Goal: Task Accomplishment & Management: Manage account settings

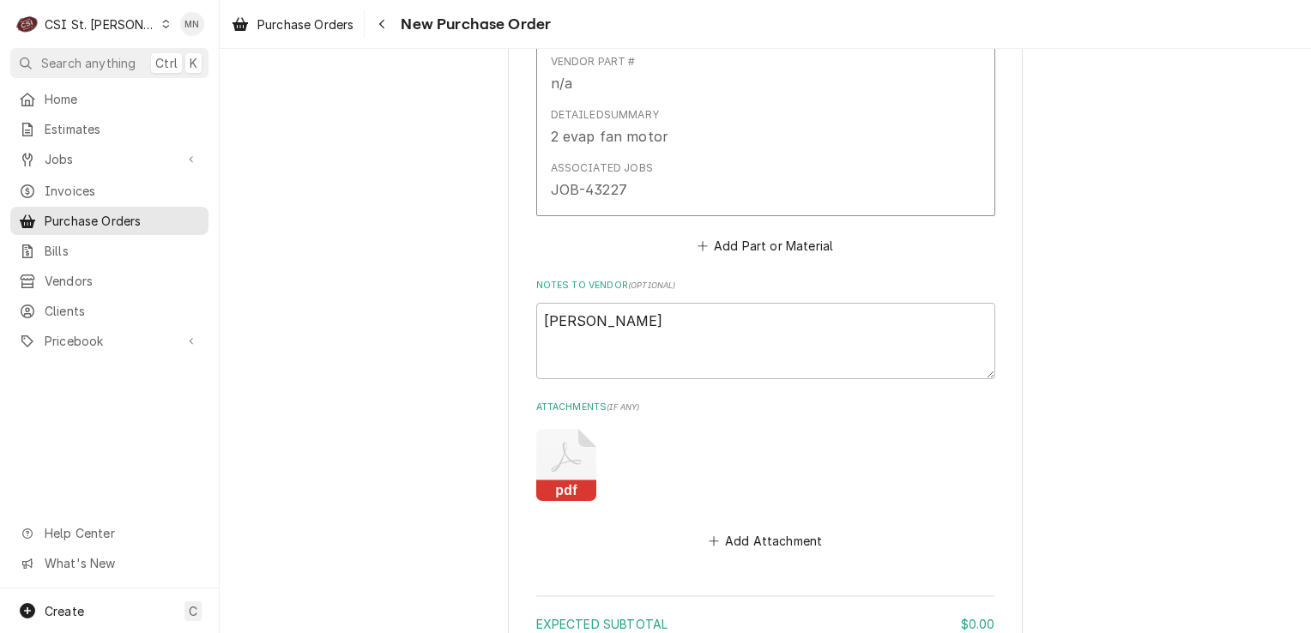
scroll to position [1467, 0]
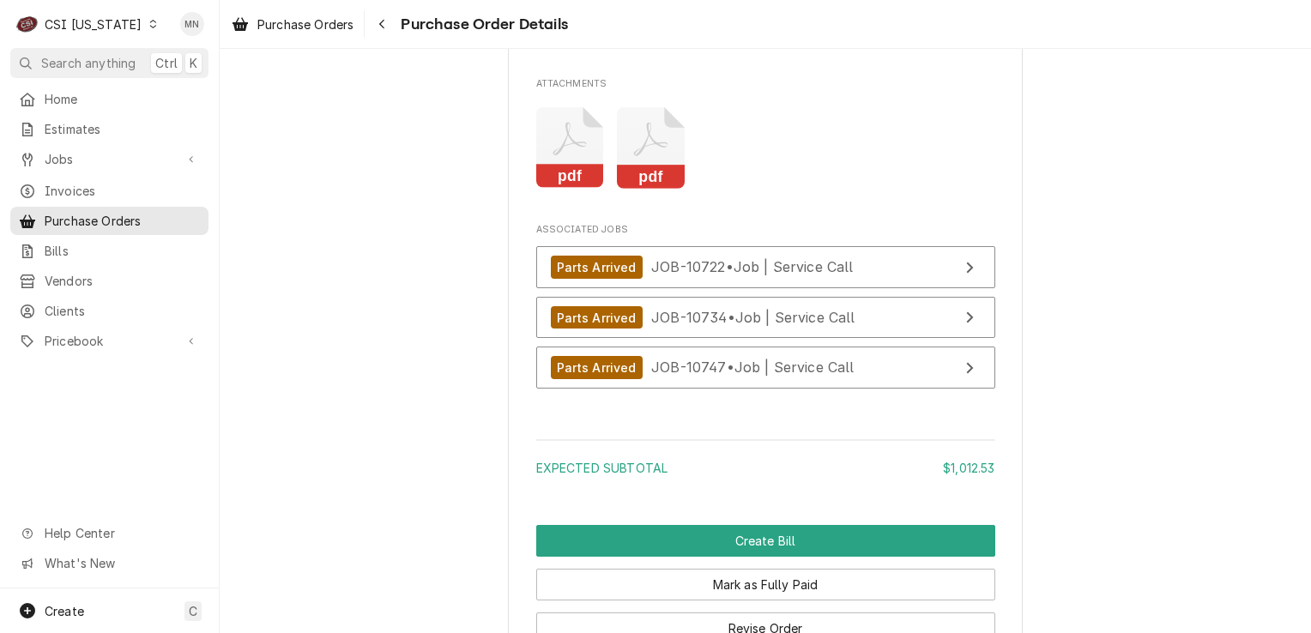
scroll to position [2230, 0]
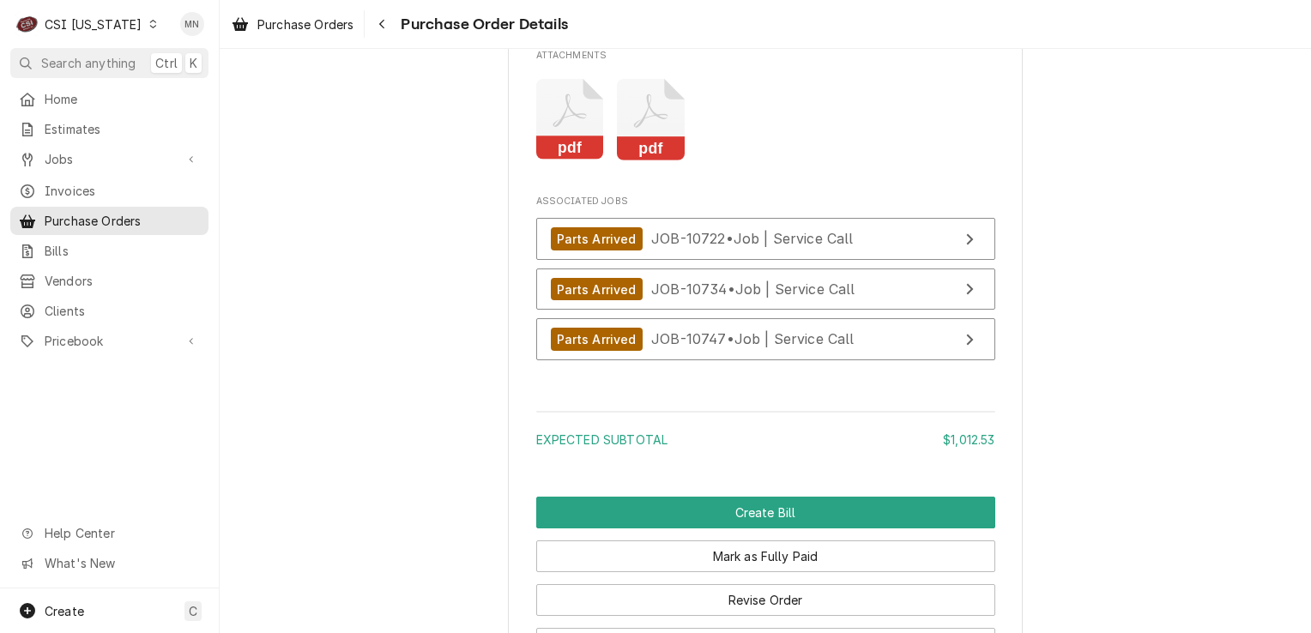
click at [634, 160] on icon "Attachments" at bounding box center [651, 119] width 68 height 81
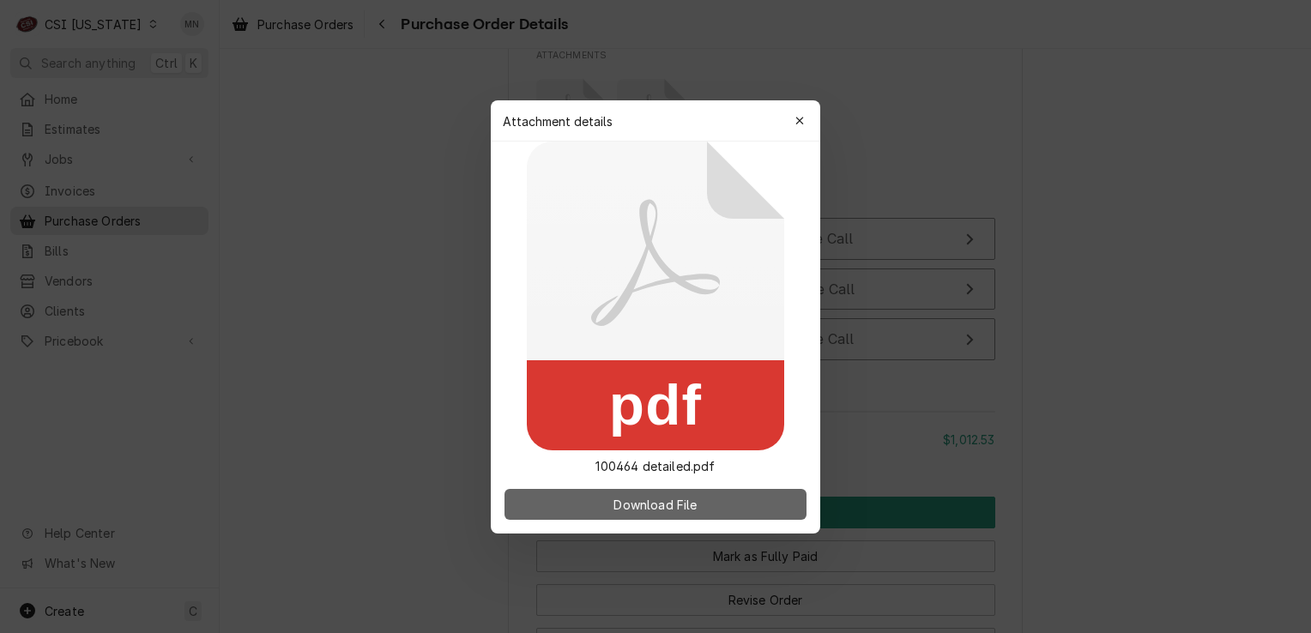
click at [631, 499] on span "Download File" at bounding box center [655, 504] width 90 height 18
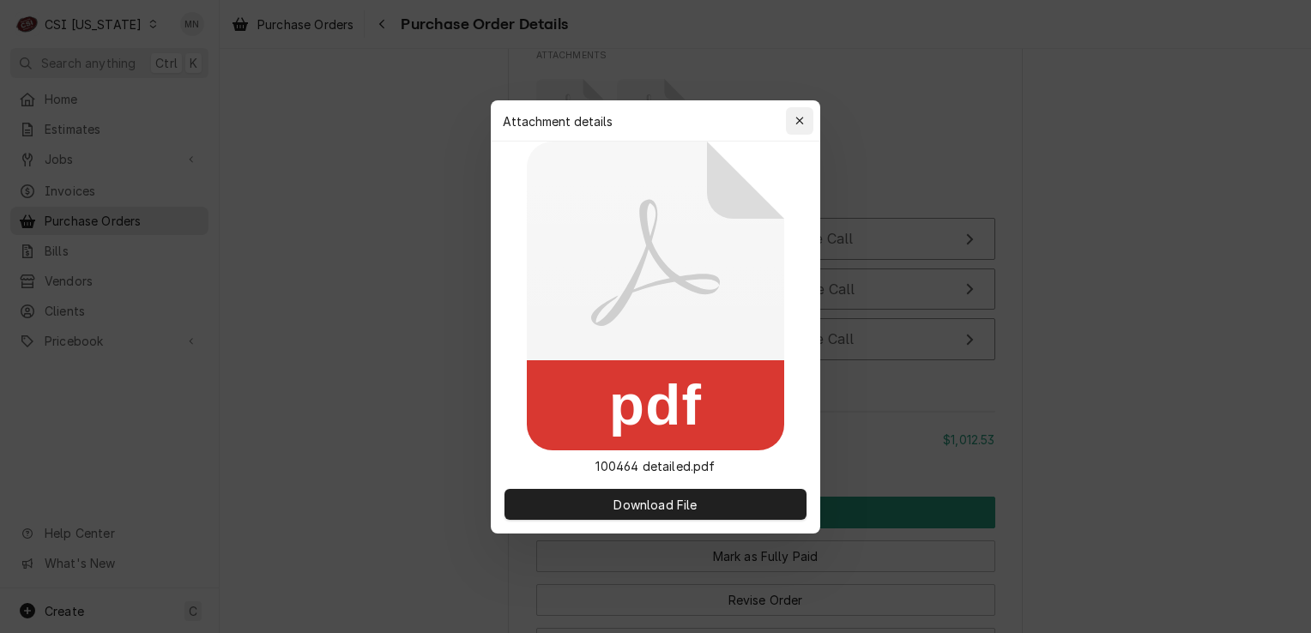
click at [796, 117] on icon "button" at bounding box center [799, 121] width 9 height 12
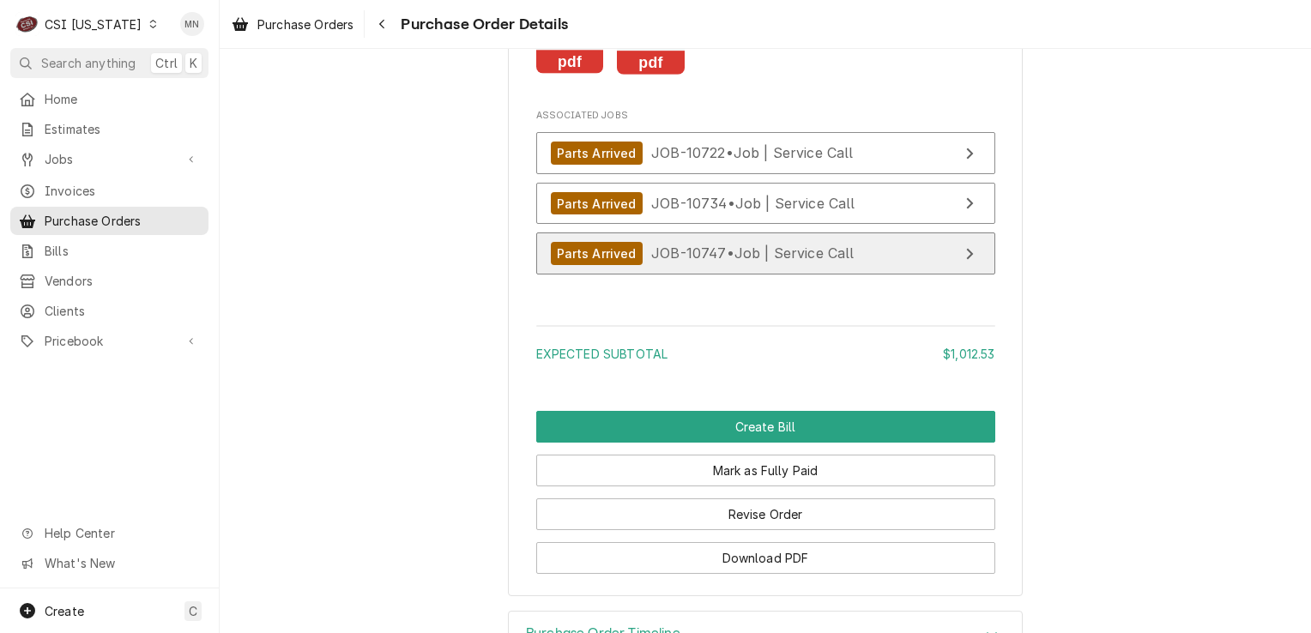
scroll to position [2401, 0]
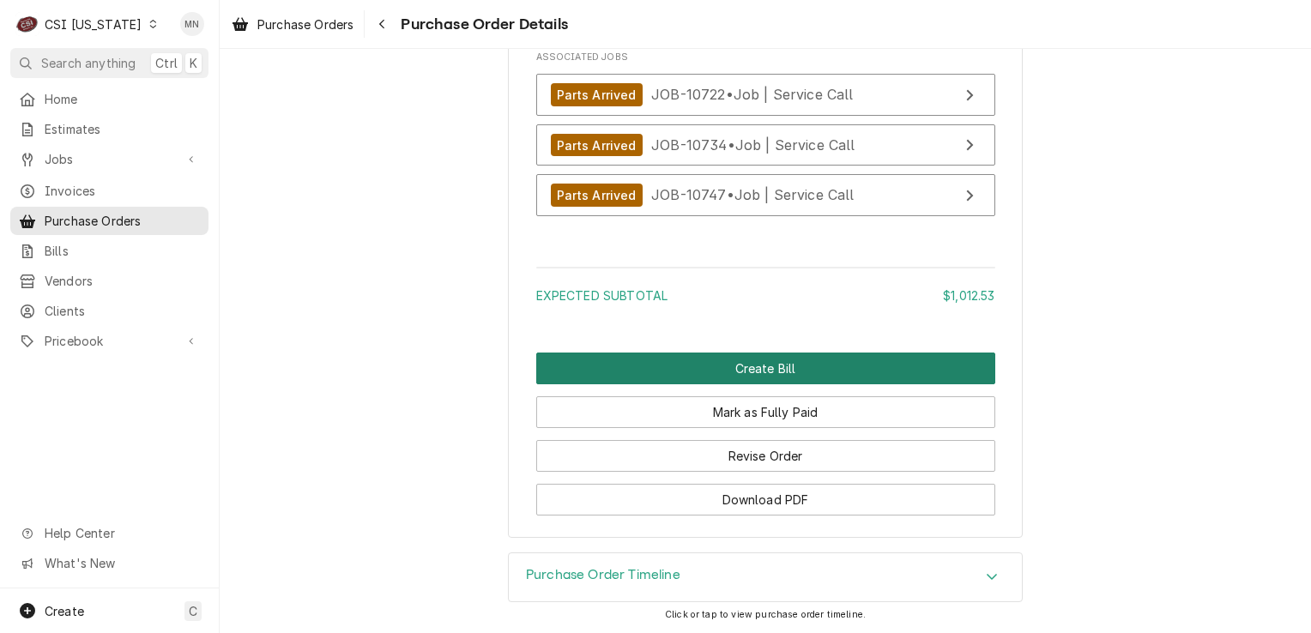
click at [775, 384] on button "Create Bill" at bounding box center [765, 369] width 459 height 32
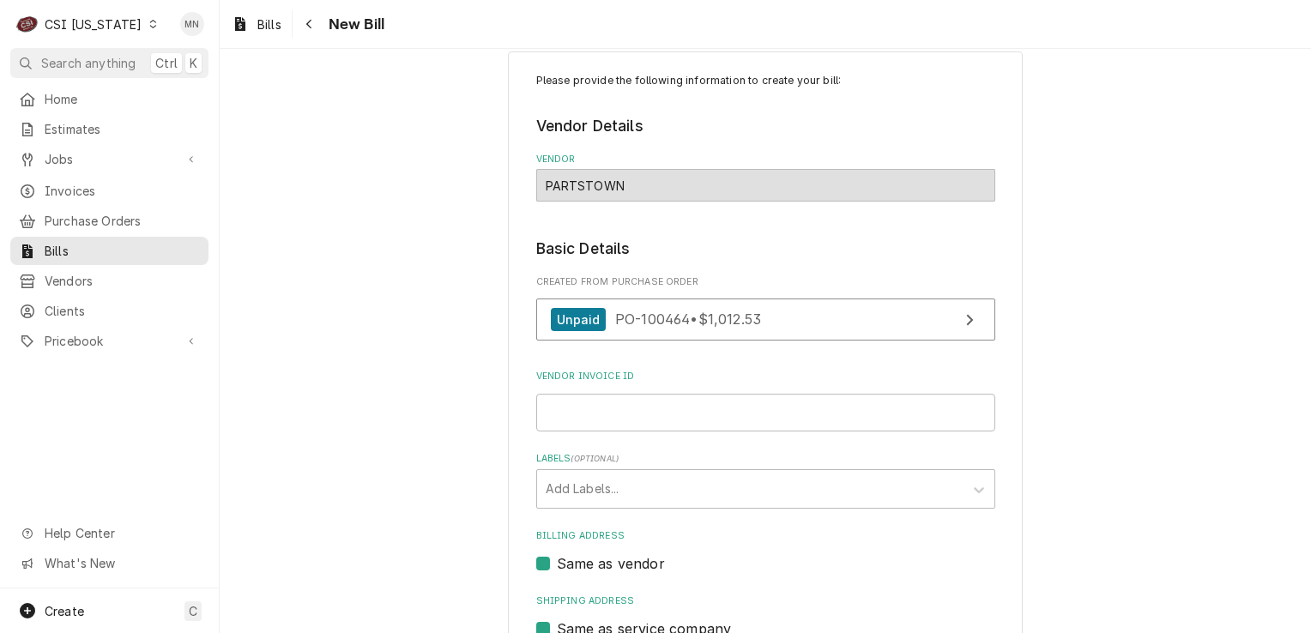
scroll to position [86, 0]
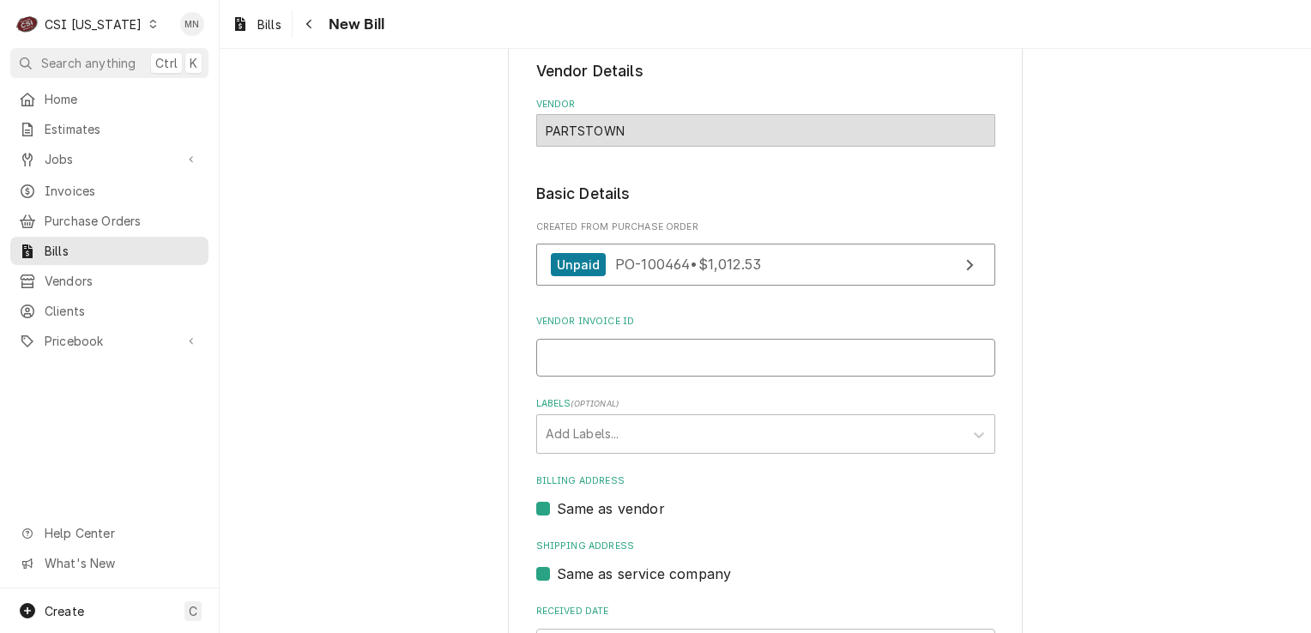
click at [636, 361] on input "Vendor Invoice ID" at bounding box center [765, 358] width 459 height 38
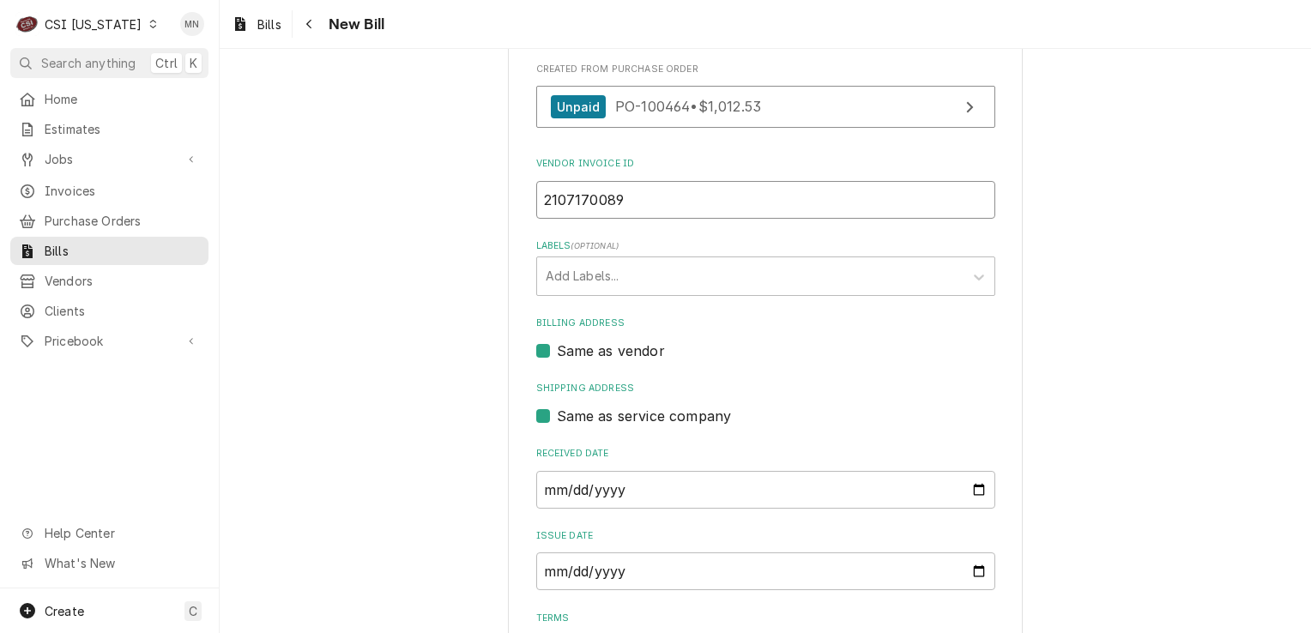
scroll to position [431, 0]
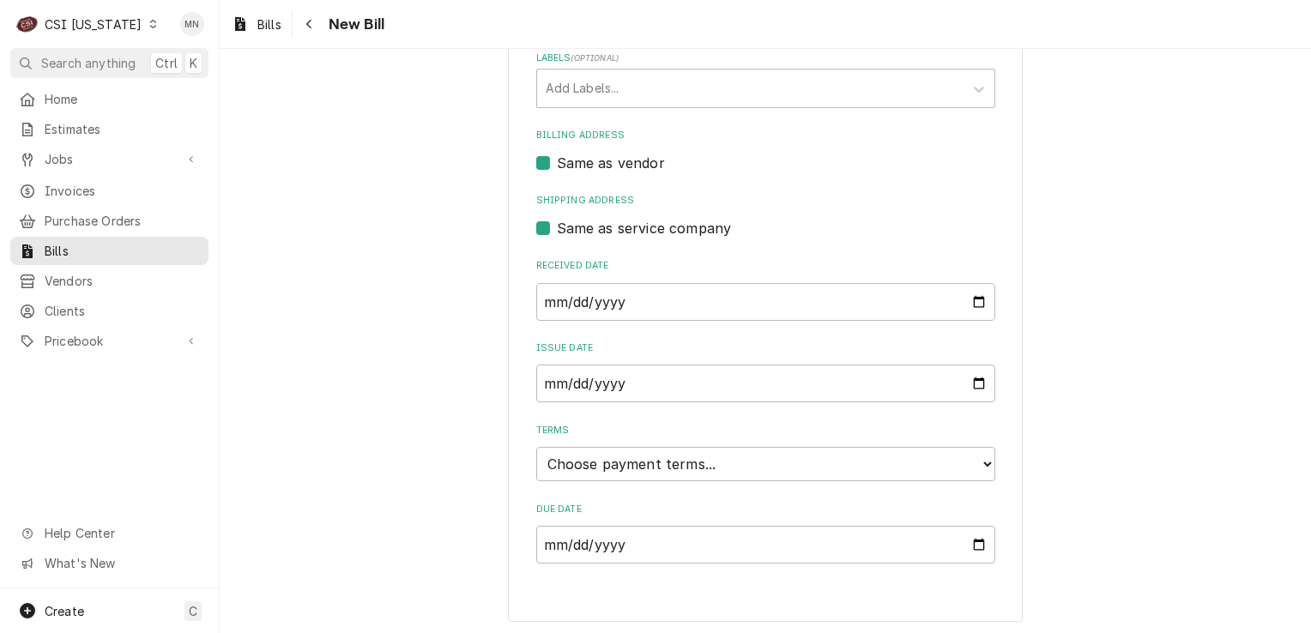
type input "2107170089"
click at [668, 462] on select "Choose payment terms... Same Day Net 7 Net 14 Net 21 Net 30 Net 45 Net 60 Net 90" at bounding box center [765, 464] width 459 height 34
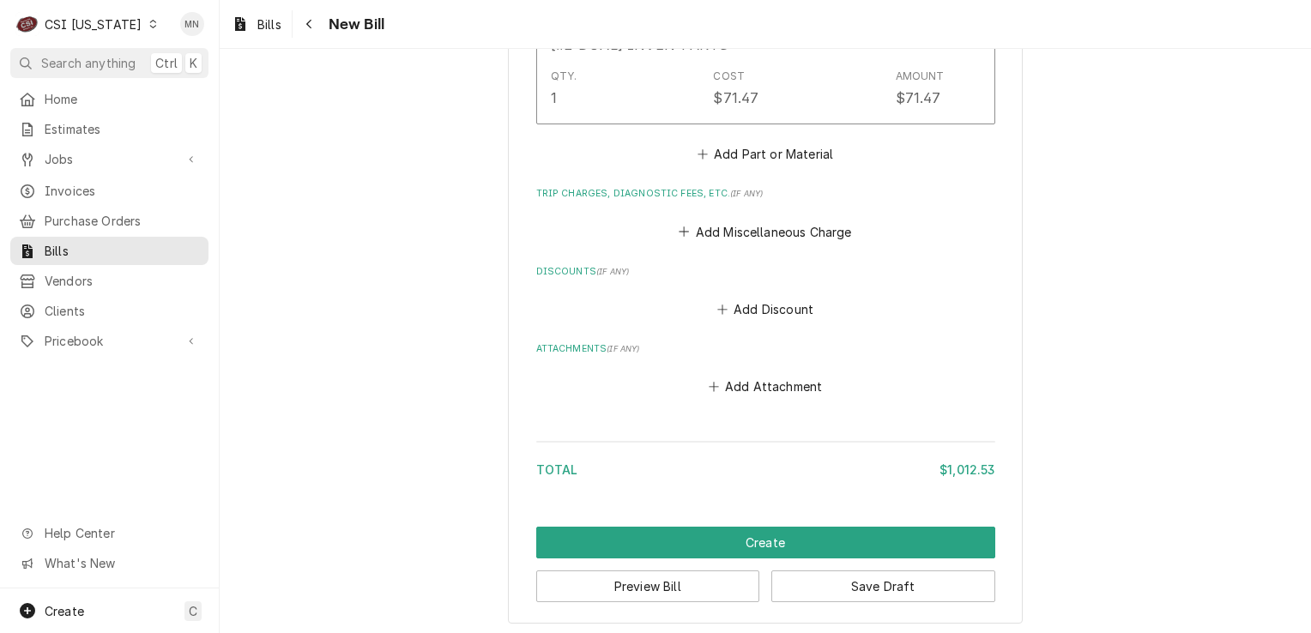
scroll to position [1760, 0]
click at [751, 226] on button "Add Miscellaneous Charge" at bounding box center [765, 231] width 178 height 24
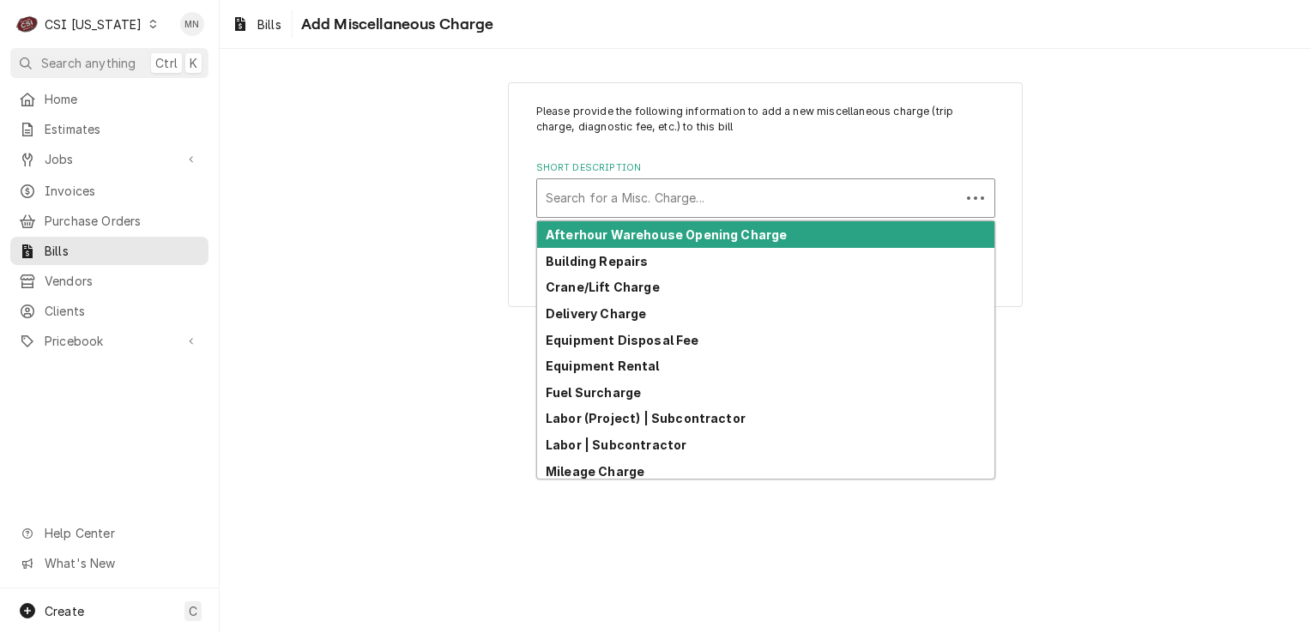
click at [626, 202] on div "Short Description" at bounding box center [748, 198] width 406 height 31
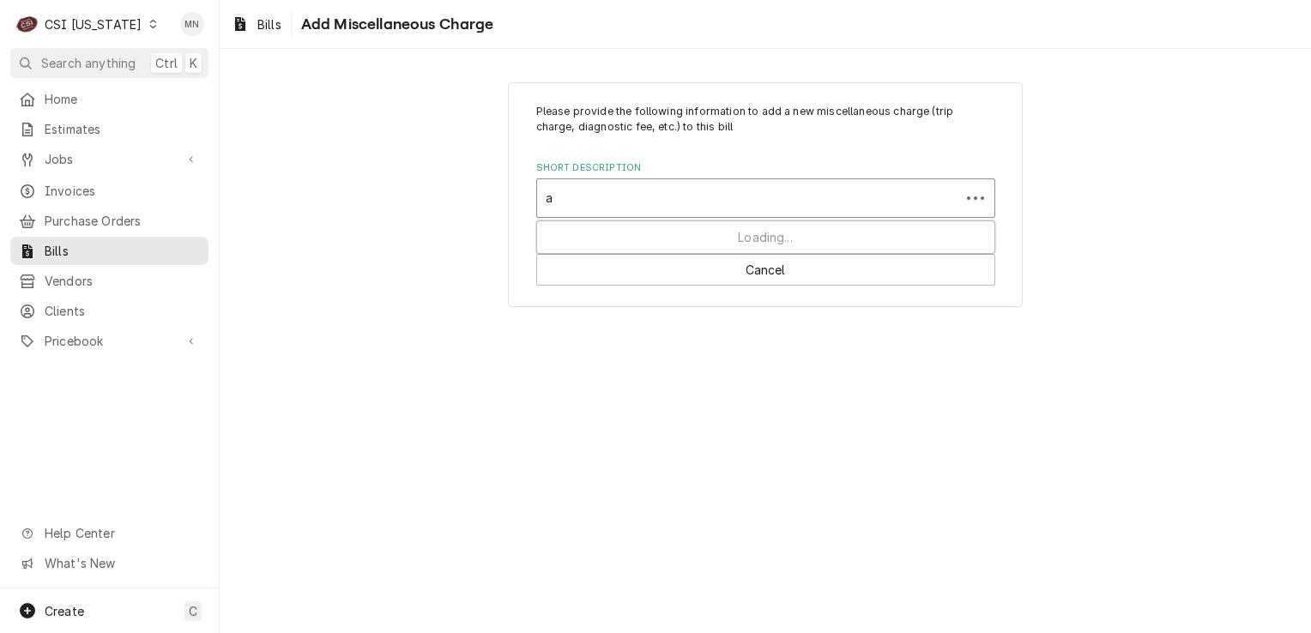
type input "ac"
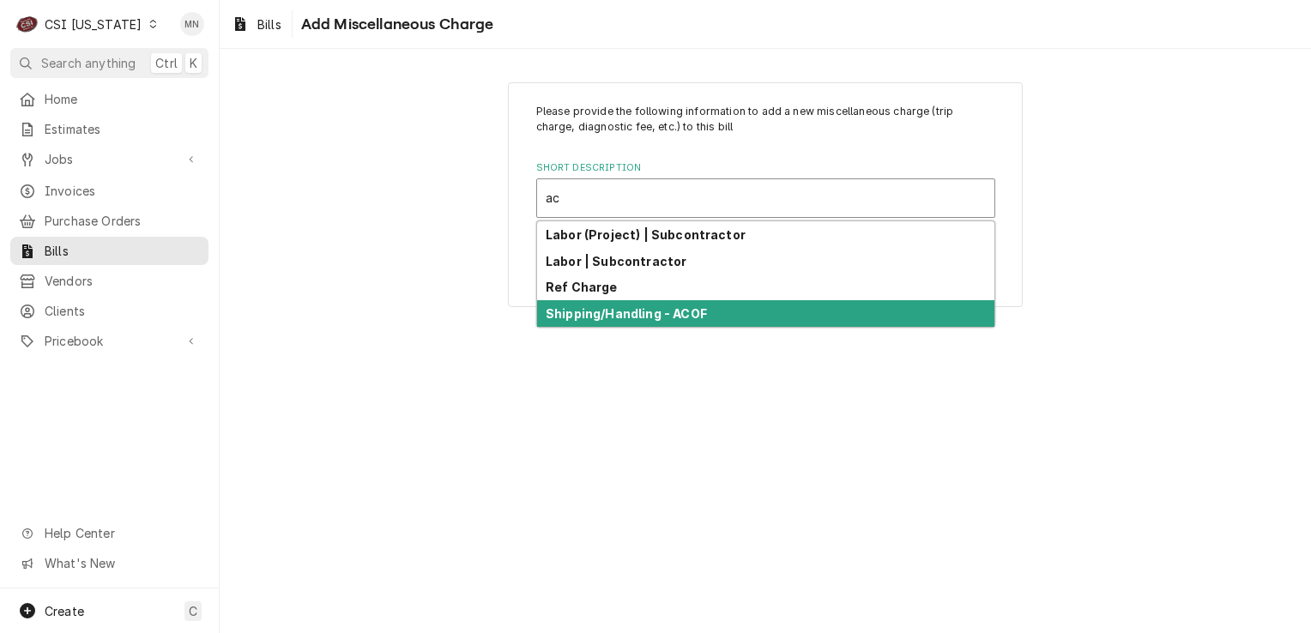
click at [620, 306] on strong "Shipping/Handling - ACOF" at bounding box center [625, 313] width 161 height 15
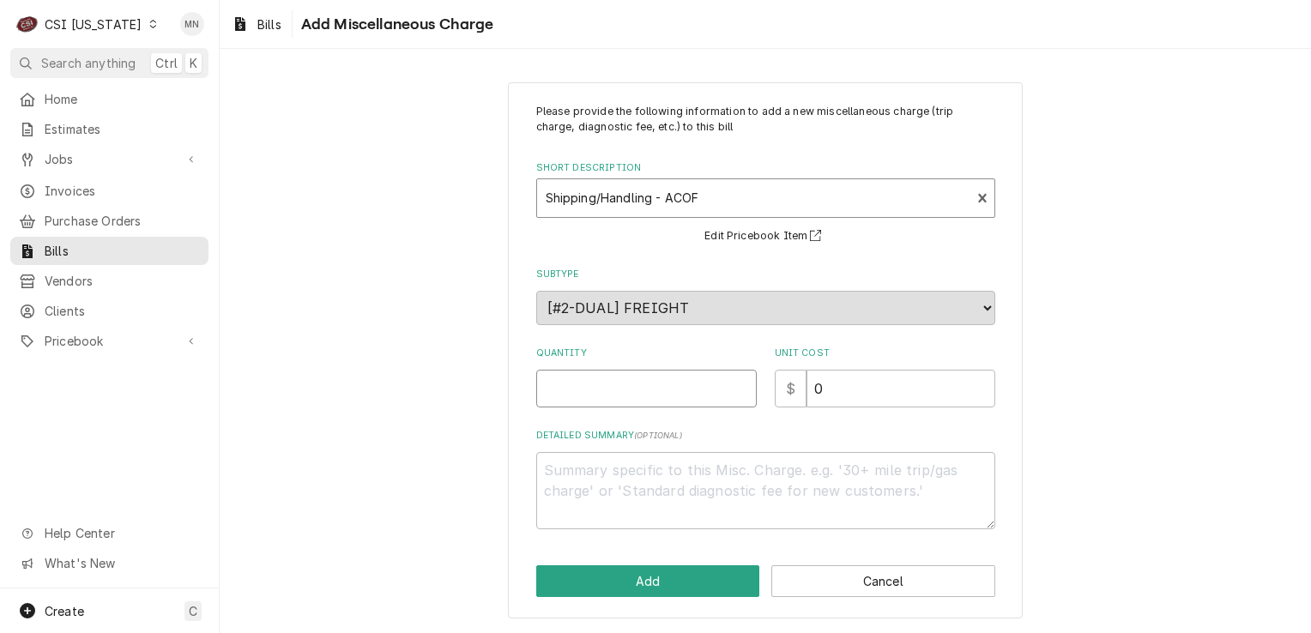
click at [610, 396] on input "Quantity" at bounding box center [646, 389] width 220 height 38
type textarea "x"
type input "1"
type textarea "x"
type input "3"
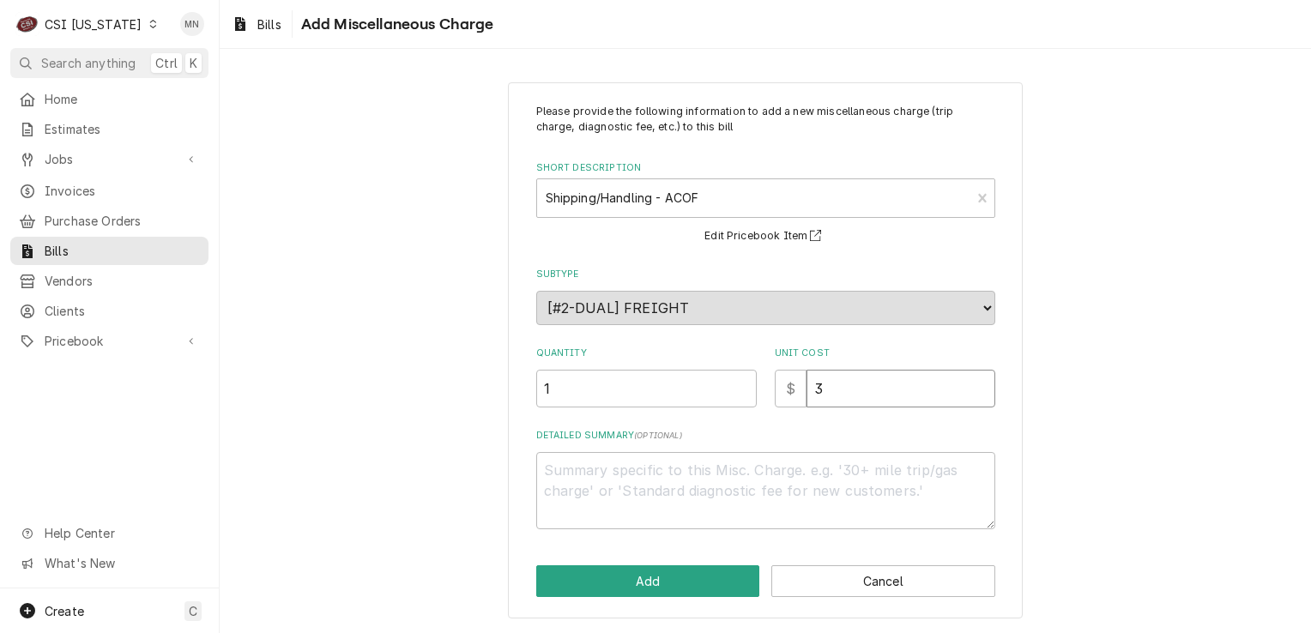
type textarea "x"
type input "31"
type textarea "x"
type input "31.5"
type textarea "x"
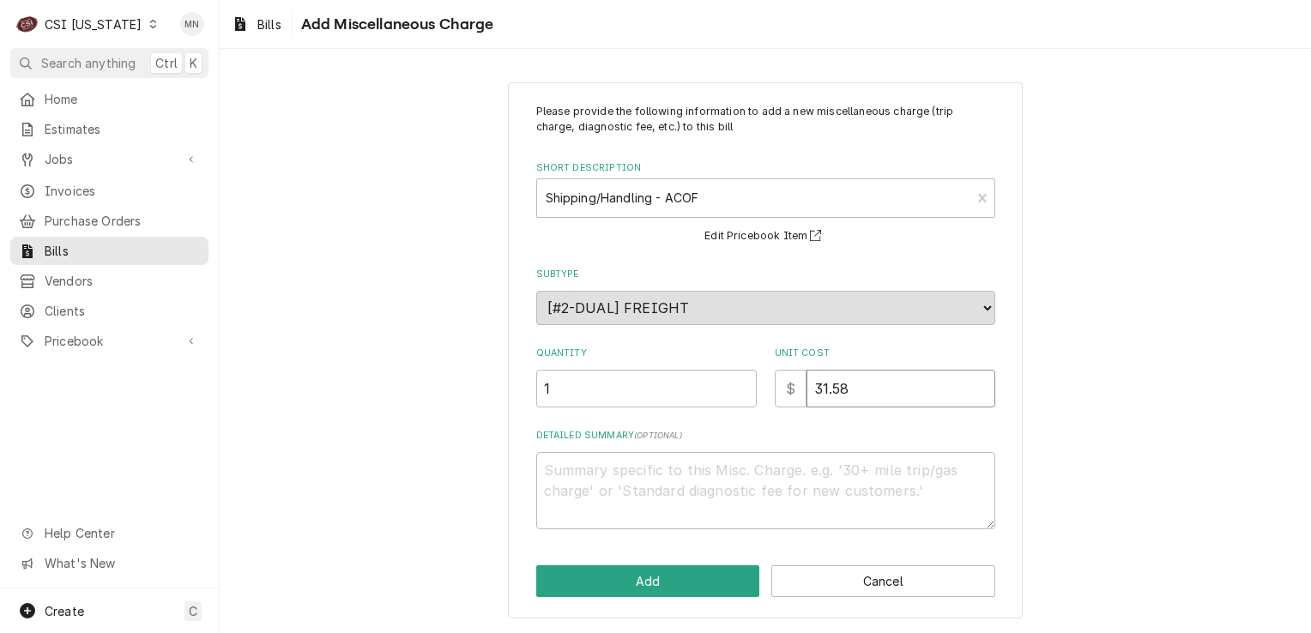
type input "31.58"
click at [600, 459] on textarea "Detailed Summary ( optional )" at bounding box center [765, 490] width 459 height 77
type textarea "x"
type textarea "A"
type textarea "x"
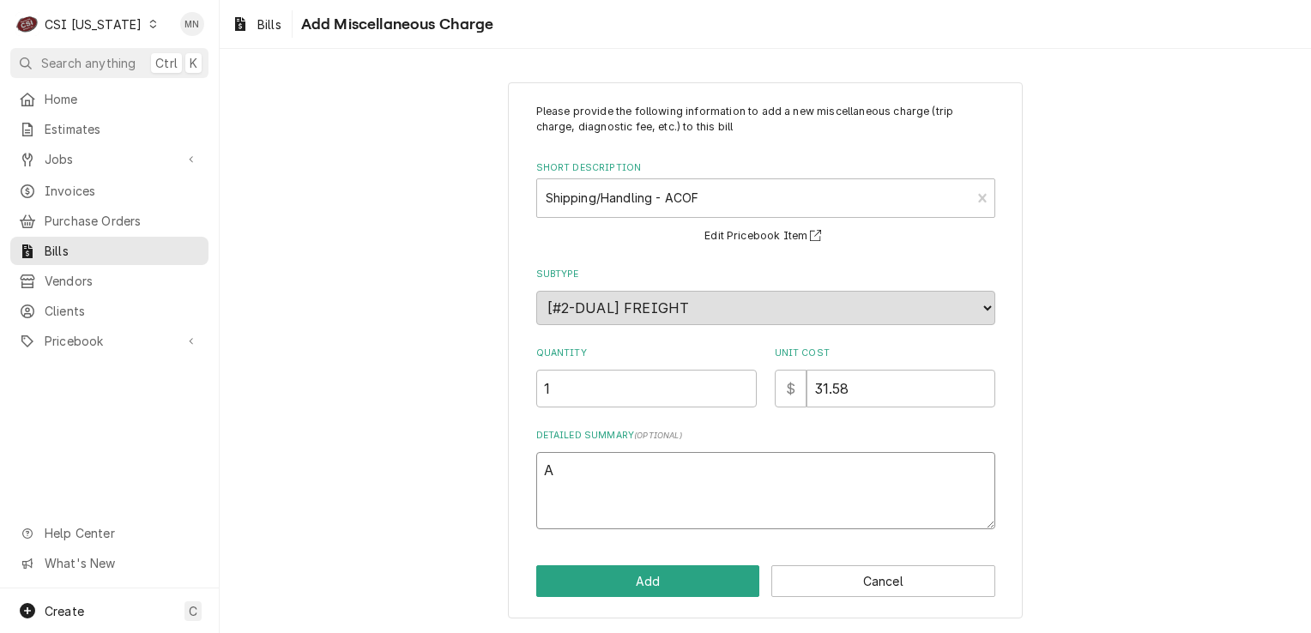
type textarea "AC"
type textarea "x"
type textarea "ACO"
type textarea "x"
type textarea "ACOF"
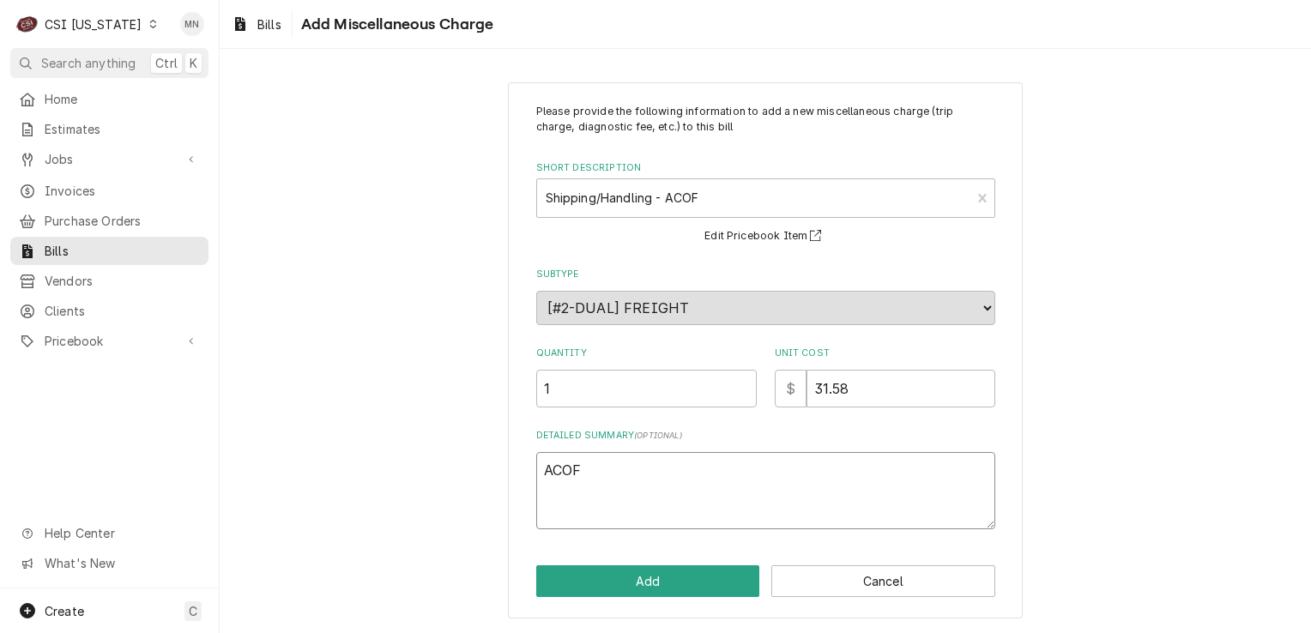
type textarea "x"
type textarea "ACOF"
type textarea "x"
type textarea "ACOF $"
type textarea "x"
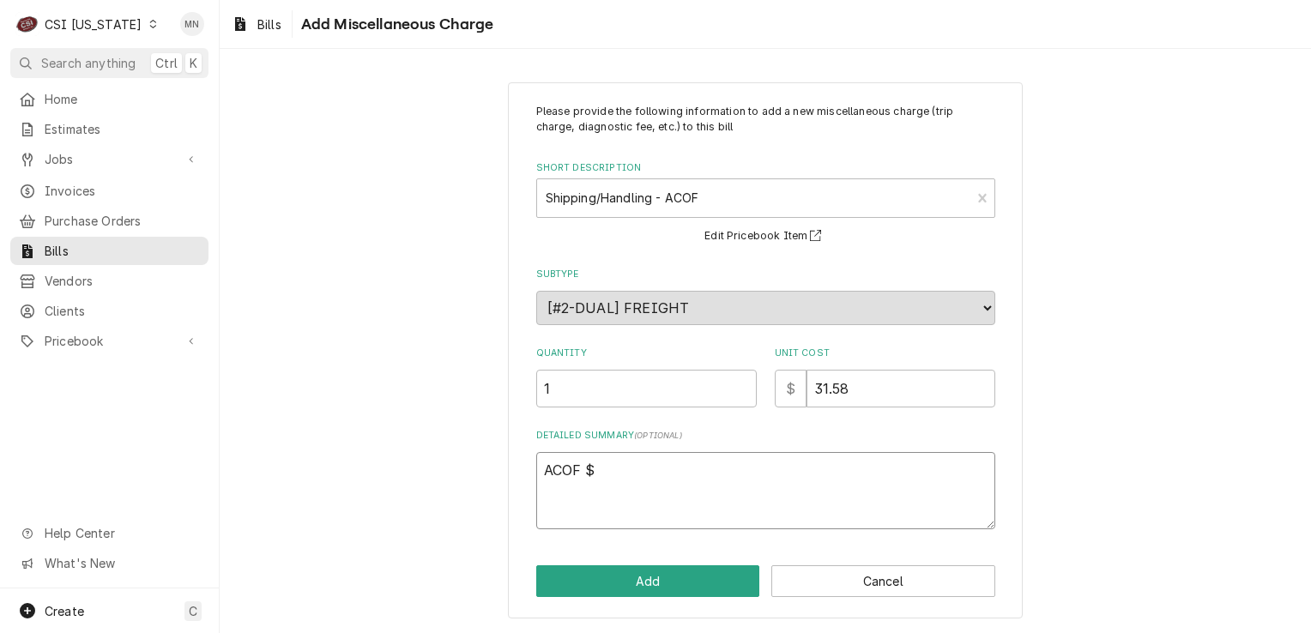
type textarea "ACOF $3"
type textarea "x"
type textarea "ACOF $31"
type textarea "x"
type textarea "ACOF $31."
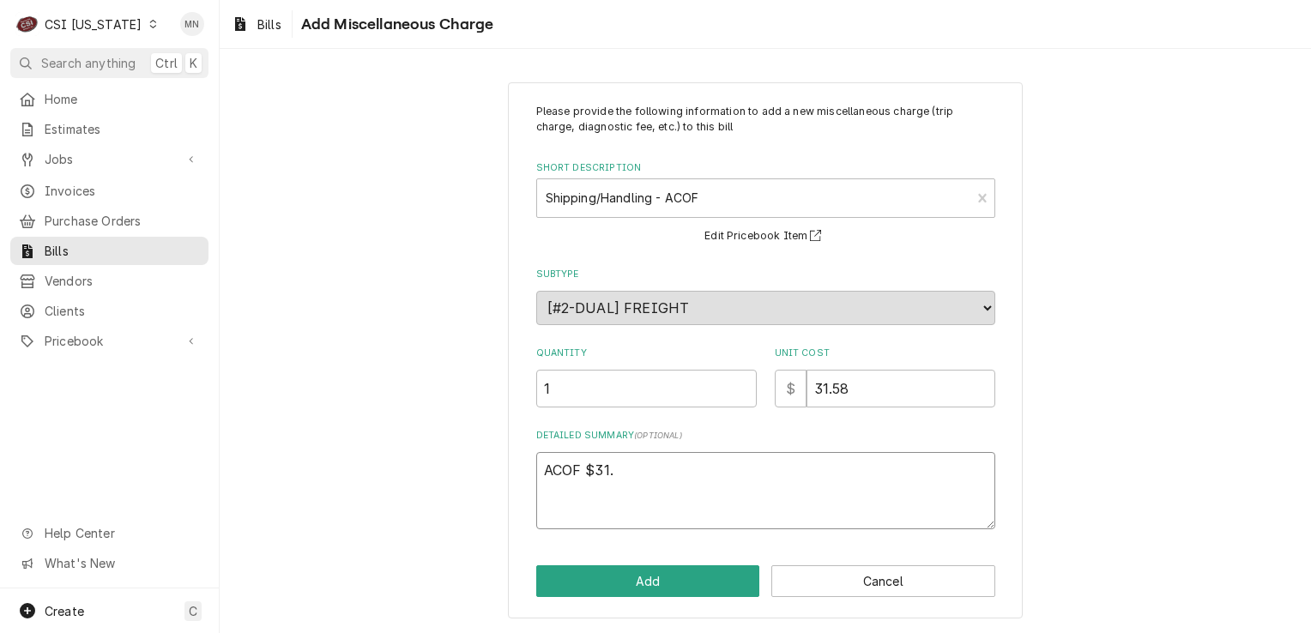
type textarea "x"
type textarea "ACOF $31.5"
type textarea "x"
type textarea "ACOF $31.58"
type textarea "x"
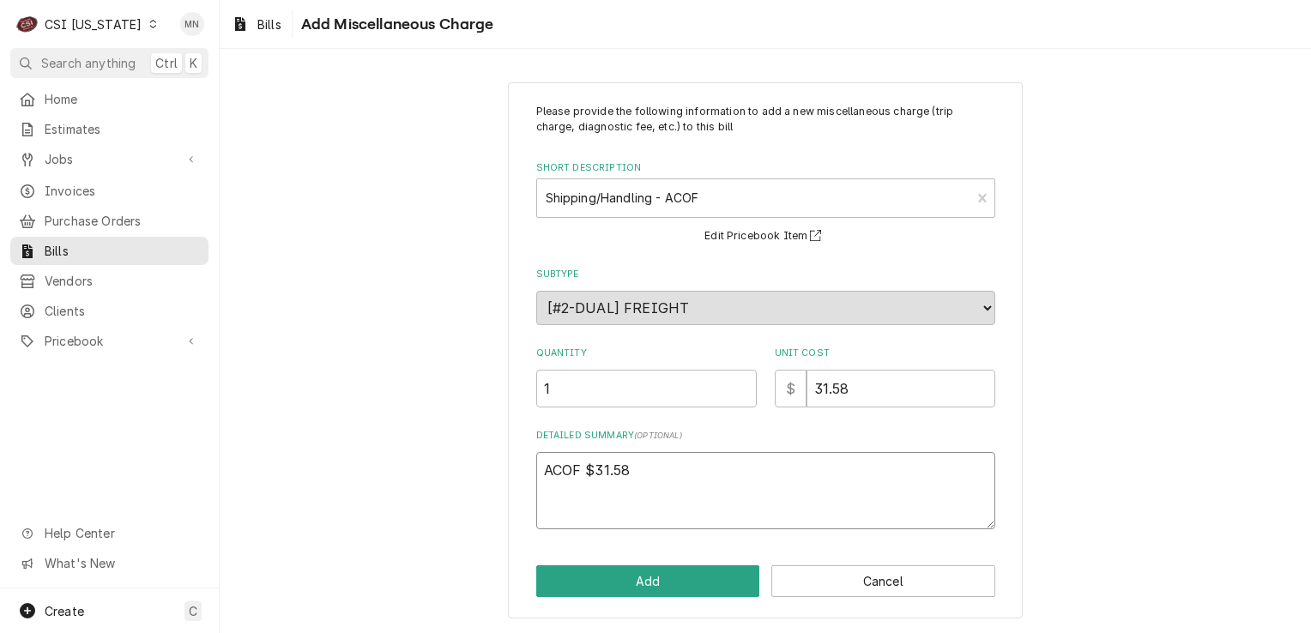
type textarea "ACOF $31.58"
type textarea "x"
type textarea "ACOF $31.58 P"
type textarea "x"
type textarea "ACOF $31.58 Pa"
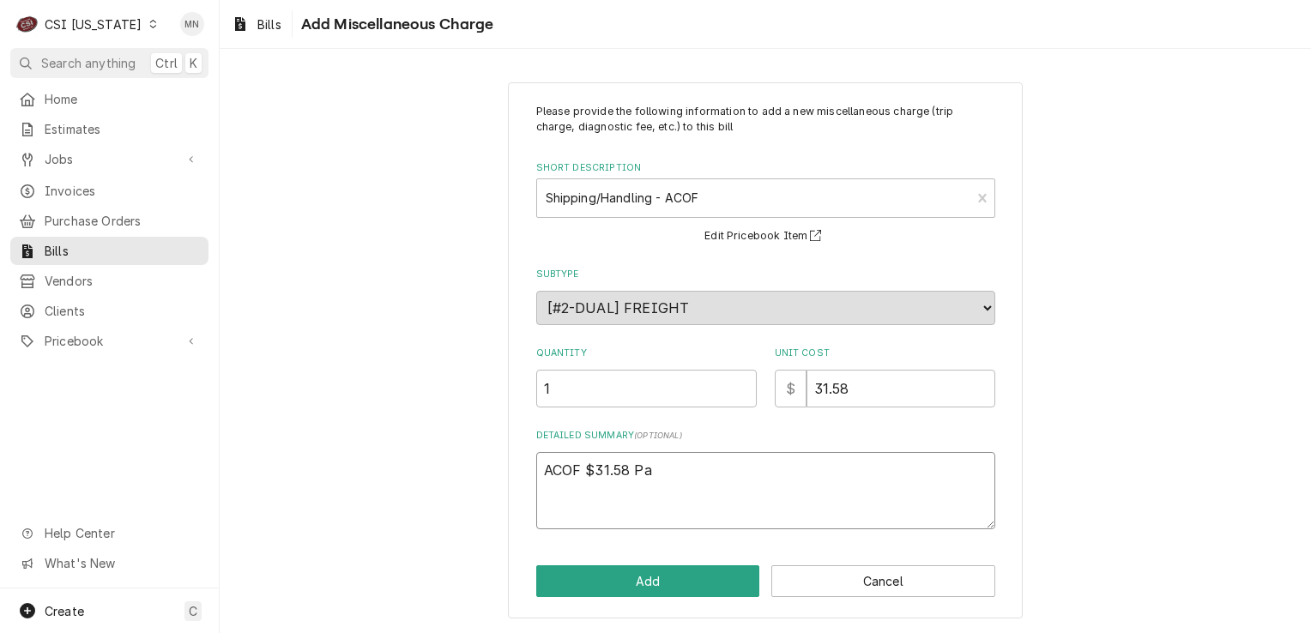
type textarea "x"
type textarea "ACOF $31.58 Par"
type textarea "x"
type textarea "ACOF $31.58 Part"
type textarea "x"
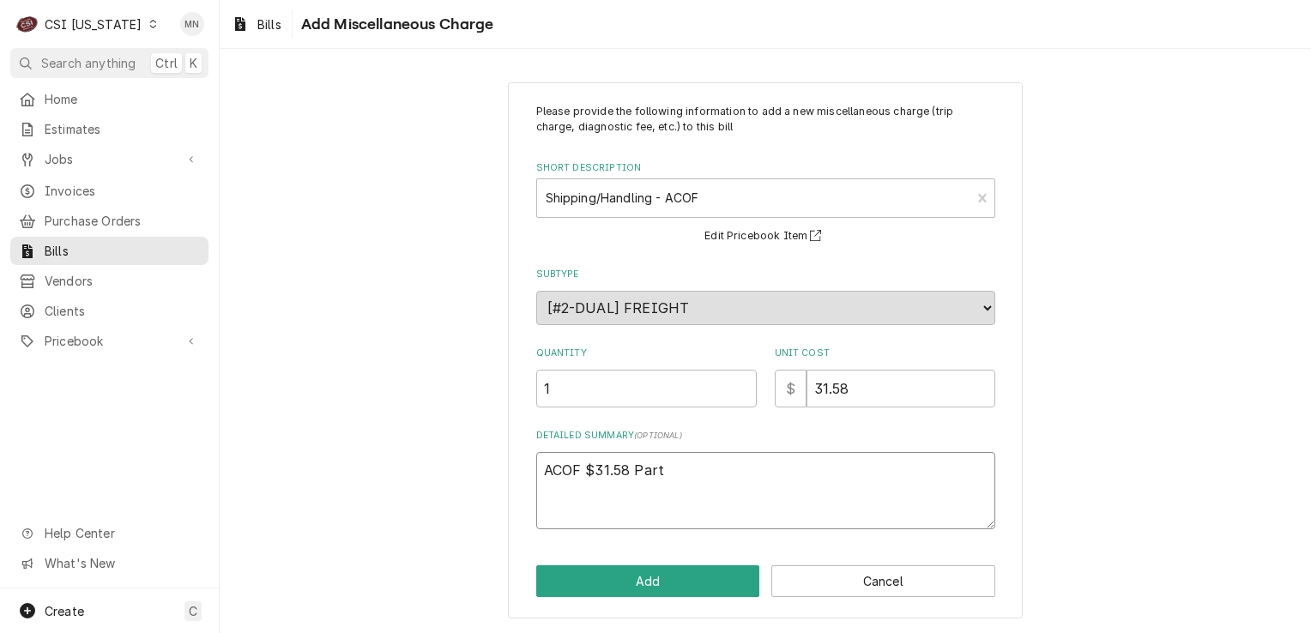
type textarea "ACOF $31.58 Parts"
type textarea "x"
type textarea "ACOF $31.58 Partst"
type textarea "x"
type textarea "ACOF $31.58 Partsto"
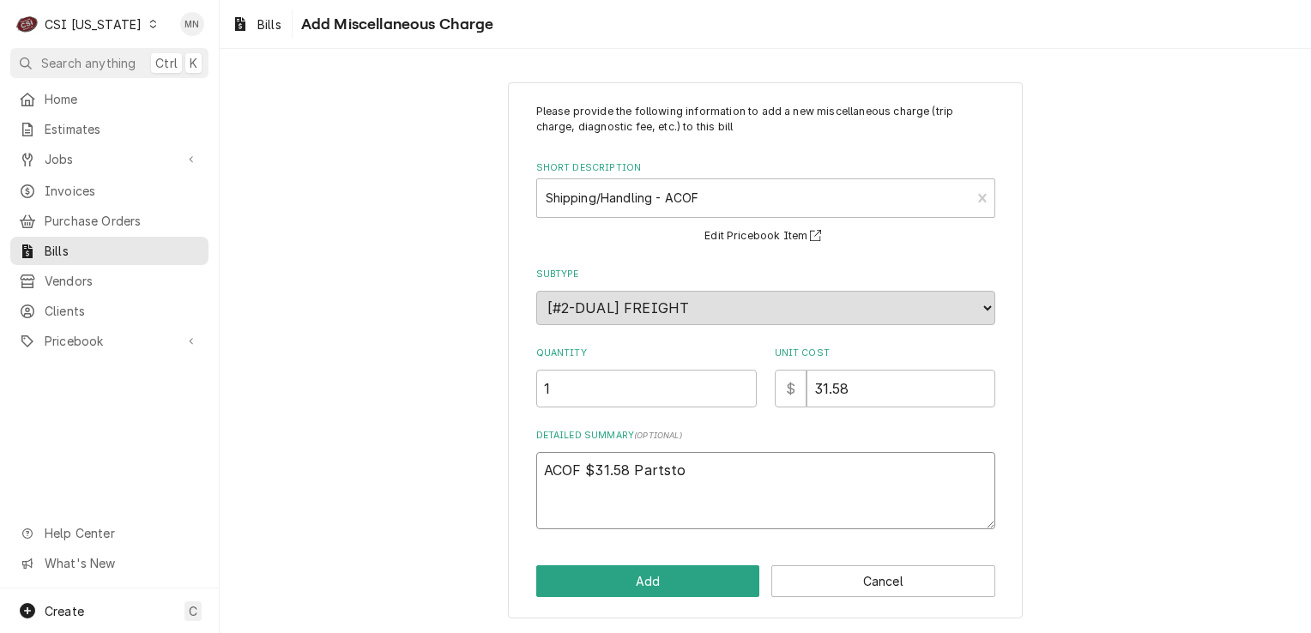
type textarea "x"
type textarea "ACOF $31.58 Partstow"
type textarea "x"
type textarea "ACOF $31.58 Partstown"
type textarea "x"
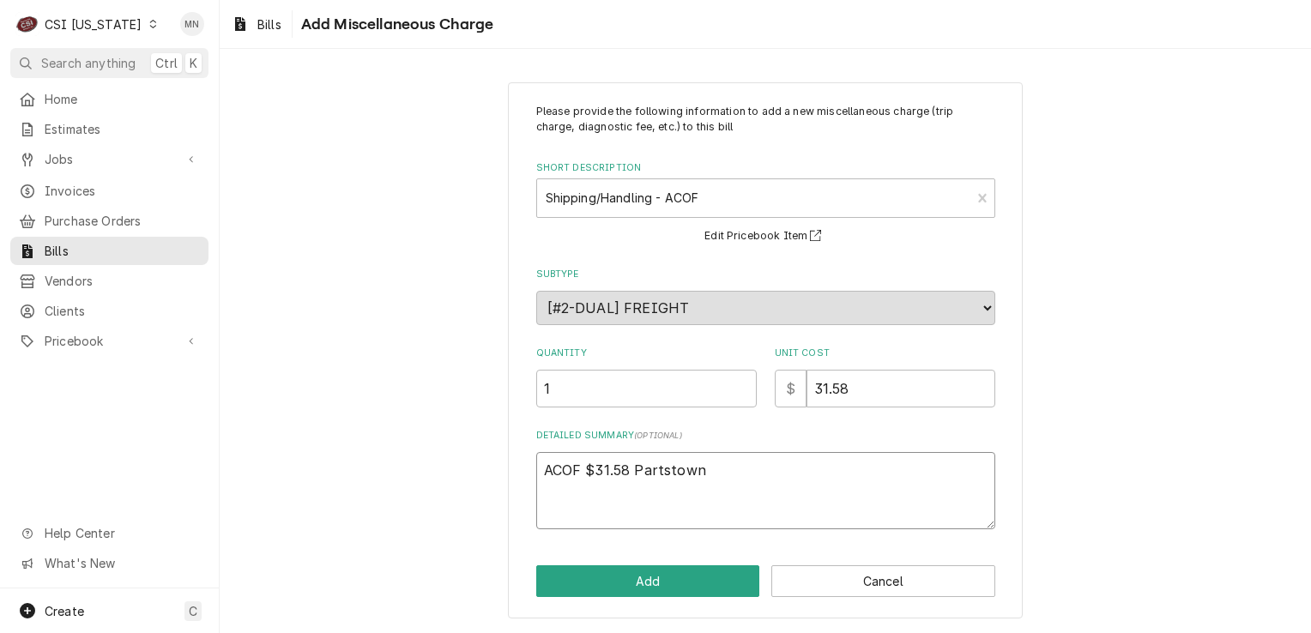
type textarea "ACOF $31.58 Partstown"
type textarea "x"
type textarea "ACOF $31.58 Partstown 2"
type textarea "x"
type textarea "ACOF $31.58 Partstown 21"
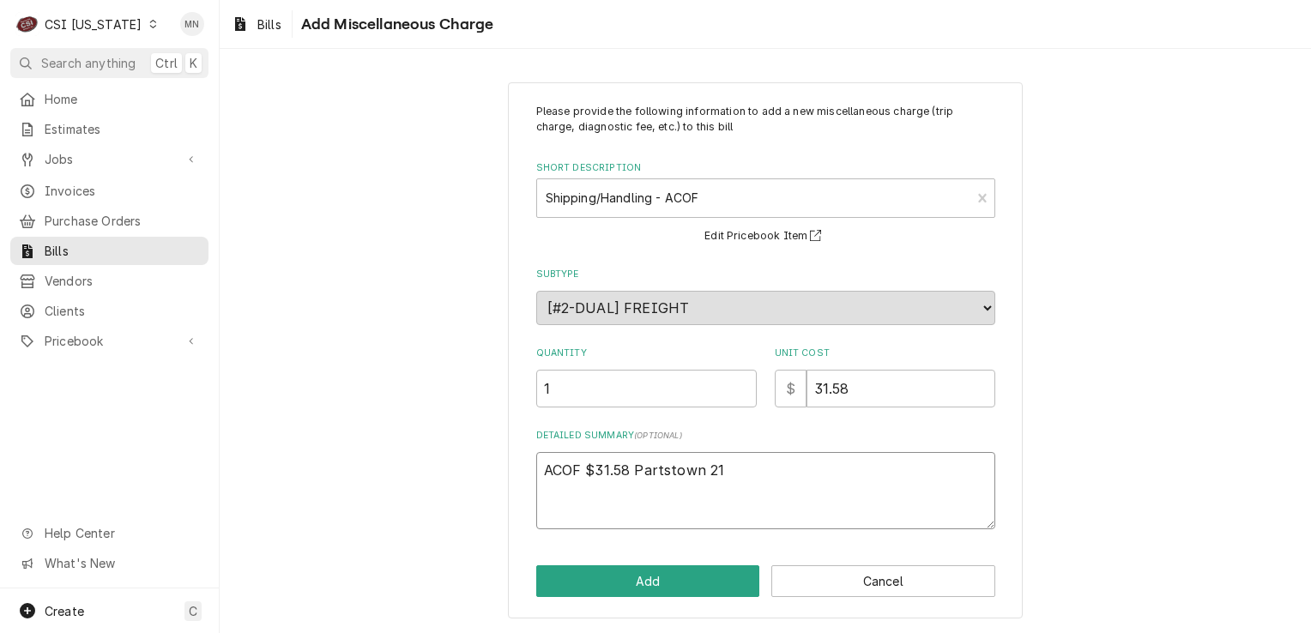
type textarea "x"
type textarea "ACOF $31.58 Partstown 210"
type textarea "x"
type textarea "ACOF $31.58 Partstown 2107"
type textarea "x"
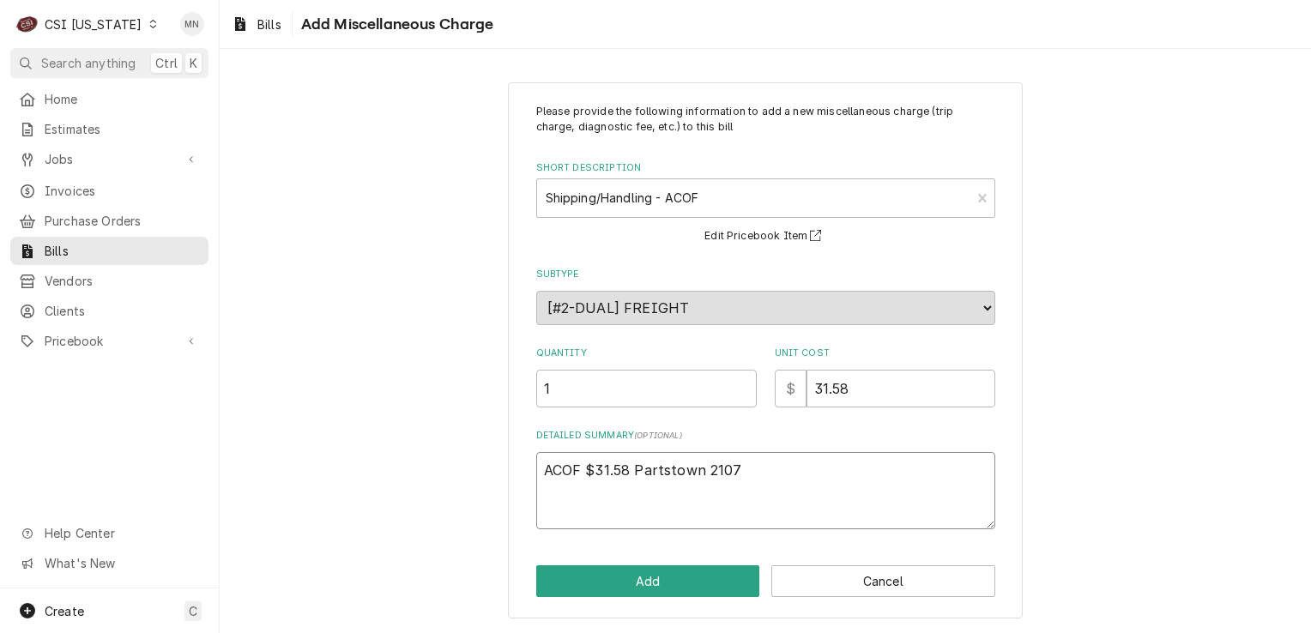
type textarea "ACOF $31.58 Partstown 21071"
type textarea "x"
type textarea "ACOF $31.58 Partstown 210717"
type textarea "x"
type textarea "ACOF $31.58 Partstown 2107170"
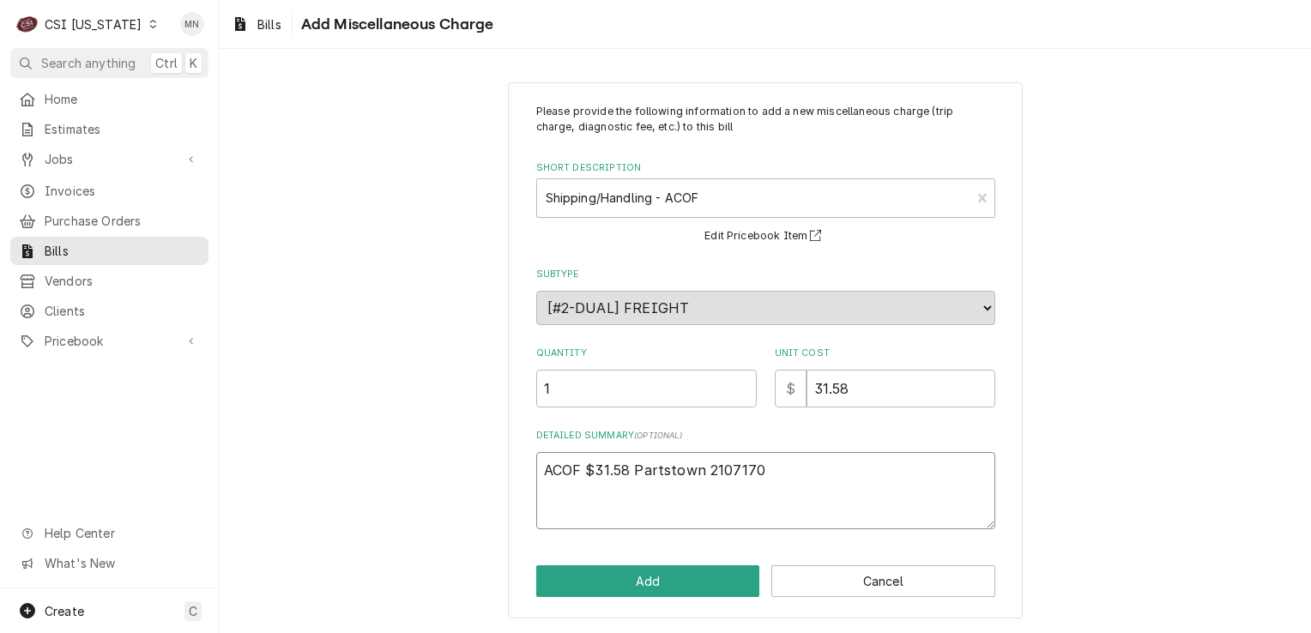
type textarea "x"
type textarea "ACOF $31.58 Partstown 21071700"
type textarea "x"
type textarea "ACOF $31.58 Partstown 210717008"
type textarea "x"
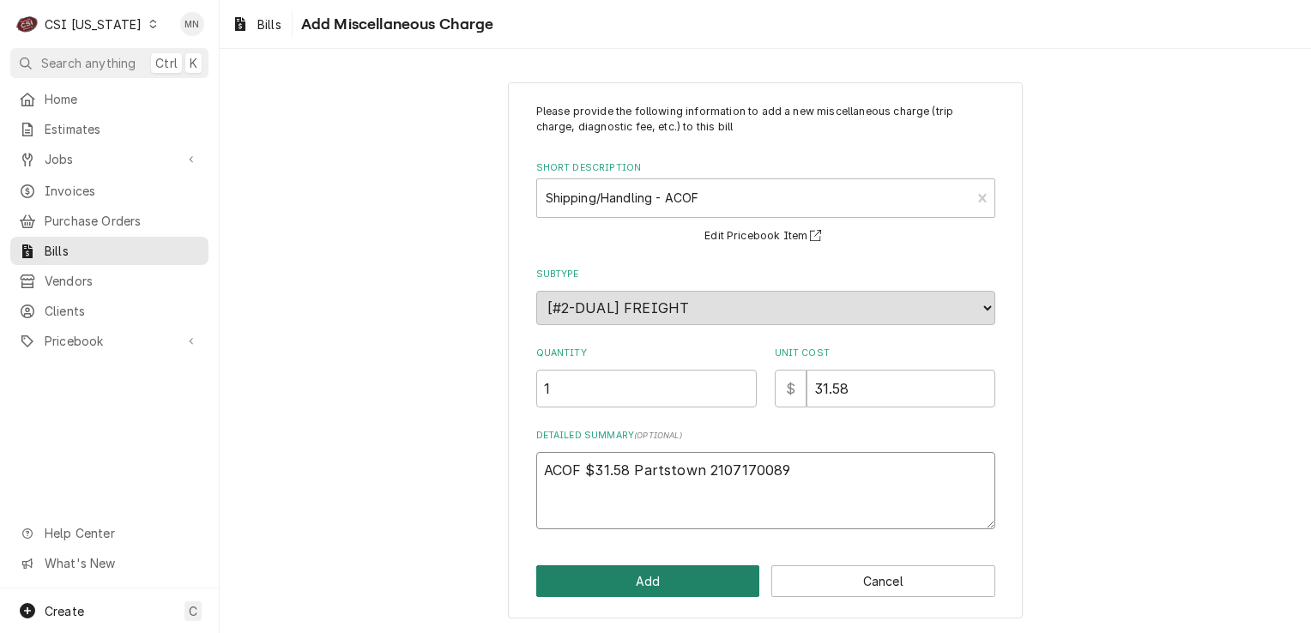
type textarea "ACOF $31.58 Partstown 2107170089"
click at [672, 592] on button "Add" at bounding box center [648, 581] width 224 height 32
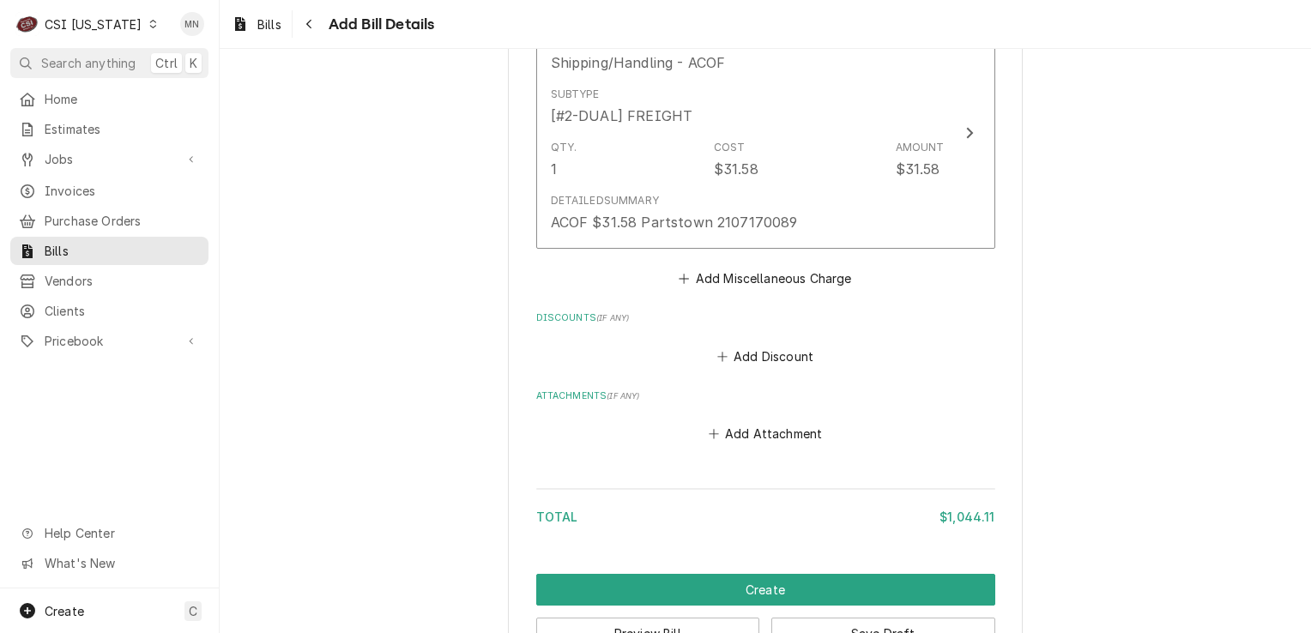
scroll to position [2000, 0]
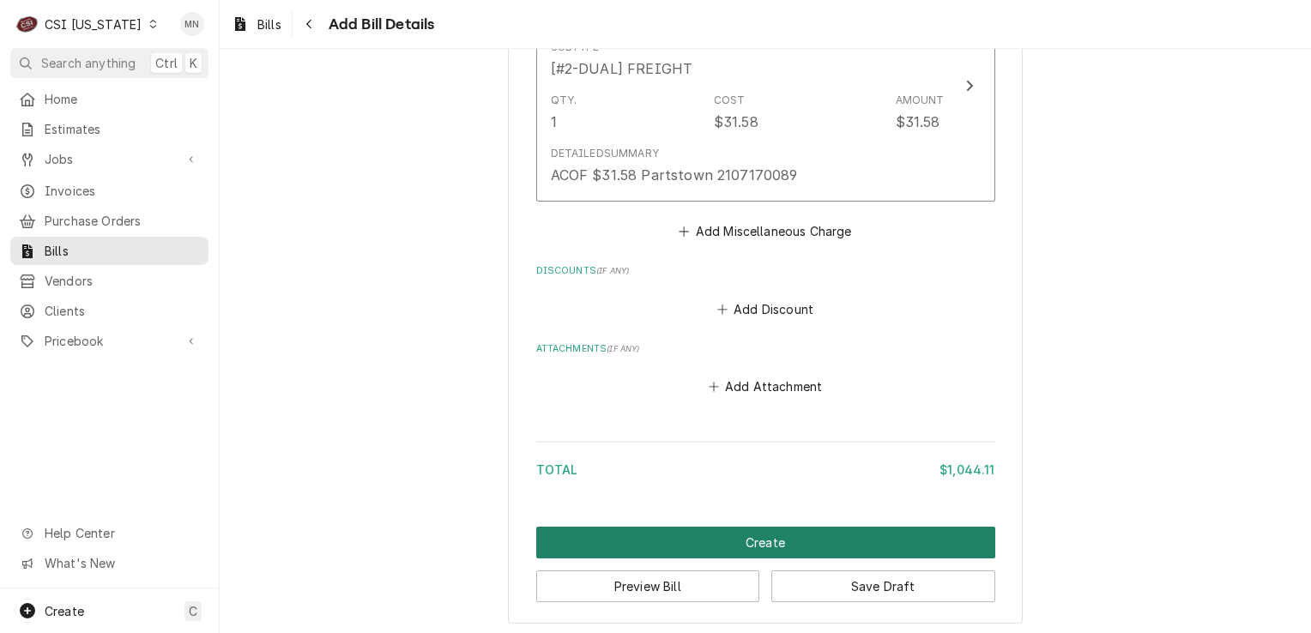
click at [702, 533] on button "Create" at bounding box center [765, 543] width 459 height 32
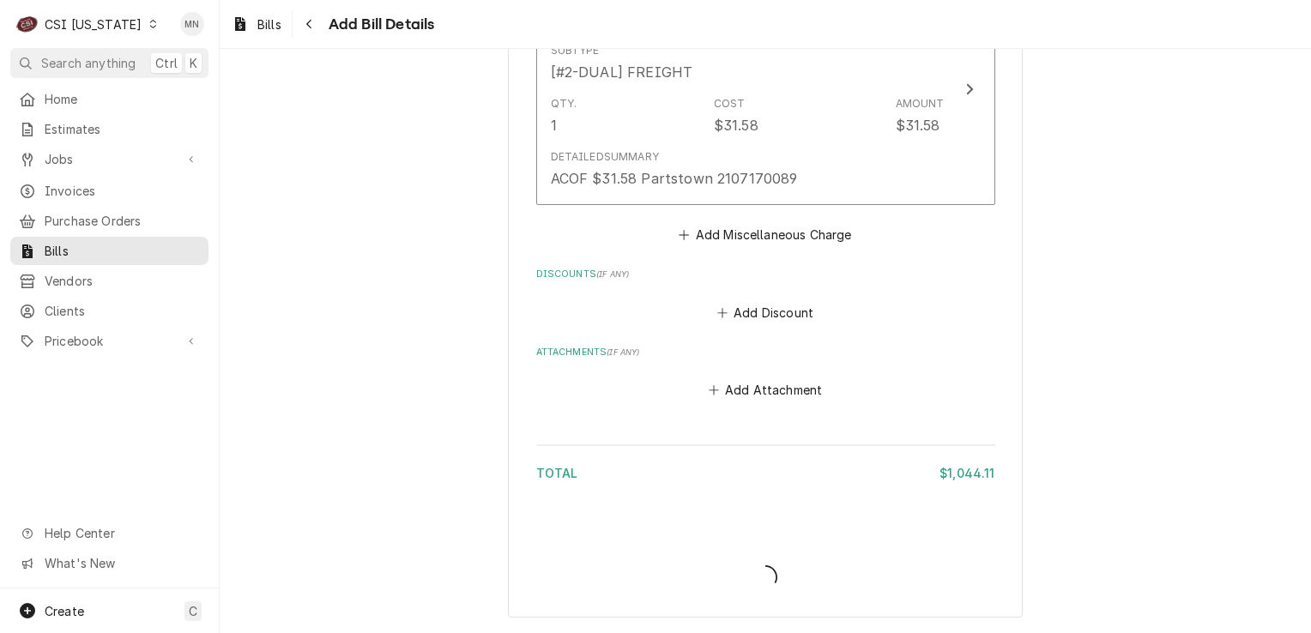
scroll to position [1992, 0]
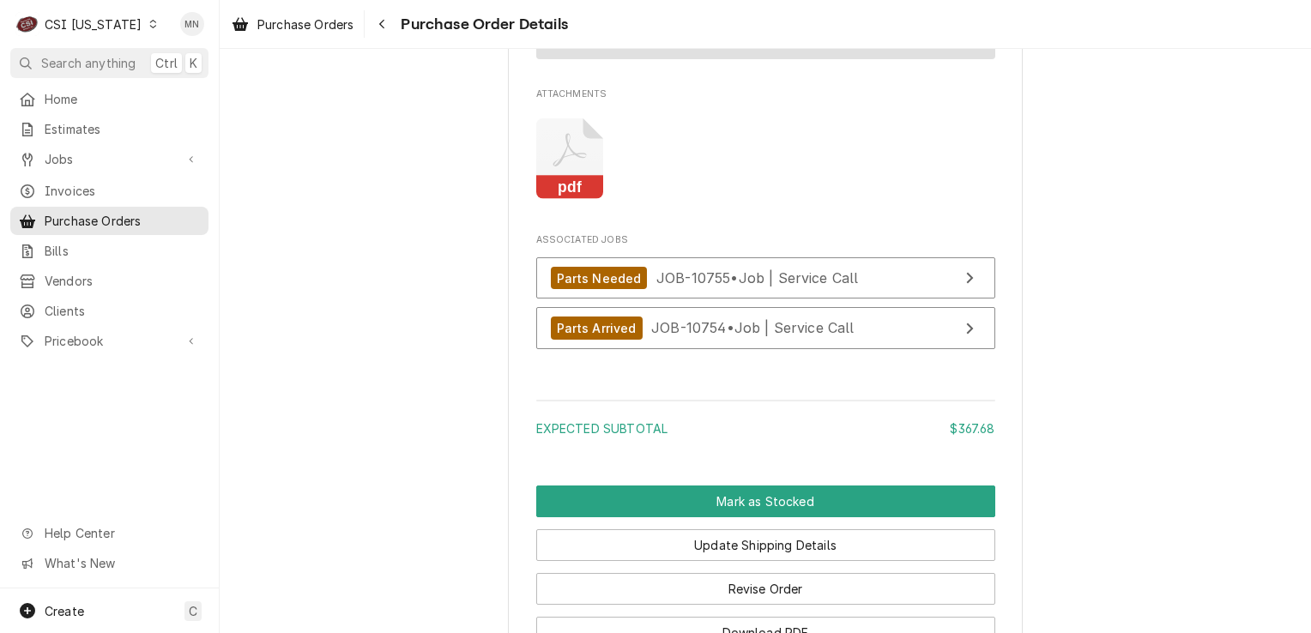
scroll to position [2745, 0]
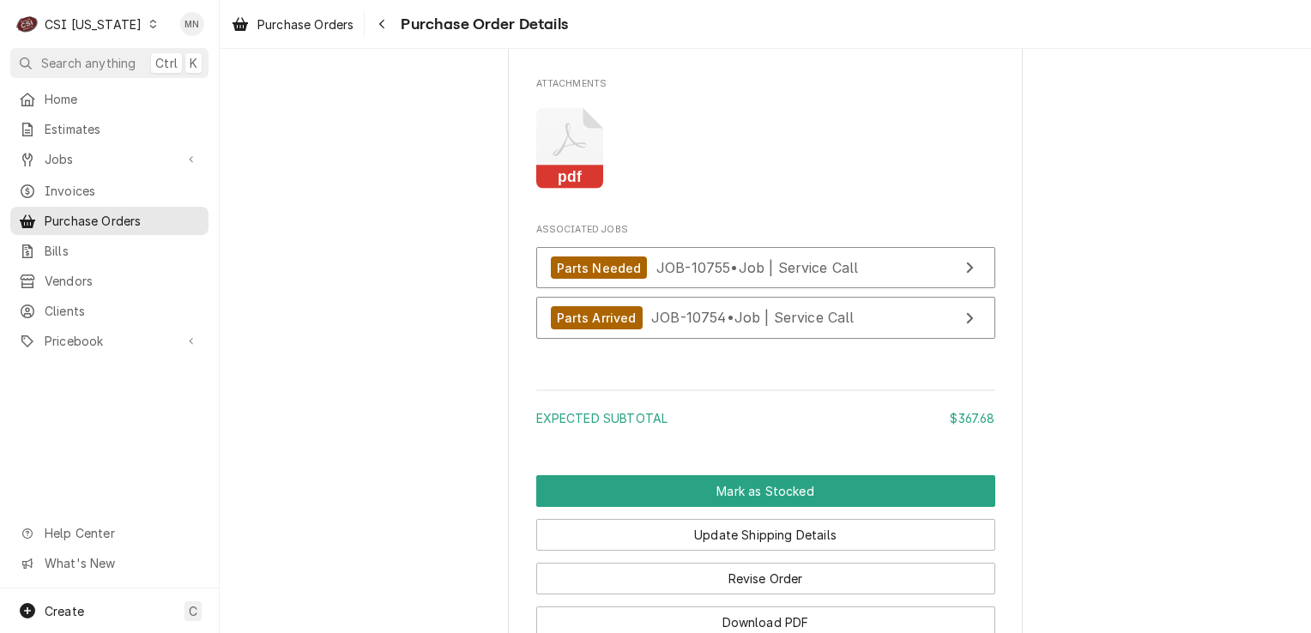
click at [569, 190] on icon "Attachments" at bounding box center [570, 148] width 68 height 81
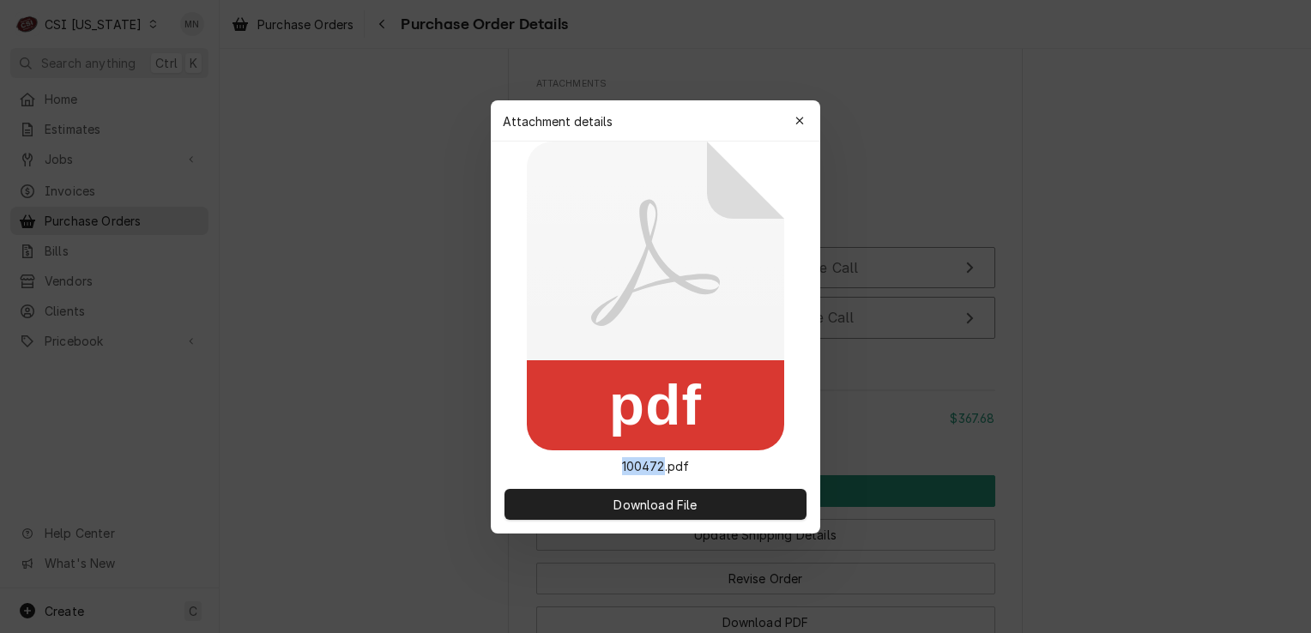
click at [569, 207] on icon at bounding box center [655, 296] width 257 height 309
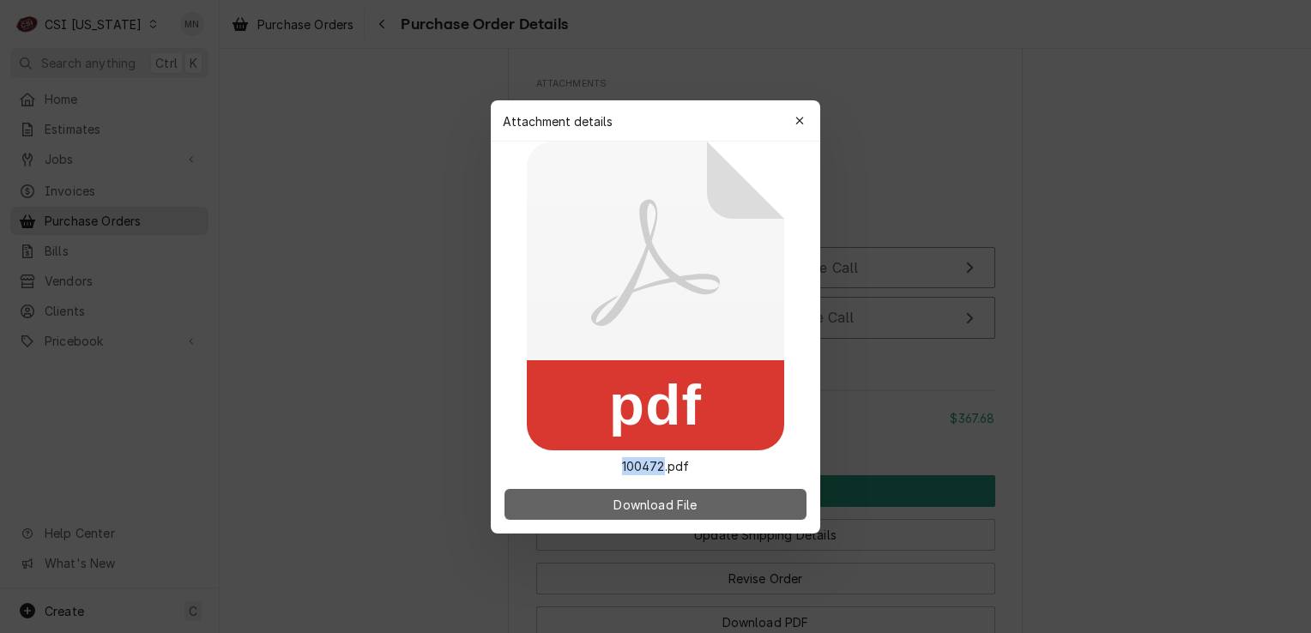
click at [636, 497] on span "Download File" at bounding box center [655, 504] width 90 height 18
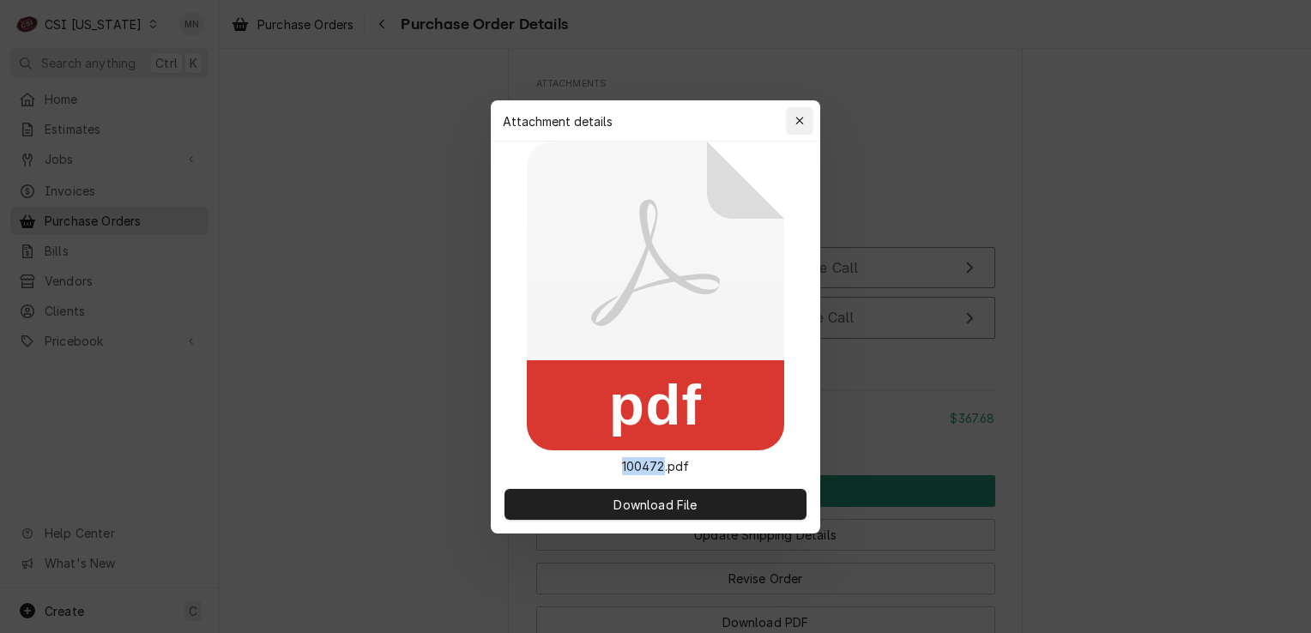
click at [810, 117] on button "button" at bounding box center [799, 120] width 27 height 27
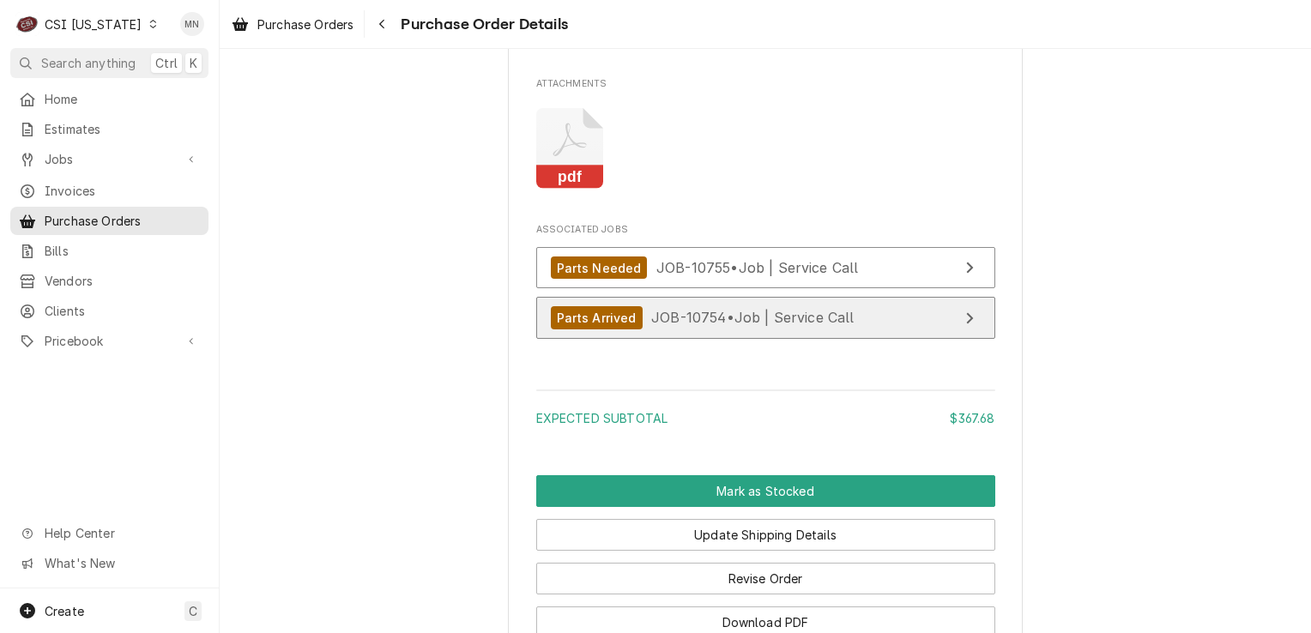
click at [659, 326] on span "JOB-10754 • Job | Service Call" at bounding box center [752, 317] width 203 height 17
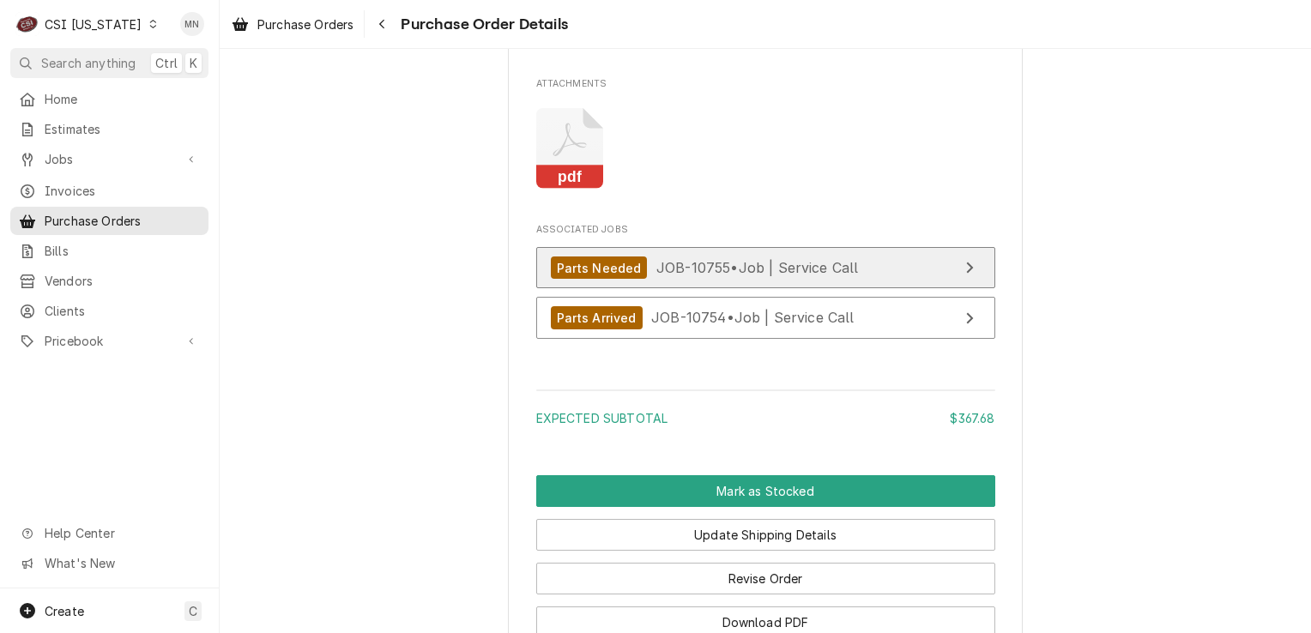
click at [744, 276] on span "JOB-10755 • Job | Service Call" at bounding box center [757, 267] width 202 height 17
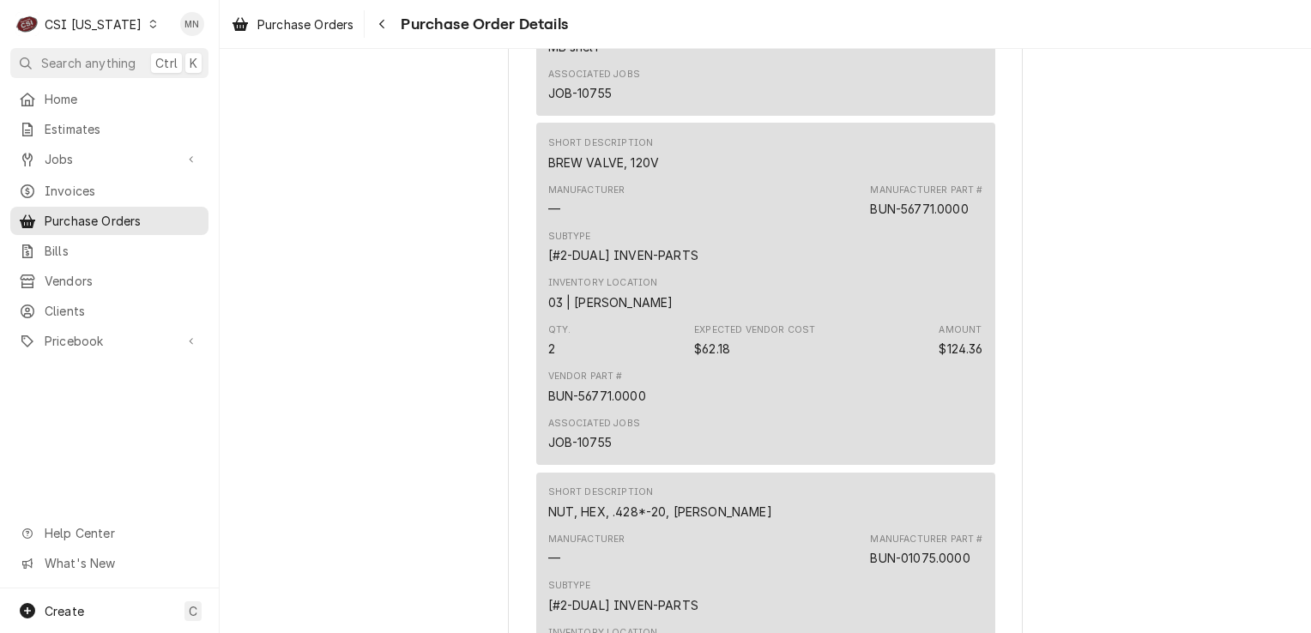
scroll to position [1458, 0]
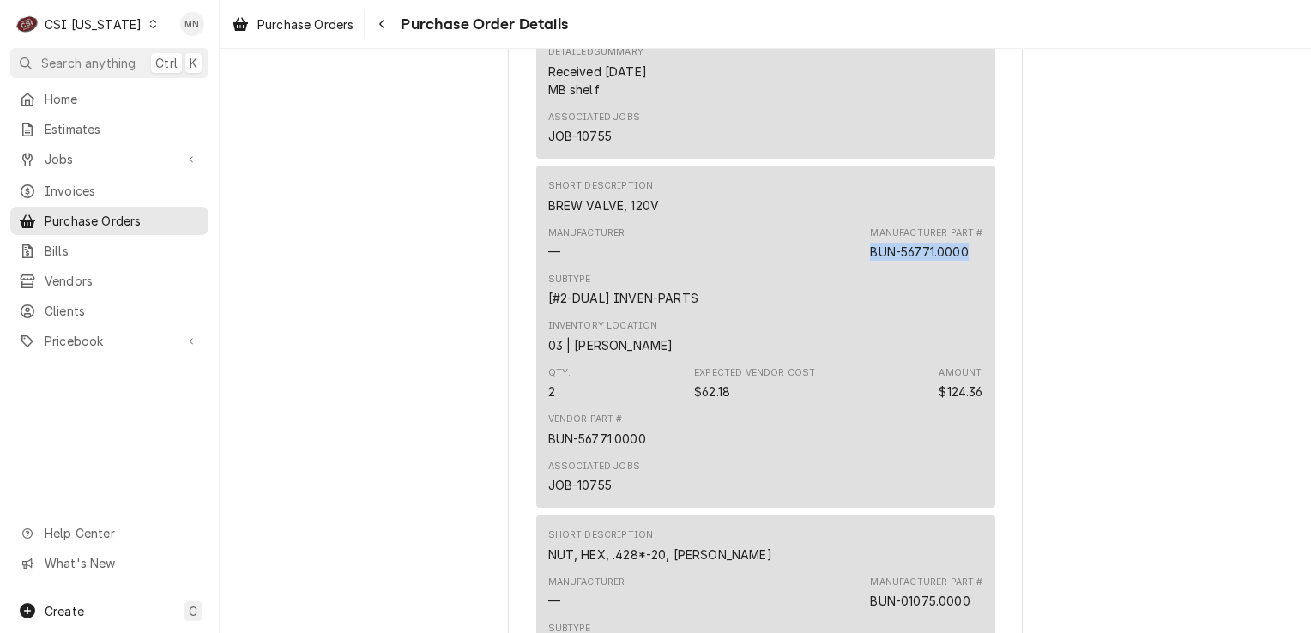
drag, startPoint x: 971, startPoint y: 307, endPoint x: 865, endPoint y: 310, distance: 105.5
click at [870, 261] on div "Manufacturer Part # BUN-56771.0000" at bounding box center [926, 243] width 112 height 34
copy div "BUN-56771.0000"
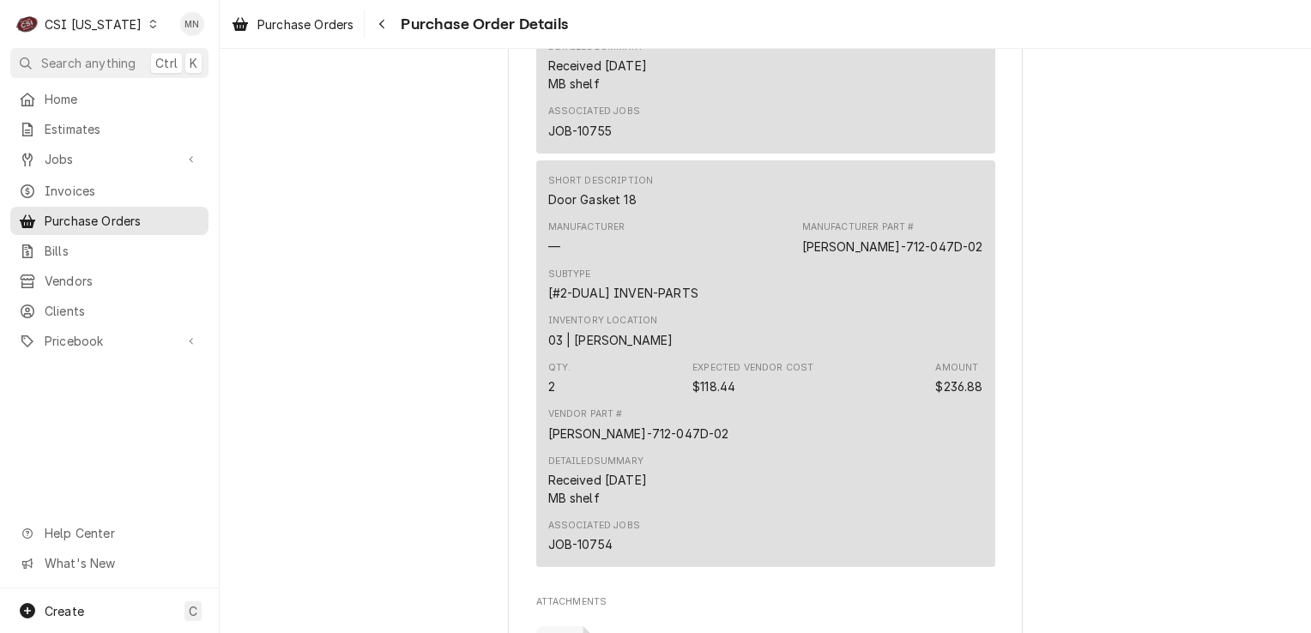
scroll to position [2230, 0]
drag, startPoint x: 970, startPoint y: 296, endPoint x: 867, endPoint y: 297, distance: 102.9
click at [867, 252] on div "BEV-712-047D-02" at bounding box center [892, 243] width 181 height 18
copy div "BEV-712-047D-02"
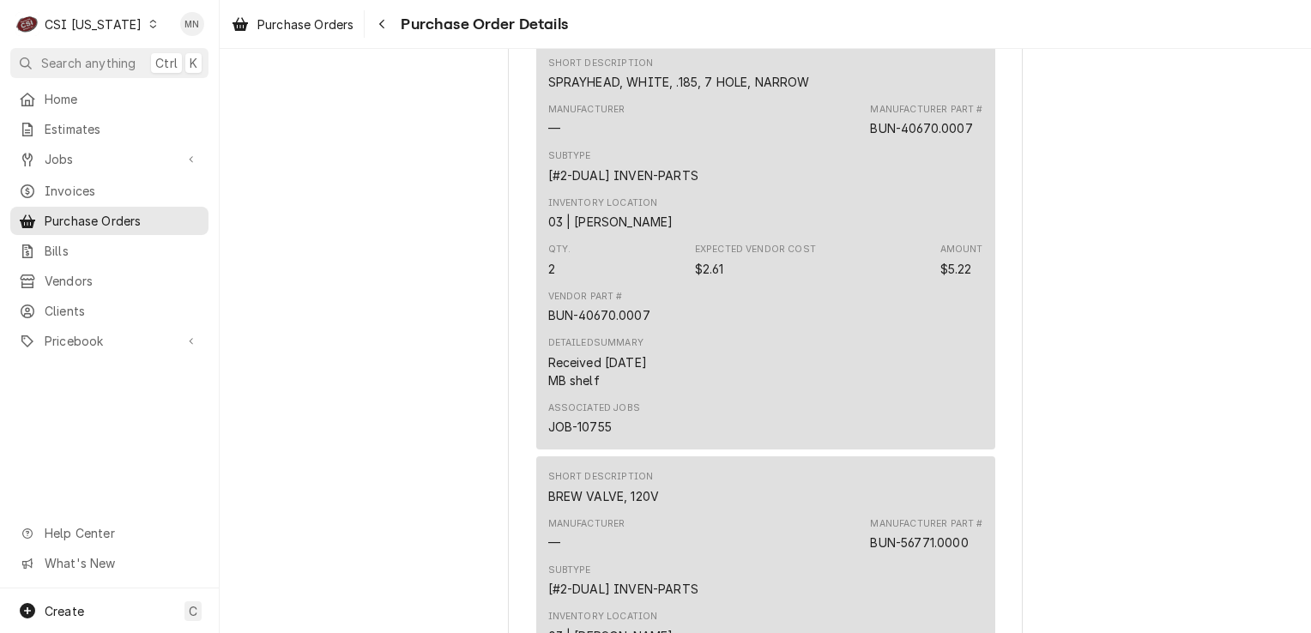
scroll to position [1115, 0]
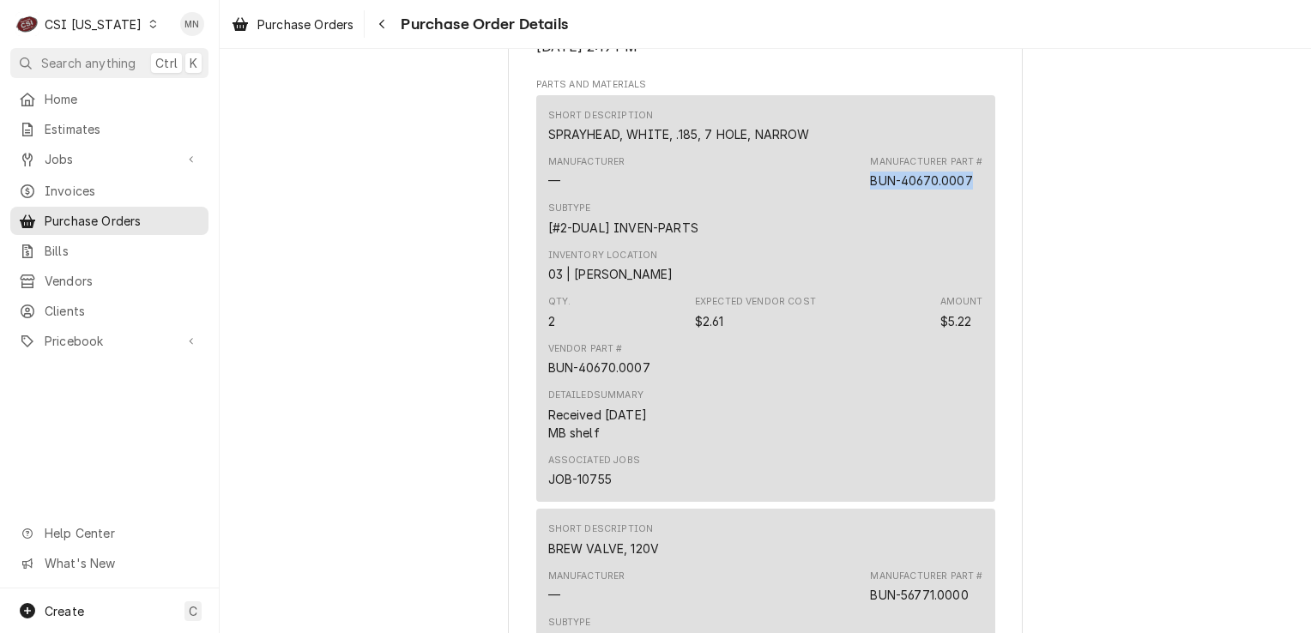
drag, startPoint x: 967, startPoint y: 235, endPoint x: 868, endPoint y: 230, distance: 98.8
click at [870, 190] on div "BUN-40670.0007" at bounding box center [921, 181] width 102 height 18
drag, startPoint x: 868, startPoint y: 230, endPoint x: 884, endPoint y: 230, distance: 16.3
copy div "BUN-40670.0007"
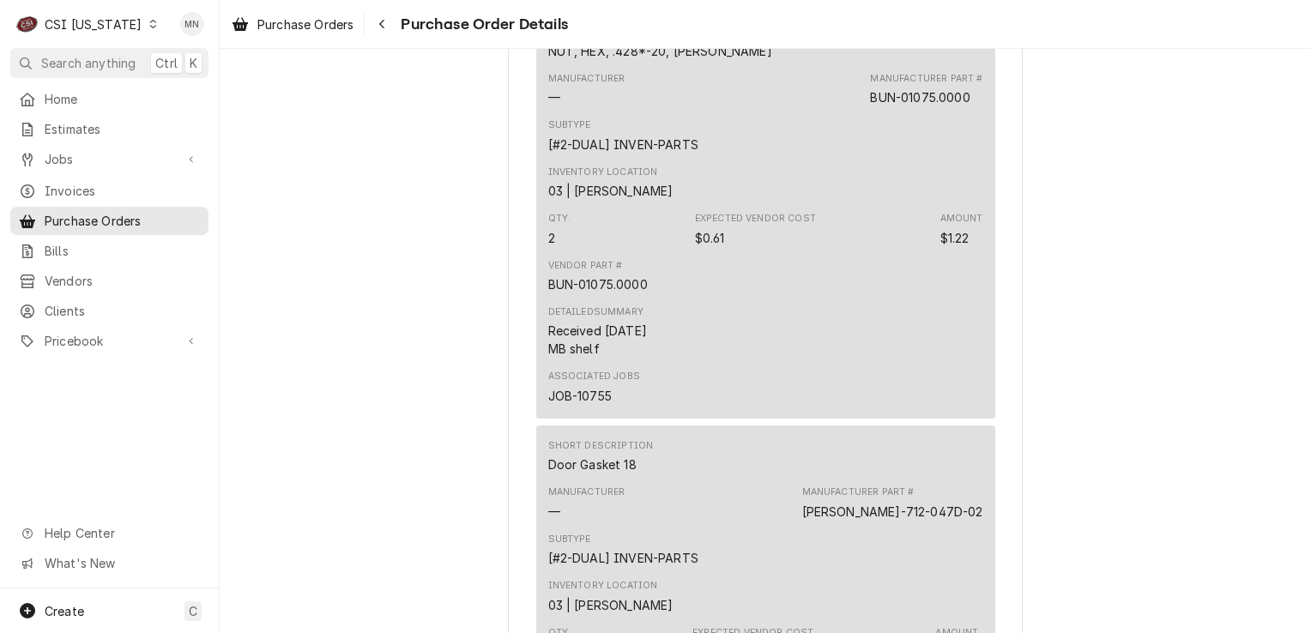
scroll to position [1973, 0]
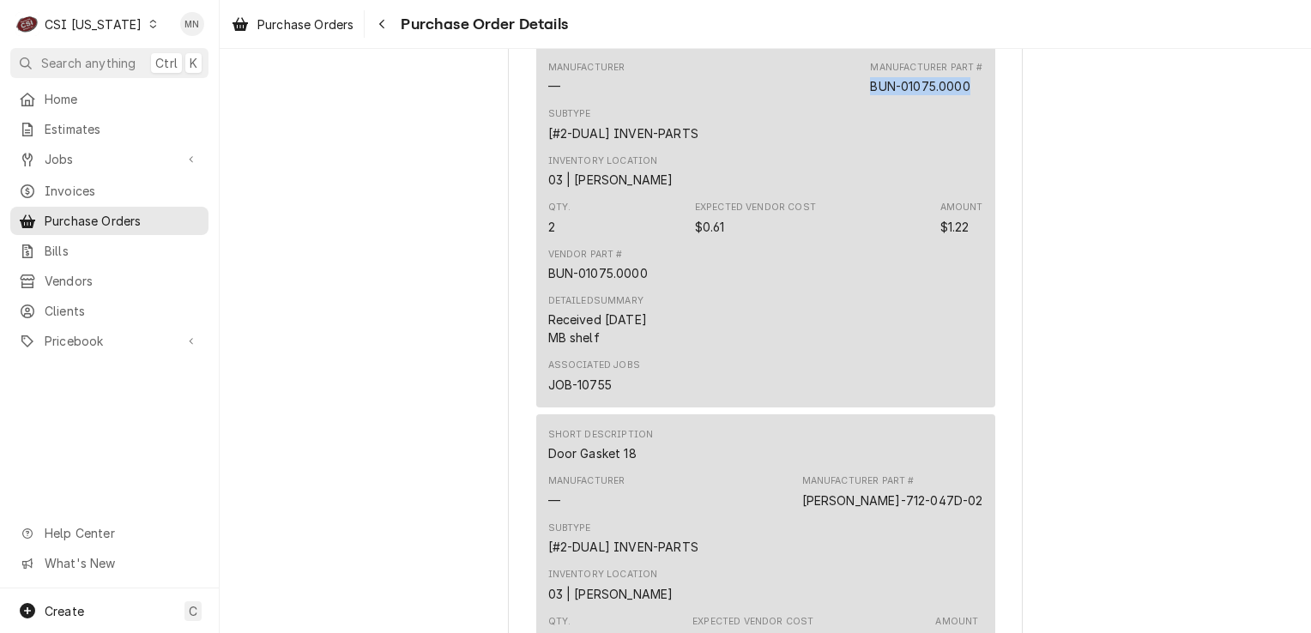
drag, startPoint x: 967, startPoint y: 142, endPoint x: 868, endPoint y: 143, distance: 99.5
click at [870, 95] on div "Manufacturer Part # BUN-01075.0000" at bounding box center [926, 78] width 112 height 34
copy div "BUN-01075.0000"
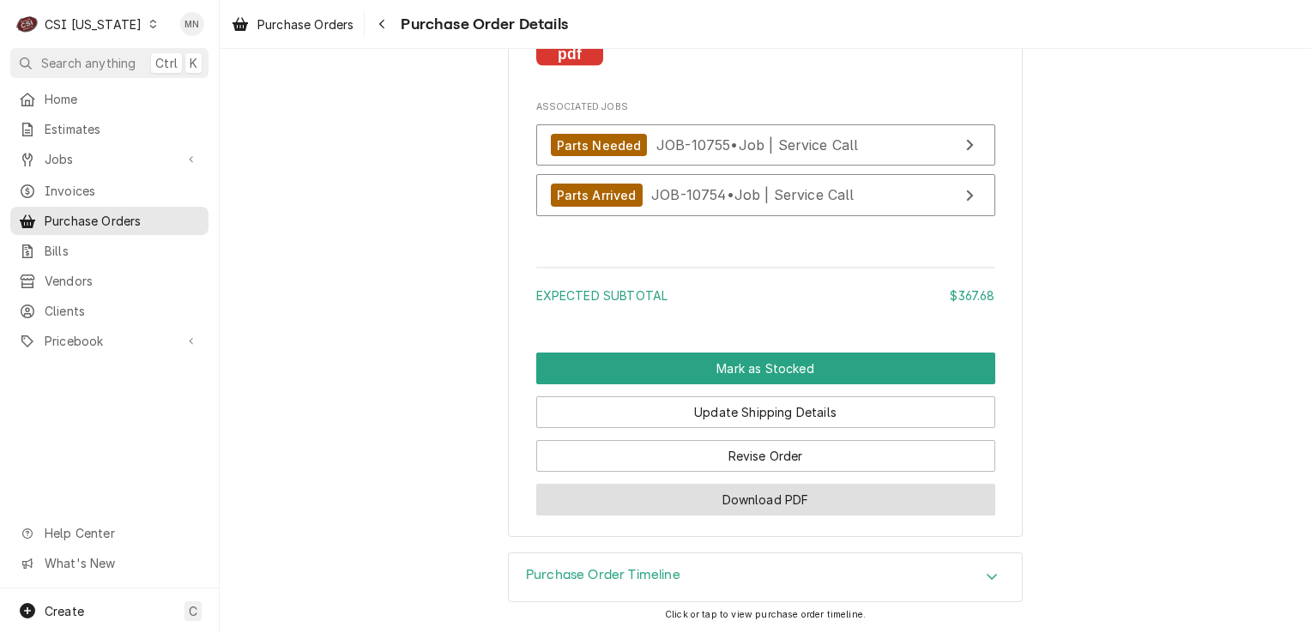
scroll to position [2918, 0]
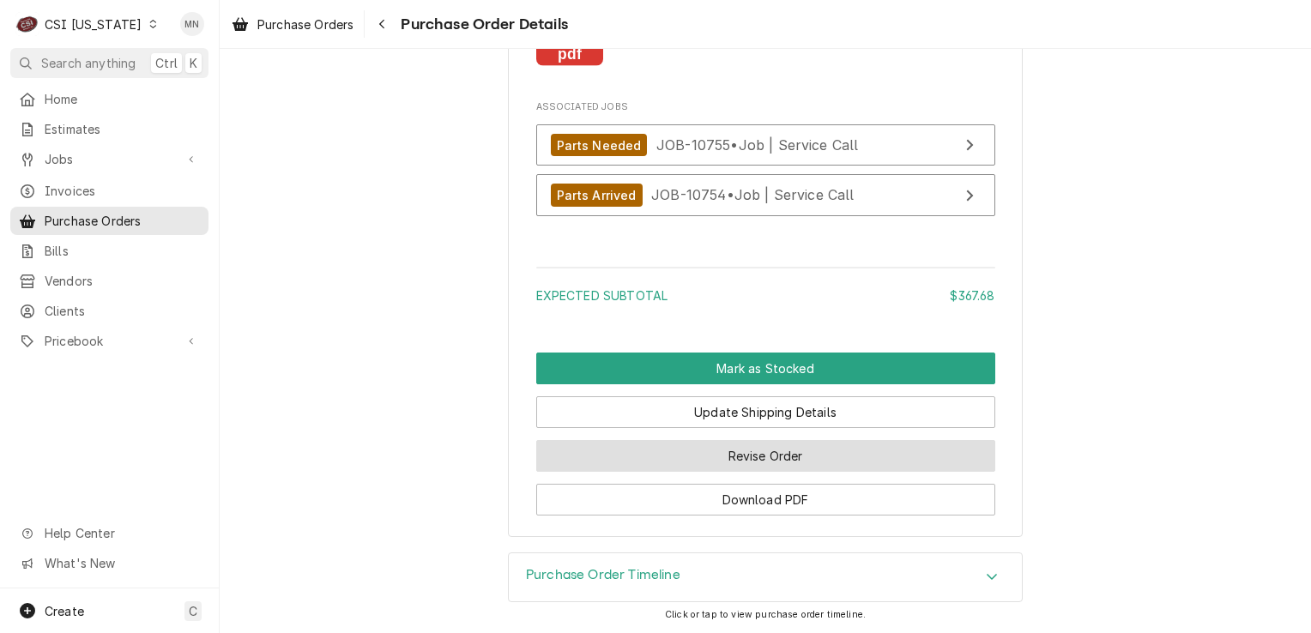
click at [779, 456] on button "Revise Order" at bounding box center [765, 456] width 459 height 32
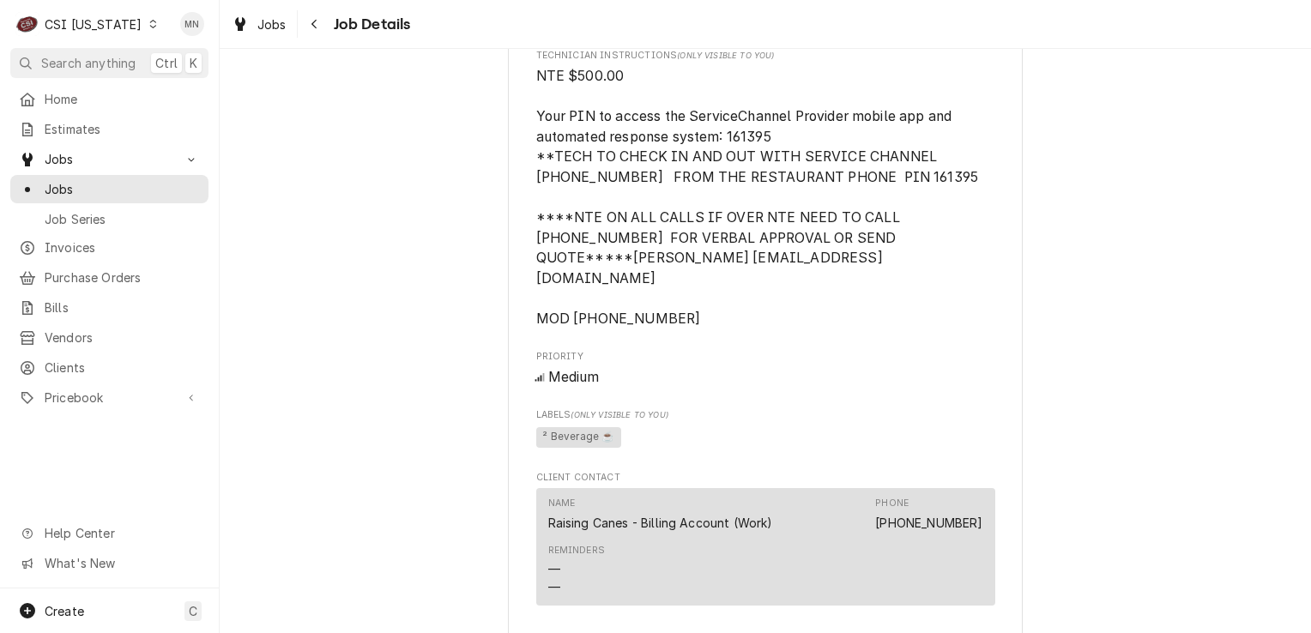
scroll to position [1715, 0]
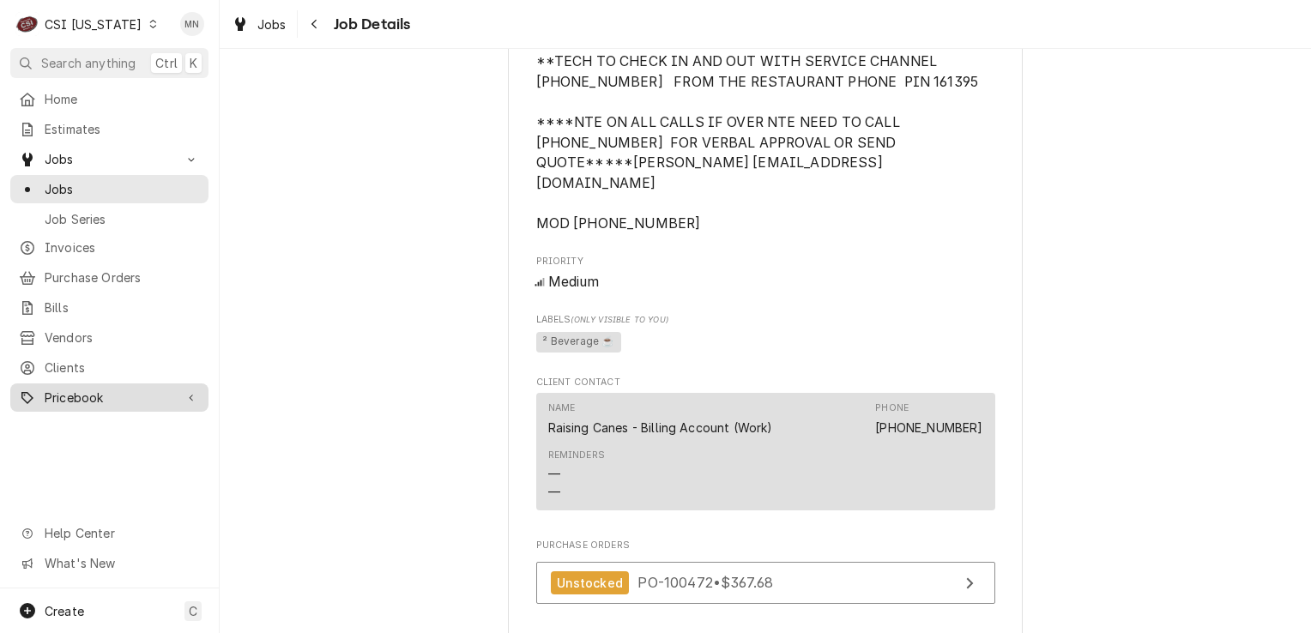
click at [96, 389] on span "Pricebook" at bounding box center [110, 398] width 130 height 18
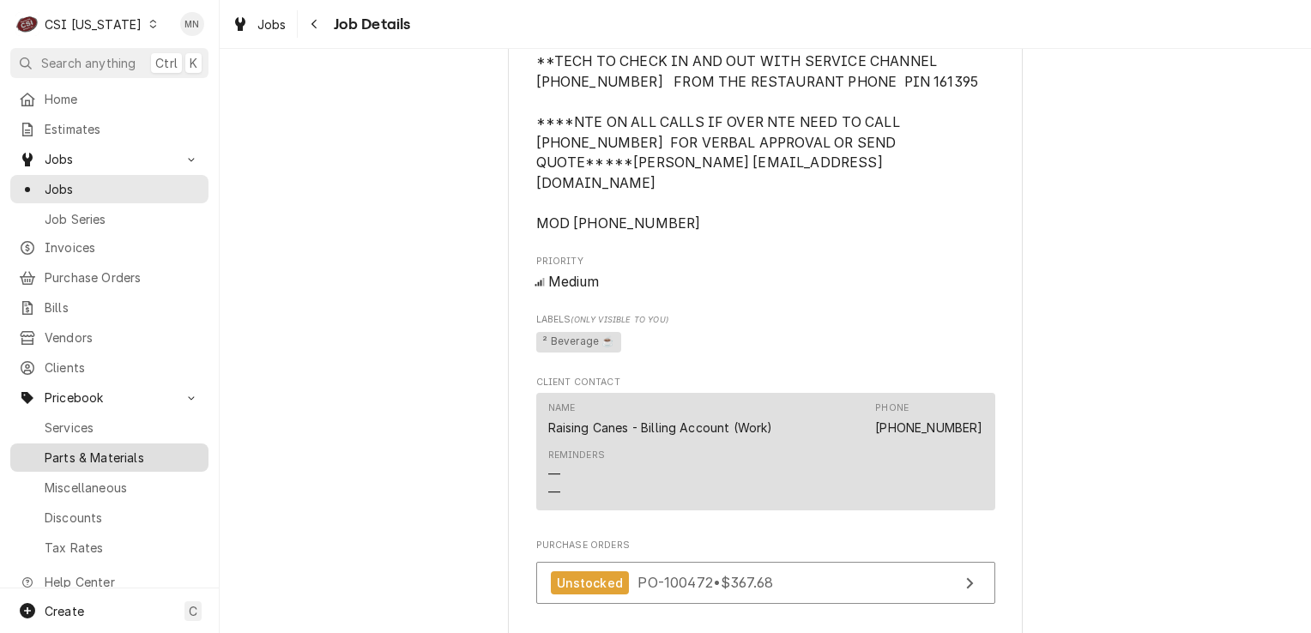
click at [101, 449] on span "Parts & Materials" at bounding box center [122, 458] width 155 height 18
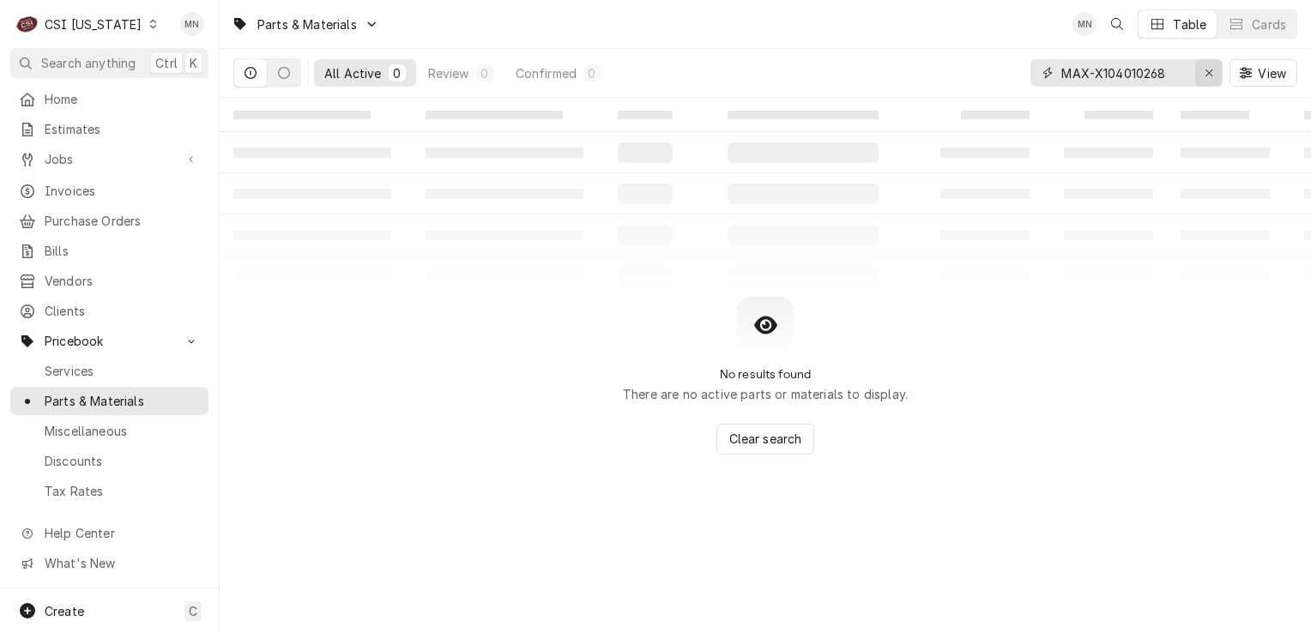
click at [1213, 70] on div "Erase input" at bounding box center [1208, 72] width 17 height 17
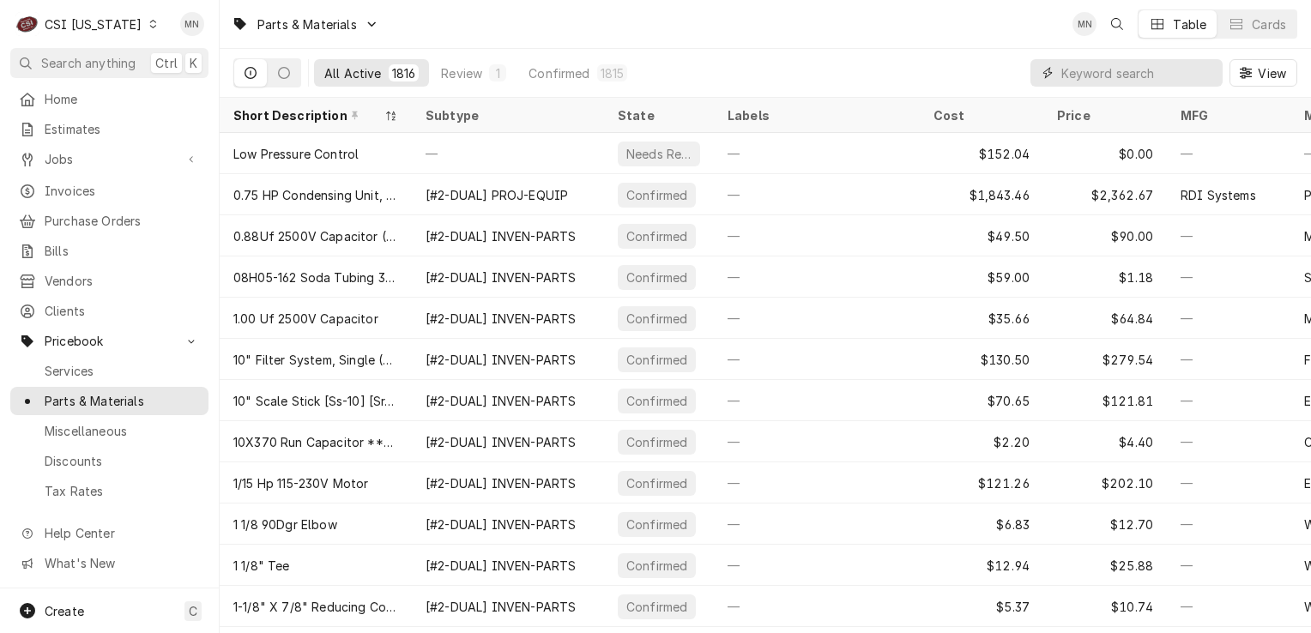
paste input "BUN-56771.0000"
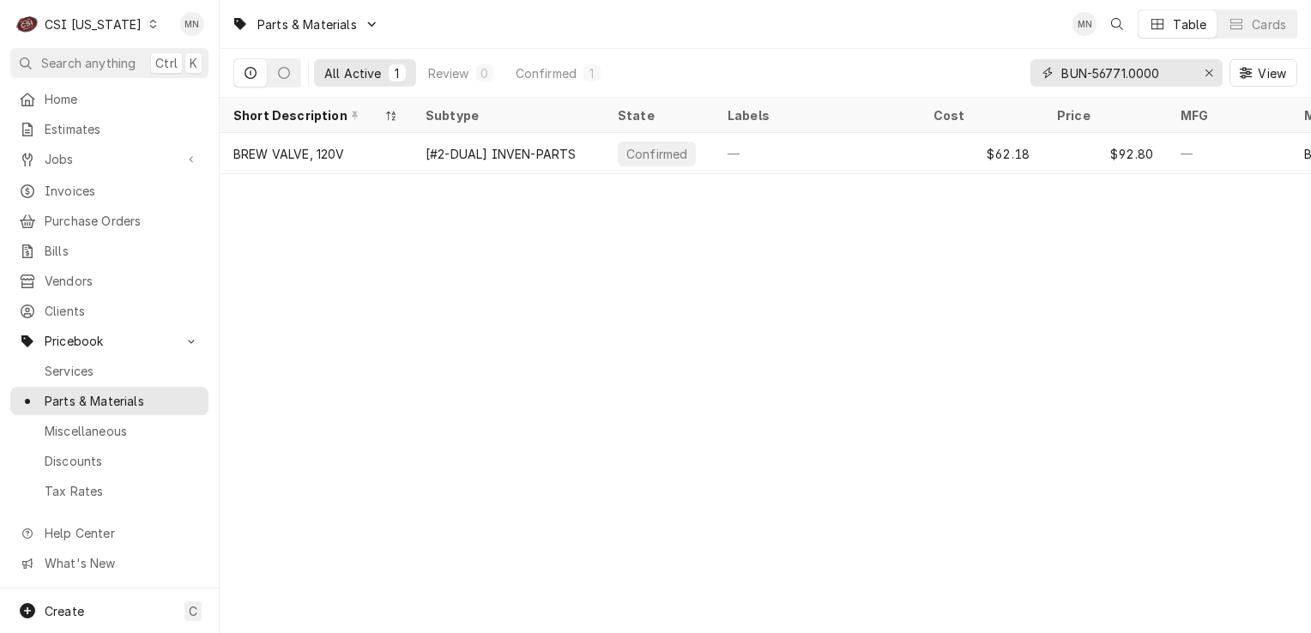
type input "BUN-56771.0000"
click at [1208, 67] on icon "Erase input" at bounding box center [1208, 73] width 9 height 12
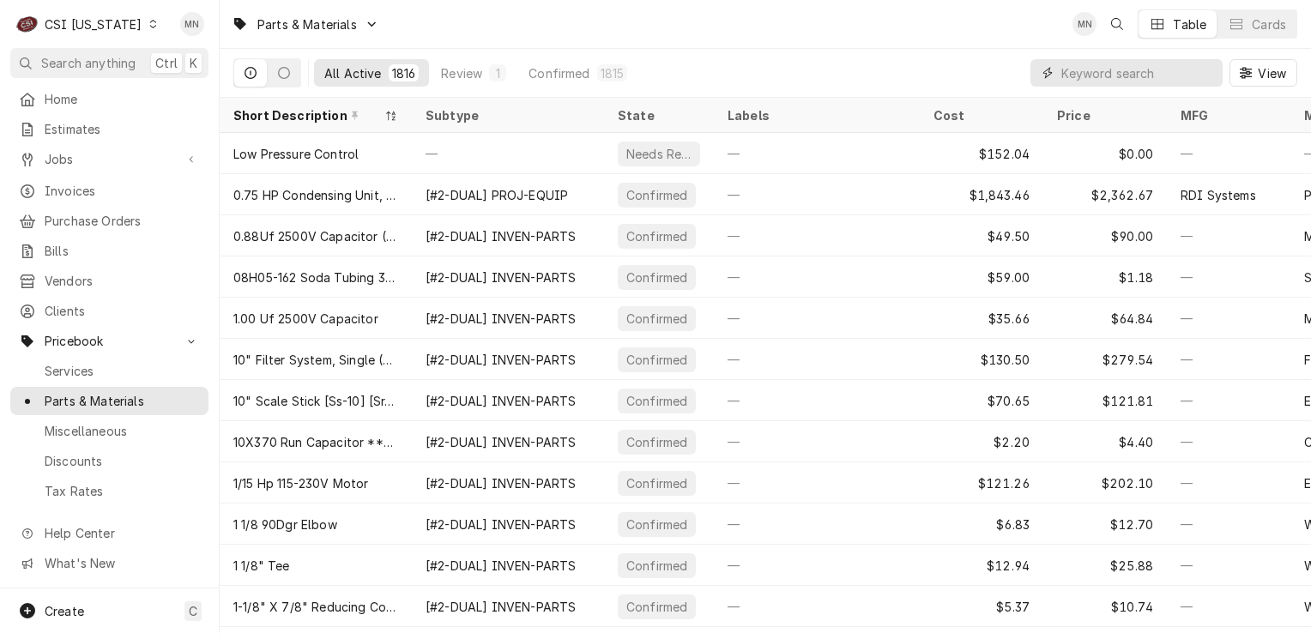
paste input "[PERSON_NAME]-712-047D-02"
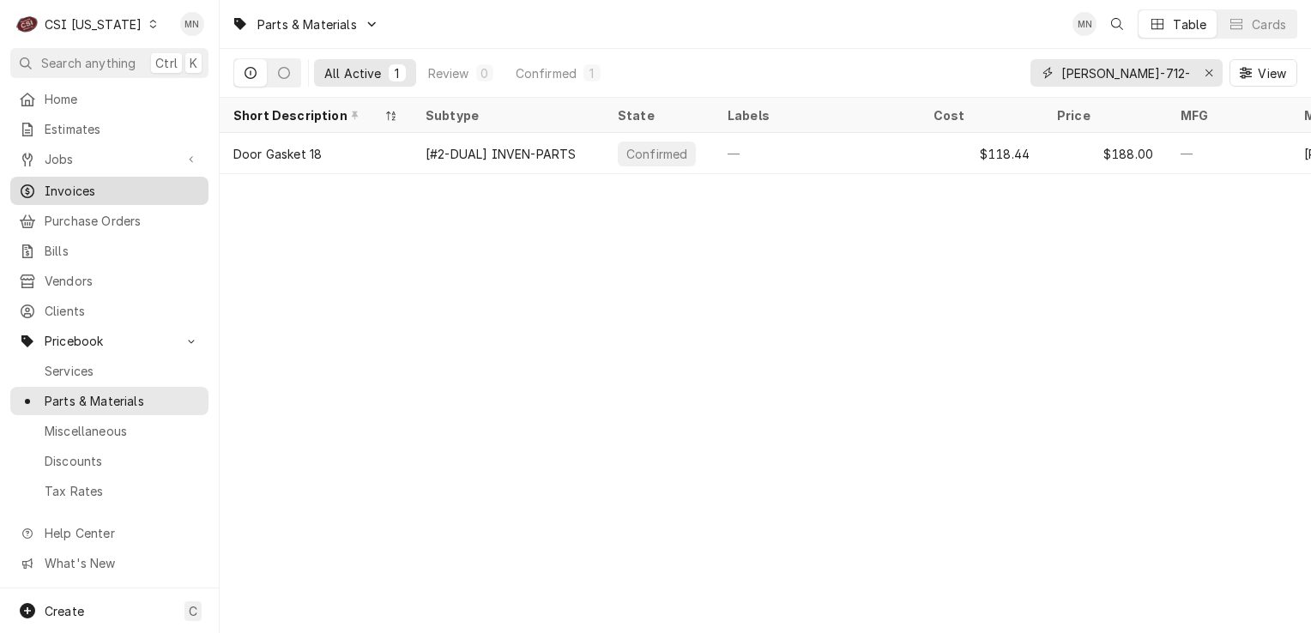
type input "[PERSON_NAME]-712-047D-02"
click at [1210, 75] on icon "Erase input" at bounding box center [1208, 72] width 7 height 7
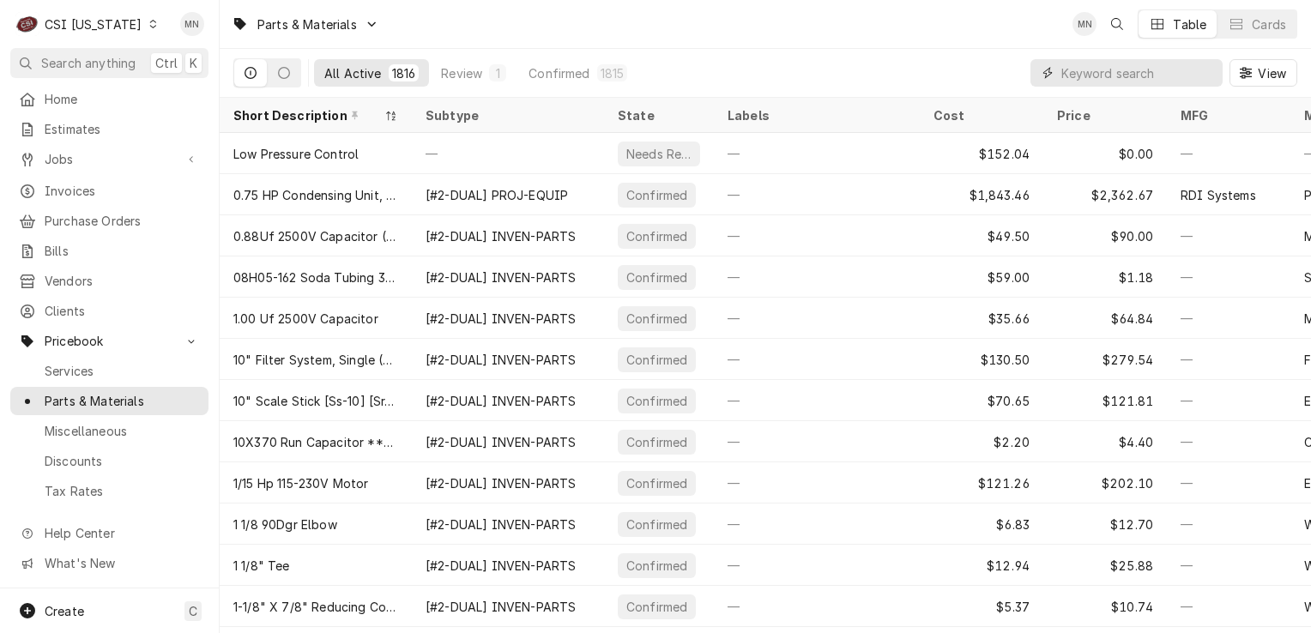
paste input "BUN-40670.0007"
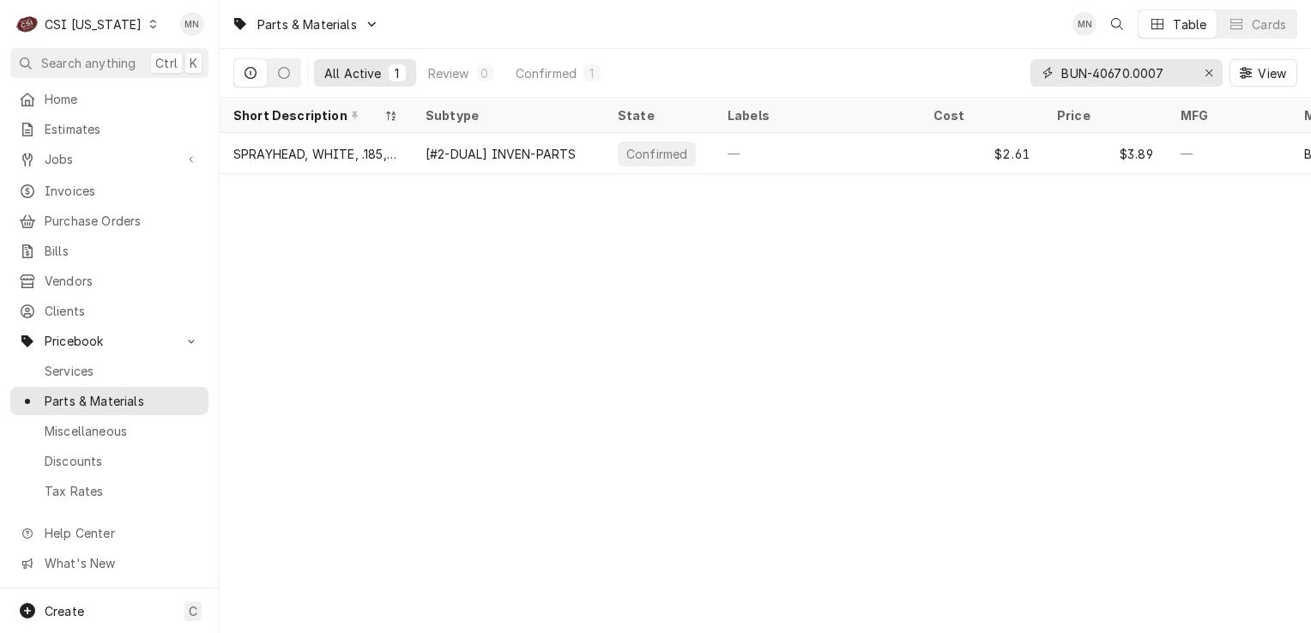
type input "BUN-40670.0007"
click at [1208, 69] on icon "Erase input" at bounding box center [1208, 73] width 9 height 12
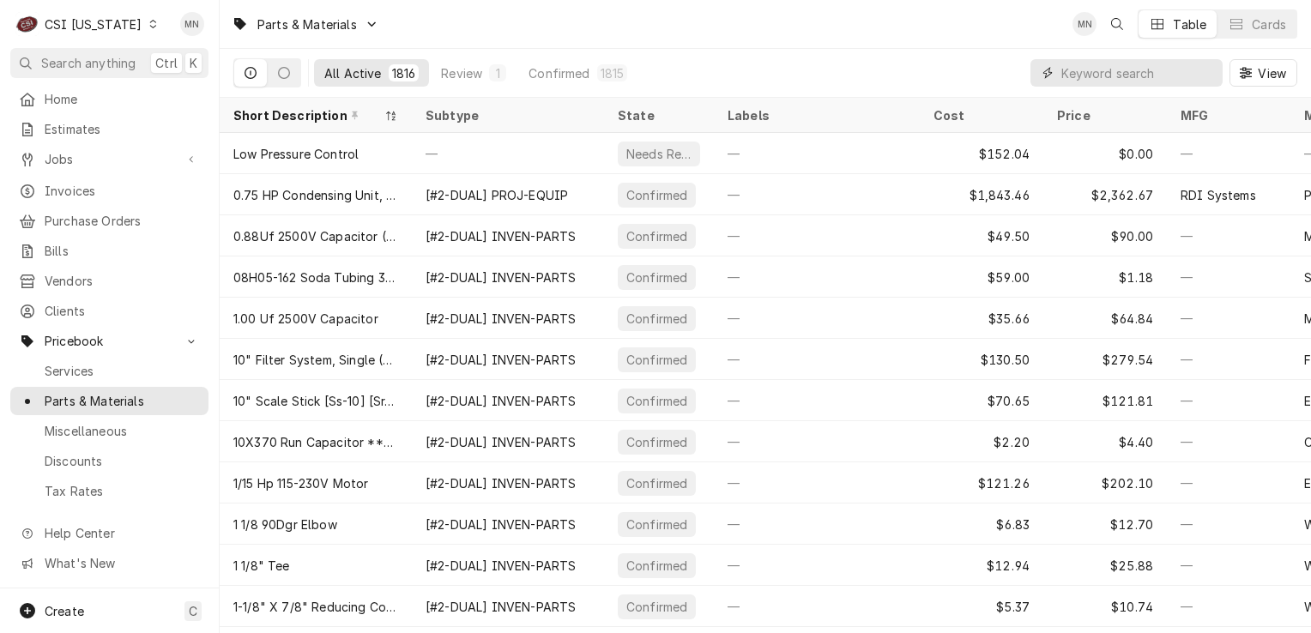
paste input "BUN-01075.0000"
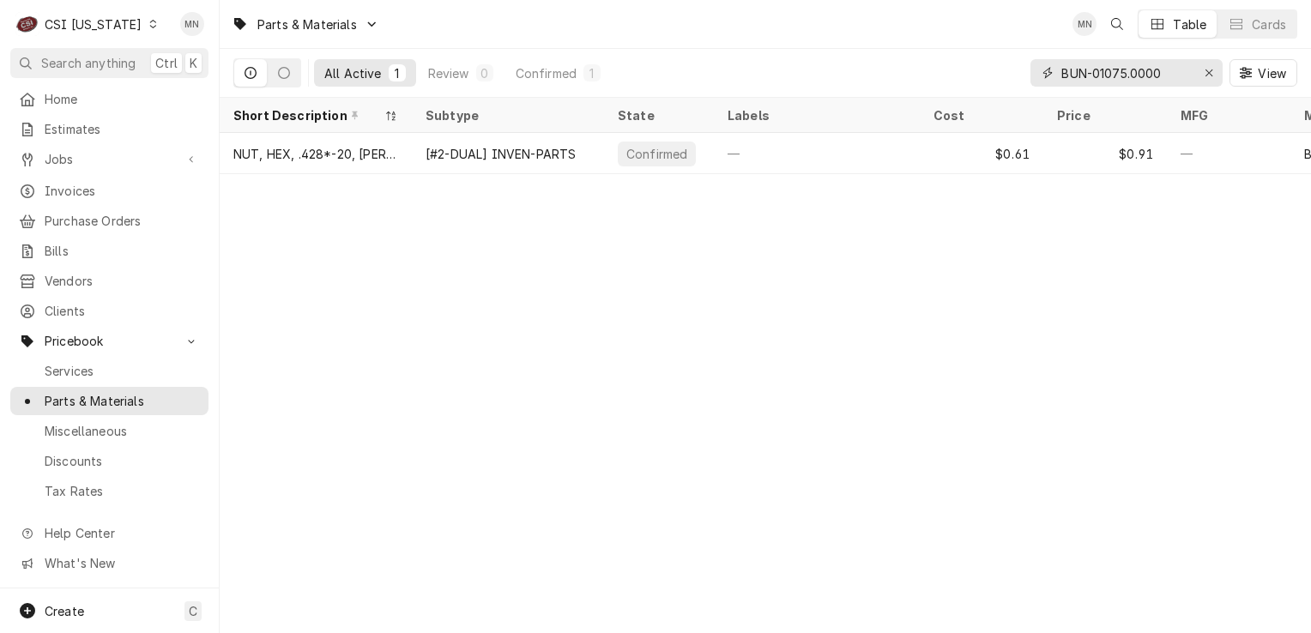
type input "BUN-01075.0000"
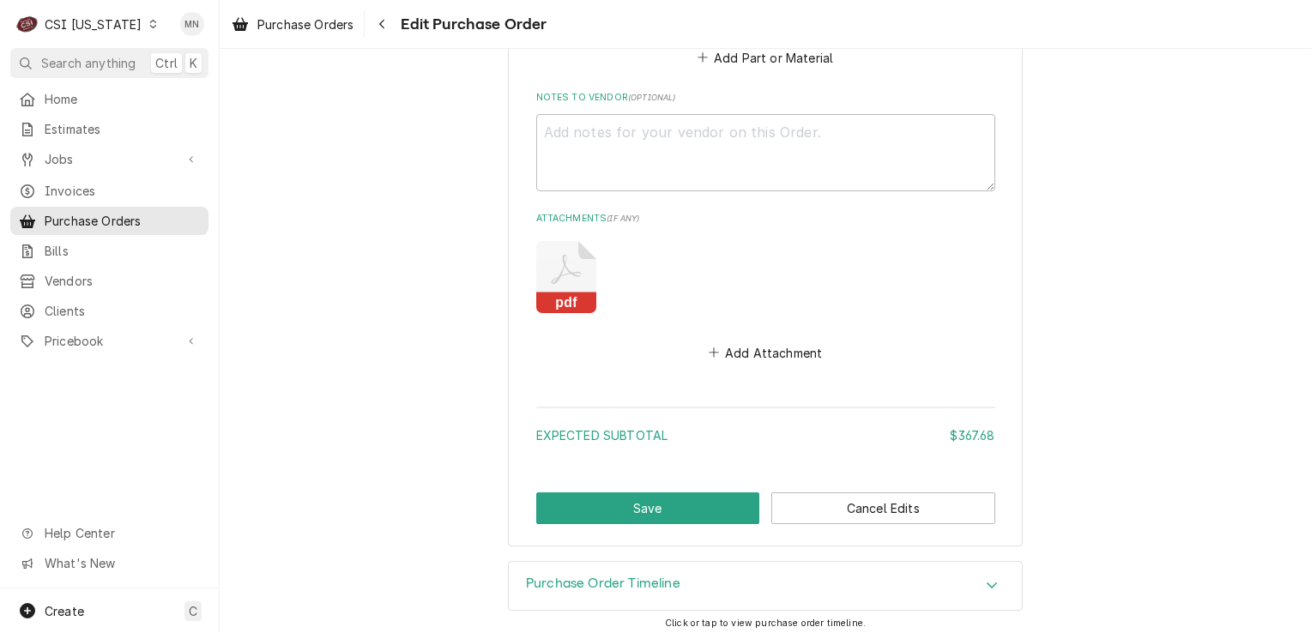
scroll to position [2590, 0]
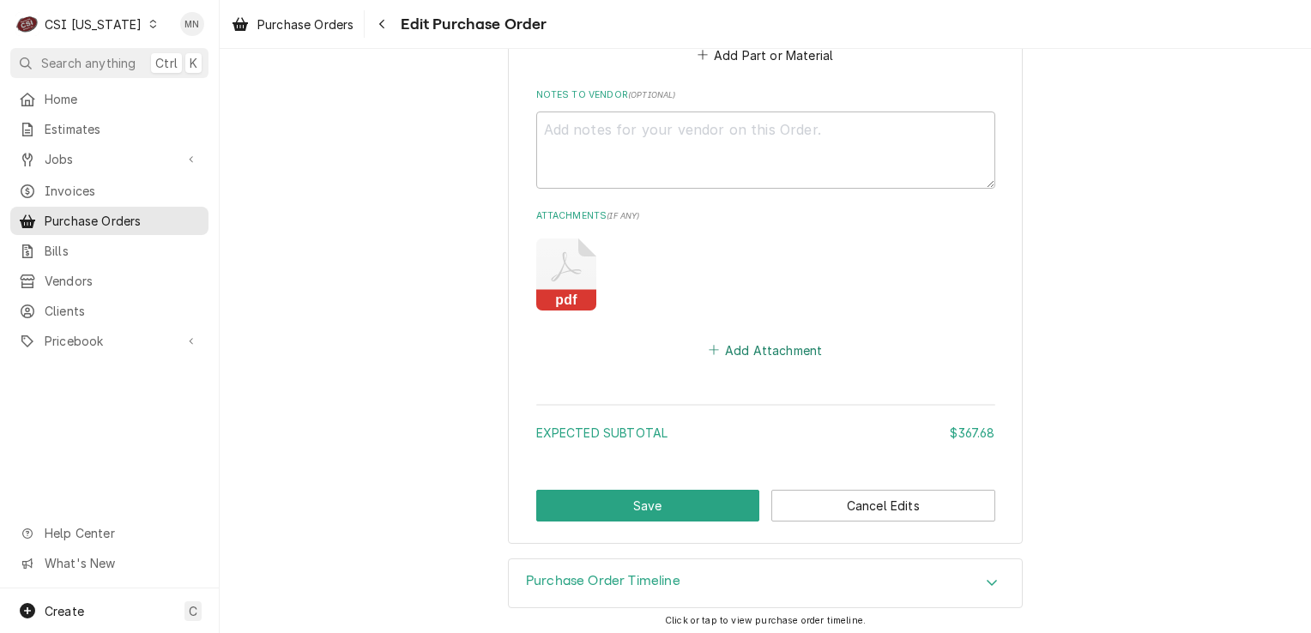
click at [741, 352] on button "Add Attachment" at bounding box center [765, 350] width 120 height 24
type textarea "x"
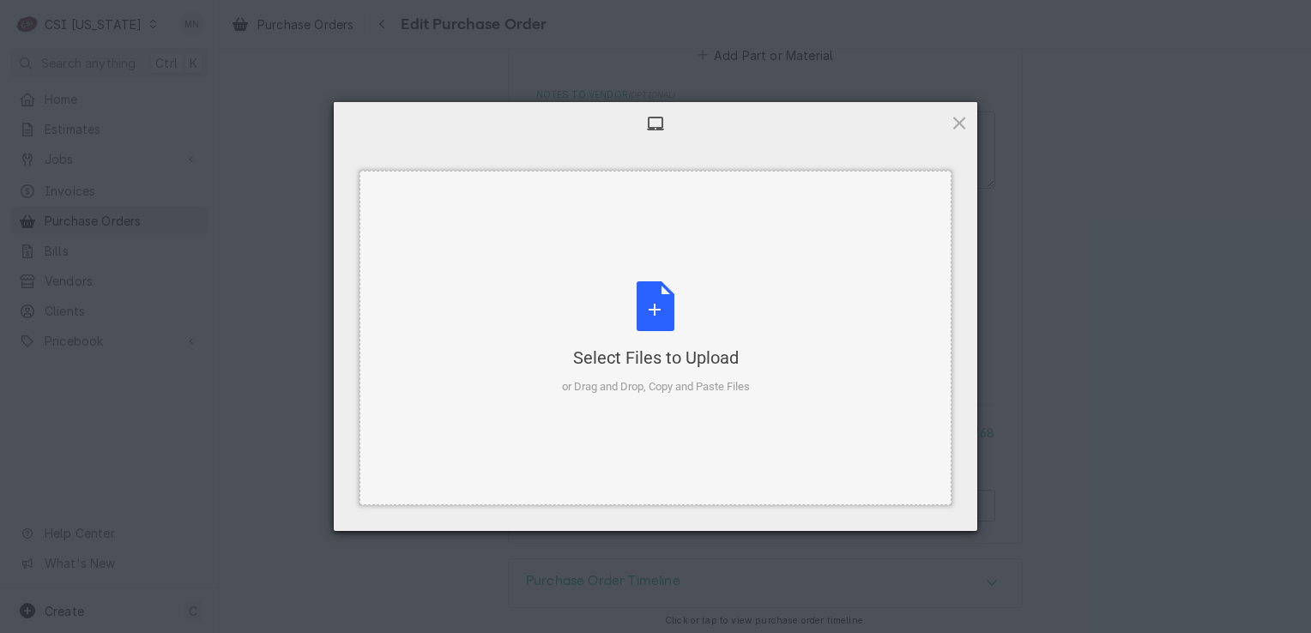
click at [678, 322] on div "Select Files to Upload or Drag and Drop, Copy and Paste Files" at bounding box center [656, 338] width 188 height 114
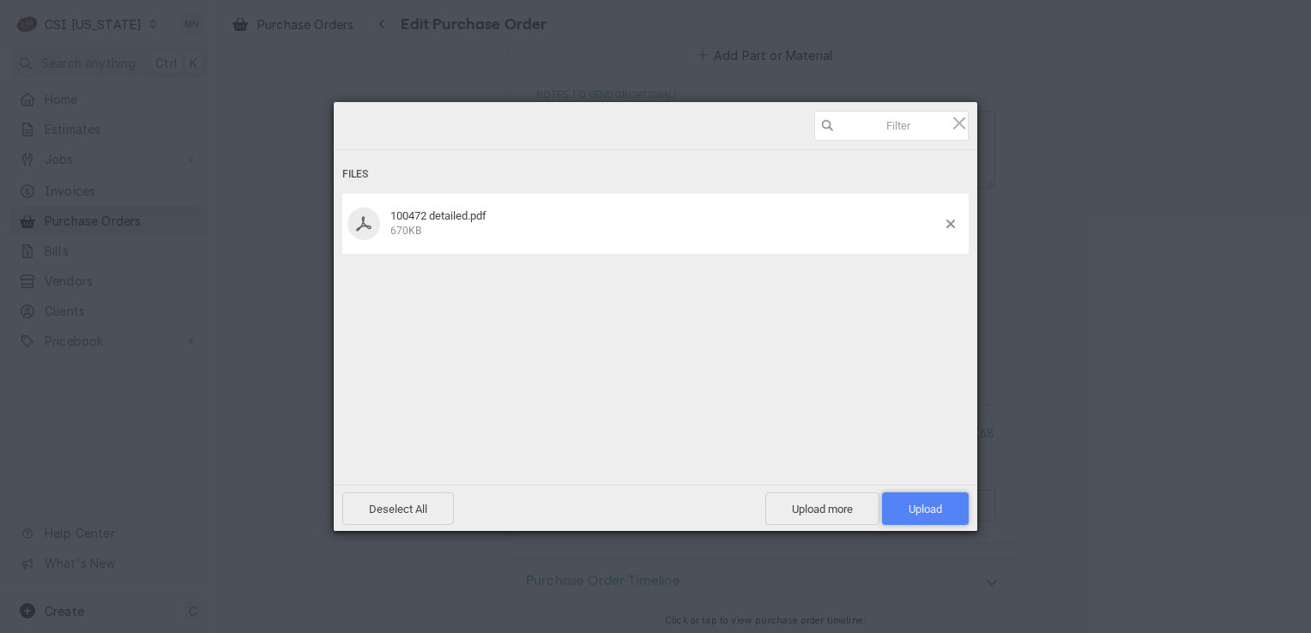
click at [908, 505] on span "Upload 1" at bounding box center [924, 509] width 33 height 13
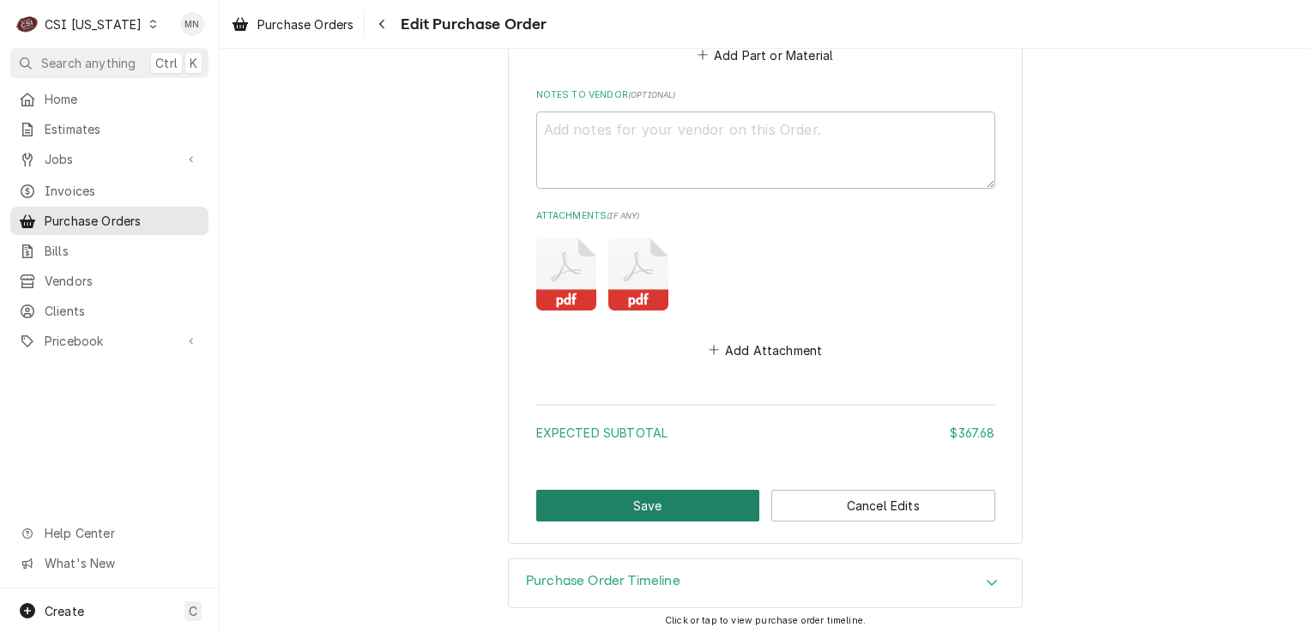
click at [660, 492] on button "Save" at bounding box center [648, 506] width 224 height 32
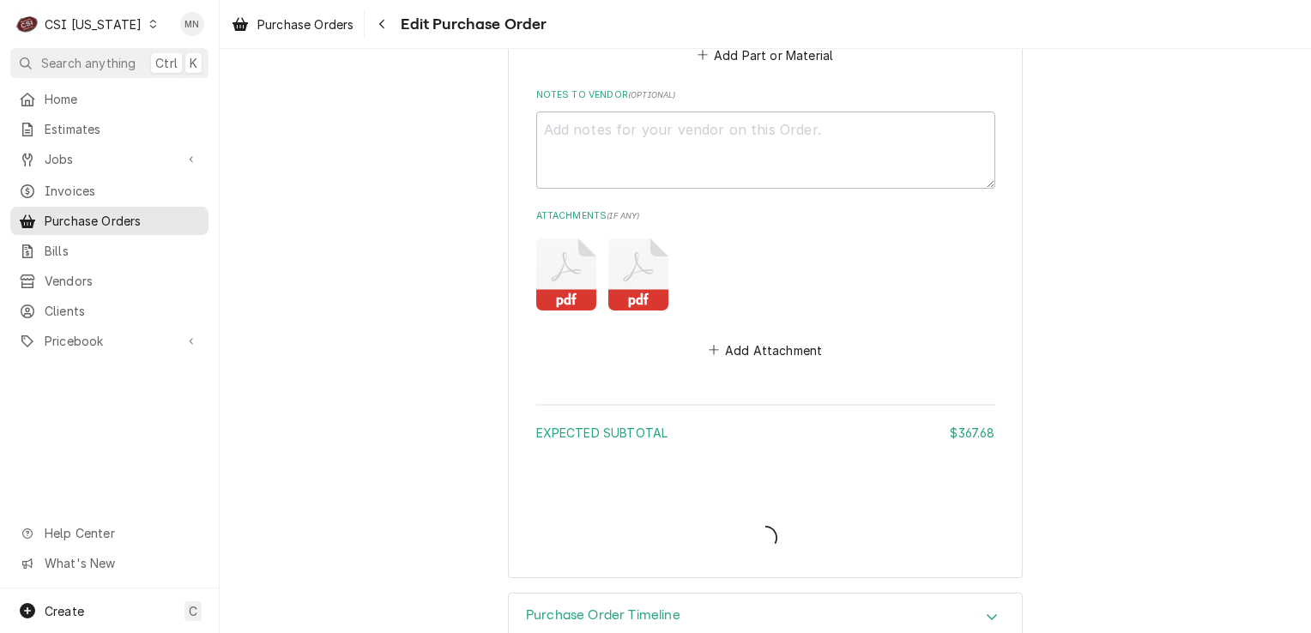
type textarea "x"
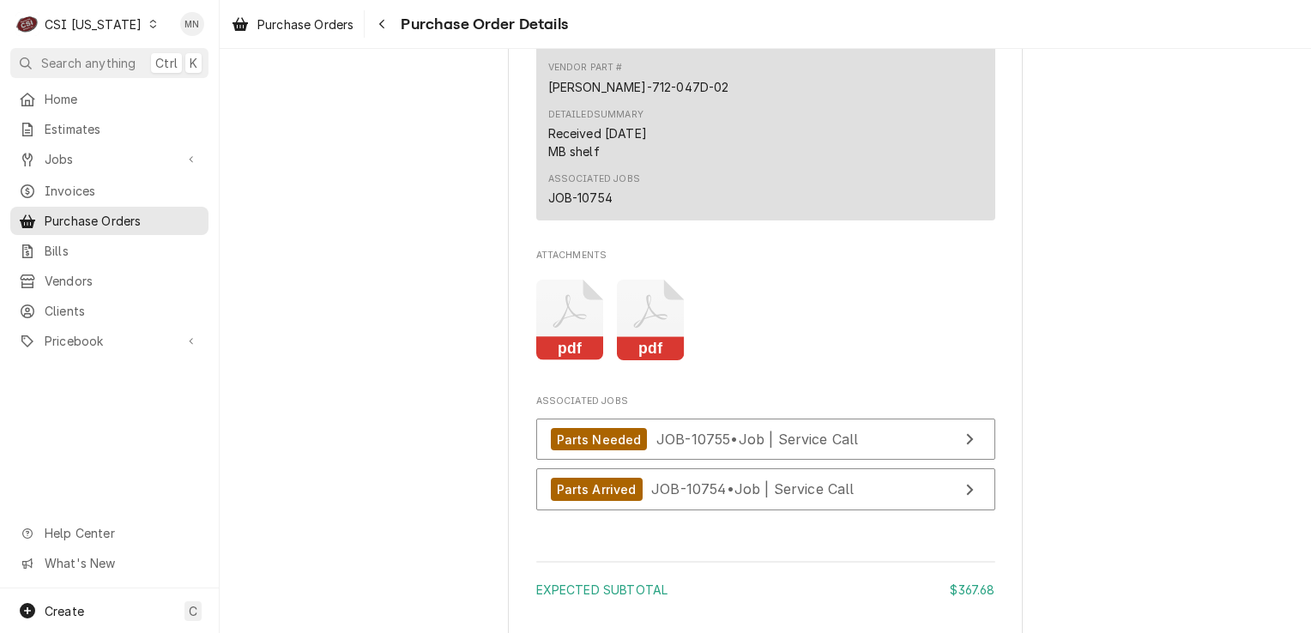
scroll to position [2916, 0]
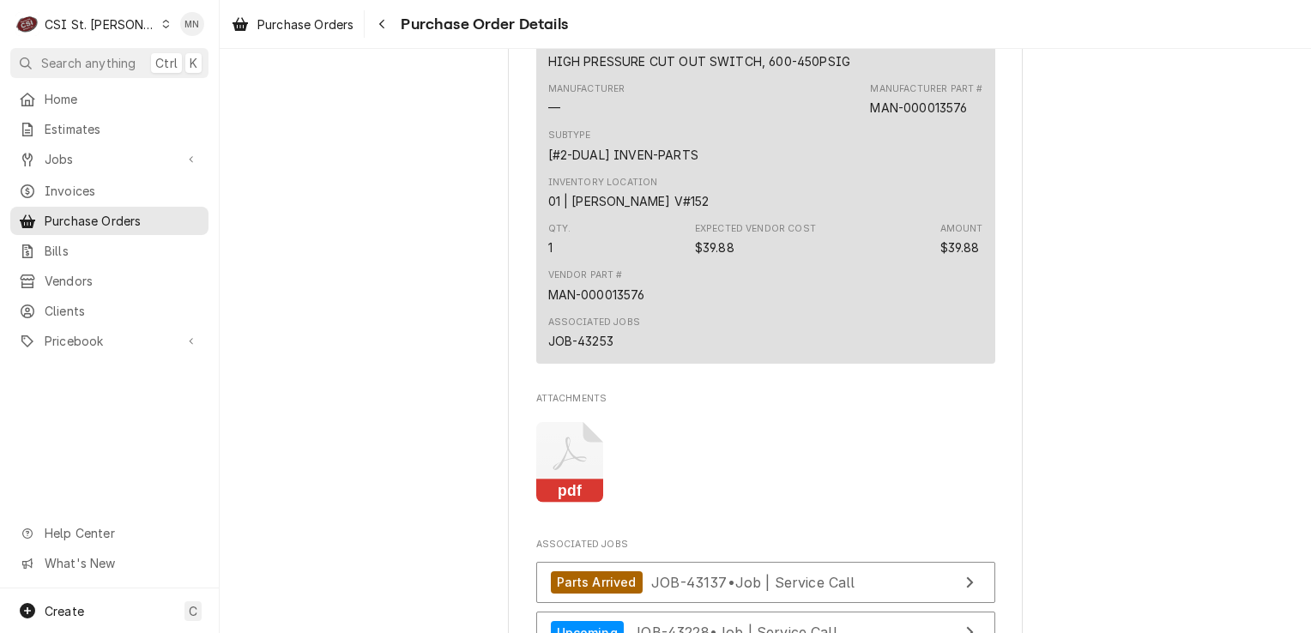
scroll to position [6089, 0]
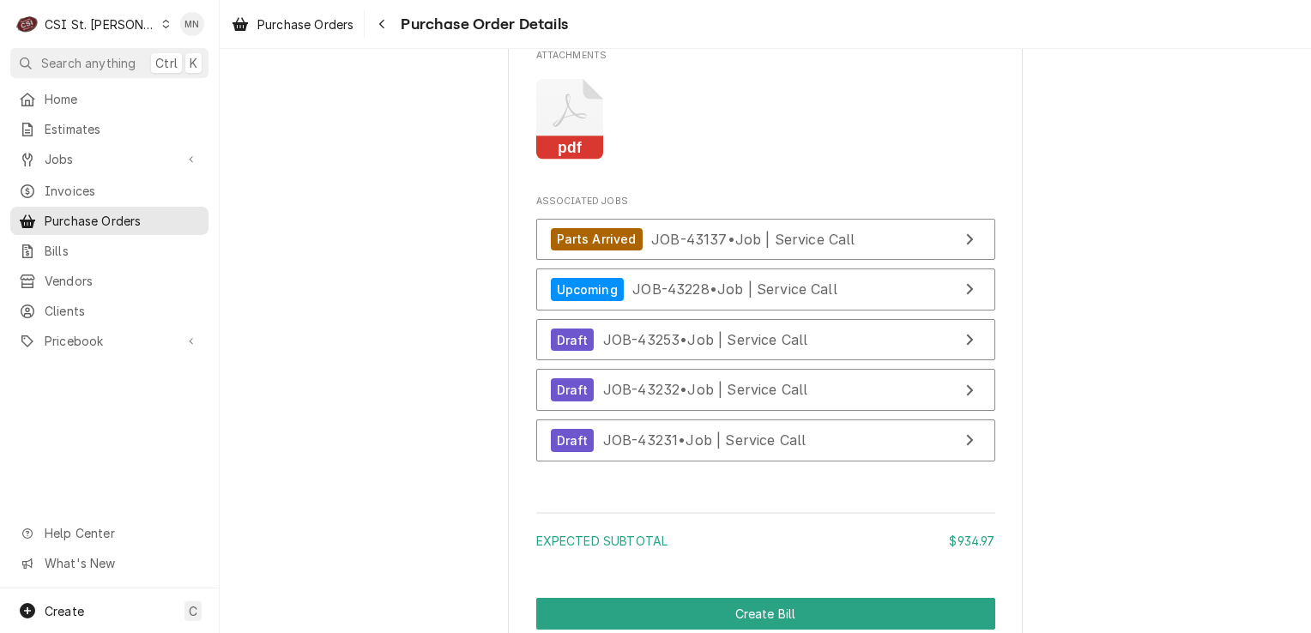
click at [567, 160] on icon "Attachments" at bounding box center [570, 119] width 68 height 81
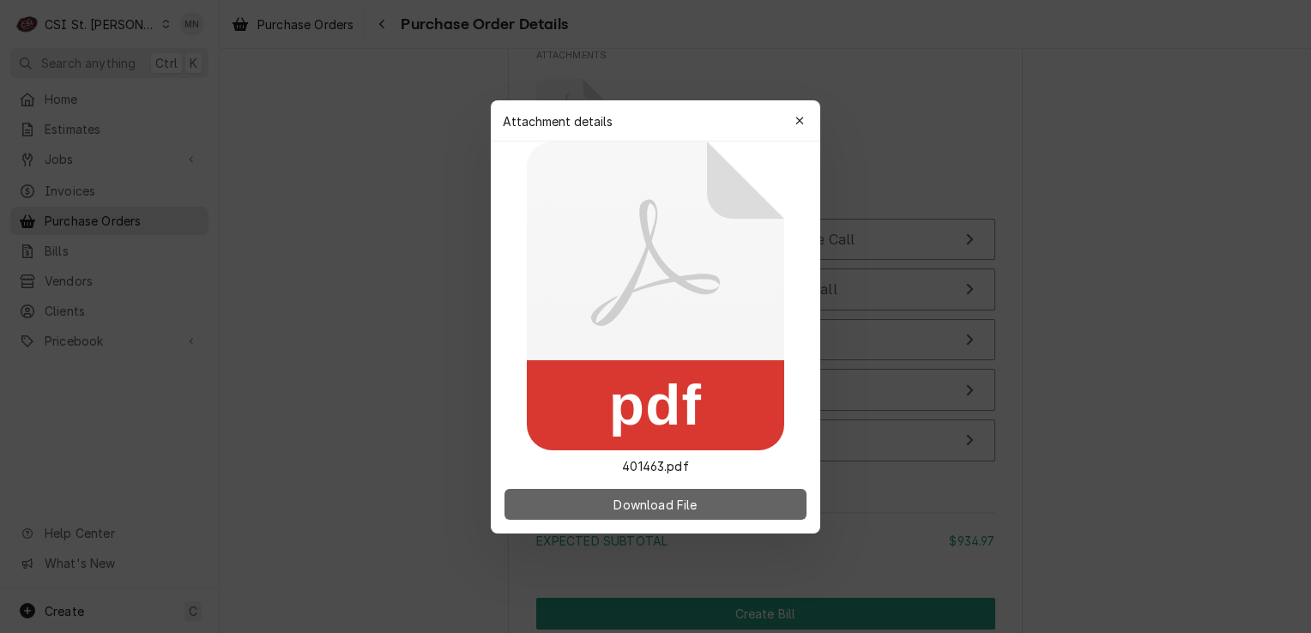
click at [679, 503] on span "Download File" at bounding box center [655, 504] width 90 height 18
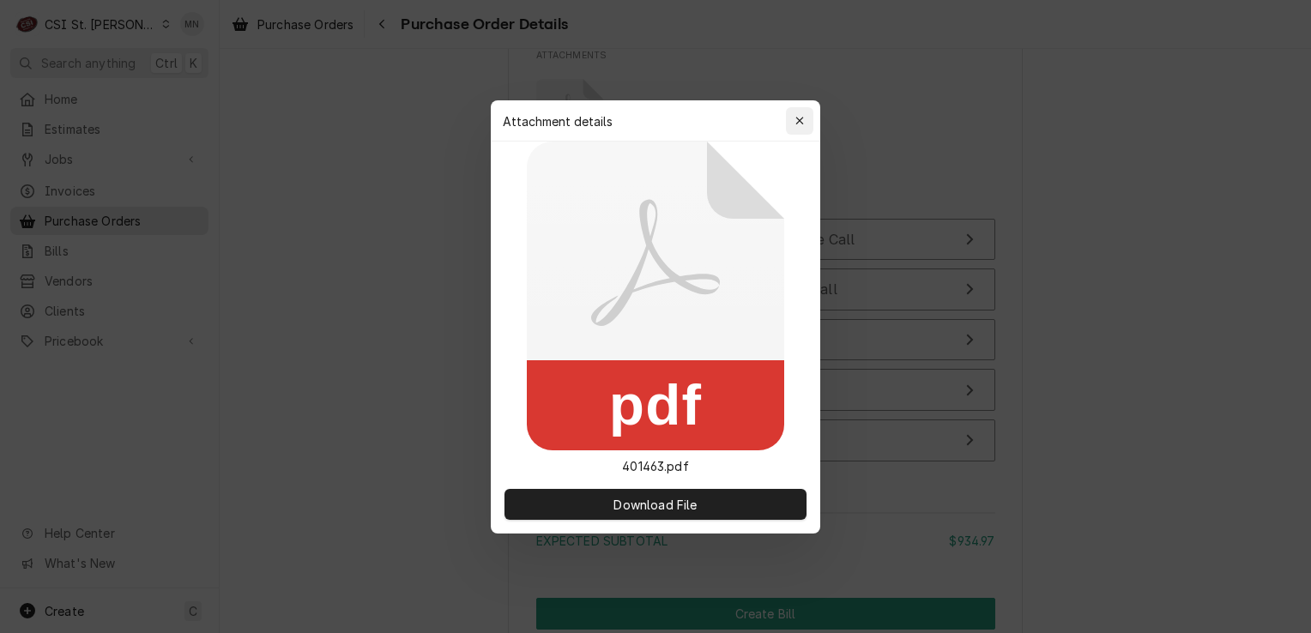
click at [799, 123] on icon "button" at bounding box center [799, 121] width 9 height 12
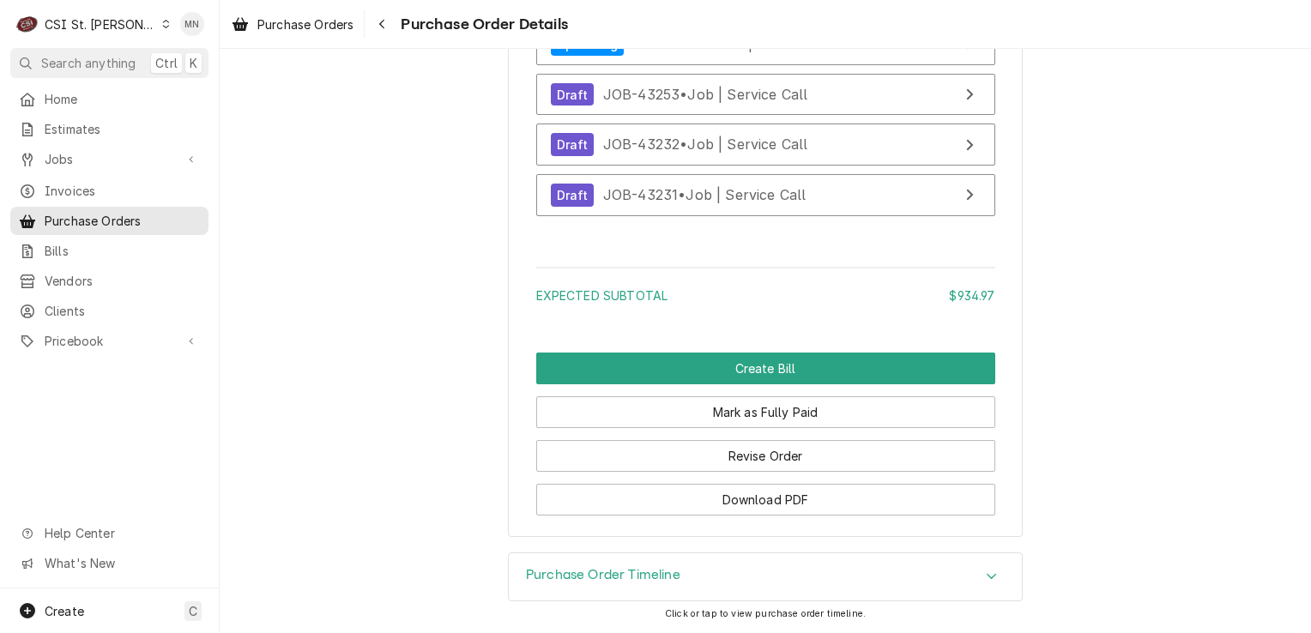
scroll to position [6213, 0]
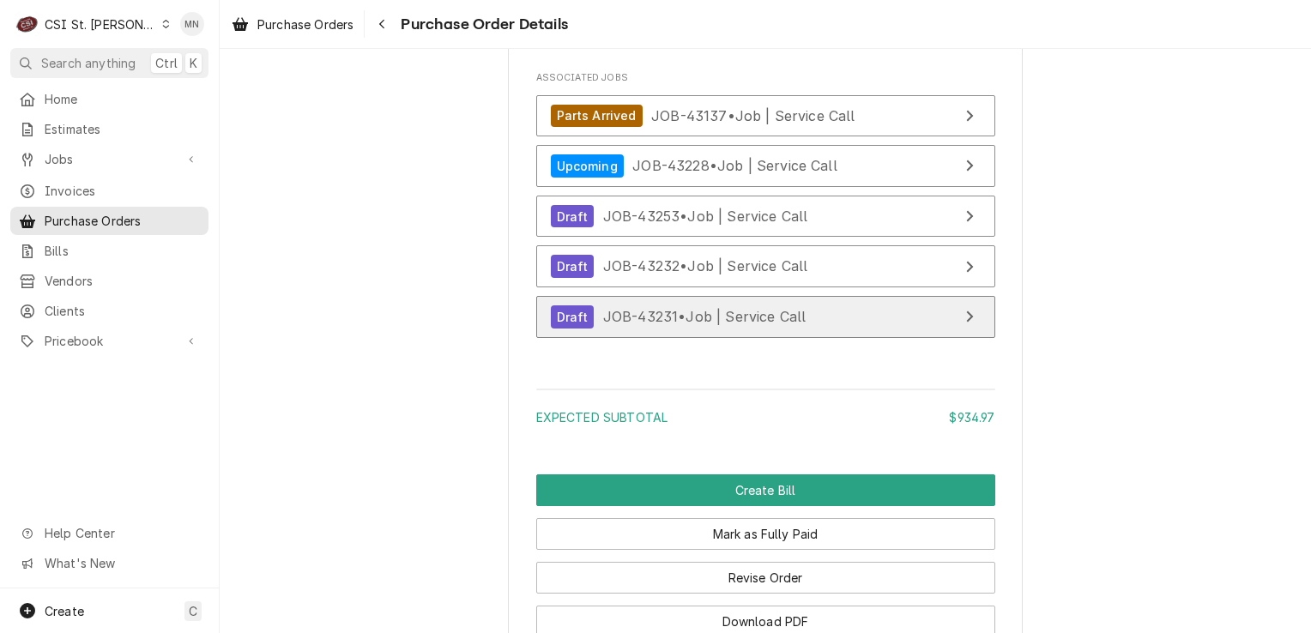
click at [699, 325] on span "JOB-43231 • Job | Service Call" at bounding box center [704, 316] width 203 height 17
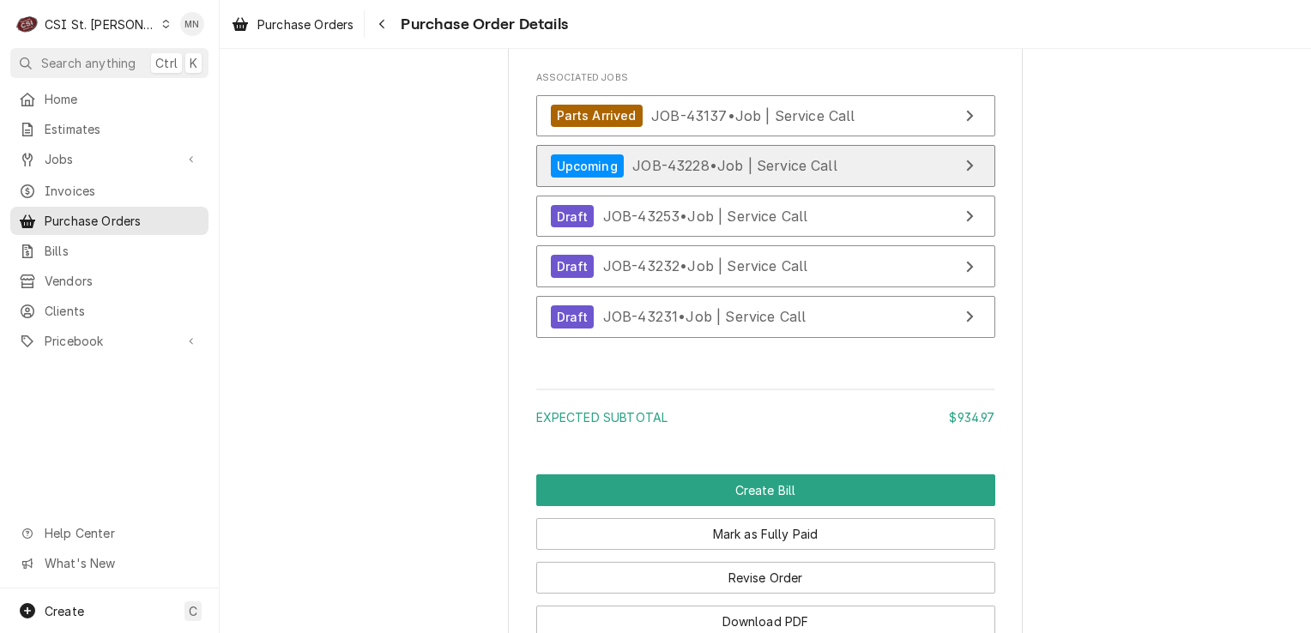
click at [774, 174] on span "JOB-43228 • Job | Service Call" at bounding box center [734, 165] width 205 height 17
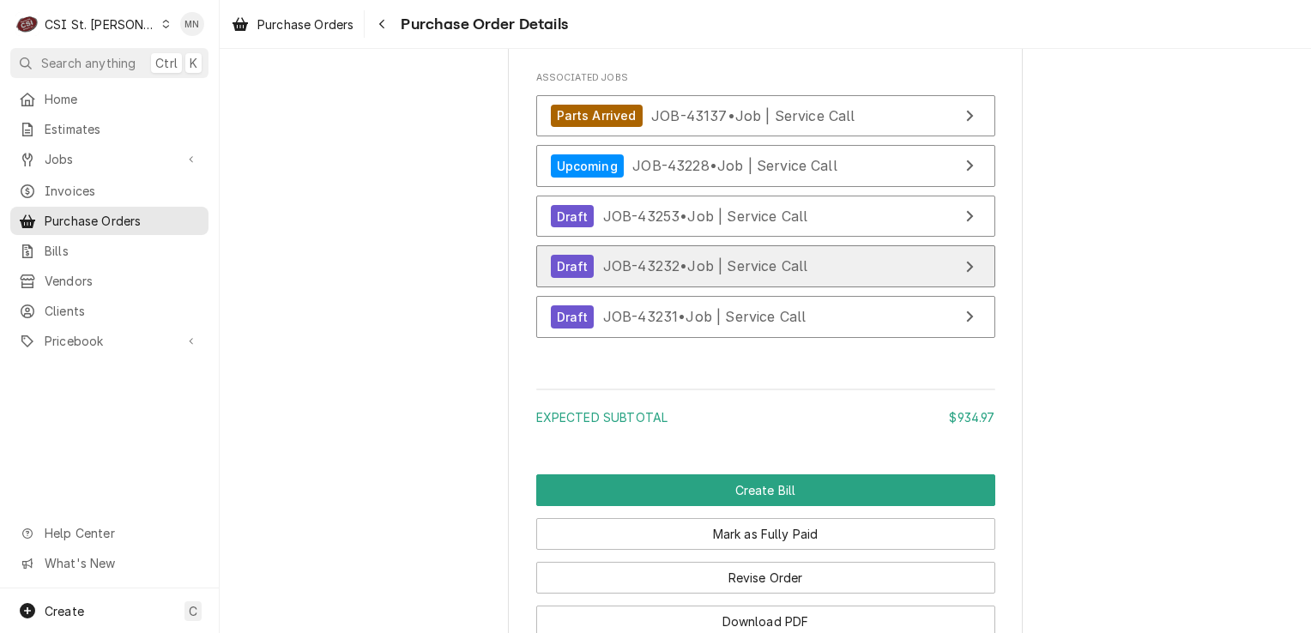
click at [689, 278] on div "Draft JOB-43232 • Job | Service Call" at bounding box center [679, 266] width 257 height 23
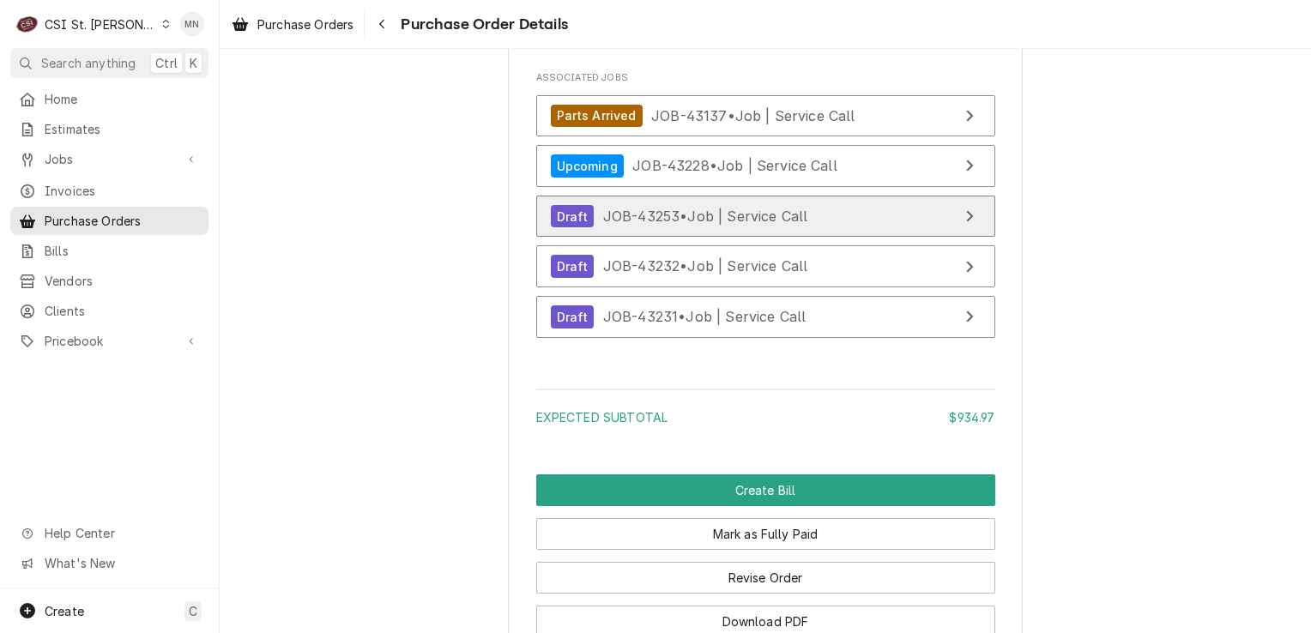
click at [715, 228] on div "Draft JOB-43253 • Job | Service Call" at bounding box center [679, 216] width 257 height 23
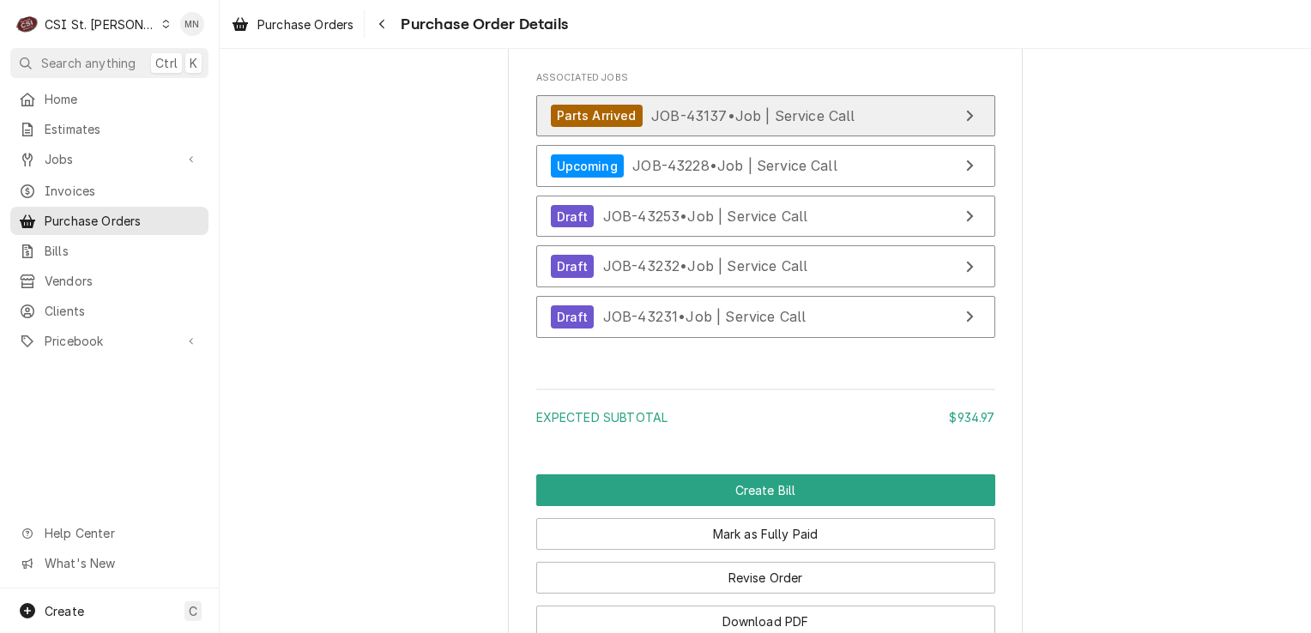
click at [769, 124] on span "JOB-43137 • Job | Service Call" at bounding box center [753, 114] width 204 height 17
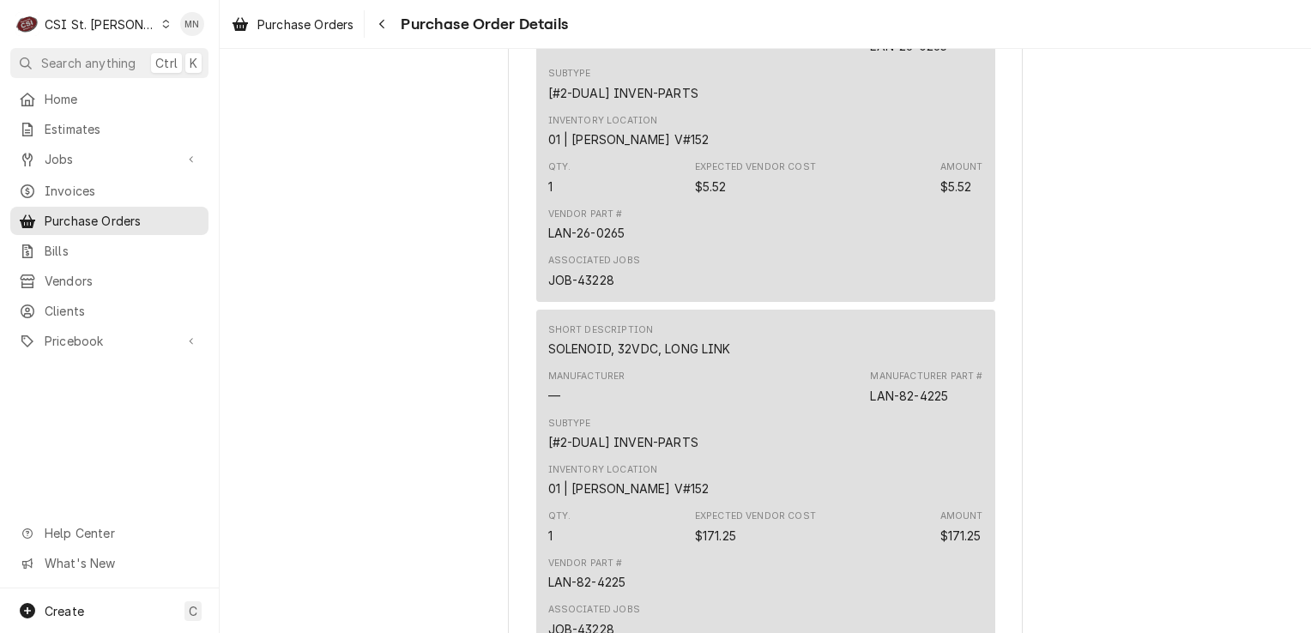
scroll to position [1238, 0]
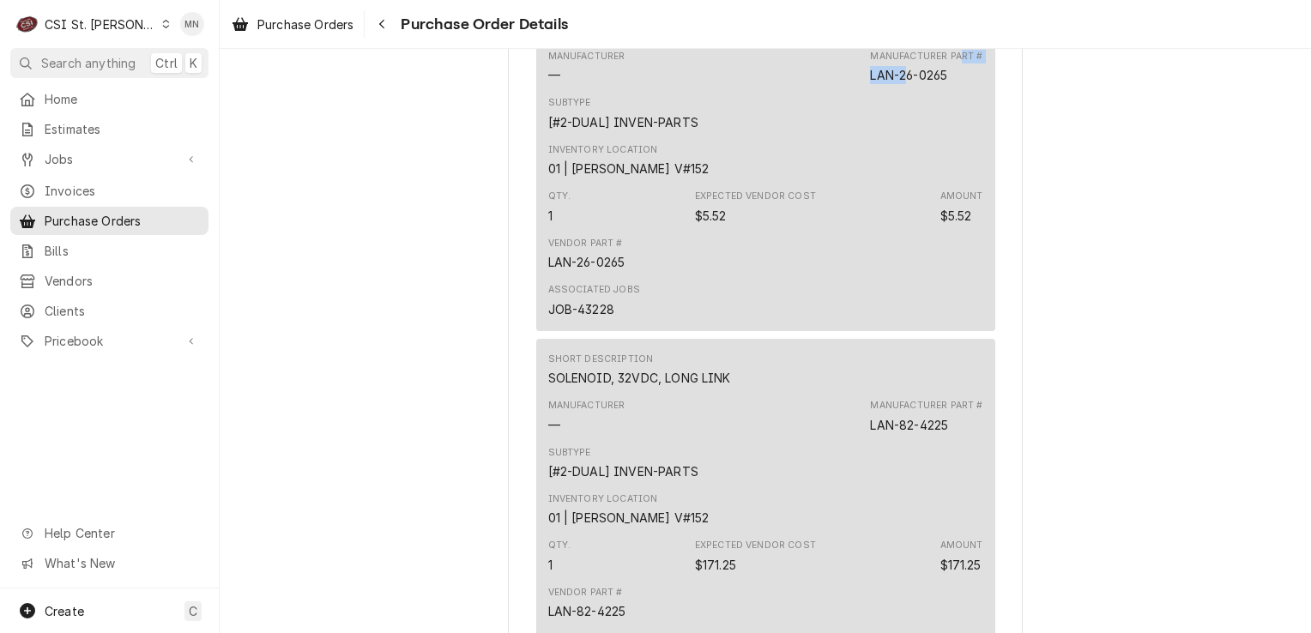
drag, startPoint x: 956, startPoint y: 126, endPoint x: 903, endPoint y: 128, distance: 53.2
click at [903, 84] on div "Manufacturer Part # LAN-26-0265" at bounding box center [926, 67] width 112 height 34
drag, startPoint x: 903, startPoint y: 128, endPoint x: 930, endPoint y: 137, distance: 28.2
click at [895, 84] on div "LAN-26-0265" at bounding box center [908, 75] width 77 height 18
drag, startPoint x: 947, startPoint y: 131, endPoint x: 867, endPoint y: 126, distance: 79.9
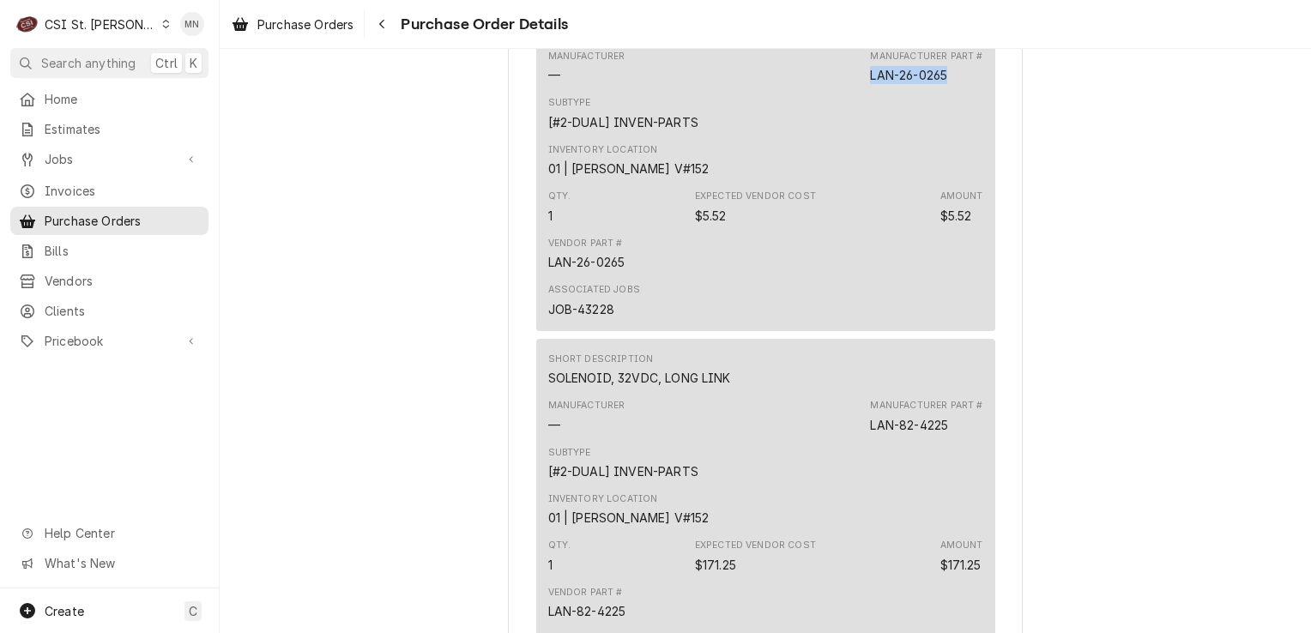
click at [870, 84] on div "Manufacturer Part # LAN-26-0265" at bounding box center [926, 67] width 112 height 34
copy div "LAN-26-0265"
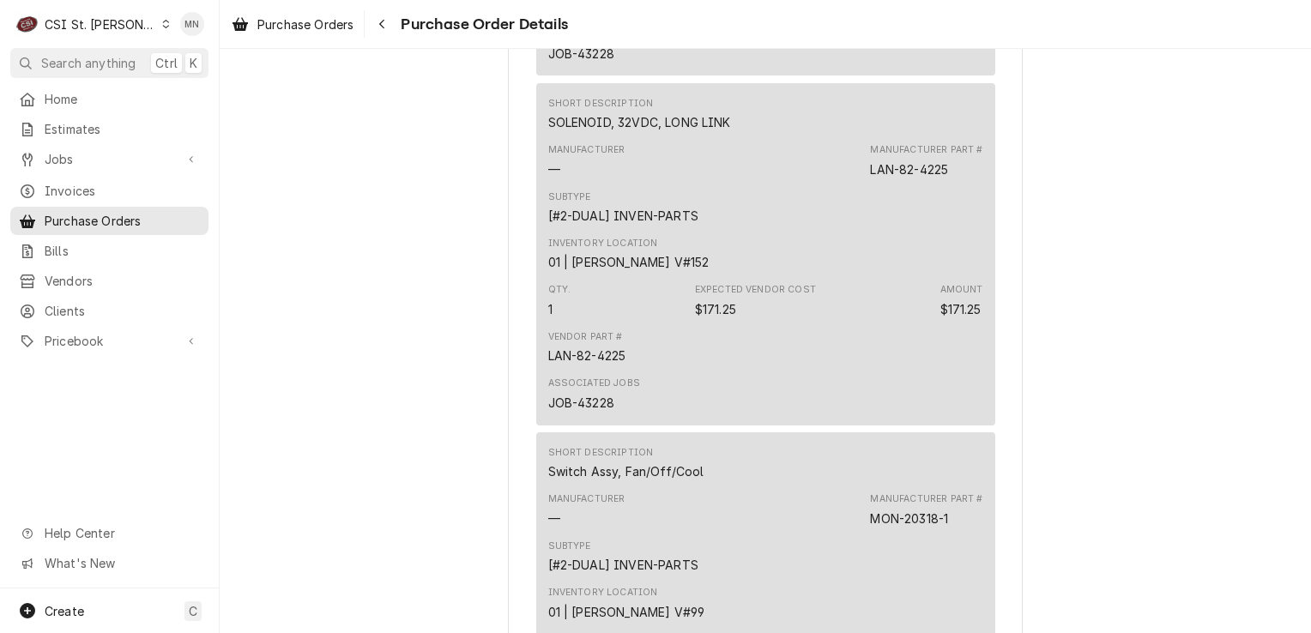
scroll to position [1496, 0]
drag, startPoint x: 950, startPoint y: 223, endPoint x: 862, endPoint y: 220, distance: 88.4
click at [862, 182] on div "Manufacturer — Manufacturer Part # LAN-82-4225" at bounding box center [765, 159] width 435 height 46
drag, startPoint x: 862, startPoint y: 220, endPoint x: 871, endPoint y: 219, distance: 8.6
copy div "LAN-82-4225"
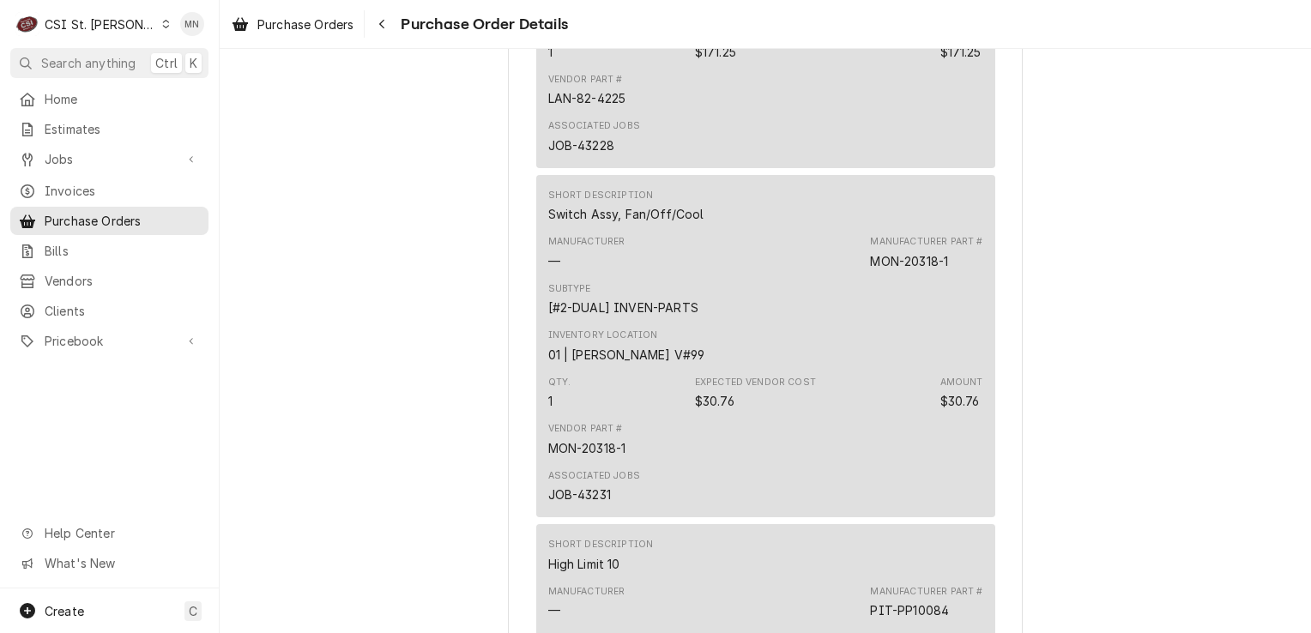
scroll to position [1753, 0]
drag, startPoint x: 944, startPoint y: 310, endPoint x: 865, endPoint y: 309, distance: 78.9
click at [870, 268] on div "MON-20318-1" at bounding box center [909, 259] width 78 height 18
copy div "MON-20318-1"
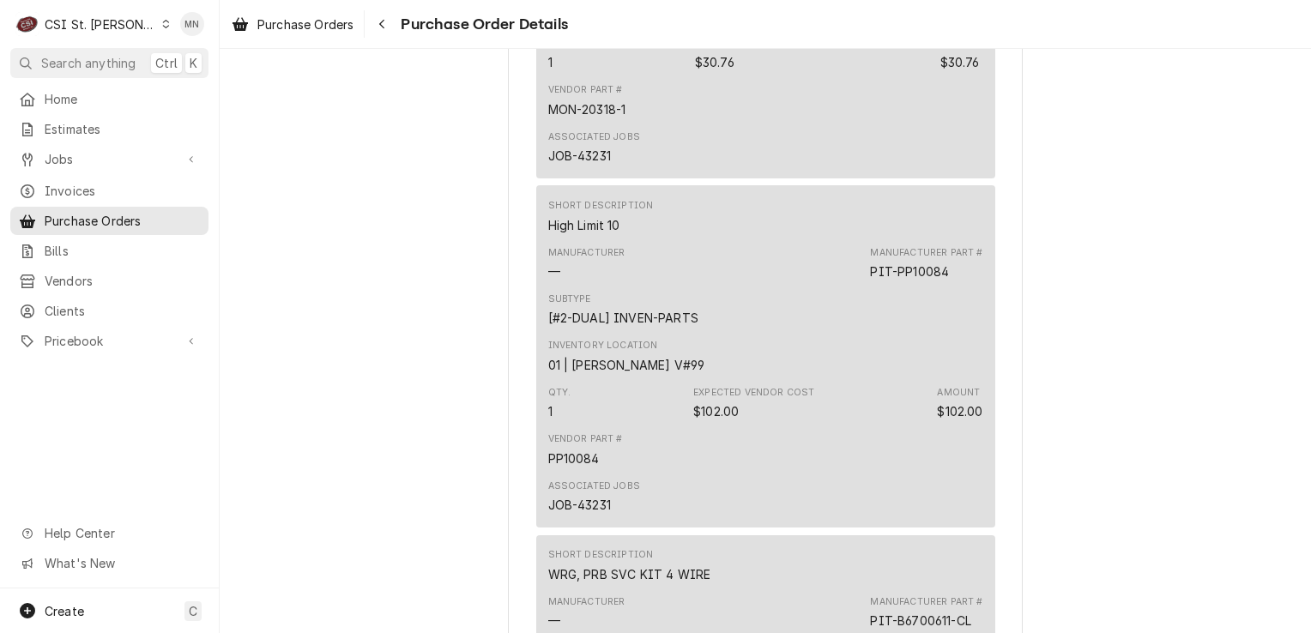
scroll to position [2182, 0]
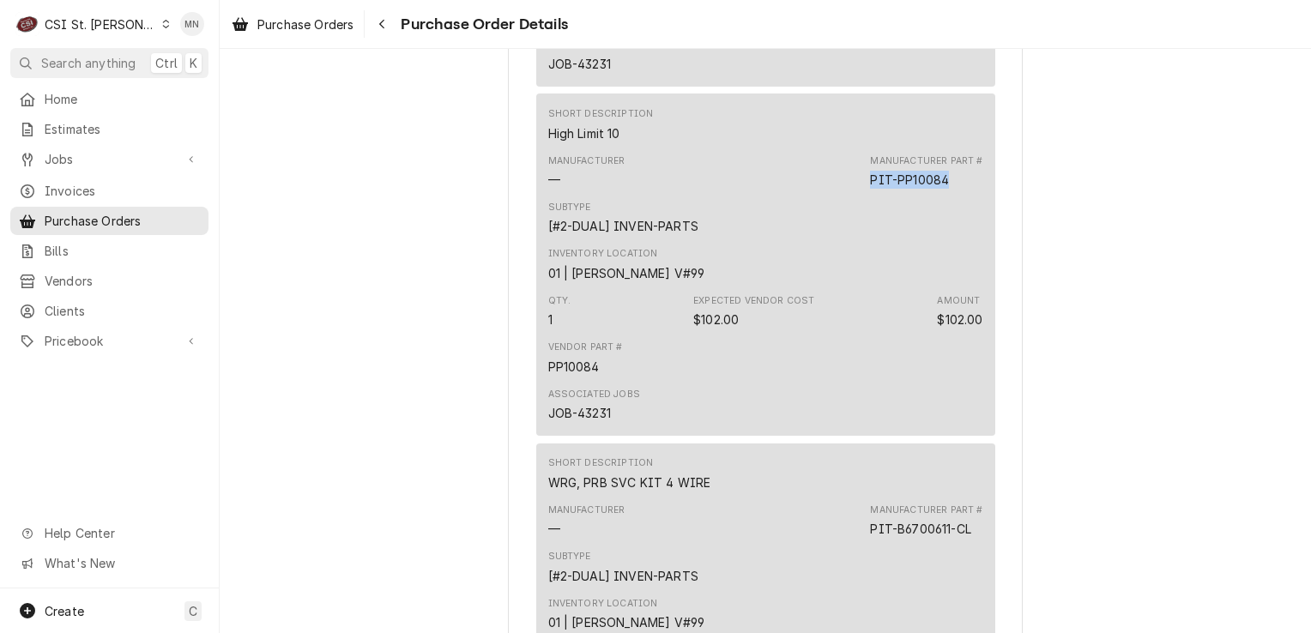
drag, startPoint x: 944, startPoint y: 240, endPoint x: 868, endPoint y: 238, distance: 76.4
click at [870, 189] on div "Manufacturer Part # PIT-PP10084" at bounding box center [926, 171] width 112 height 34
copy div "PIT-PP10084"
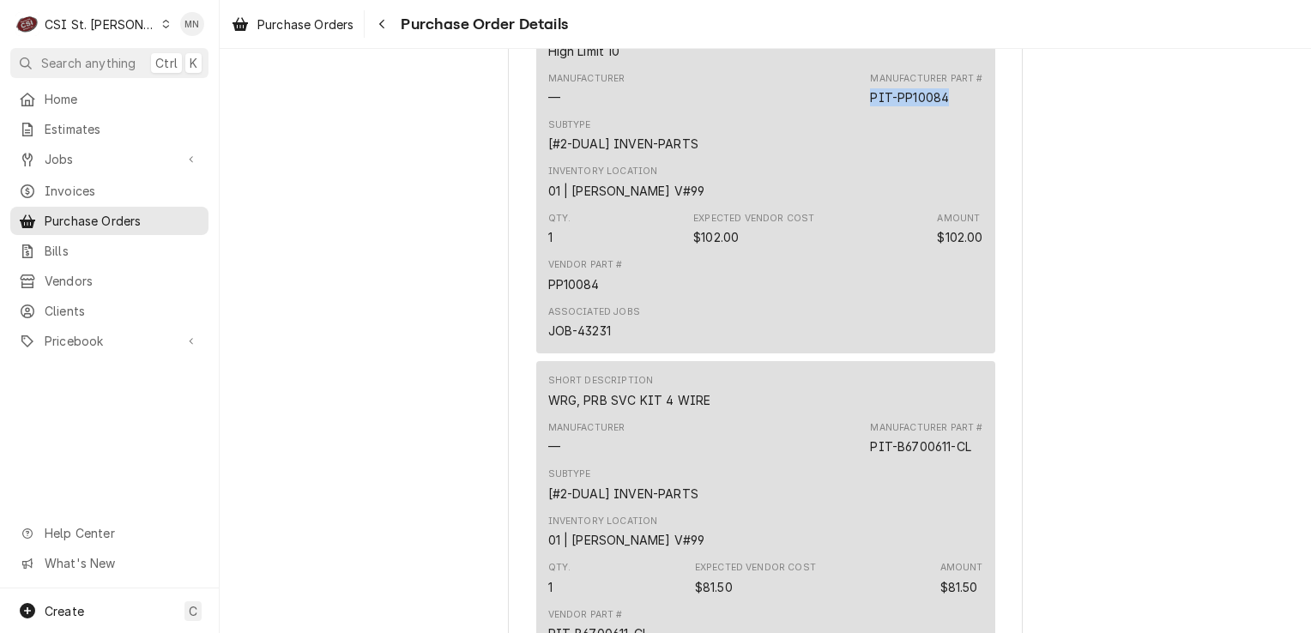
scroll to position [2353, 0]
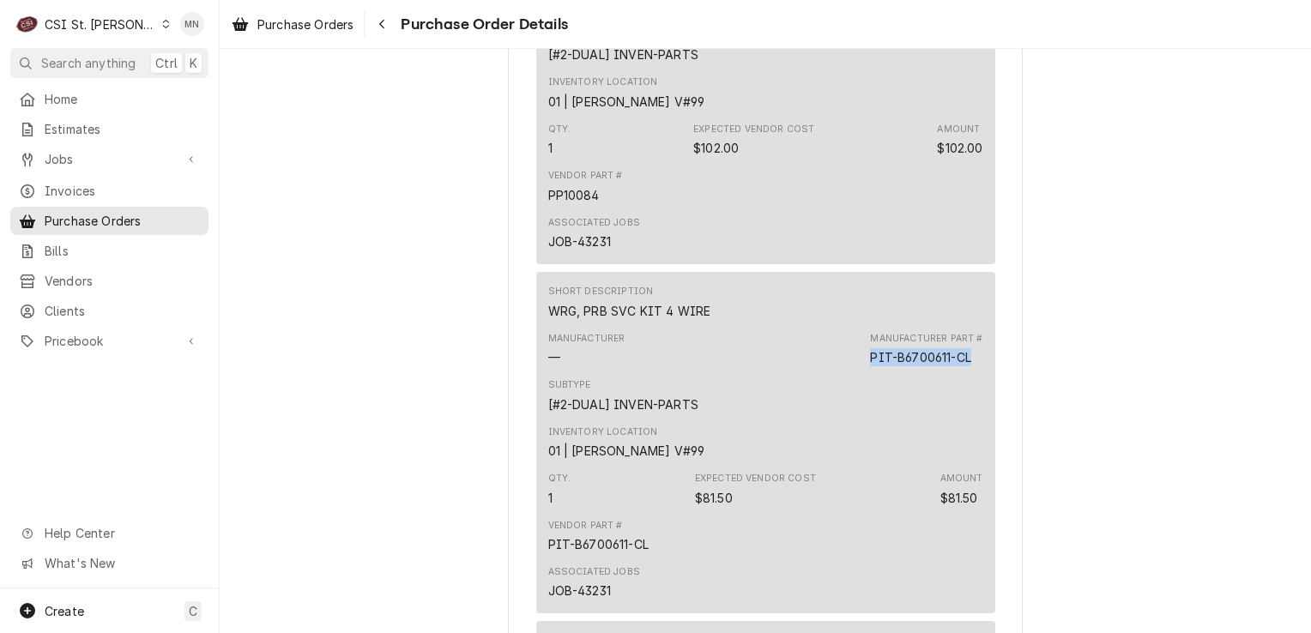
drag, startPoint x: 969, startPoint y: 408, endPoint x: 866, endPoint y: 407, distance: 102.9
click at [870, 366] on div "Manufacturer Part # PIT-B6700611-CL" at bounding box center [926, 349] width 112 height 34
copy div "PIT-B6700611-CL"
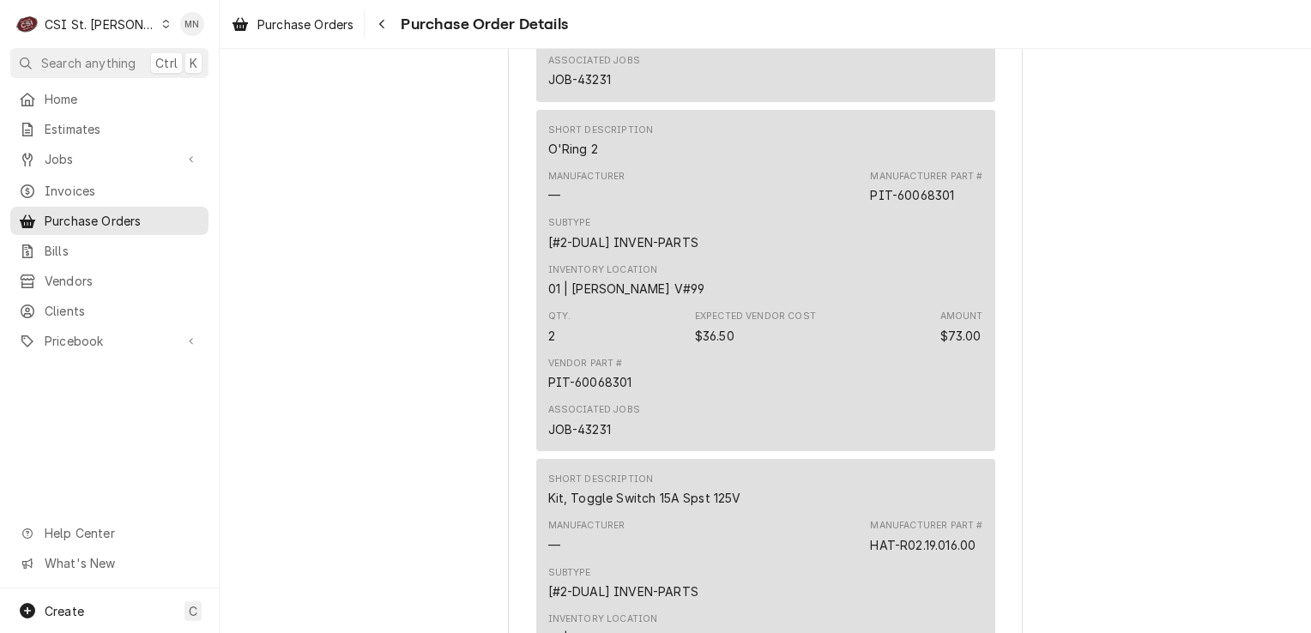
scroll to position [2868, 0]
drag, startPoint x: 950, startPoint y: 249, endPoint x: 864, endPoint y: 250, distance: 86.6
click at [864, 207] on div "Manufacturer — Manufacturer Part # PIT-60068301" at bounding box center [765, 183] width 435 height 46
copy div "PIT-60068301"
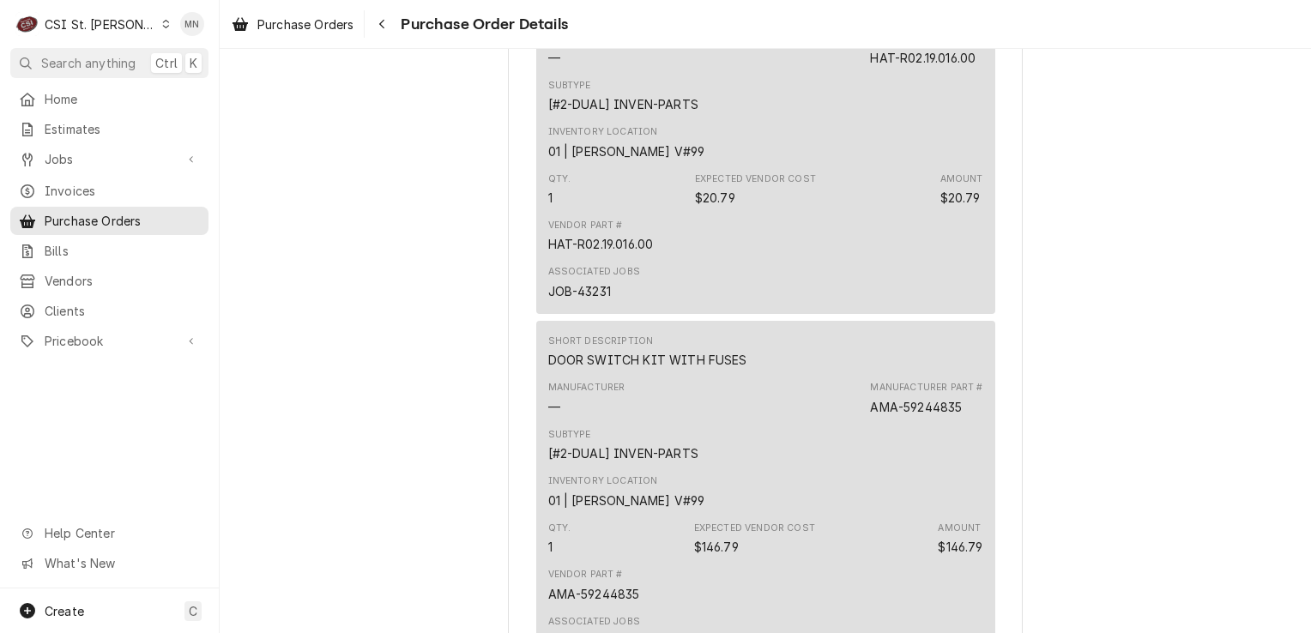
scroll to position [3383, 0]
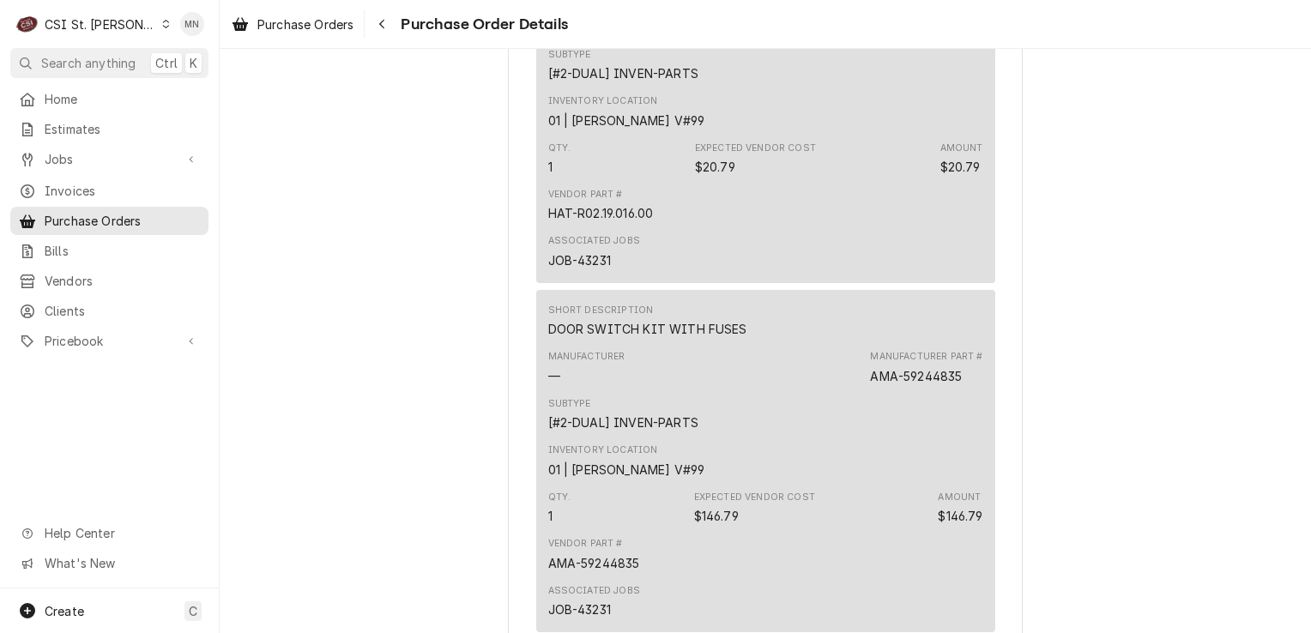
drag, startPoint x: 974, startPoint y: 81, endPoint x: 868, endPoint y: 86, distance: 106.4
click at [870, 35] on div "Manufacturer Part # HAT-R02.19.016.00" at bounding box center [926, 18] width 112 height 34
copy div "HAT-R02.19.016.00"
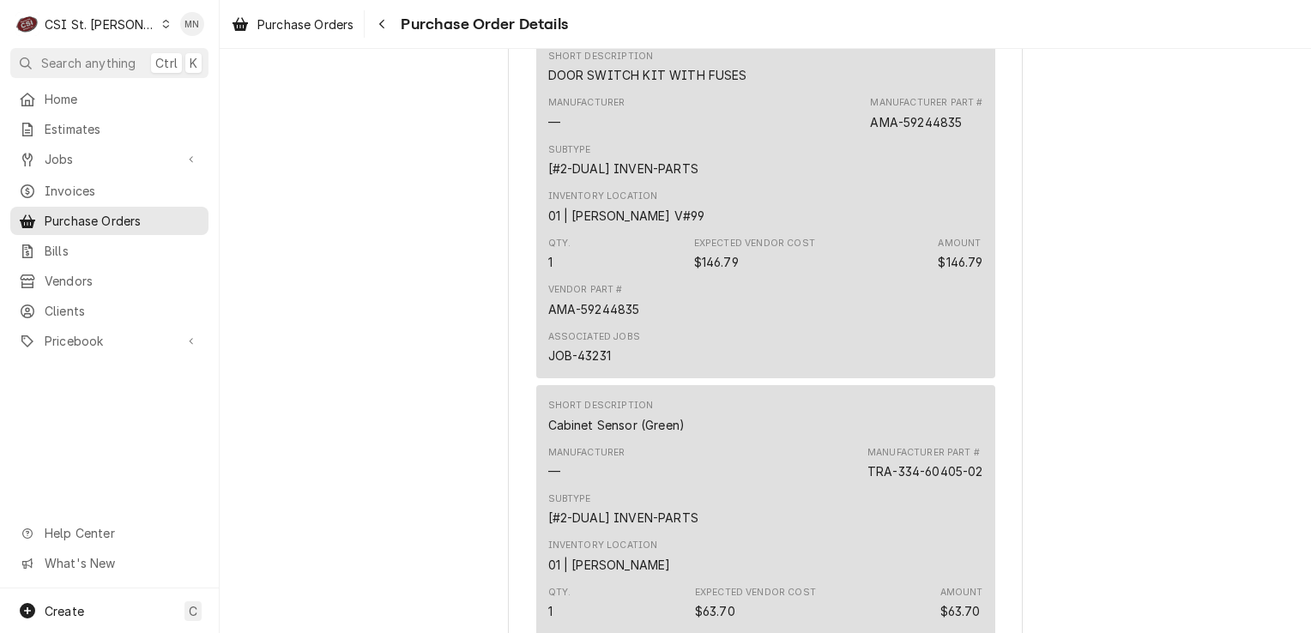
scroll to position [3640, 0]
drag, startPoint x: 961, startPoint y: 175, endPoint x: 865, endPoint y: 180, distance: 95.3
click at [870, 127] on div "Manufacturer Part # AMA-59244835" at bounding box center [926, 110] width 112 height 34
copy div "AMA-59244835"
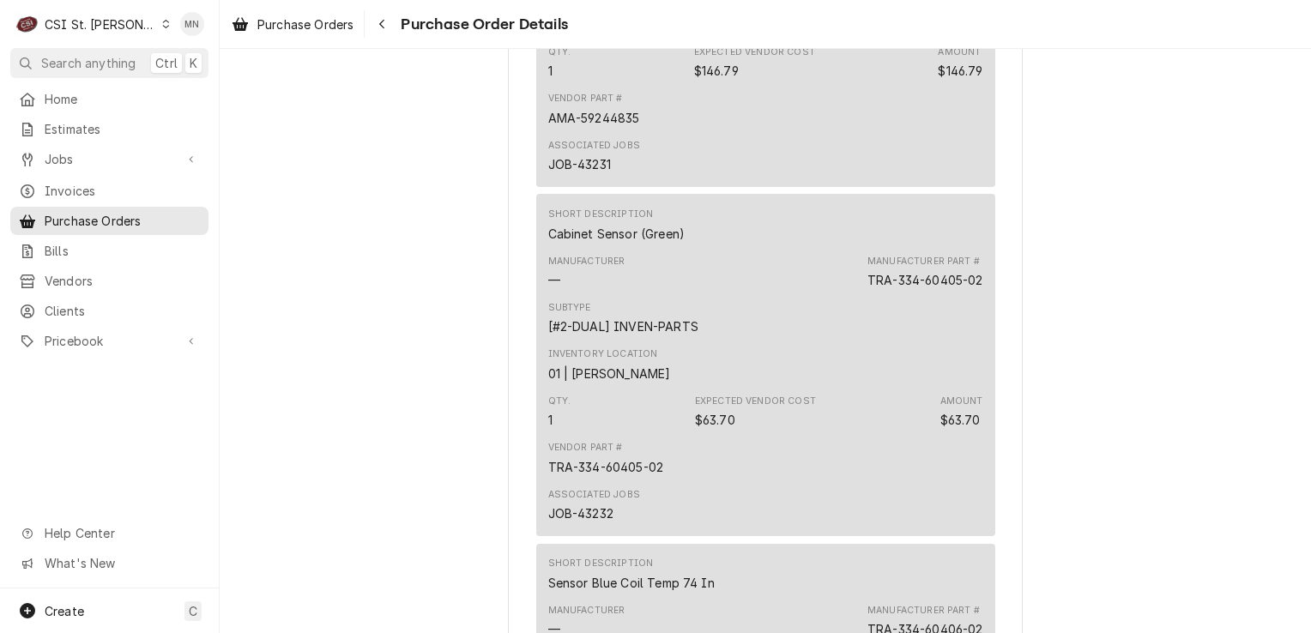
scroll to position [3897, 0]
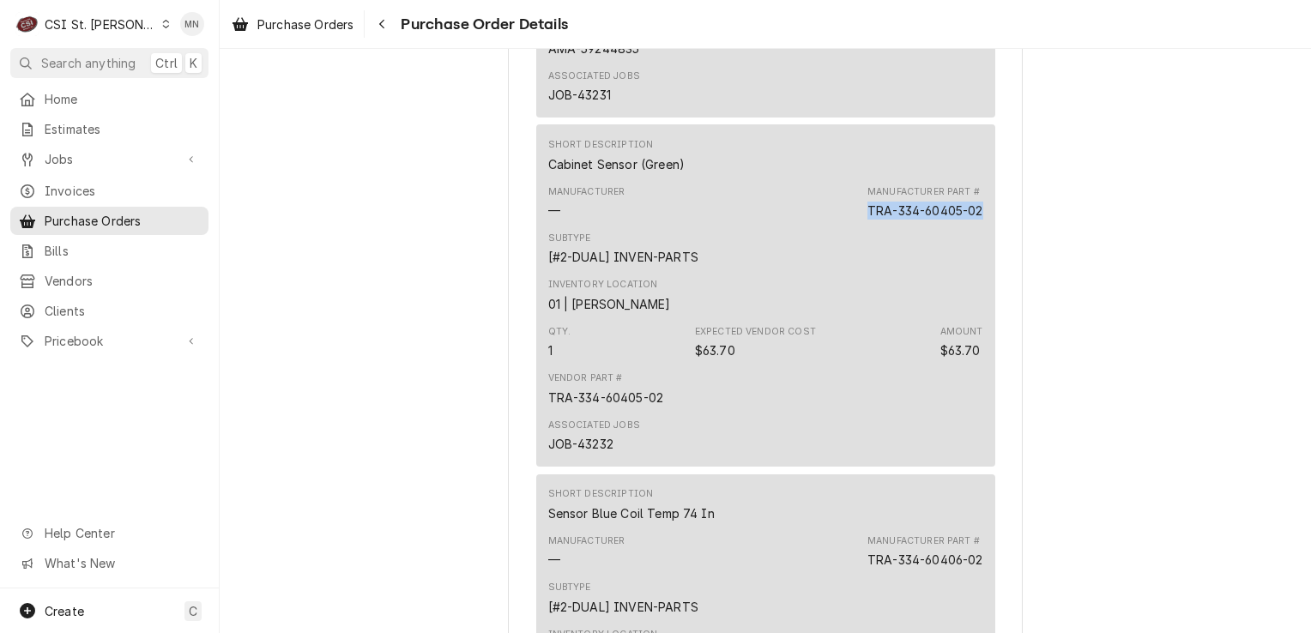
drag, startPoint x: 974, startPoint y: 268, endPoint x: 862, endPoint y: 268, distance: 112.4
click at [867, 220] on div "TRA-334-60405-02" at bounding box center [925, 211] width 116 height 18
copy div "TRA-334-60405-02"
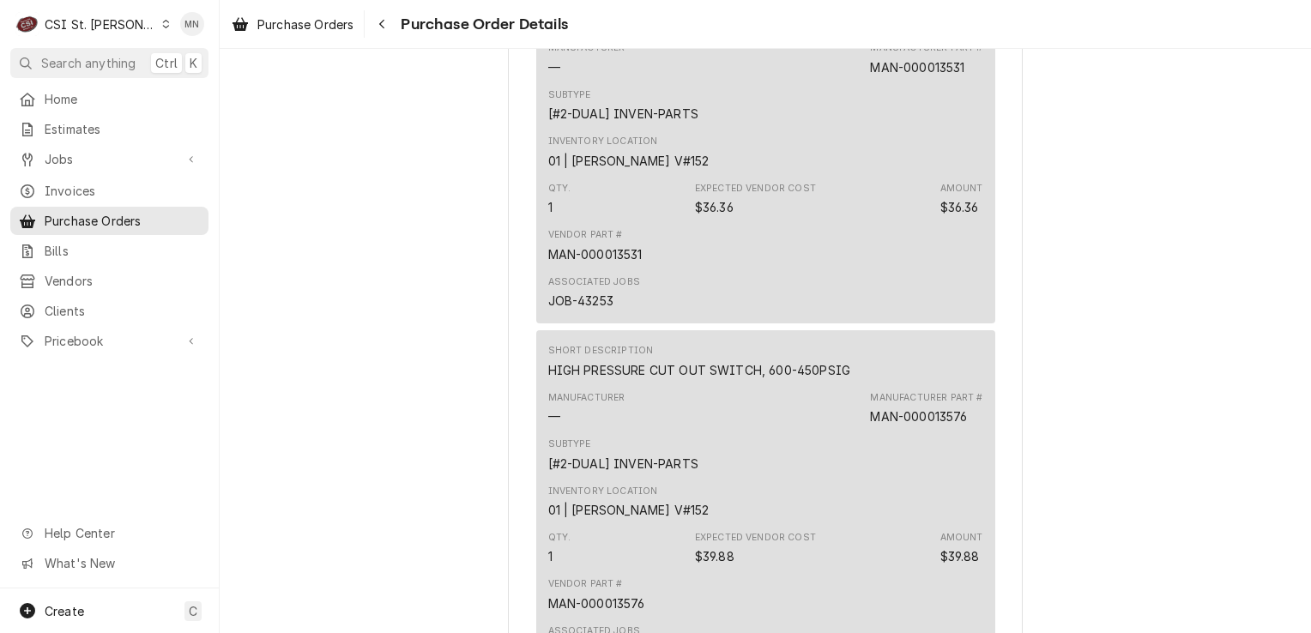
scroll to position [5441, 0]
drag, startPoint x: 962, startPoint y: 466, endPoint x: 865, endPoint y: 468, distance: 97.0
click at [870, 422] on div "MAN-000013576" at bounding box center [918, 413] width 97 height 18
copy div "MAN-000013576"
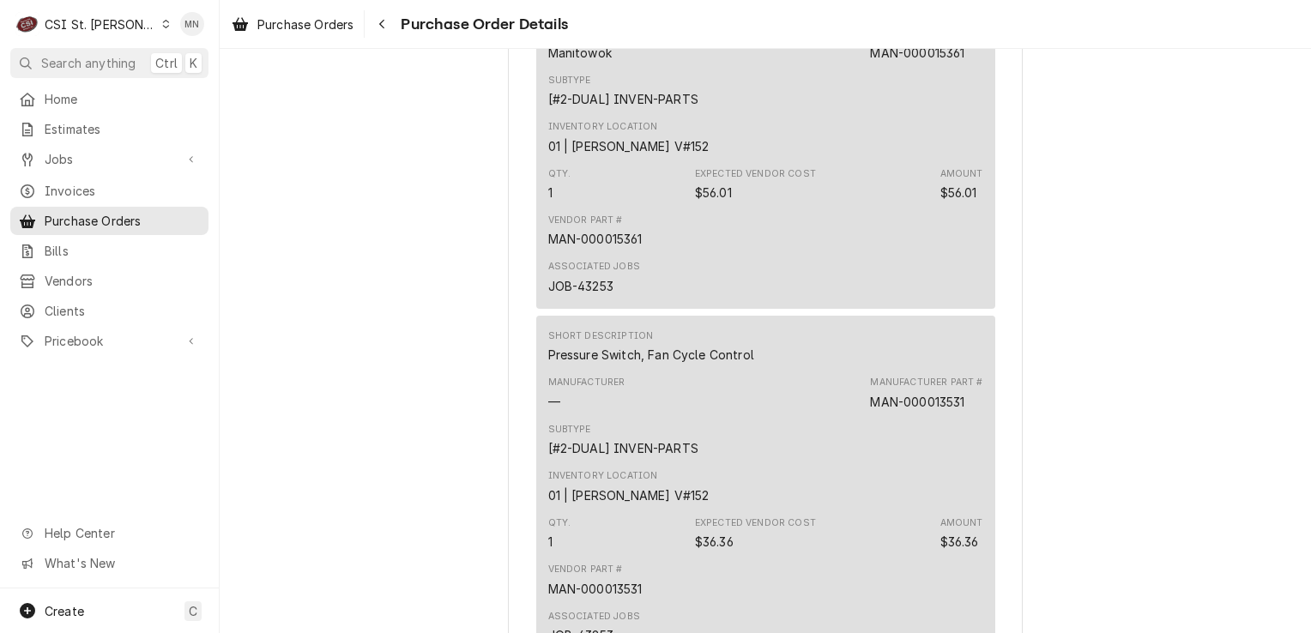
scroll to position [5098, 0]
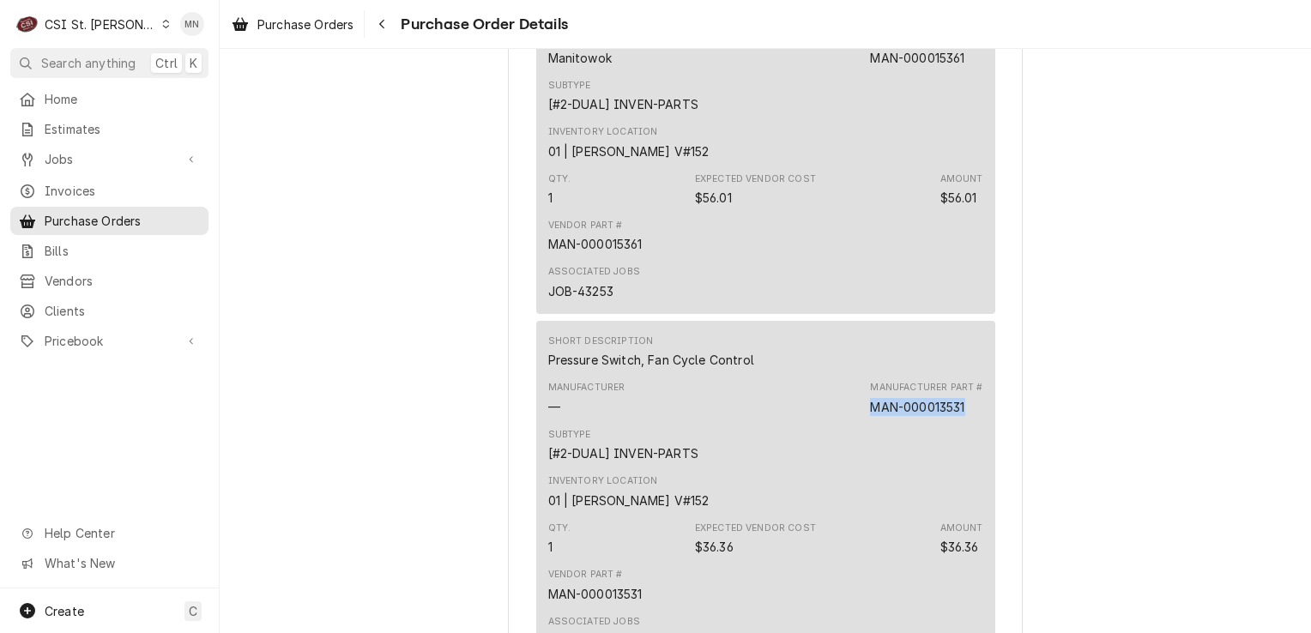
drag, startPoint x: 964, startPoint y: 467, endPoint x: 868, endPoint y: 466, distance: 96.1
click at [870, 415] on div "Manufacturer Part # MAN-000013531" at bounding box center [926, 398] width 112 height 34
drag, startPoint x: 971, startPoint y: 105, endPoint x: 936, endPoint y: 110, distance: 35.4
click at [936, 66] on div "Manufacturer Part # MAN-000015361" at bounding box center [926, 49] width 112 height 34
click at [936, 67] on div "MAN-000015361" at bounding box center [917, 58] width 94 height 18
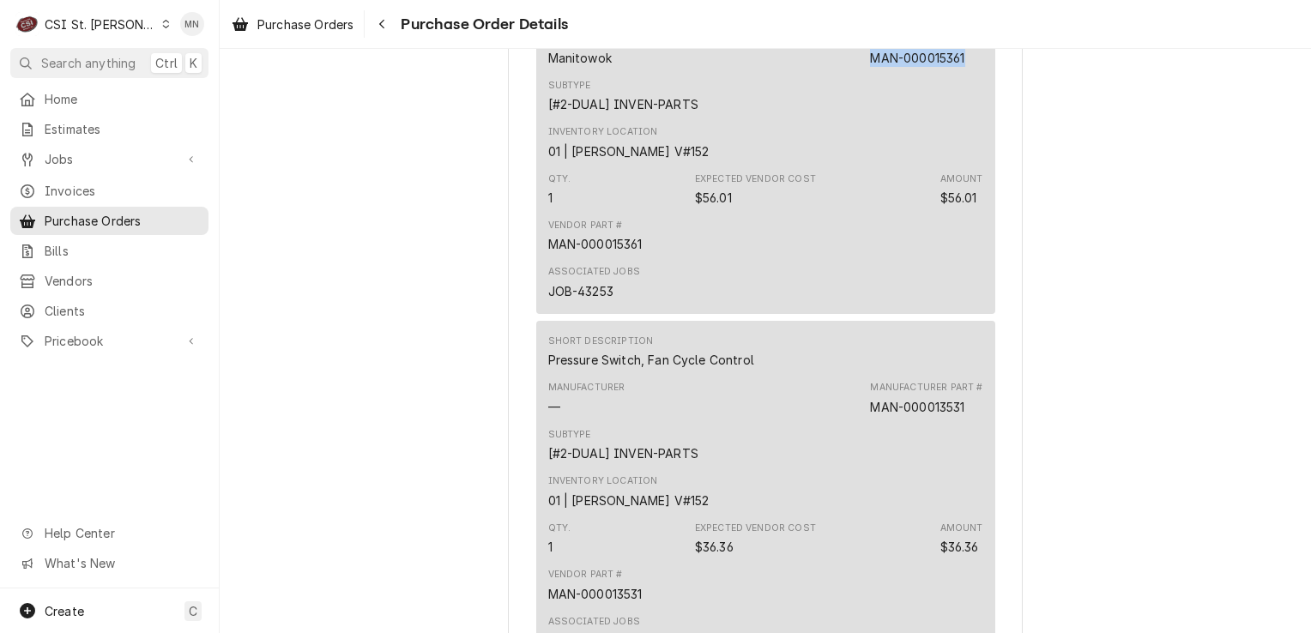
drag, startPoint x: 967, startPoint y: 112, endPoint x: 869, endPoint y: 115, distance: 98.7
click at [870, 66] on div "Manufacturer Part # MAN-000015361" at bounding box center [926, 49] width 112 height 34
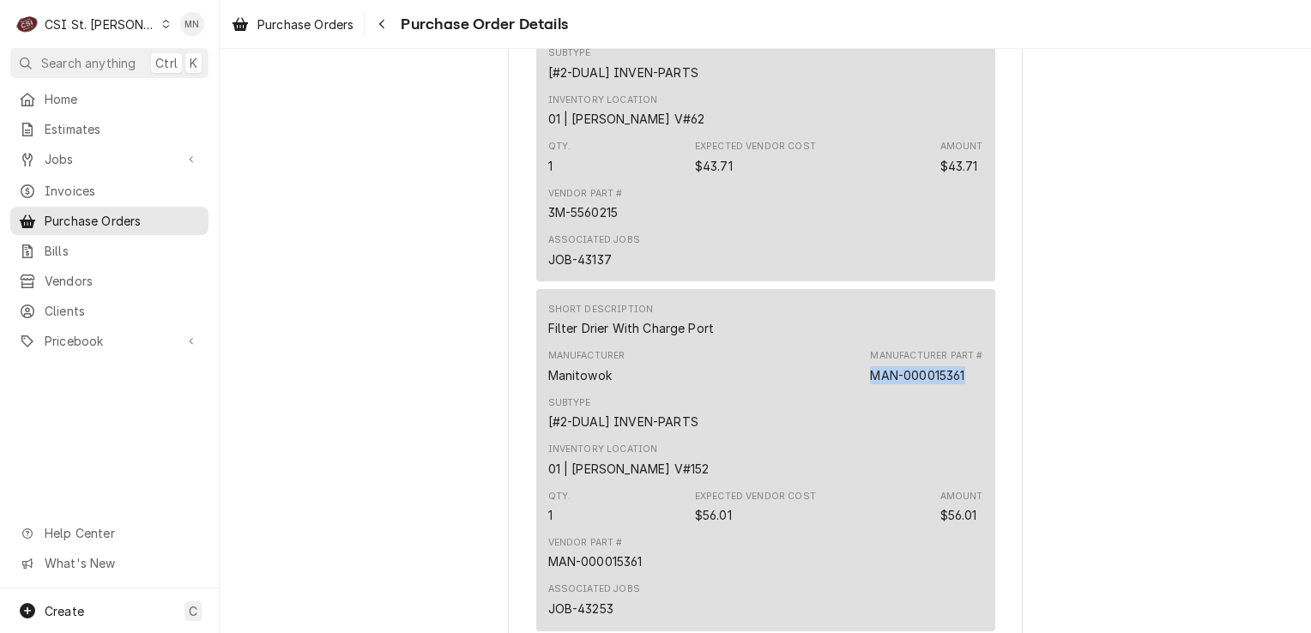
scroll to position [4669, 0]
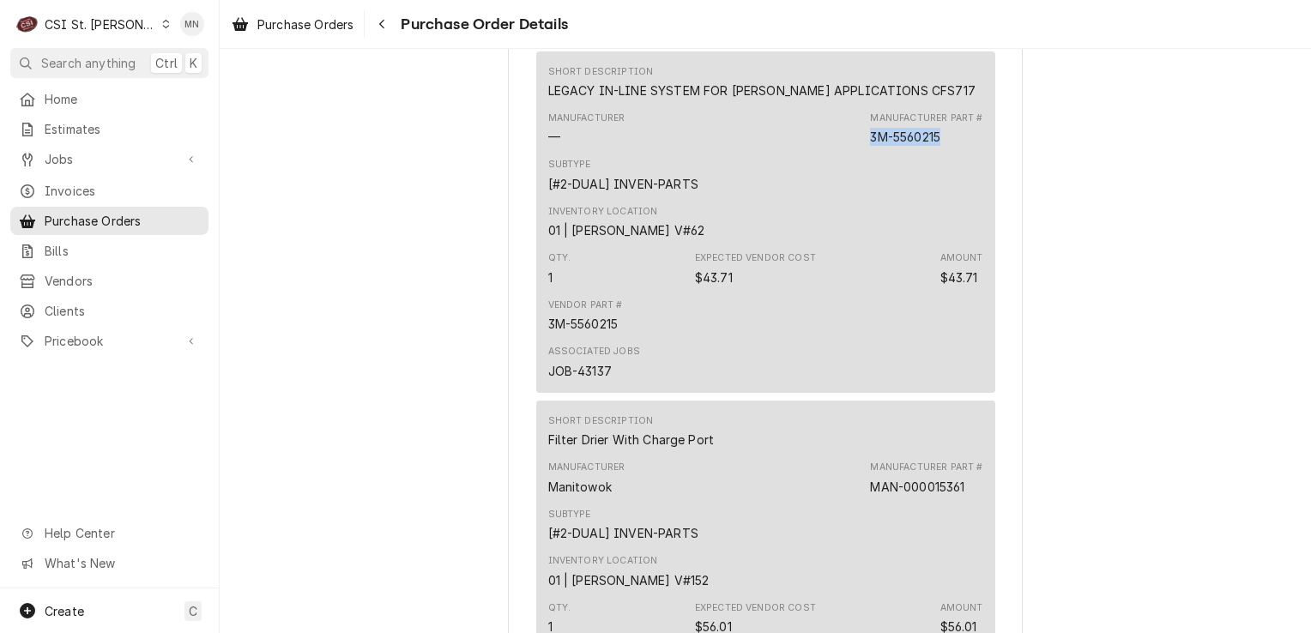
drag, startPoint x: 945, startPoint y: 195, endPoint x: 860, endPoint y: 199, distance: 85.0
click at [860, 152] on div "Manufacturer — Manufacturer Part # 3M-5560215" at bounding box center [765, 128] width 435 height 46
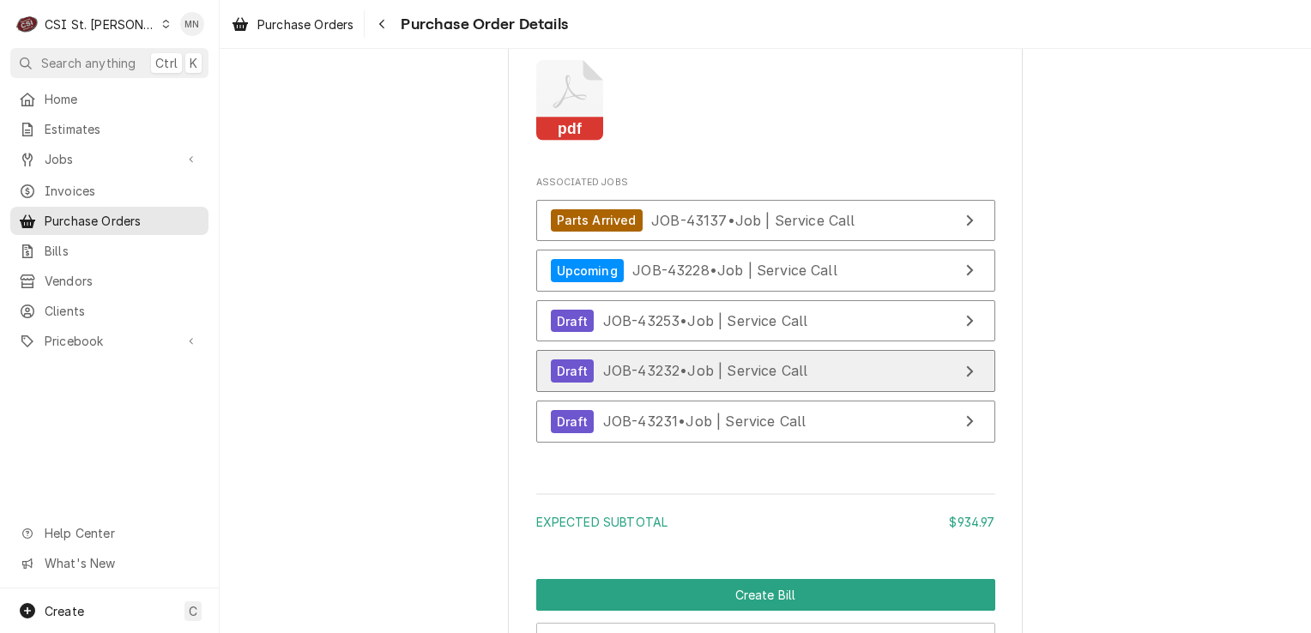
scroll to position [6384, 0]
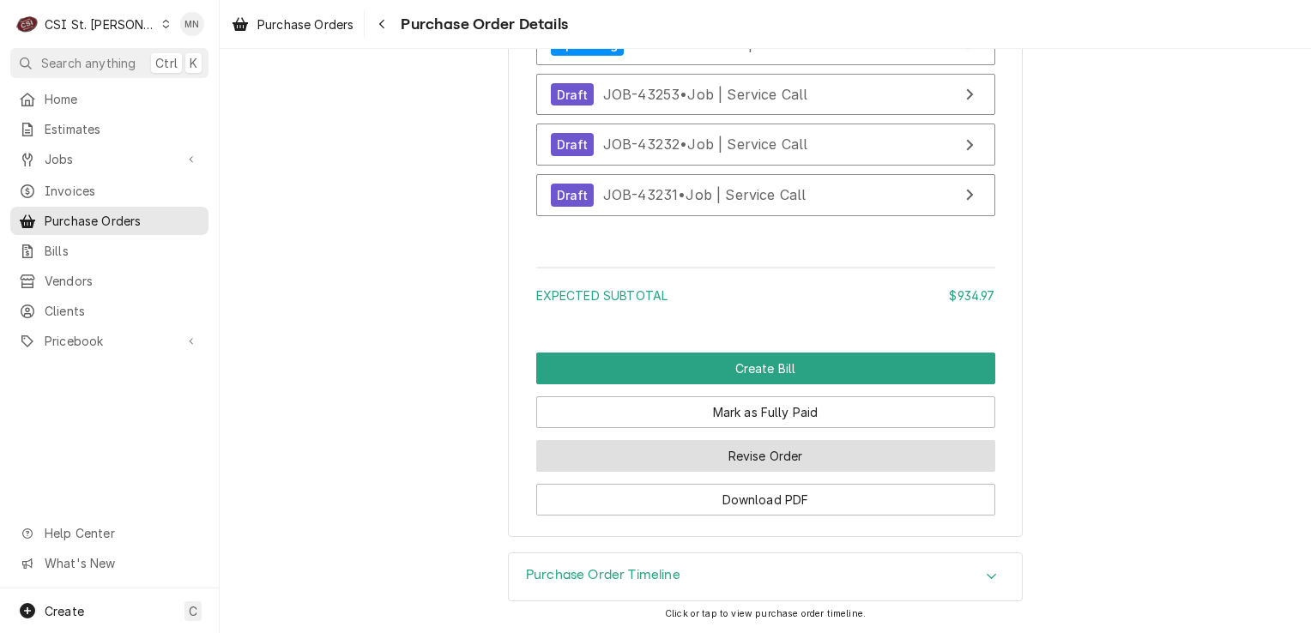
click at [817, 450] on button "Revise Order" at bounding box center [765, 456] width 459 height 32
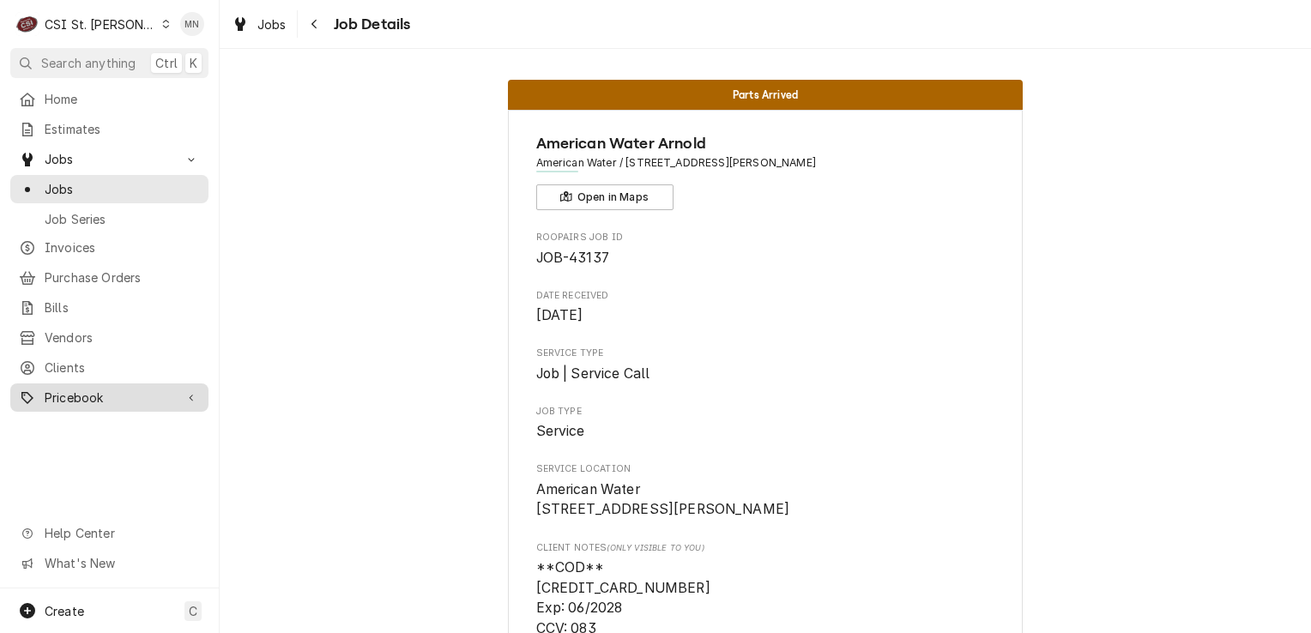
click at [89, 391] on span "Pricebook" at bounding box center [110, 398] width 130 height 18
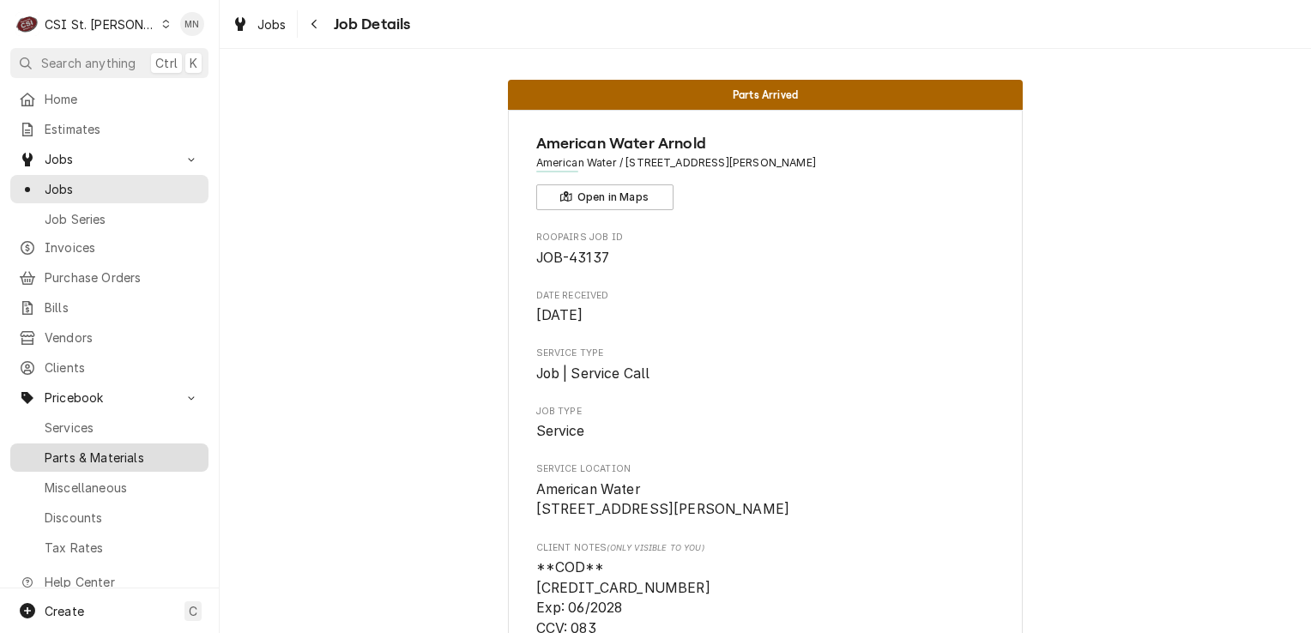
click at [105, 451] on span "Parts & Materials" at bounding box center [122, 458] width 155 height 18
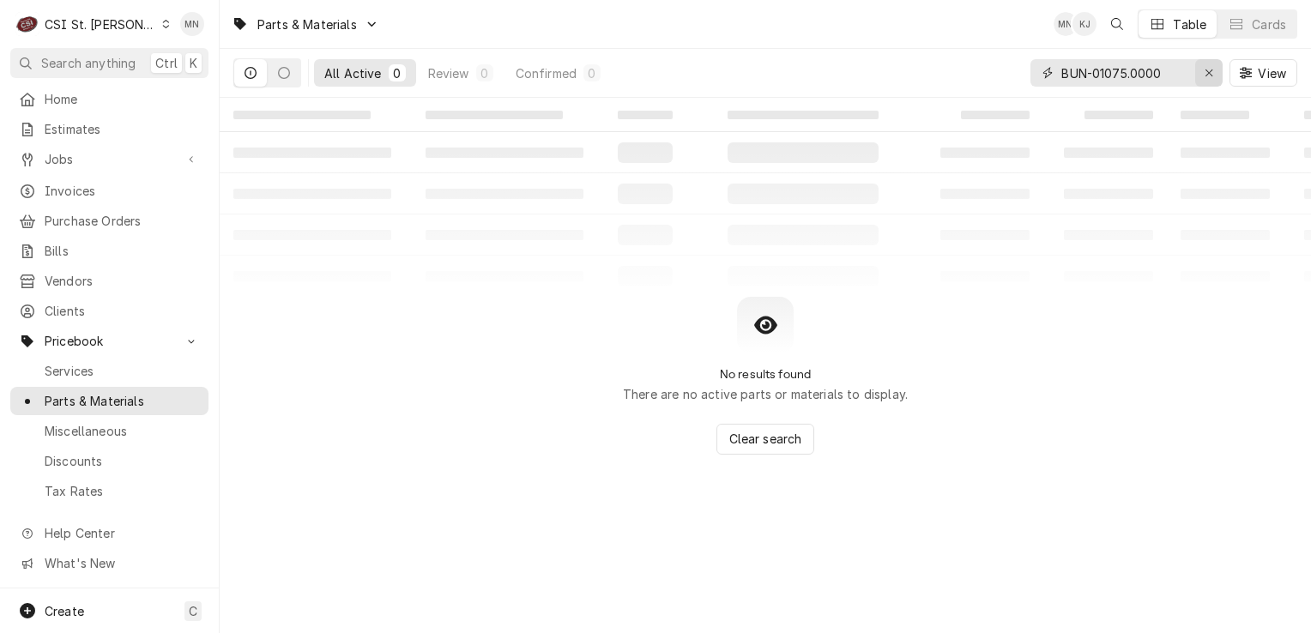
click at [1205, 76] on icon "Erase input" at bounding box center [1208, 73] width 9 height 12
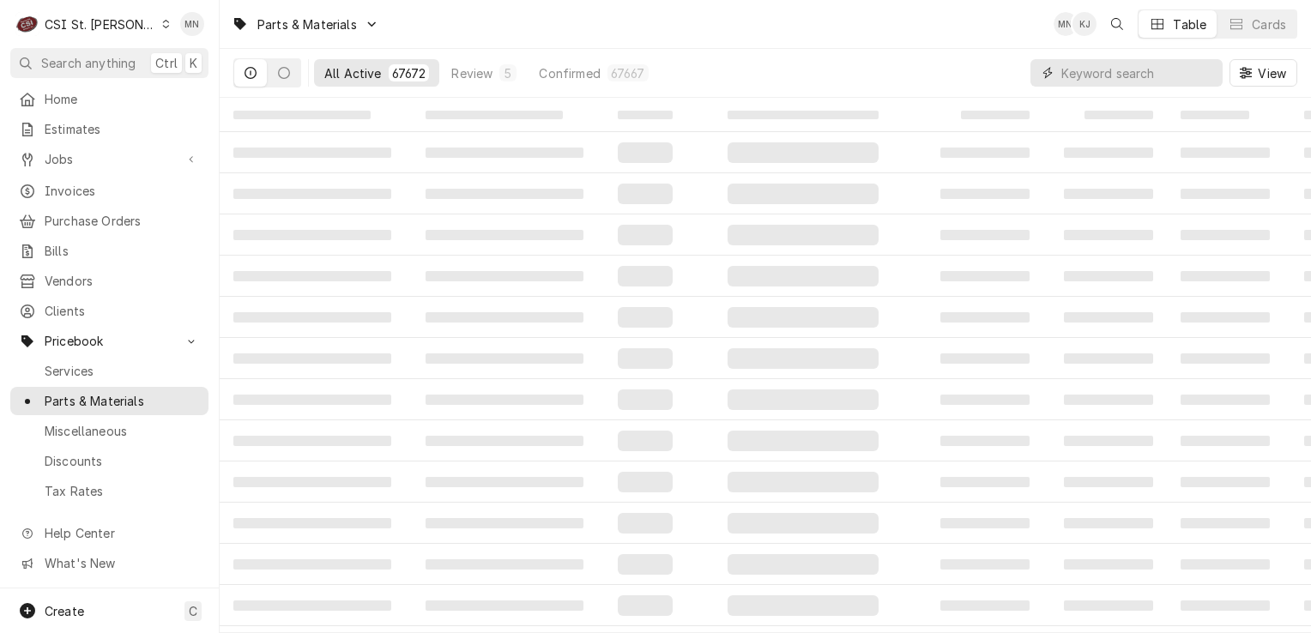
paste input "LAN-26-0265"
type input "LAN-26-0265"
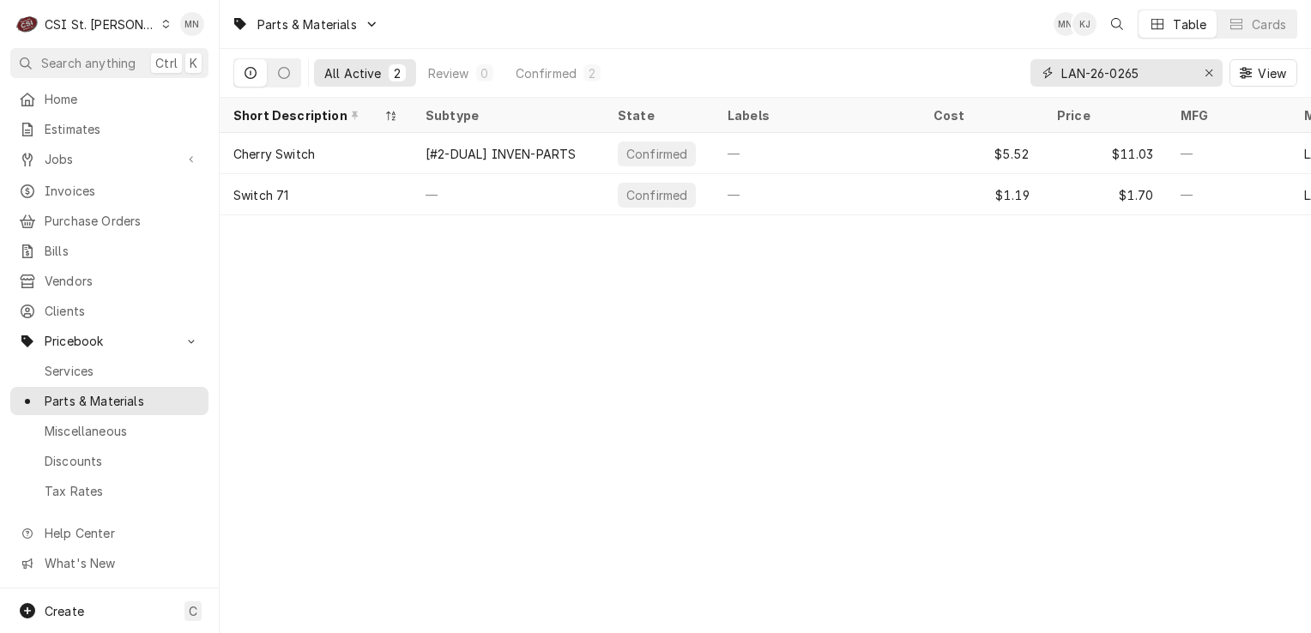
drag, startPoint x: 1209, startPoint y: 69, endPoint x: 1180, endPoint y: 74, distance: 29.5
click at [1210, 69] on icon "Erase input" at bounding box center [1208, 73] width 9 height 12
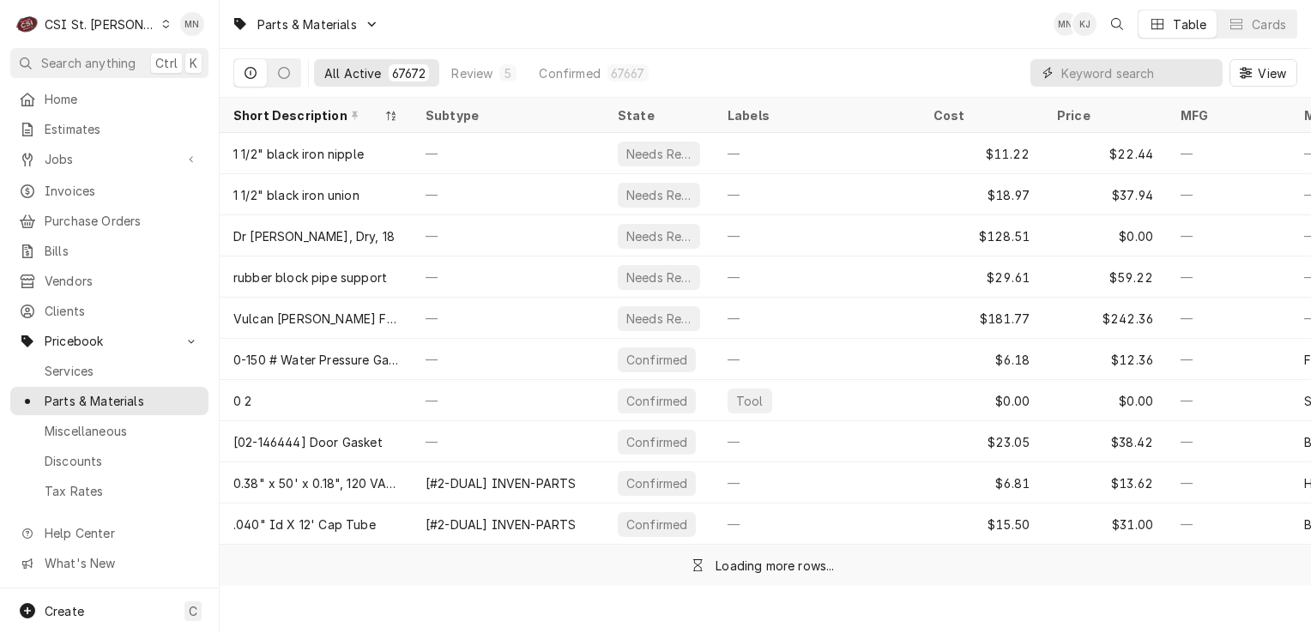
paste input "LAN-82-4225"
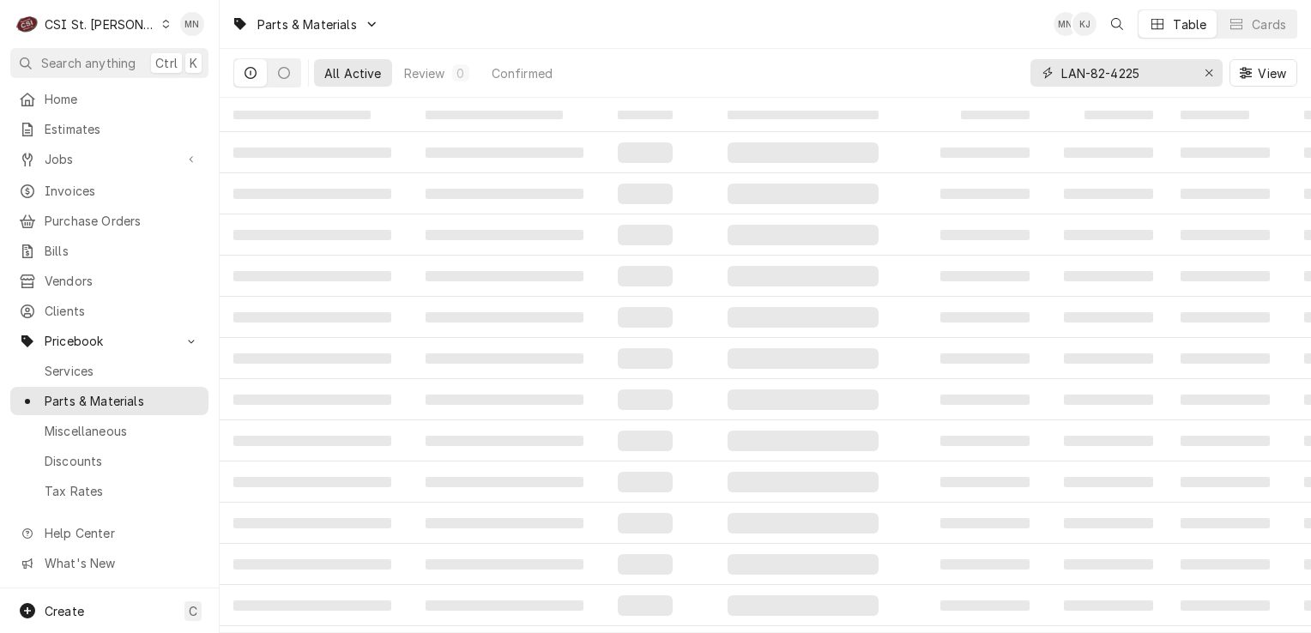
type input "LAN-82-4225"
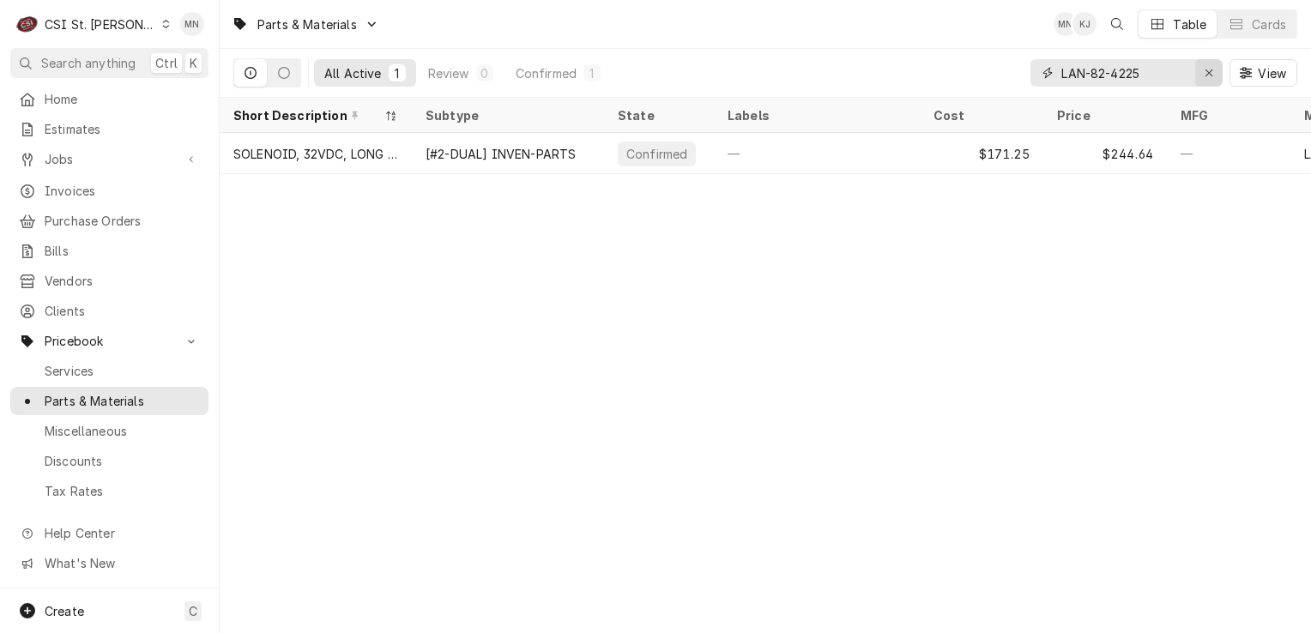
click at [1210, 65] on div "Erase input" at bounding box center [1208, 72] width 17 height 17
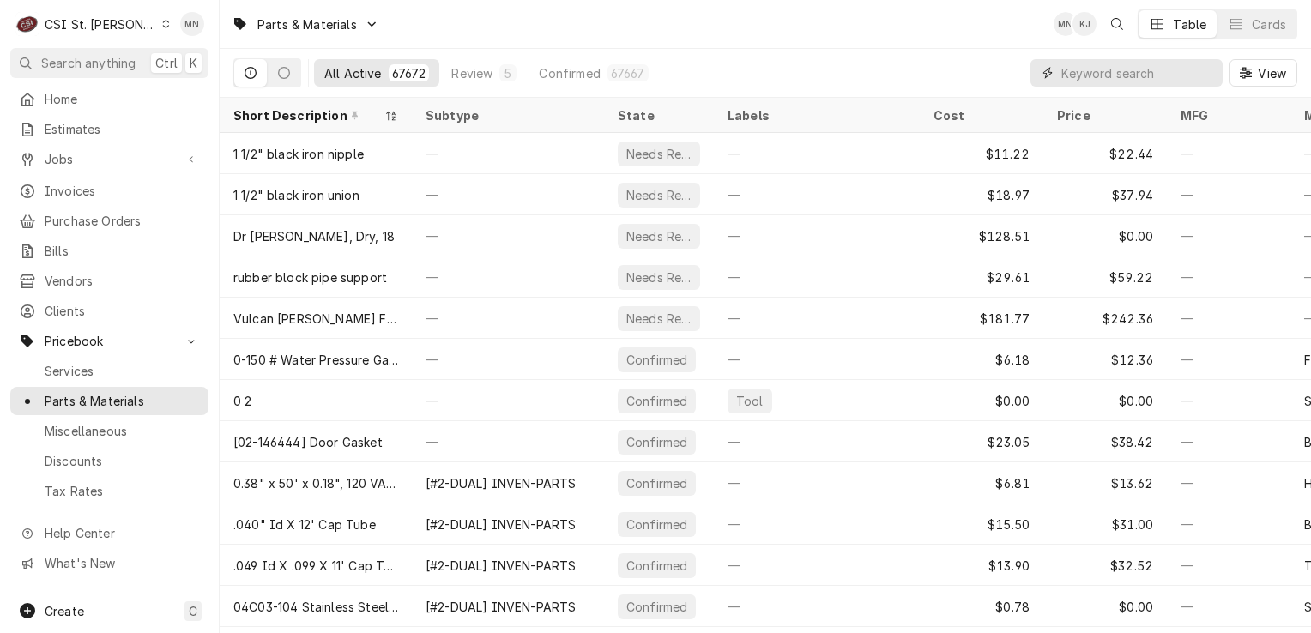
paste input "MON-20318-1"
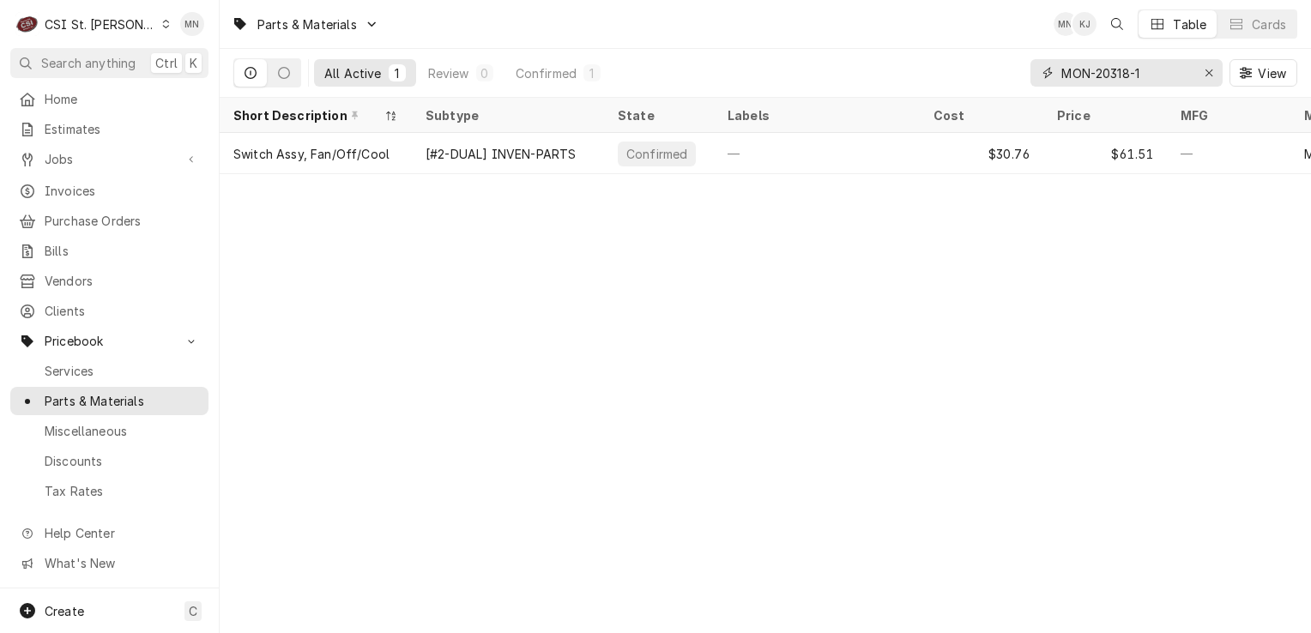
type input "MON-20318-1"
click at [1208, 74] on icon "Erase input" at bounding box center [1208, 72] width 7 height 7
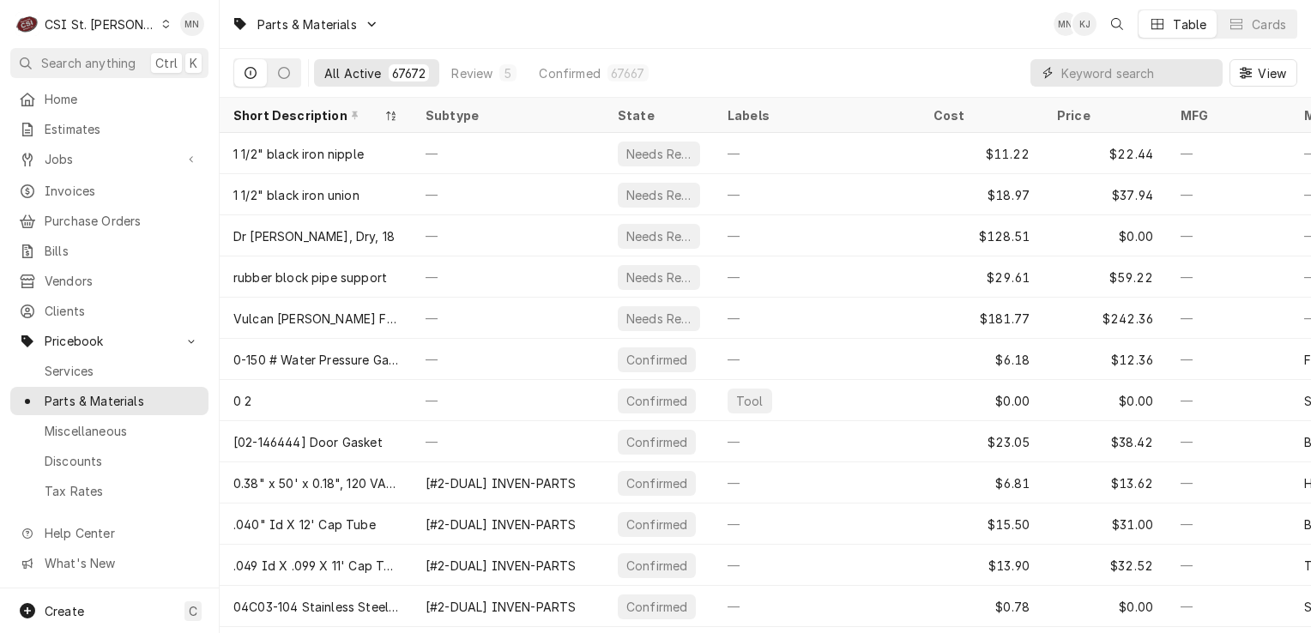
paste input "PIT-PP10084"
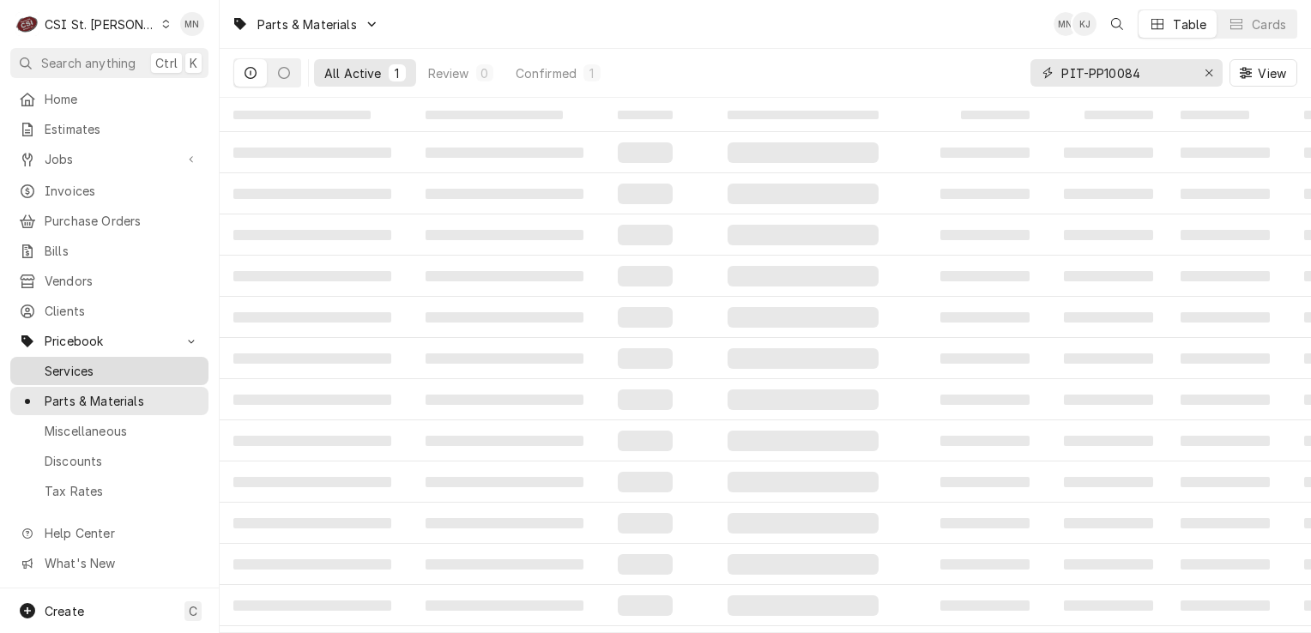
type input "PIT-PP10084"
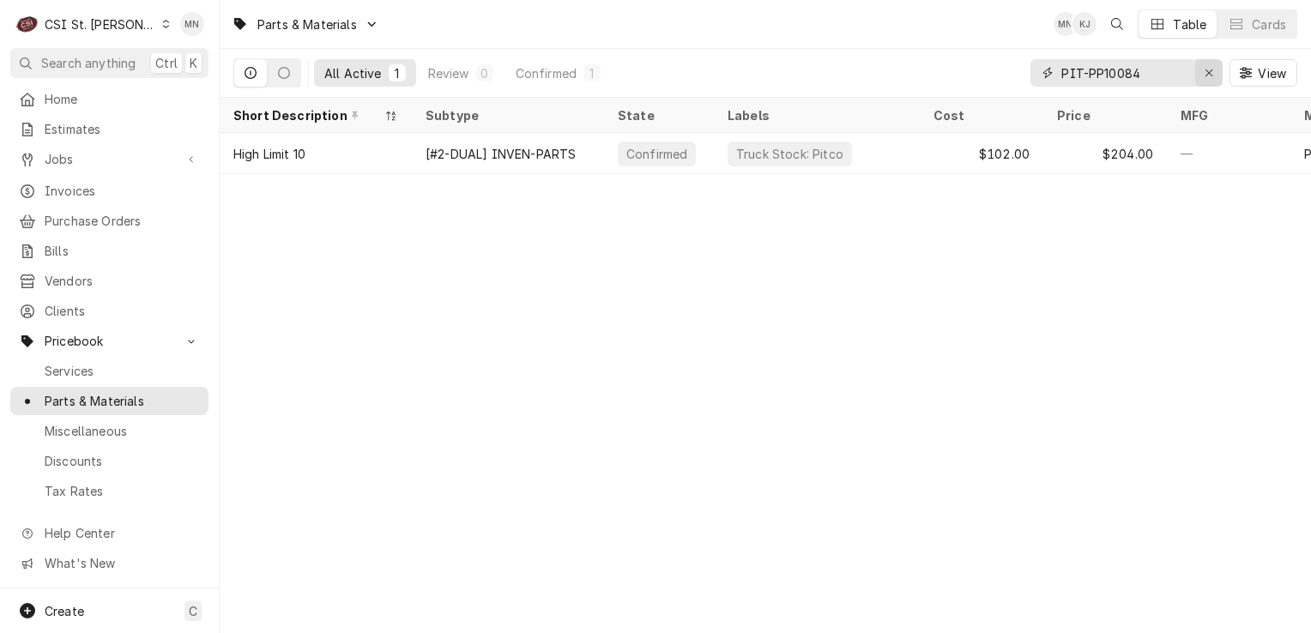
click at [1204, 67] on icon "Erase input" at bounding box center [1208, 73] width 9 height 12
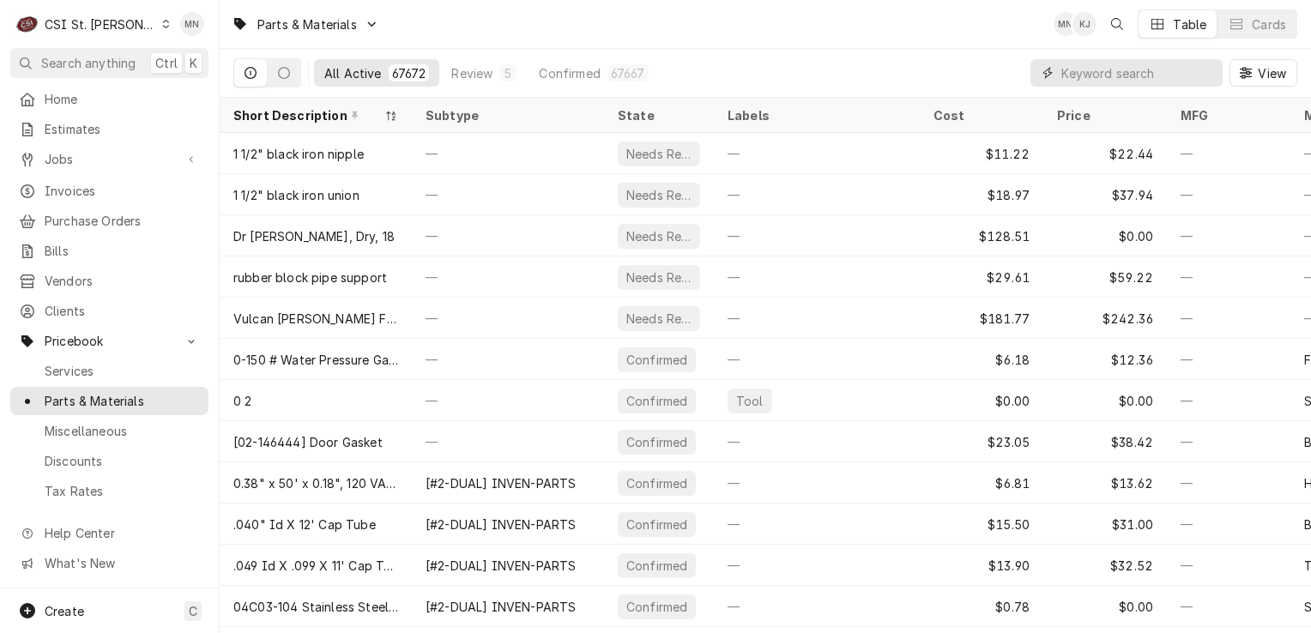
paste input "PIT-B6700611-CL"
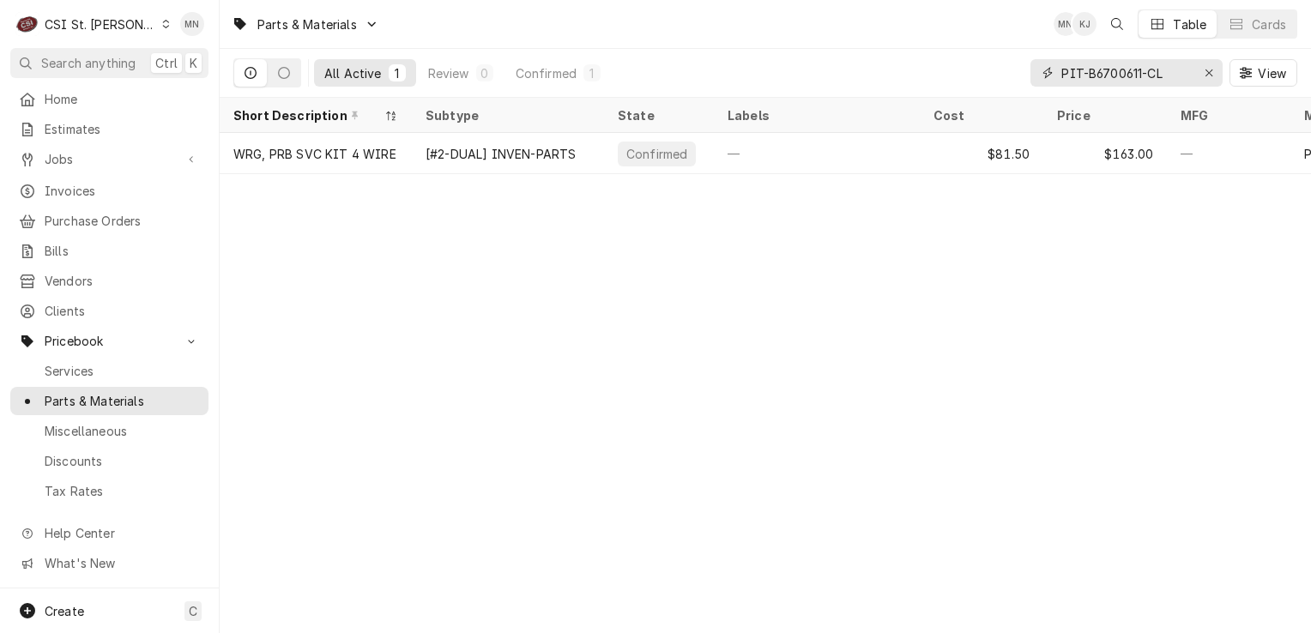
type input "PIT-B6700611-CL"
click at [1209, 68] on icon "Erase input" at bounding box center [1208, 73] width 9 height 12
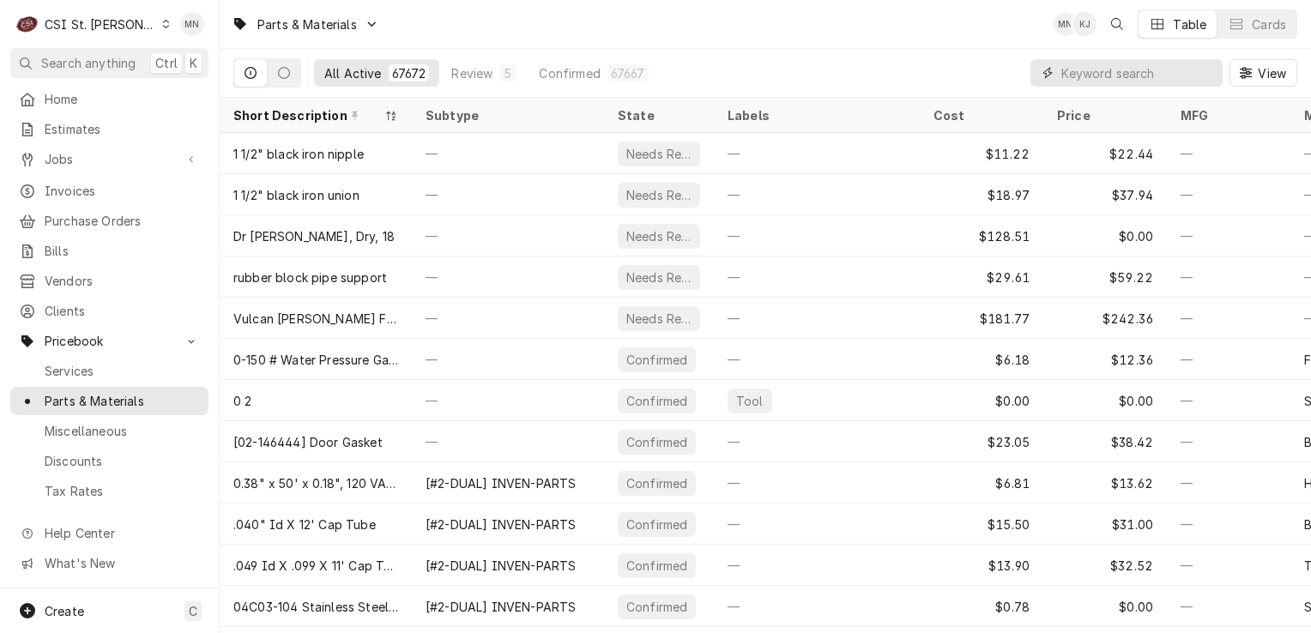
paste input "PIT-60068301"
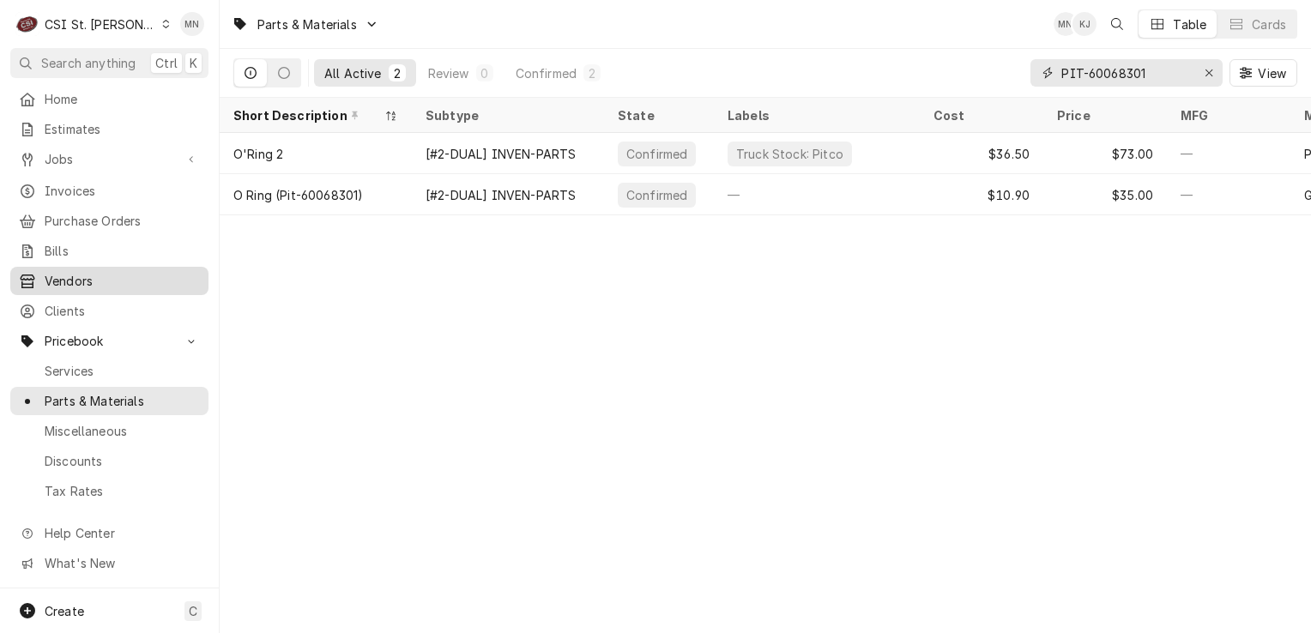
type input "PIT-60068301"
click at [1208, 74] on icon "Erase input" at bounding box center [1208, 72] width 7 height 7
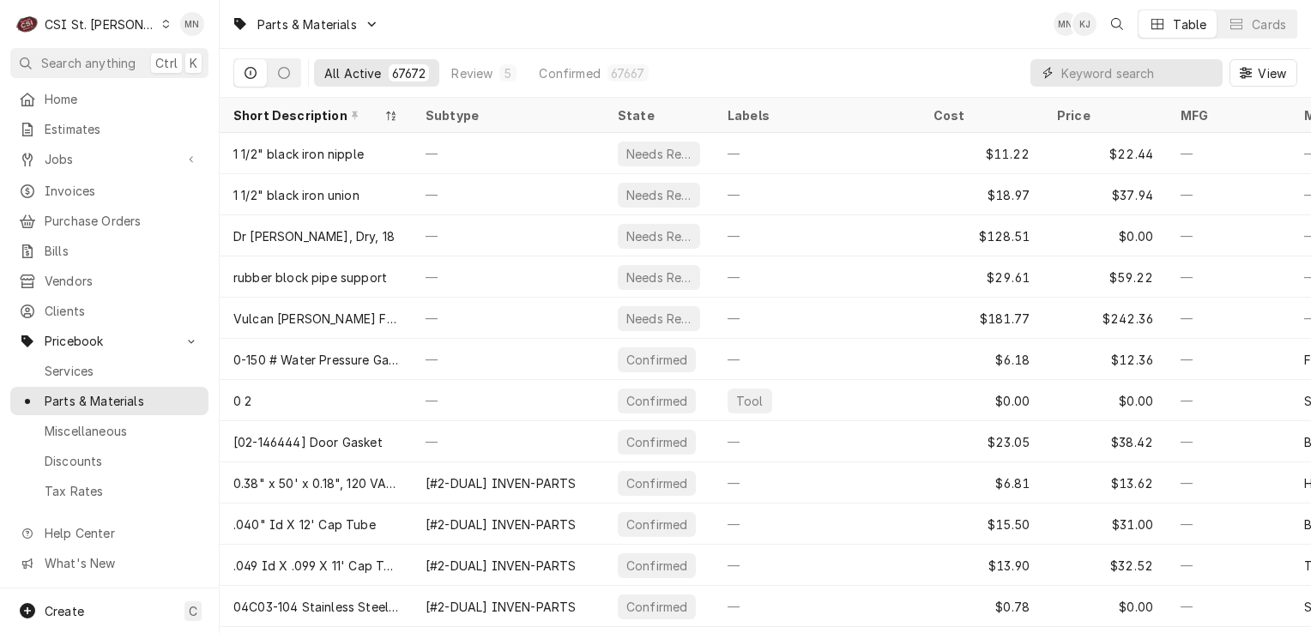
paste input "HAT-R02.19.016.00"
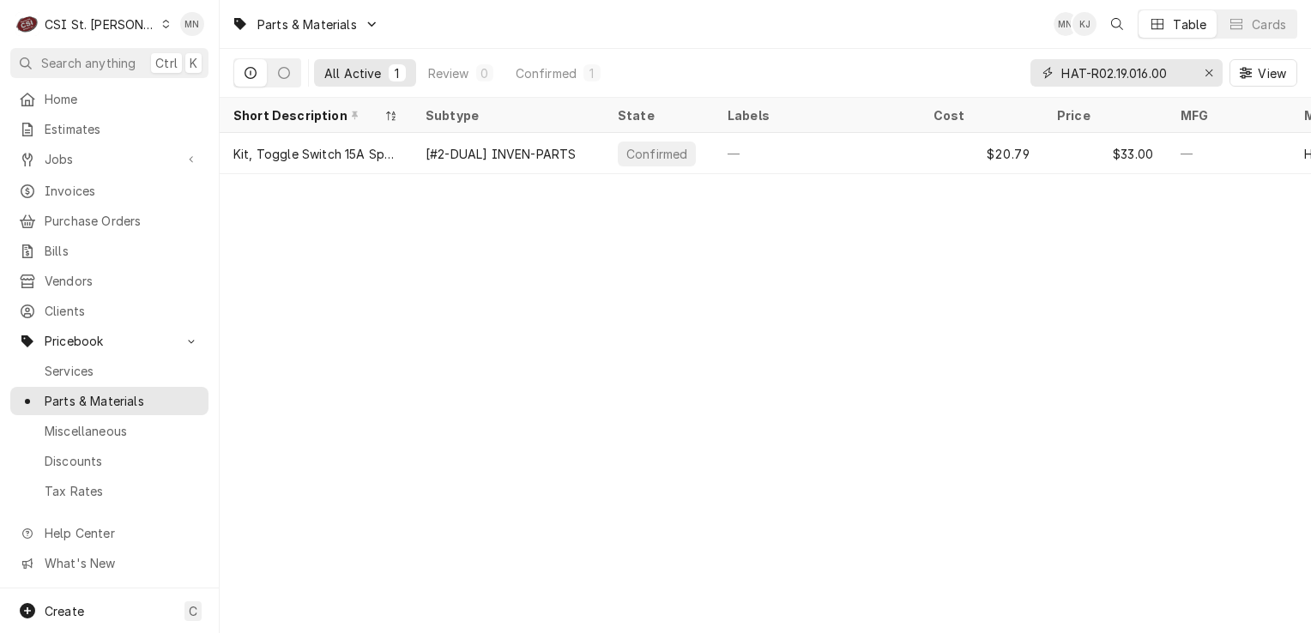
type input "HAT-R02.19.016.00"
click at [1206, 68] on icon "Erase input" at bounding box center [1208, 73] width 9 height 12
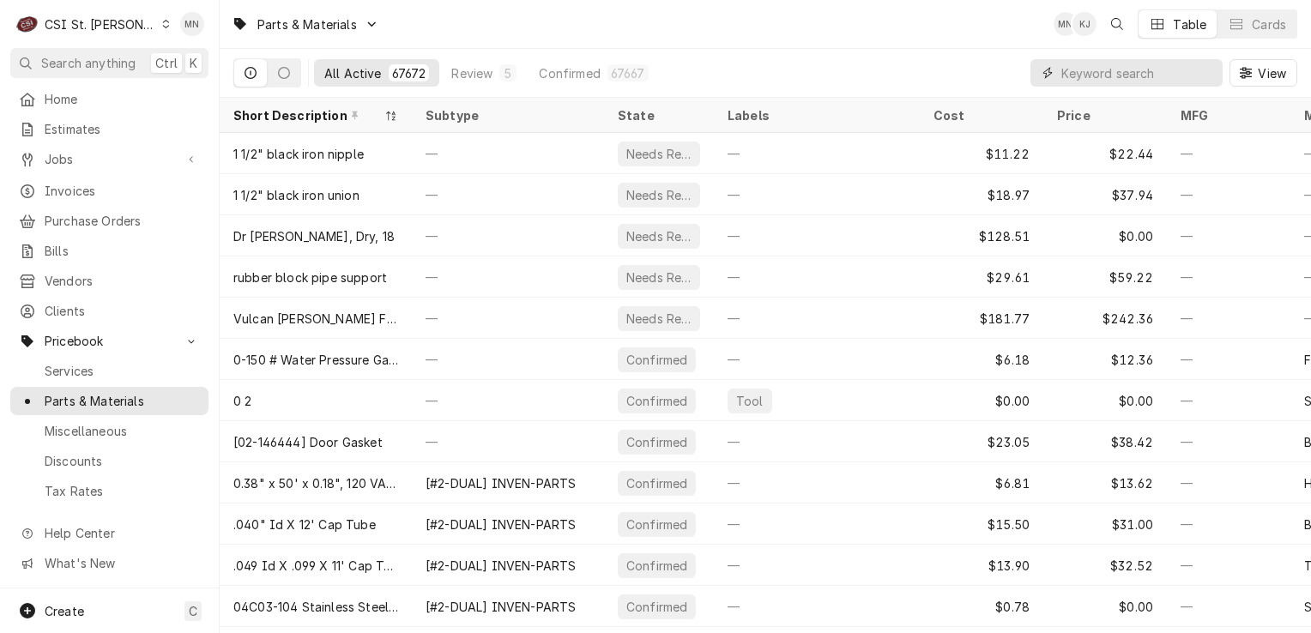
paste input "AMA-59244835"
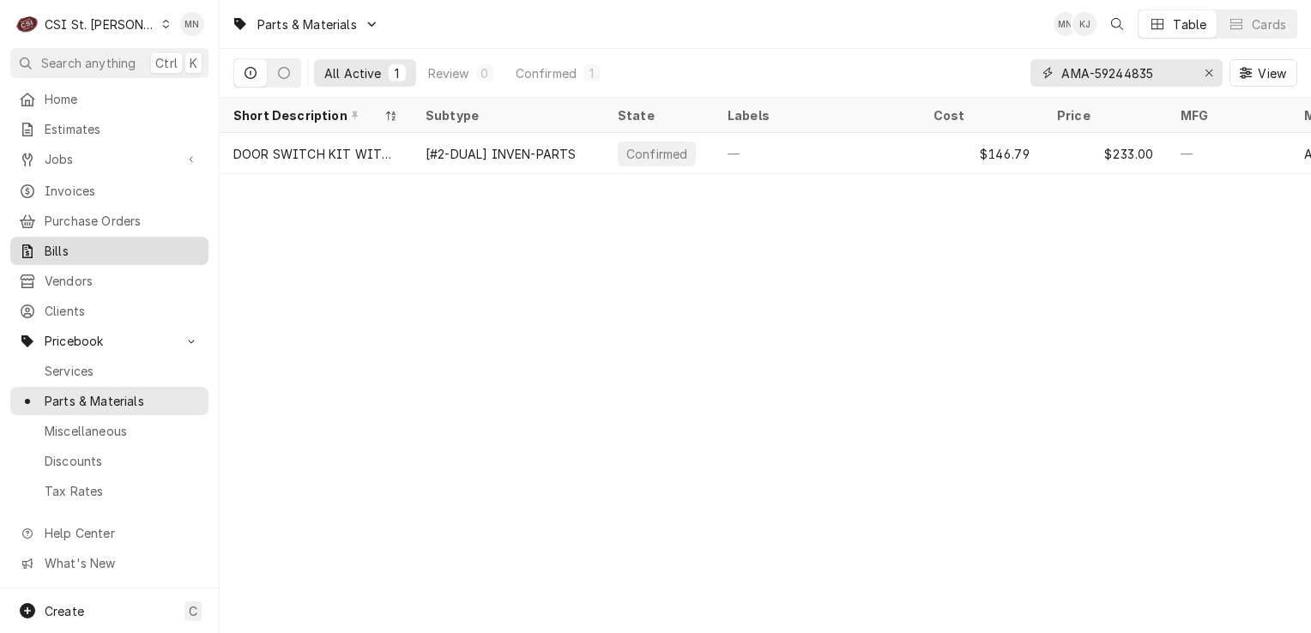
type input "AMA-59244835"
click at [1201, 75] on div "Erase input" at bounding box center [1208, 72] width 17 height 17
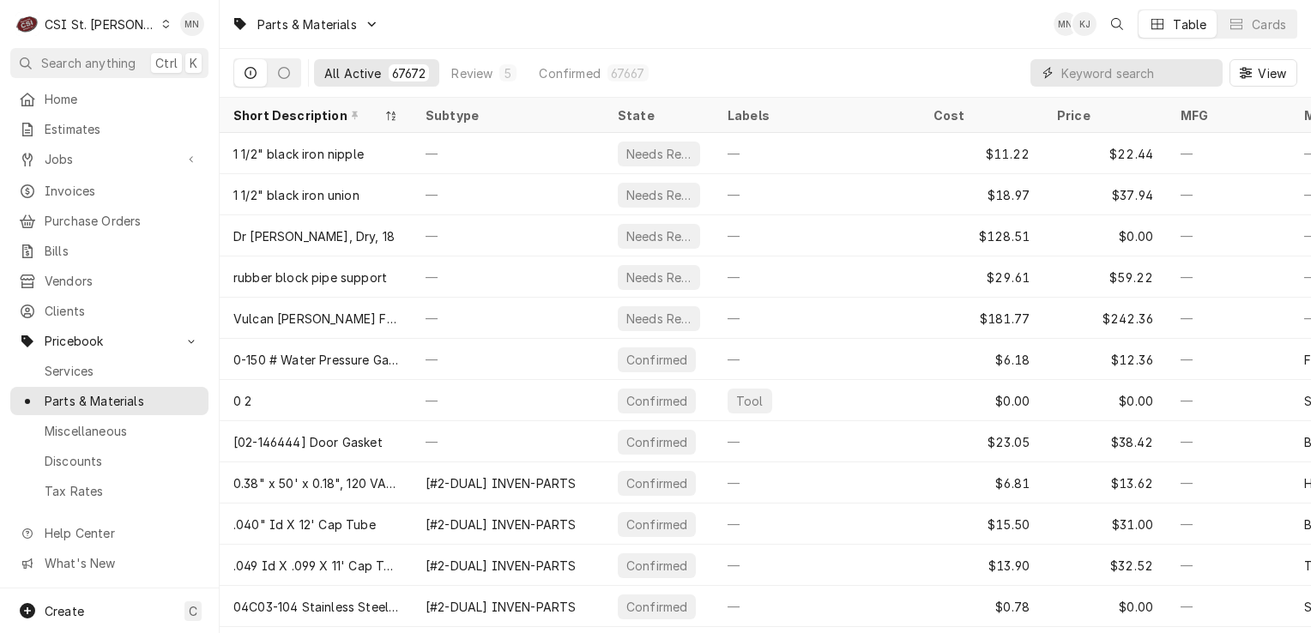
paste input "TRA-334-60405-02"
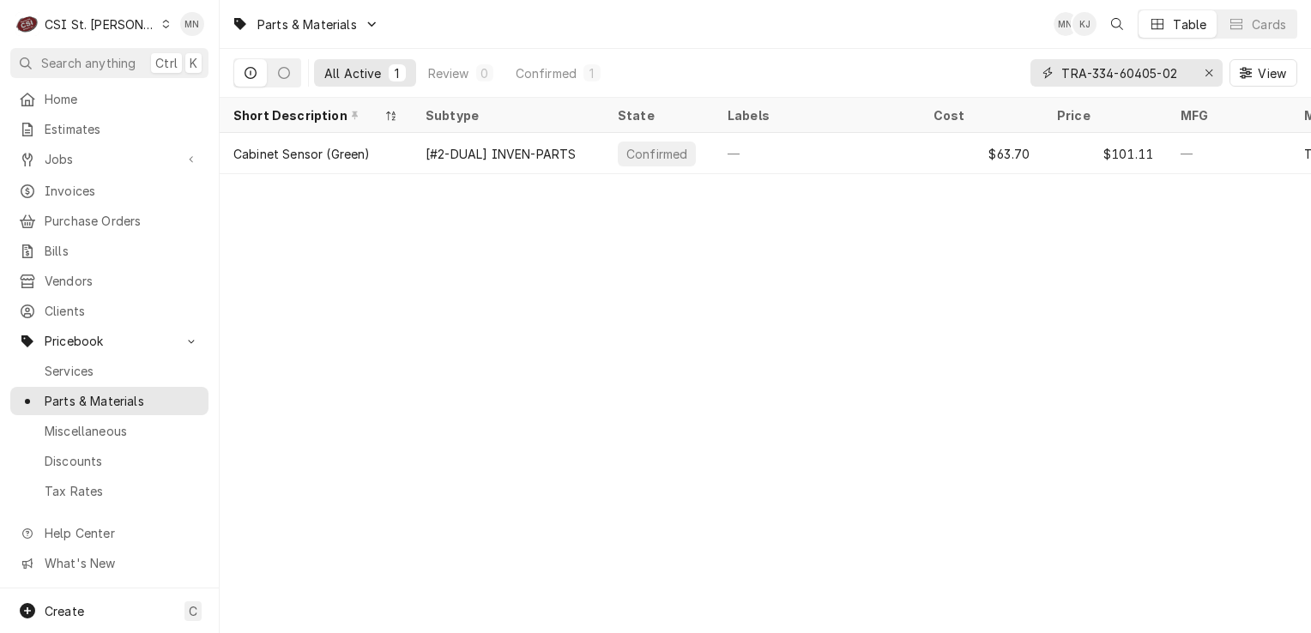
click at [1155, 74] on input "TRA-334-60405-02" at bounding box center [1125, 72] width 129 height 27
type input "TRA-334-60406-02"
click at [1212, 67] on icon "Erase input" at bounding box center [1208, 73] width 9 height 12
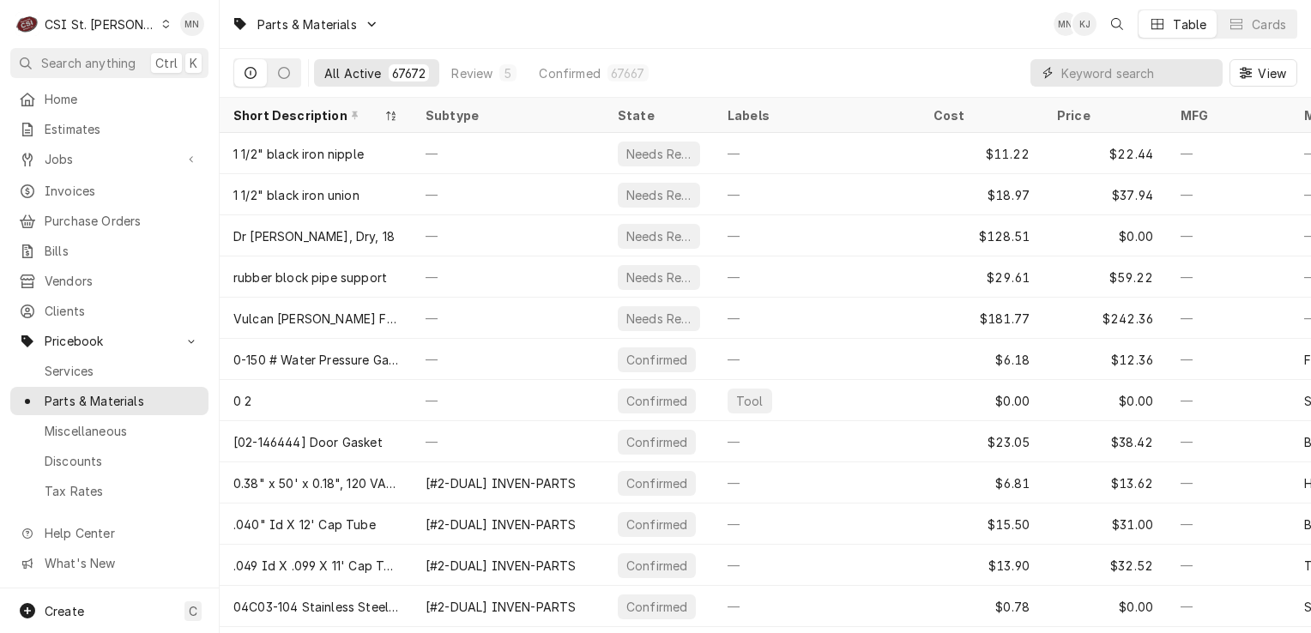
paste input "MAN-000013576"
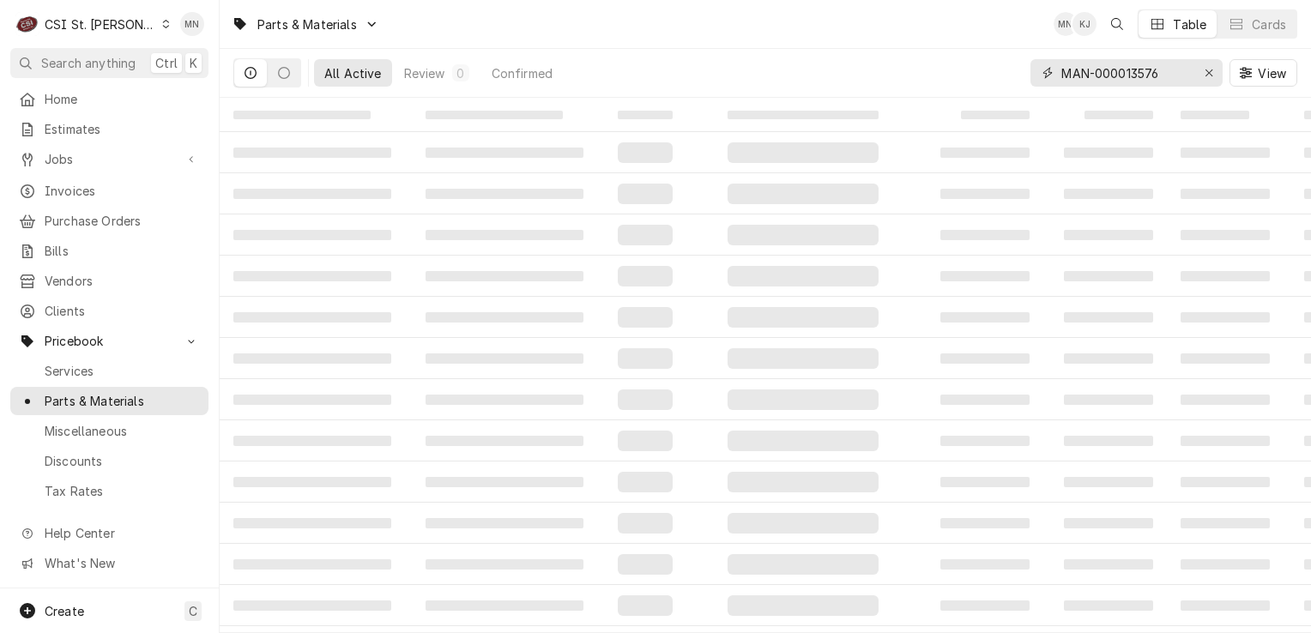
type input "MAN-000013576"
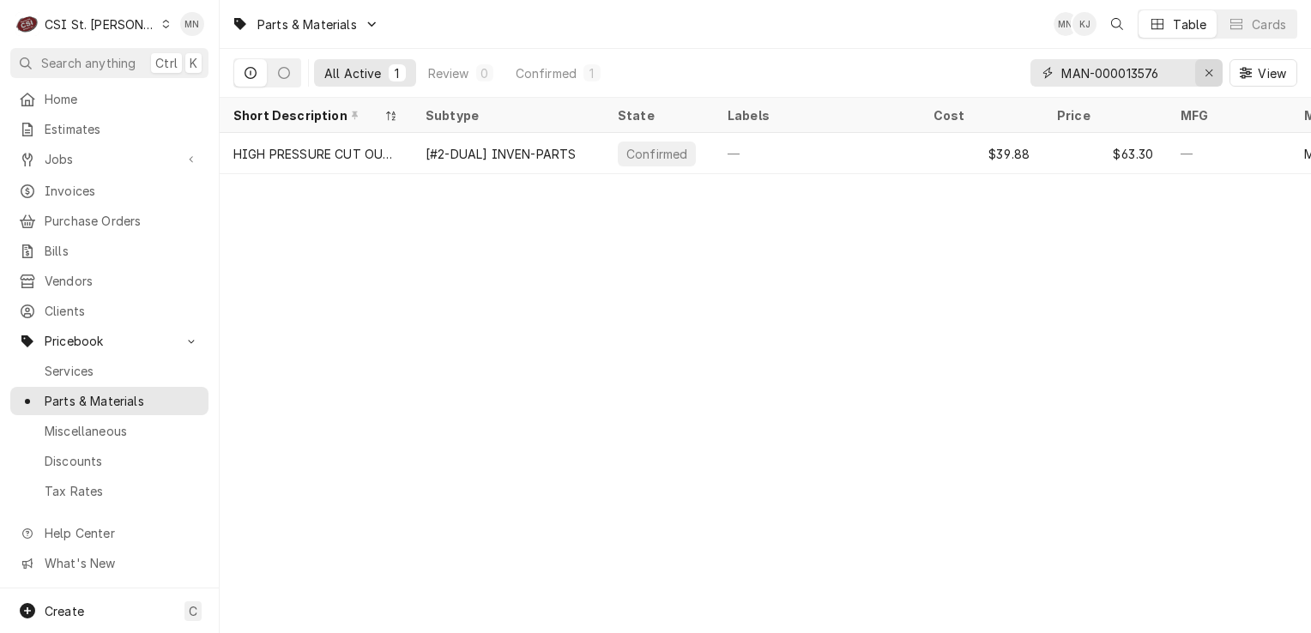
click at [1209, 70] on icon "Erase input" at bounding box center [1208, 73] width 9 height 12
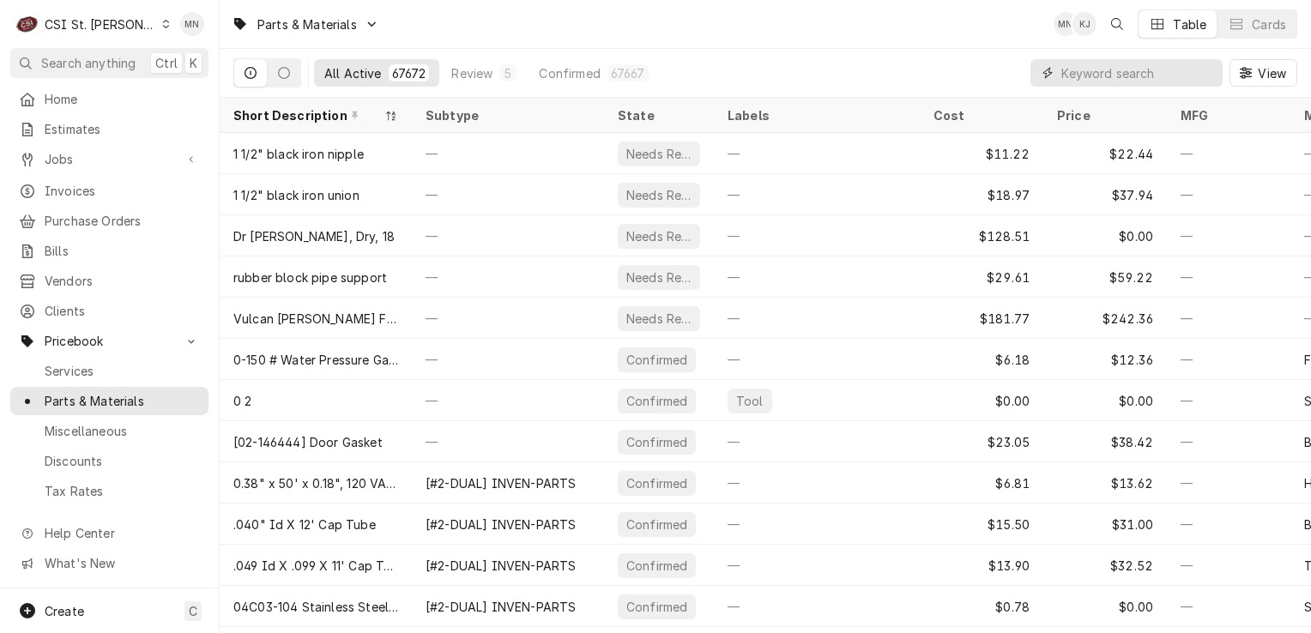
paste input "MAN-000013531"
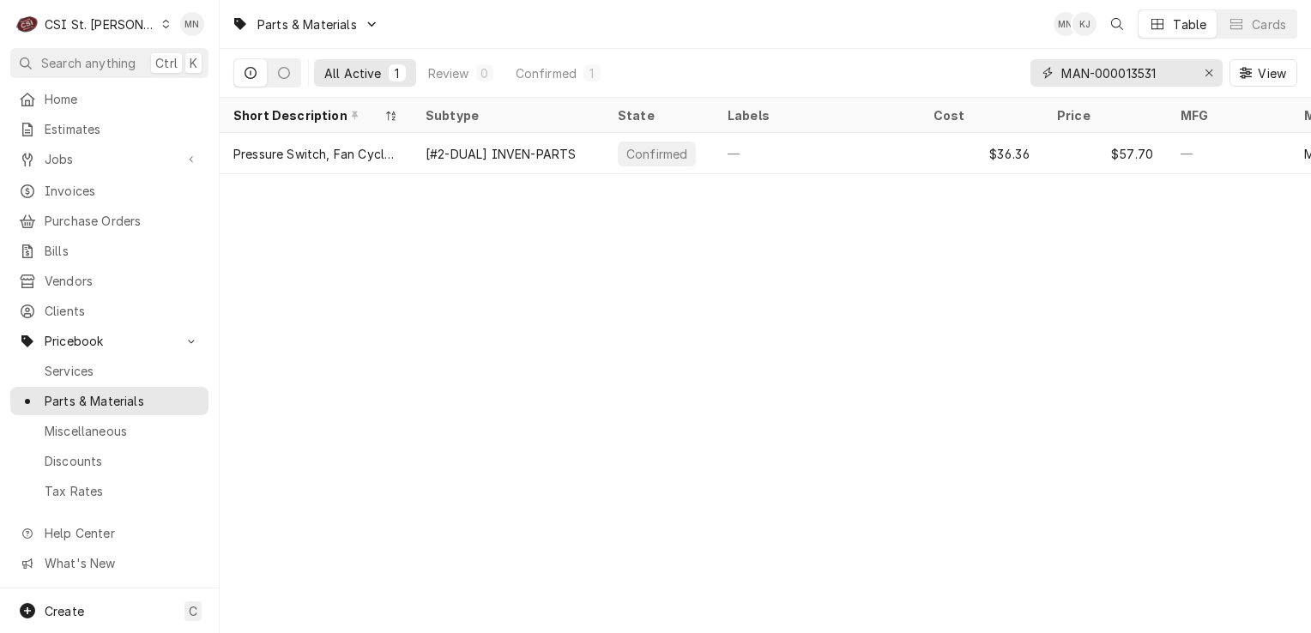
drag, startPoint x: 1171, startPoint y: 69, endPoint x: 1033, endPoint y: 69, distance: 138.1
click at [1033, 69] on div "MAN-000013531" at bounding box center [1126, 72] width 192 height 27
paste input "536"
type input "MAN-000015361"
click at [1207, 70] on icon "Erase input" at bounding box center [1208, 72] width 7 height 7
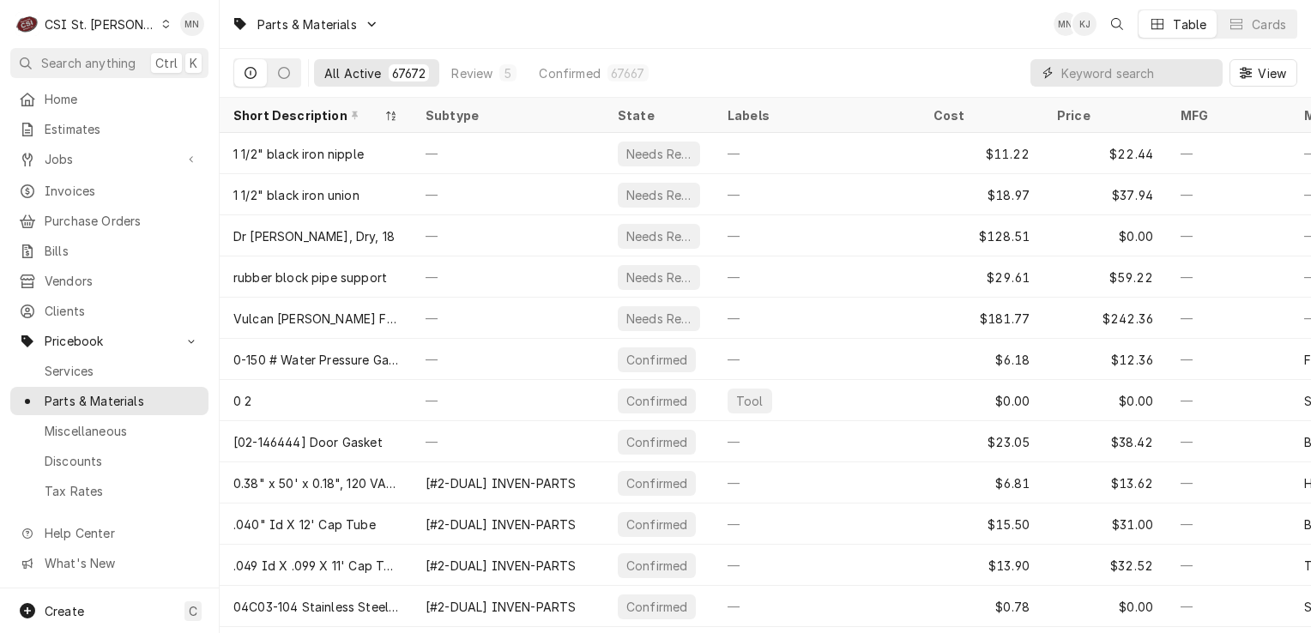
paste input "3M-5560215"
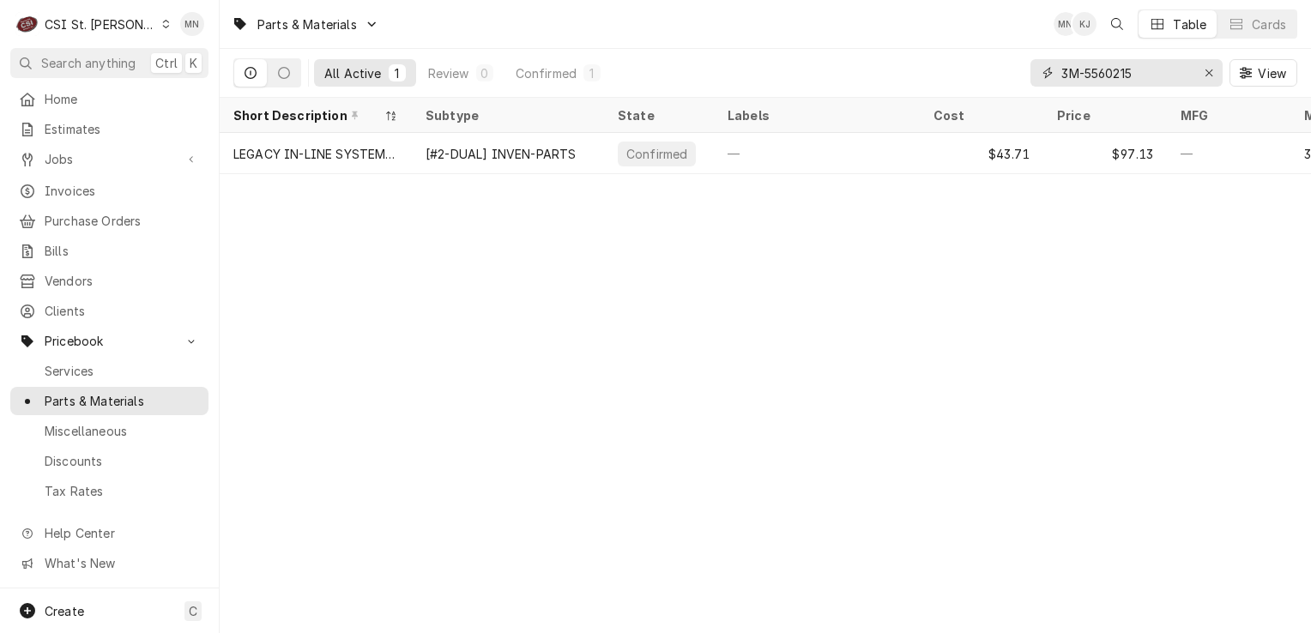
type input "3M-5560215"
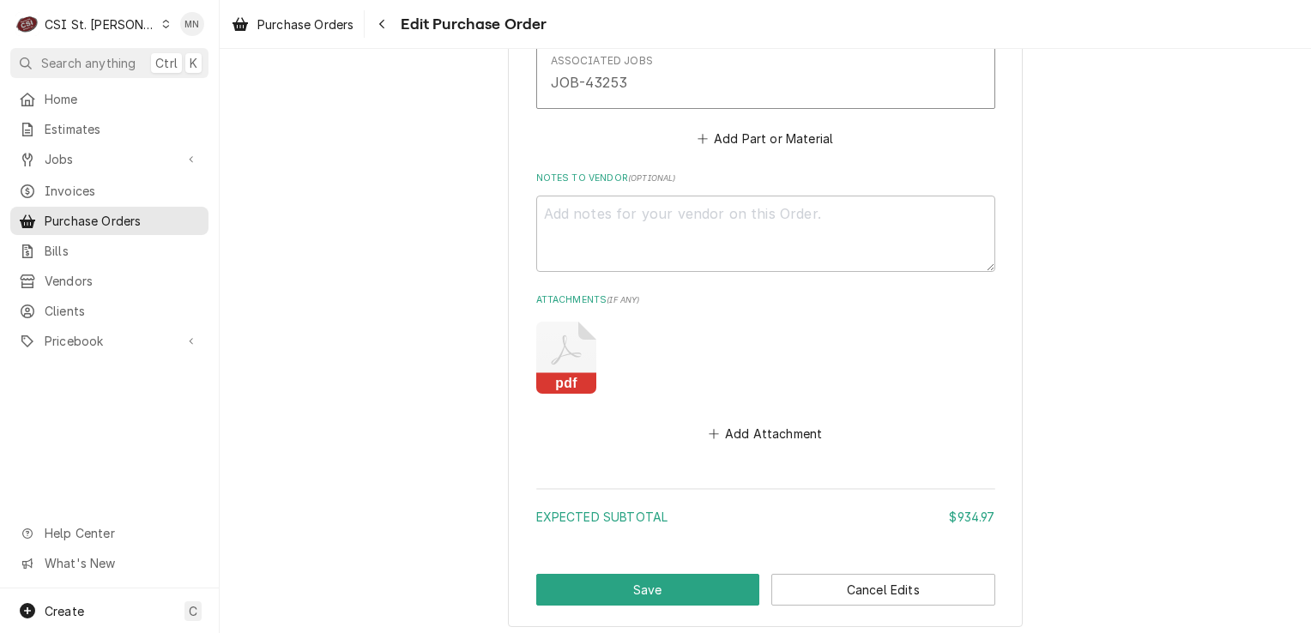
scroll to position [6452, 0]
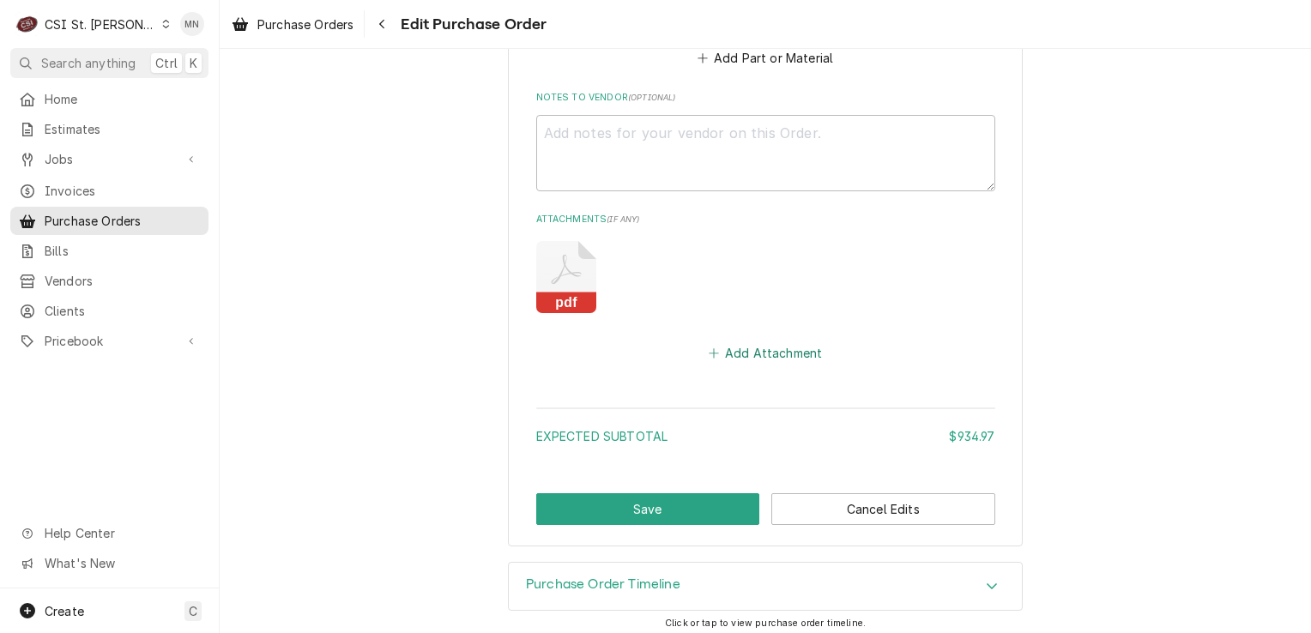
click at [781, 341] on button "Add Attachment" at bounding box center [765, 353] width 120 height 24
type textarea "x"
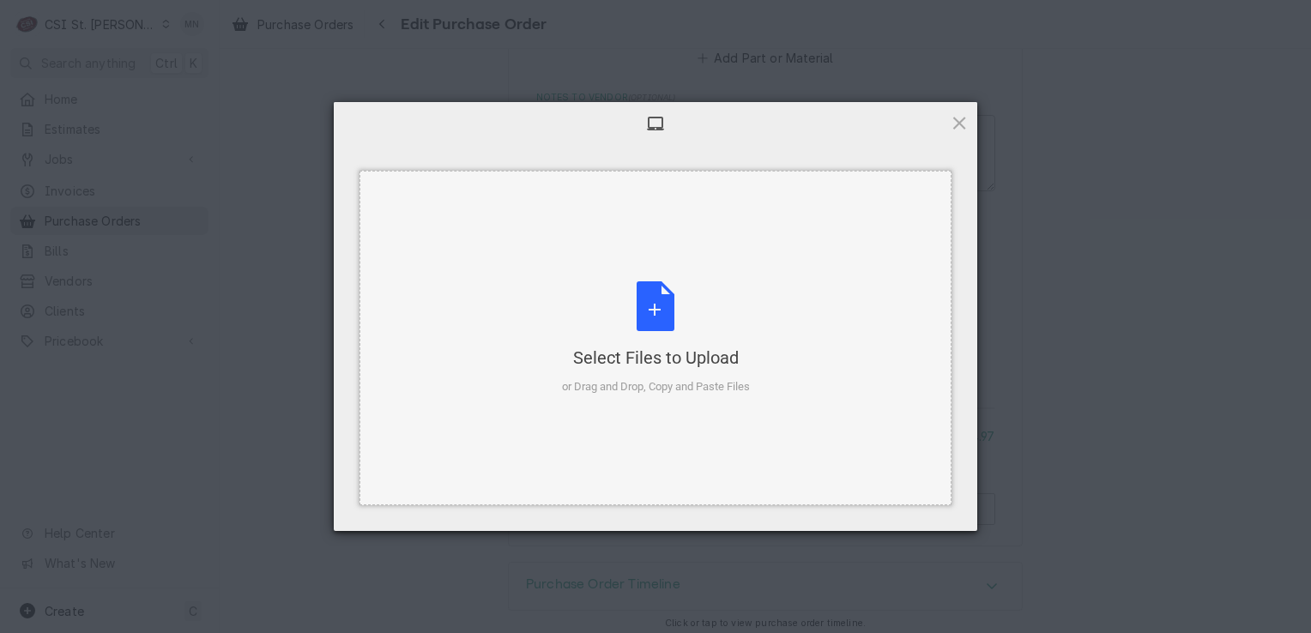
click at [668, 350] on div "Select Files to Upload" at bounding box center [656, 358] width 188 height 24
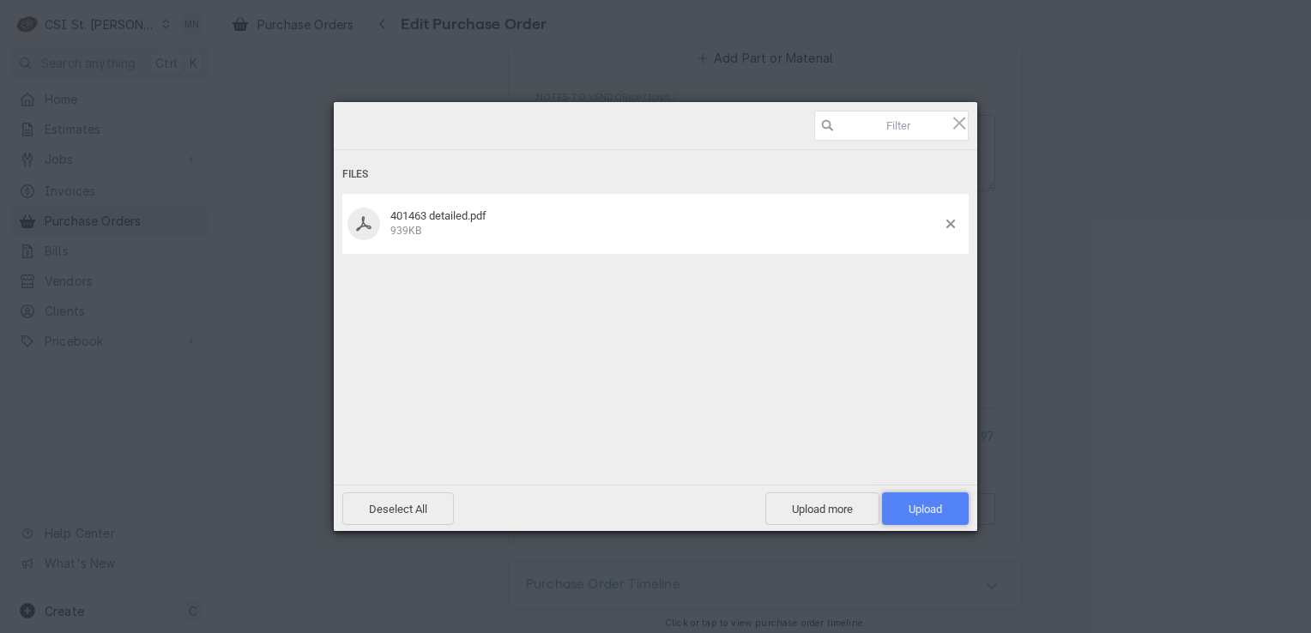
click at [950, 503] on span "Upload 1" at bounding box center [925, 508] width 87 height 33
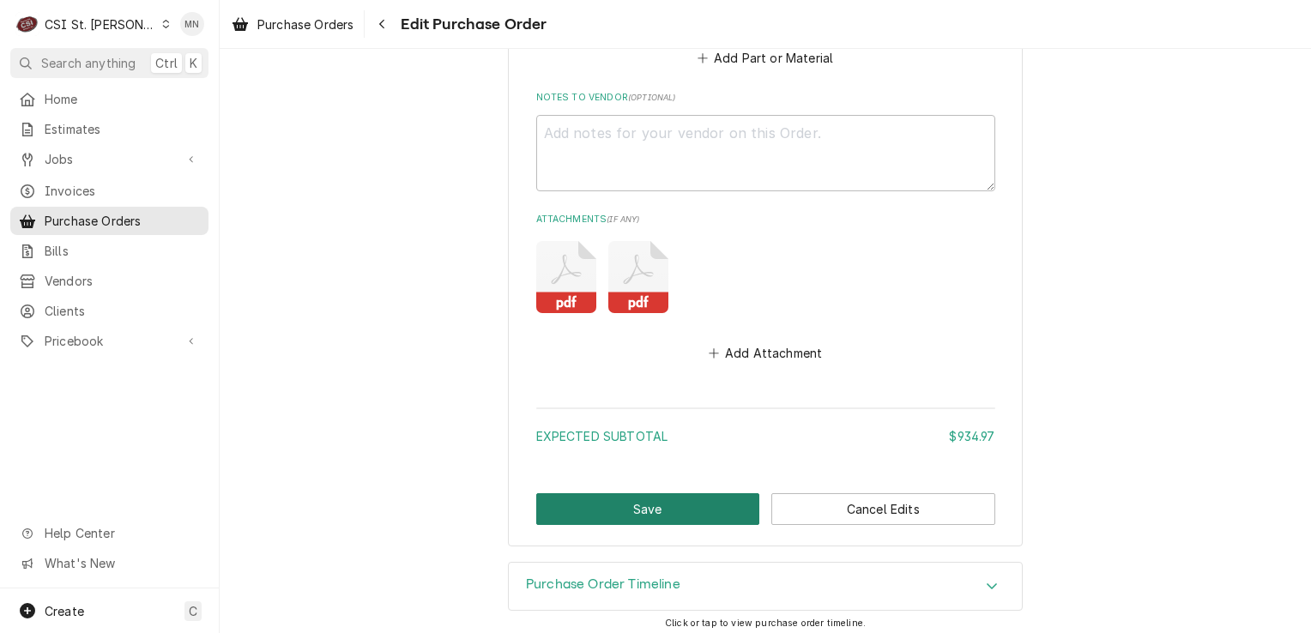
click at [675, 504] on button "Save" at bounding box center [648, 509] width 224 height 32
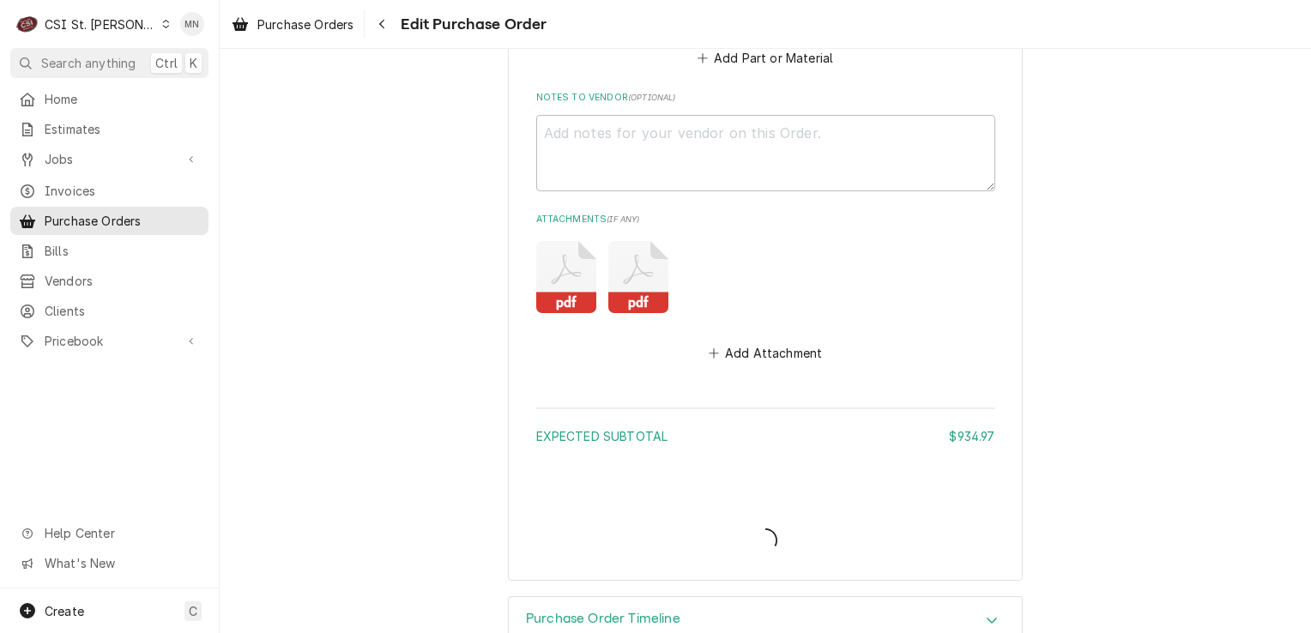
type textarea "x"
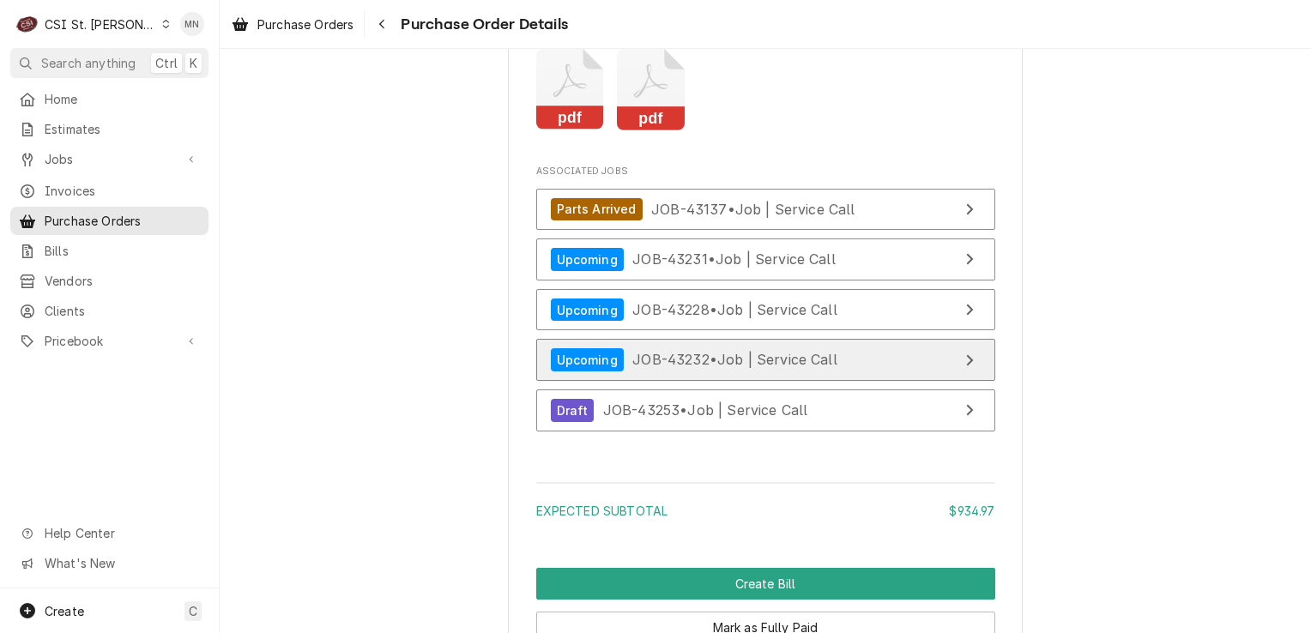
scroll to position [6213, 0]
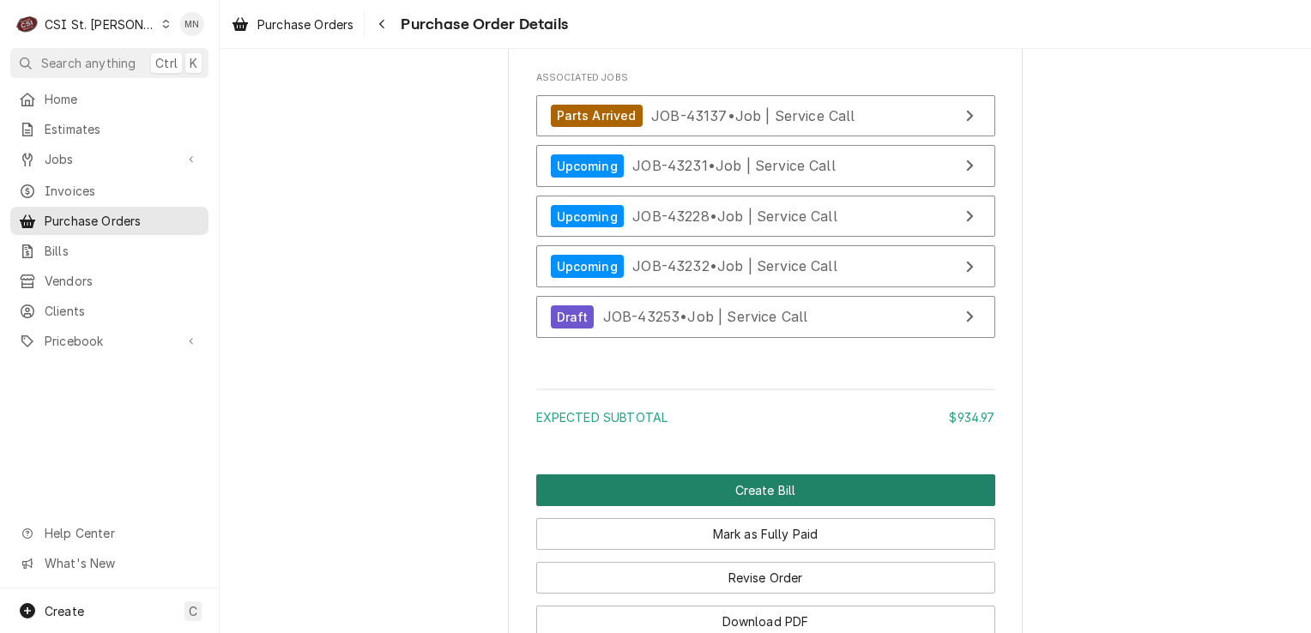
click at [786, 506] on button "Create Bill" at bounding box center [765, 490] width 459 height 32
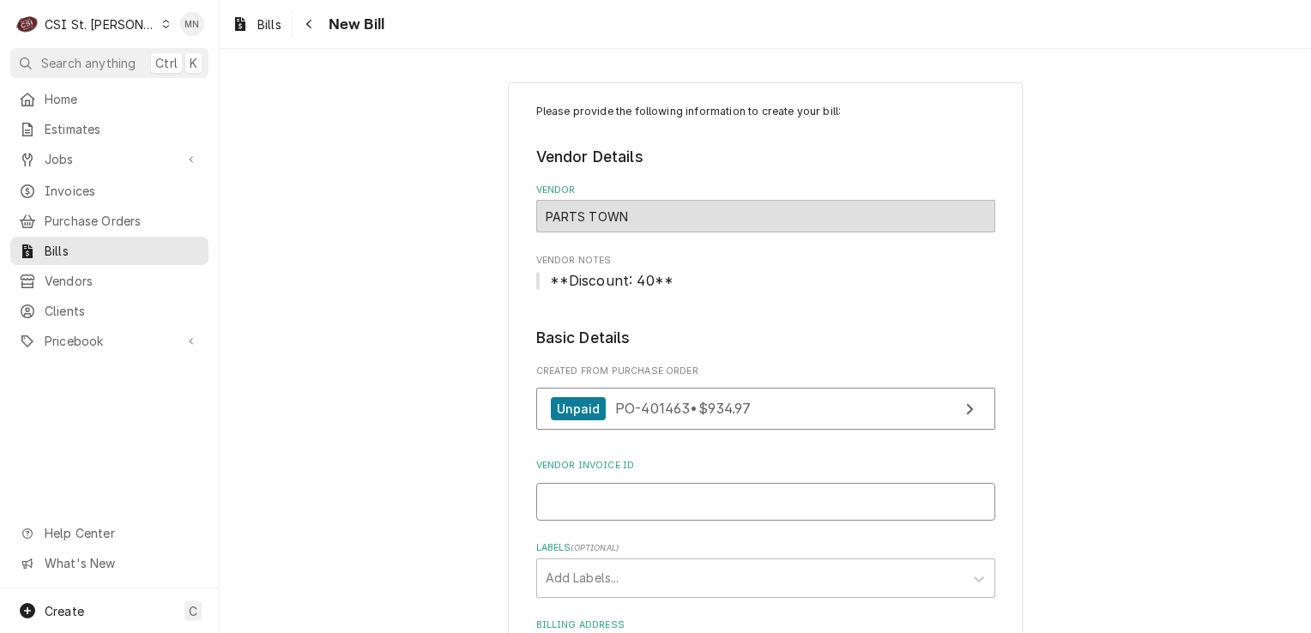
click at [606, 484] on input "Vendor Invoice ID" at bounding box center [765, 502] width 459 height 38
click at [580, 492] on input "Vendor Invoice ID" at bounding box center [765, 502] width 459 height 38
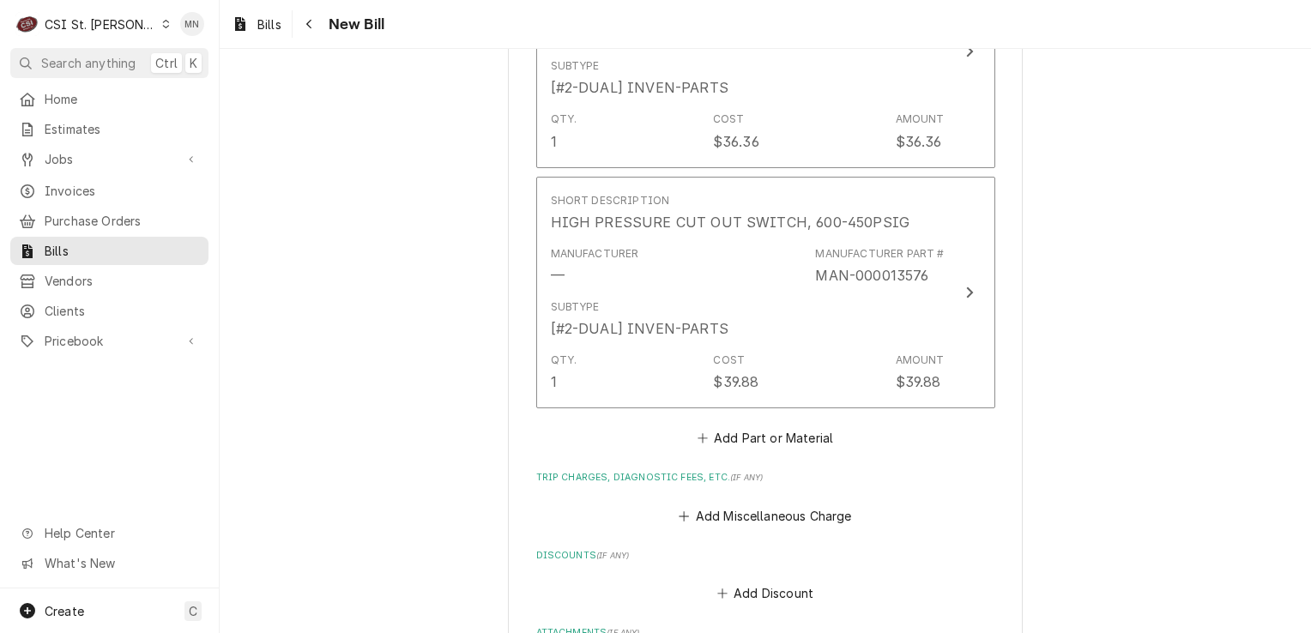
scroll to position [4484, 0]
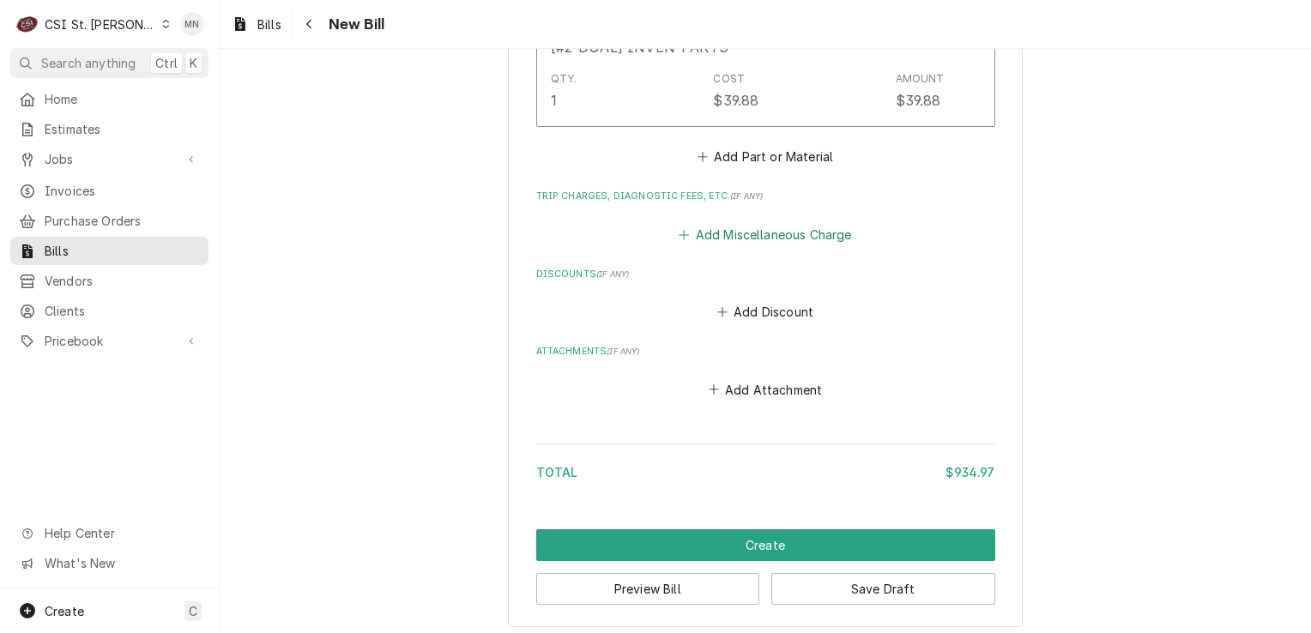
type input "2107198169"
click at [750, 225] on button "Add Miscellaneous Charge" at bounding box center [765, 234] width 178 height 24
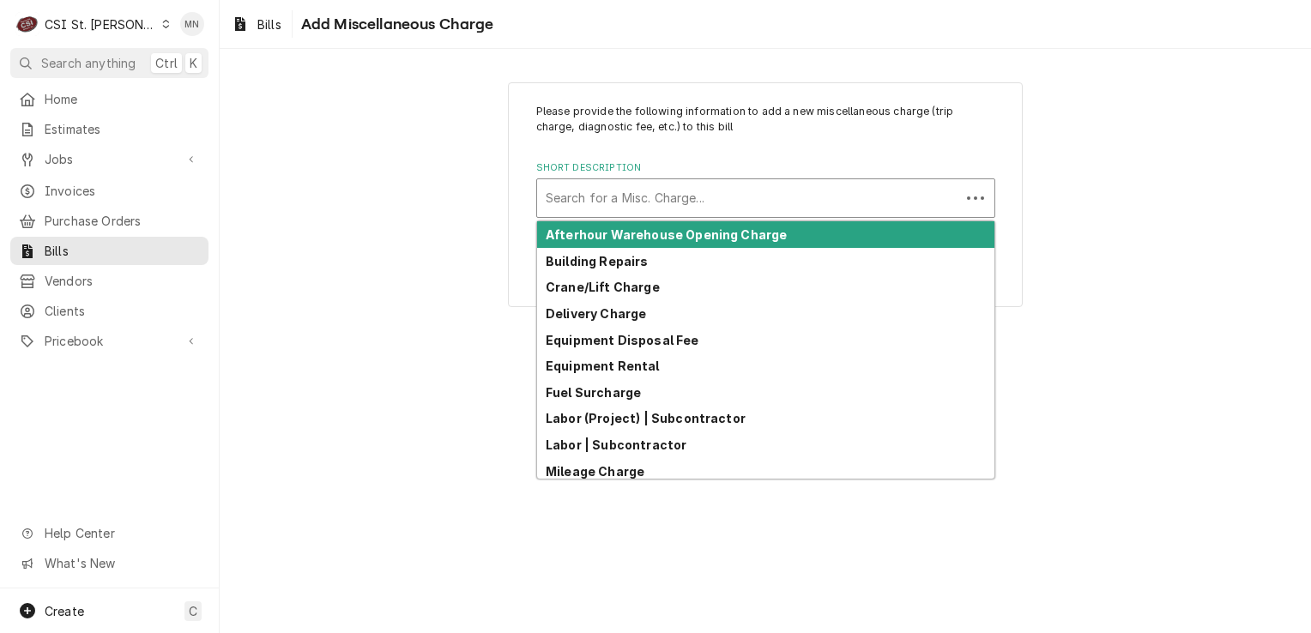
click at [636, 197] on div "Short Description" at bounding box center [748, 198] width 406 height 31
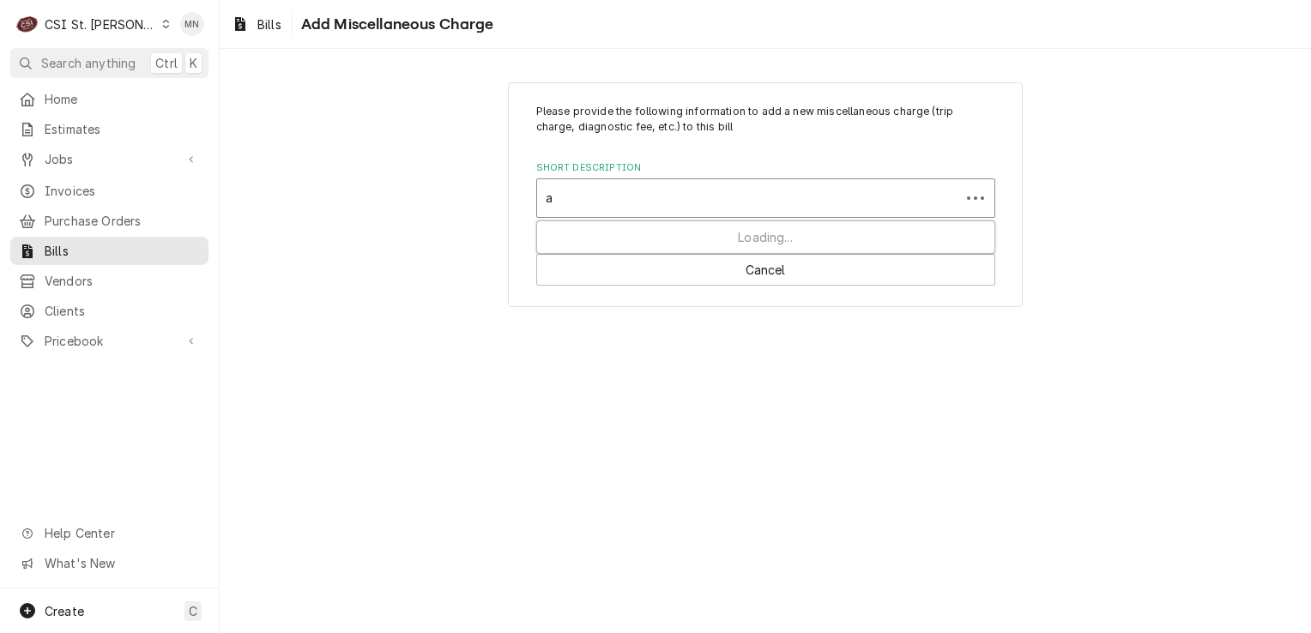
type input "ac"
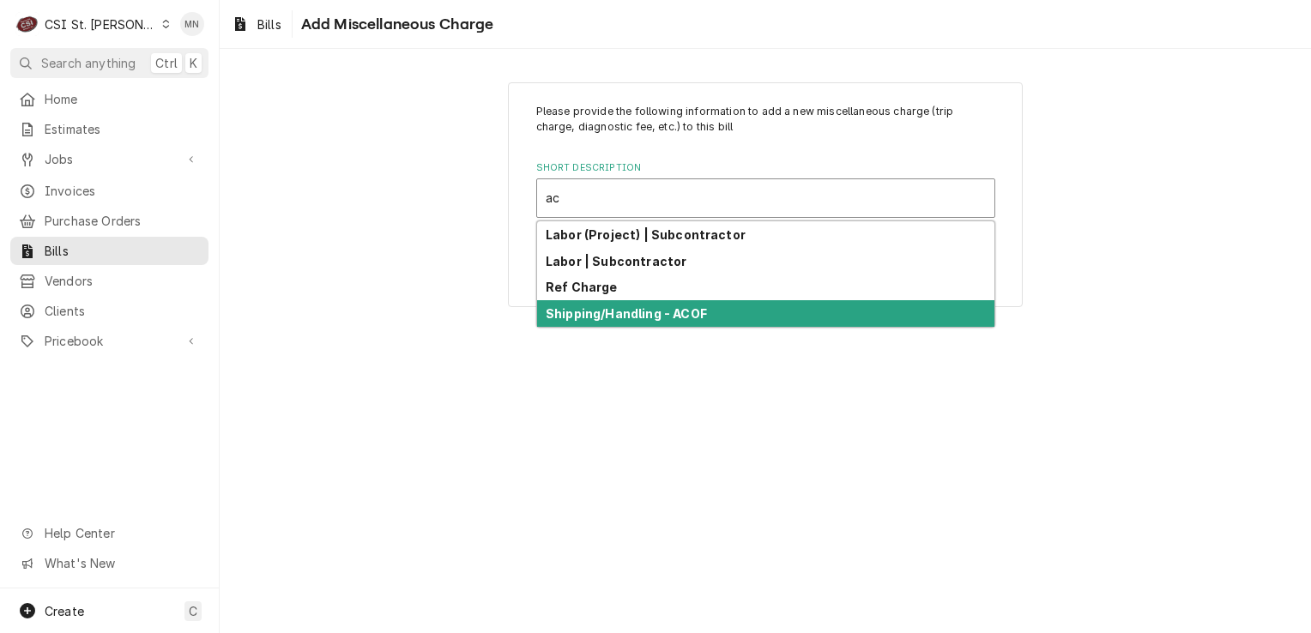
click at [634, 312] on strong "Shipping/Handling - ACOF" at bounding box center [625, 313] width 161 height 15
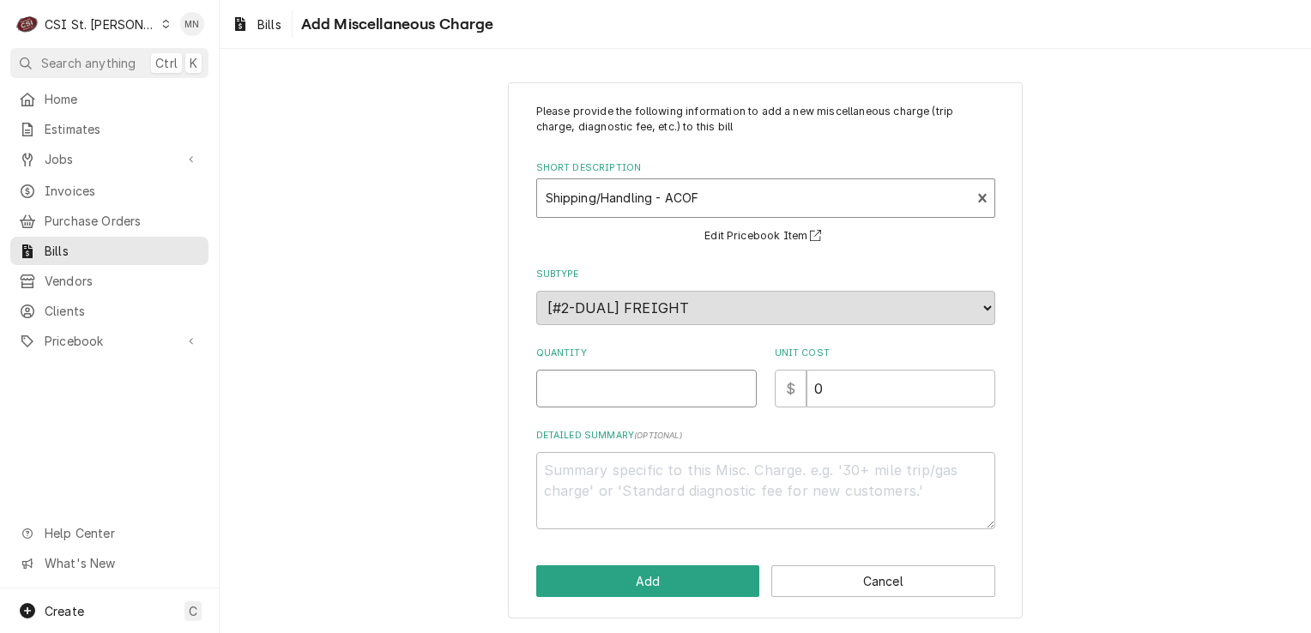
click at [607, 385] on input "Quantity" at bounding box center [646, 389] width 220 height 38
type textarea "x"
type input "1"
type textarea "x"
type input "2"
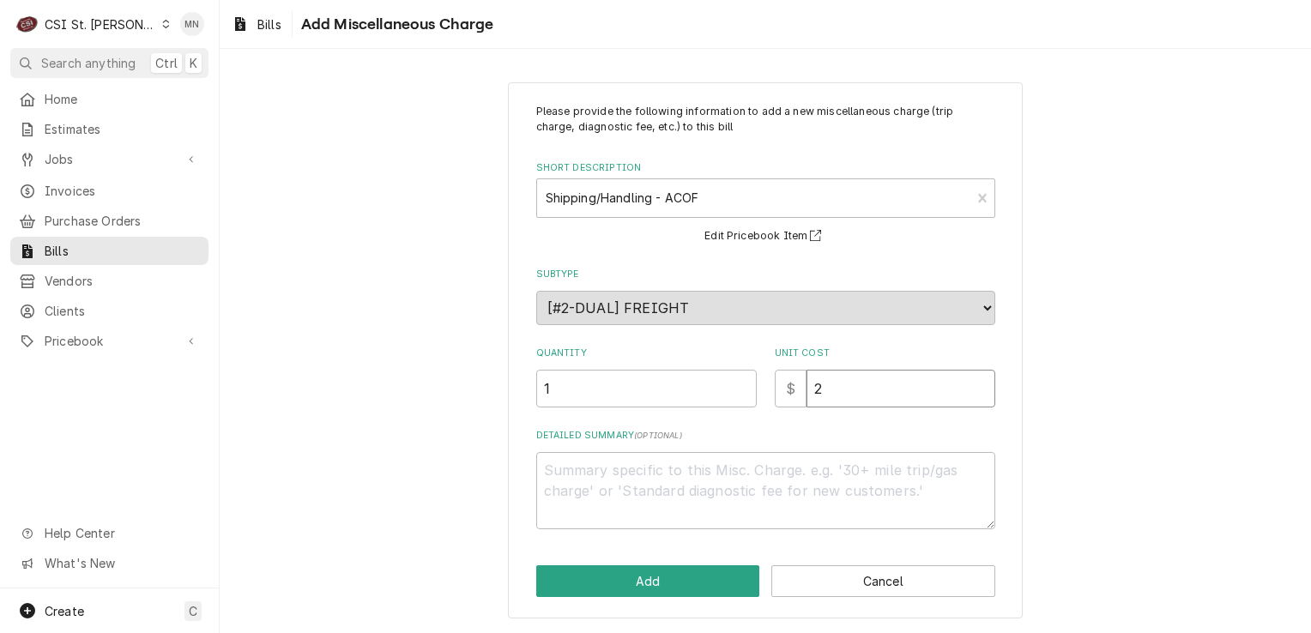
type textarea "x"
type input "23"
type textarea "x"
type input "23.9"
type textarea "x"
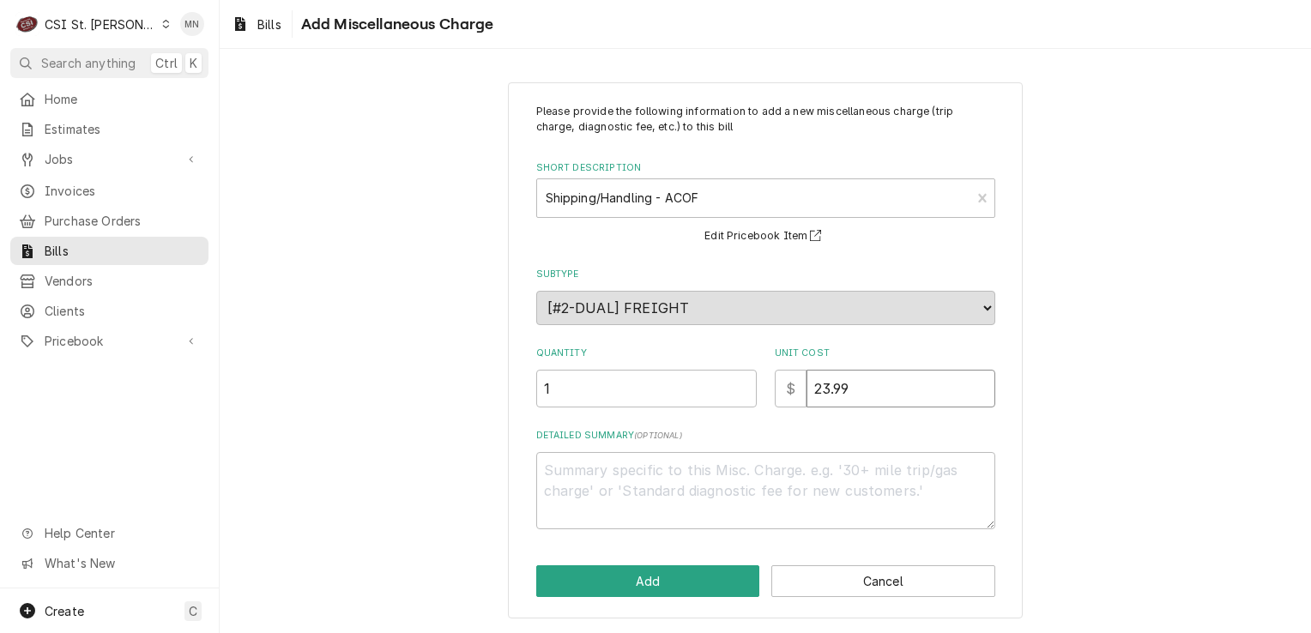
type input "23.99"
click at [611, 473] on textarea "Detailed Summary ( optional )" at bounding box center [765, 490] width 459 height 77
type textarea "x"
type textarea "A"
type textarea "x"
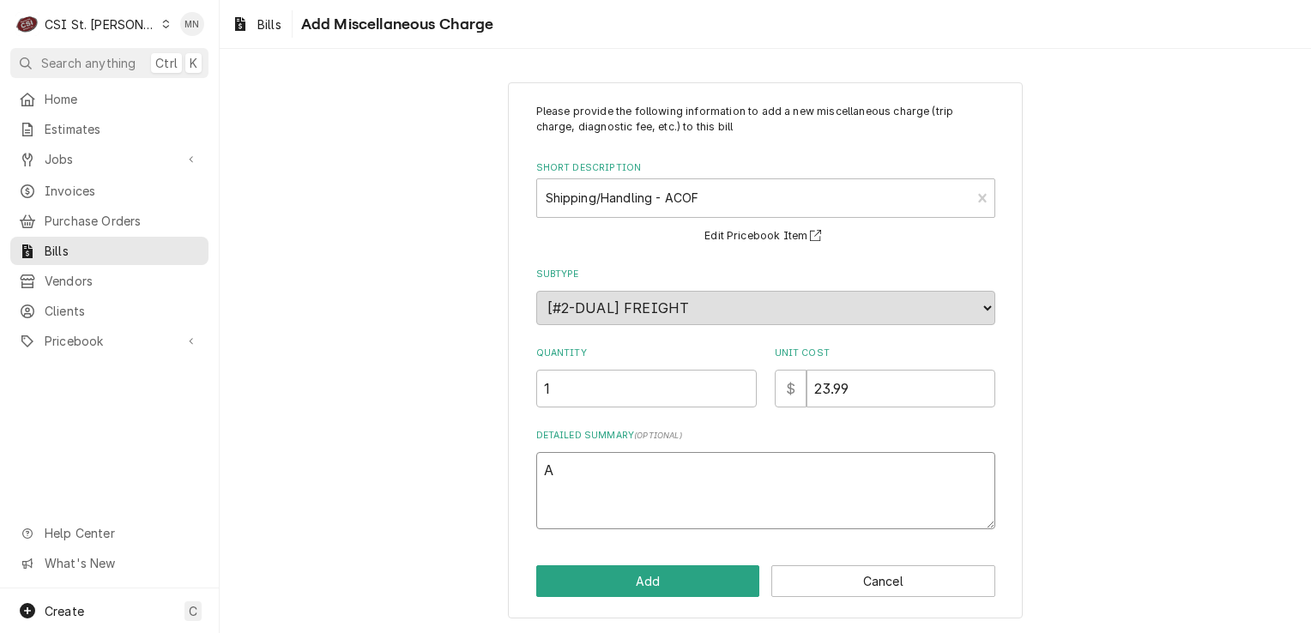
type textarea "AC"
type textarea "x"
type textarea "ACO"
type textarea "x"
type textarea "ACOF"
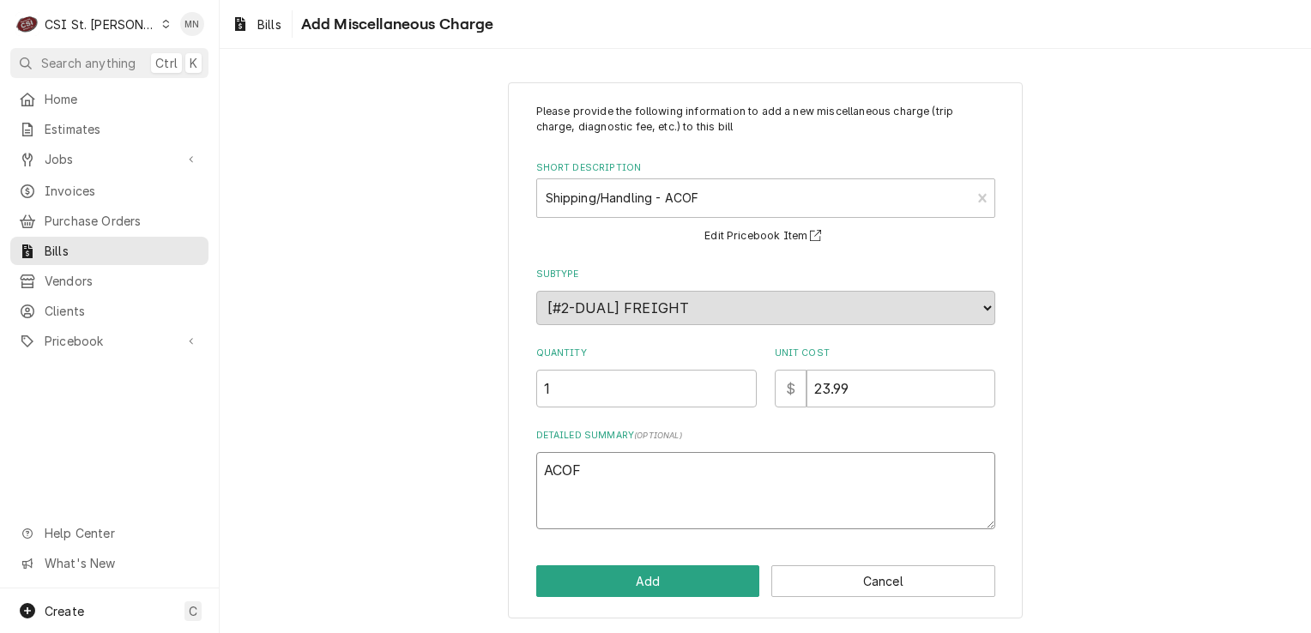
type textarea "x"
type textarea "ACOF"
type textarea "x"
type textarea "ACOF $"
type textarea "x"
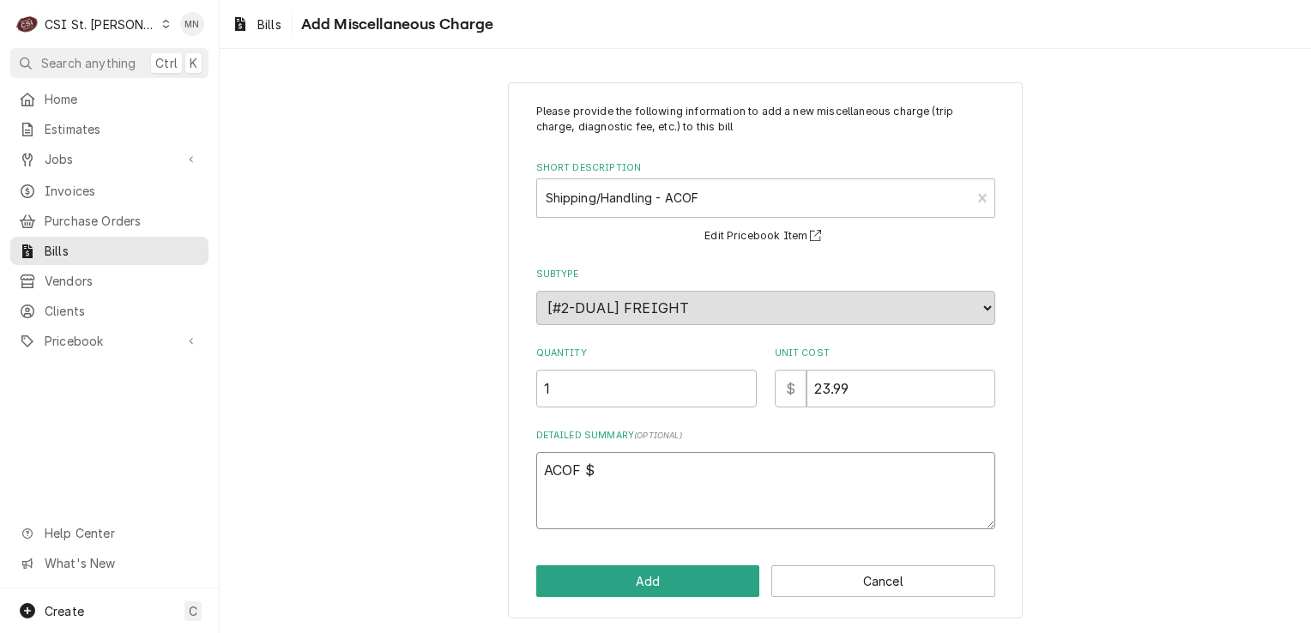
type textarea "ACOF $"
type textarea "x"
type textarea "ACOF $ 2"
type textarea "x"
type textarea "ACOF $ 23"
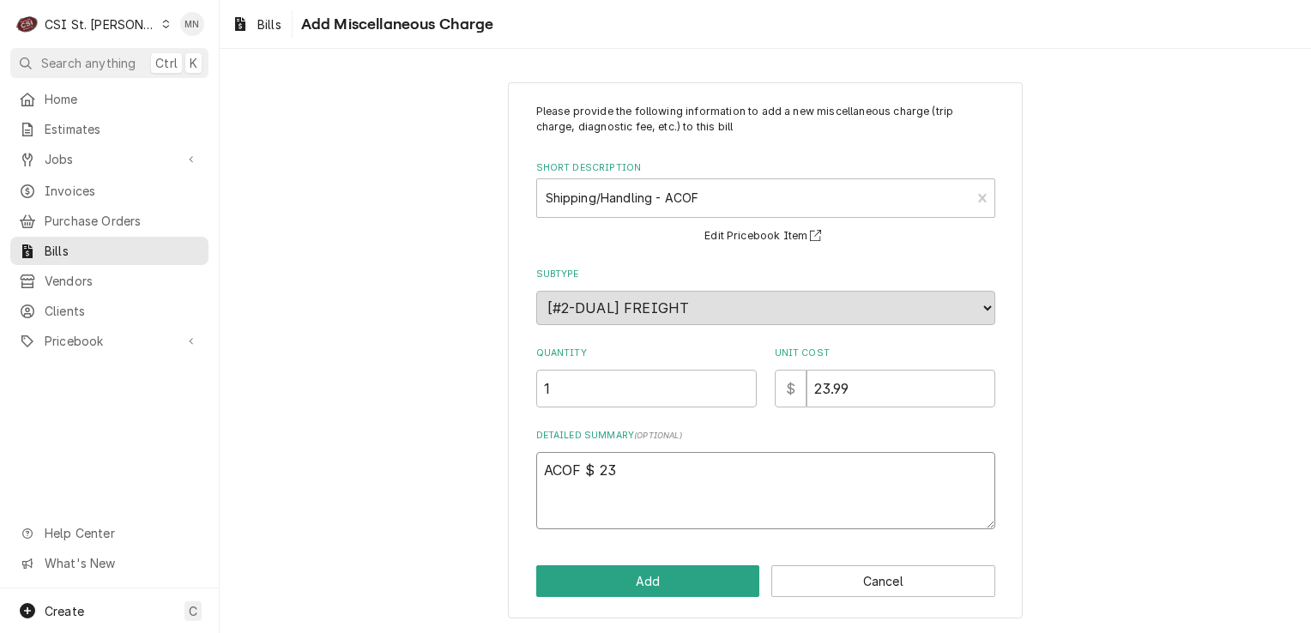
type textarea "x"
type textarea "ACOF $ 23."
type textarea "x"
type textarea "ACOF $ 23.9"
type textarea "x"
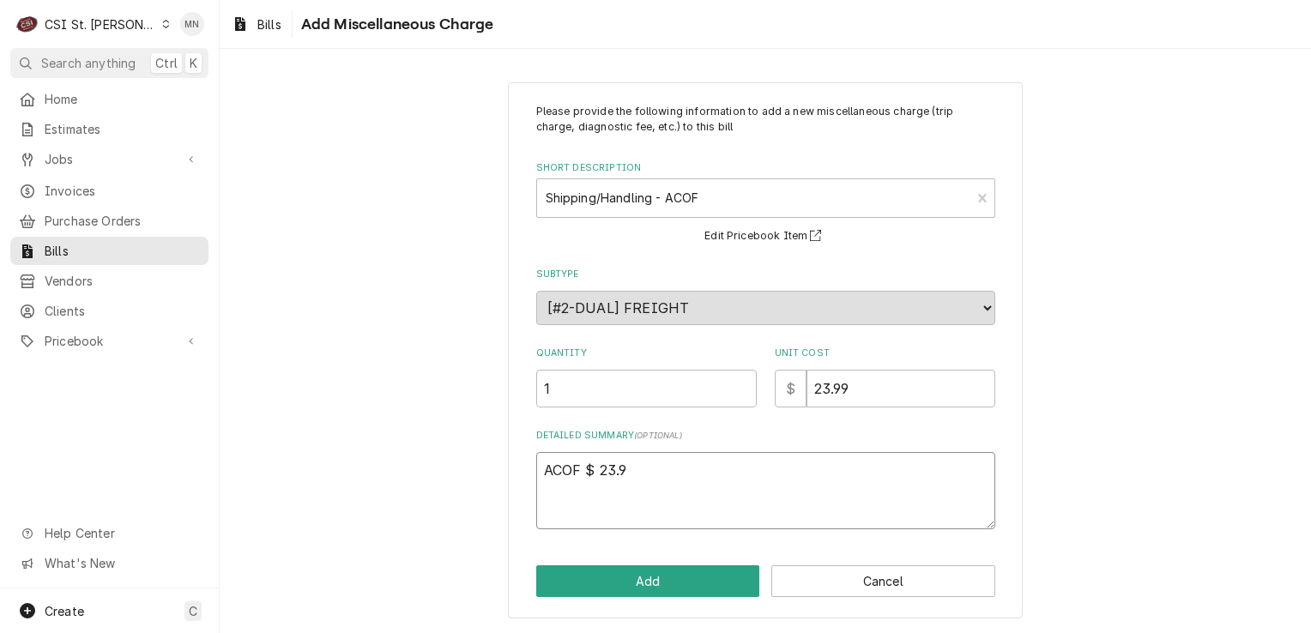
type textarea "ACOF $ 23.99"
type textarea "x"
type textarea "ACOF $ 23.99"
type textarea "x"
type textarea "ACOF $ 23.99 P"
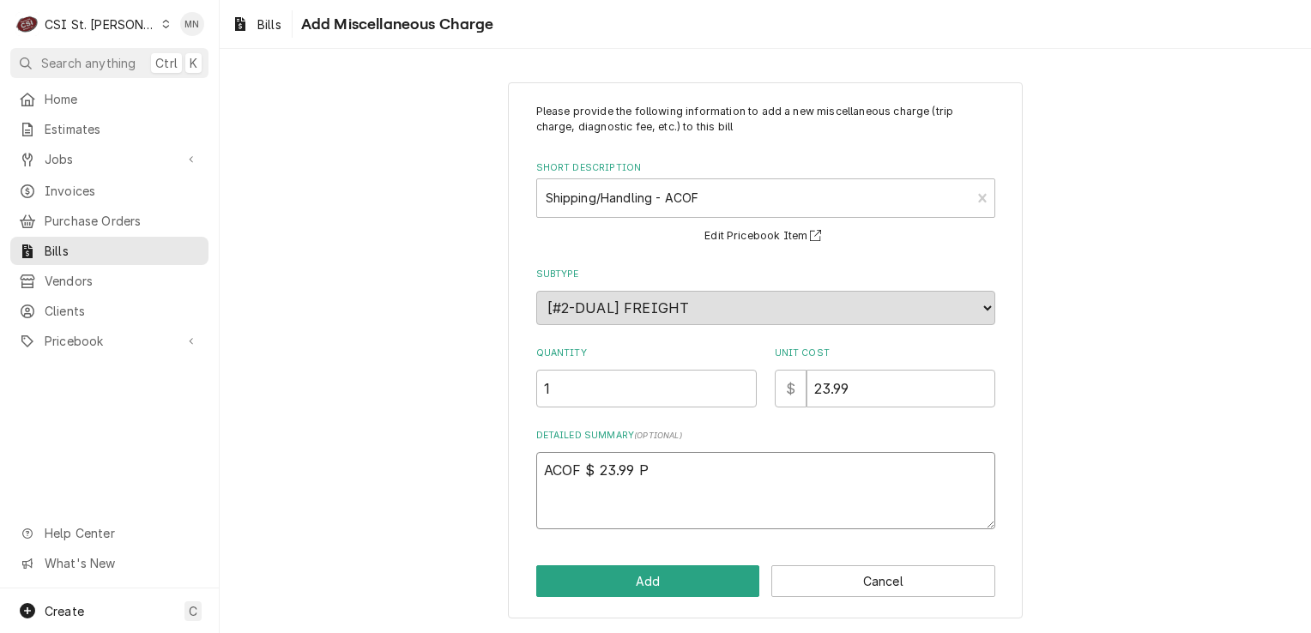
type textarea "x"
type textarea "ACOF $ 23.99 Pa"
type textarea "x"
type textarea "ACOF $ 23.99 Par"
type textarea "x"
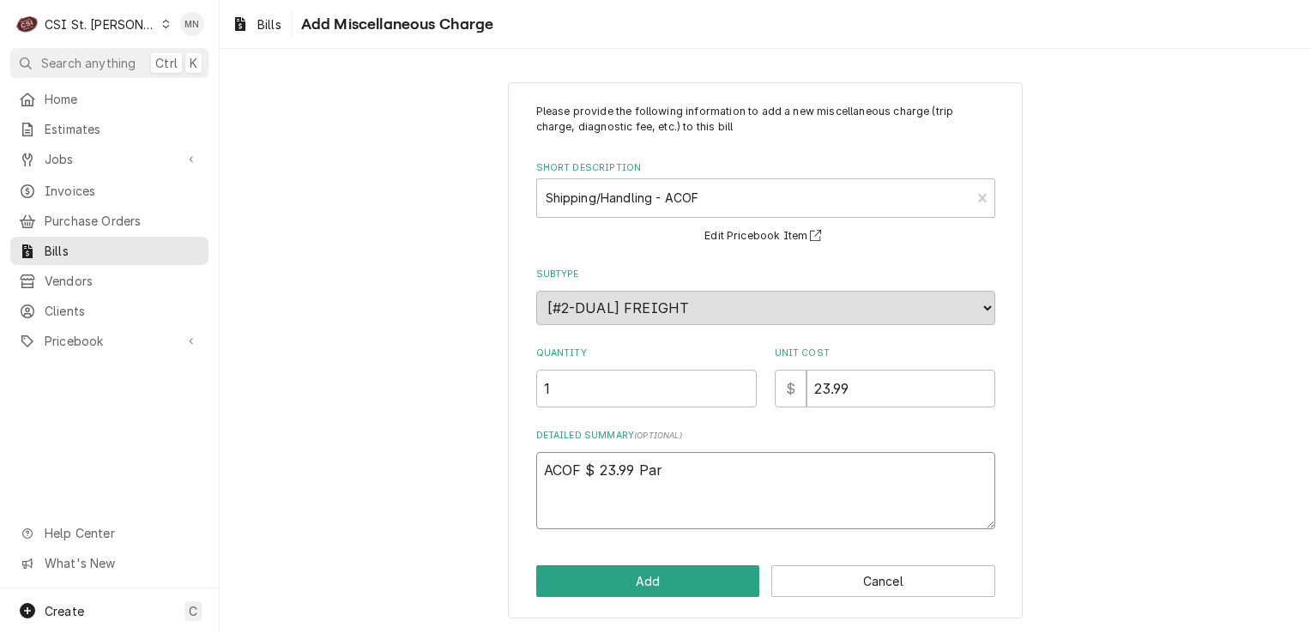
type textarea "ACOF $ 23.99 Part"
type textarea "x"
type textarea "ACOF $ 23.99 Parts"
type textarea "x"
type textarea "ACOF $ 23.99 Partst"
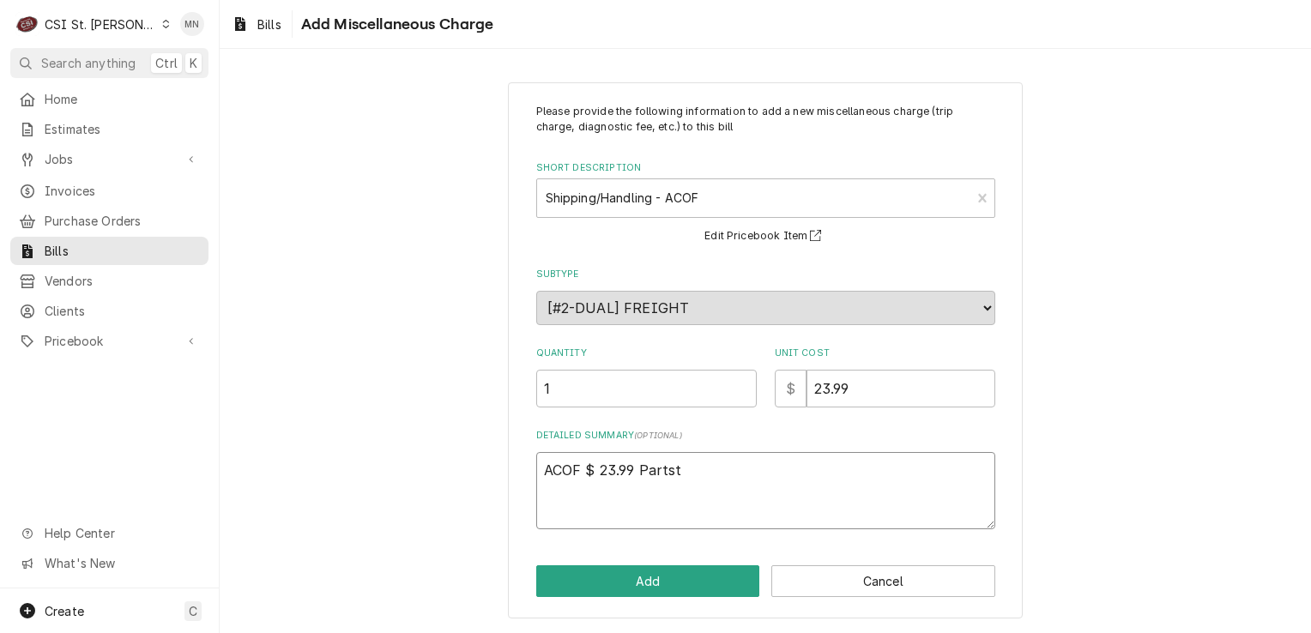
type textarea "x"
type textarea "ACOF $ 23.99 Partsts"
type textarea "x"
type textarea "ACOF $ 23.99 Partst"
type textarea "x"
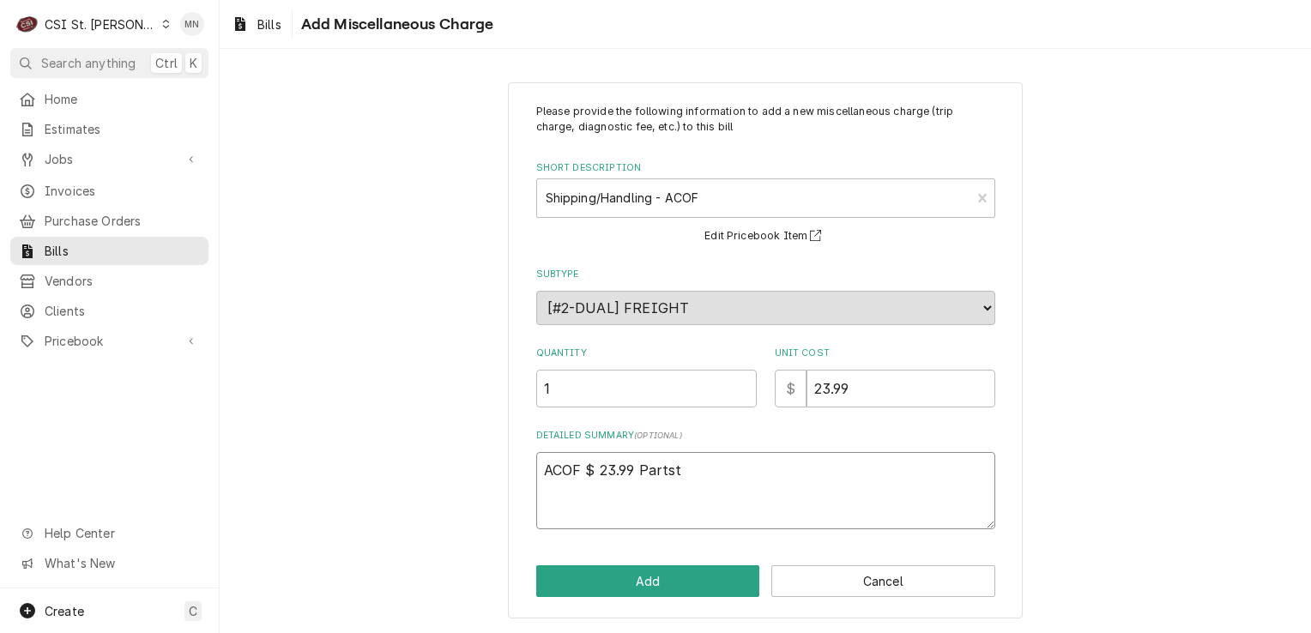
type textarea "ACOF $ 23.99 Partsto"
type textarea "x"
type textarea "ACOF $ 23.99 Partstow"
type textarea "x"
type textarea "ACOF $ 23.99 Partstown"
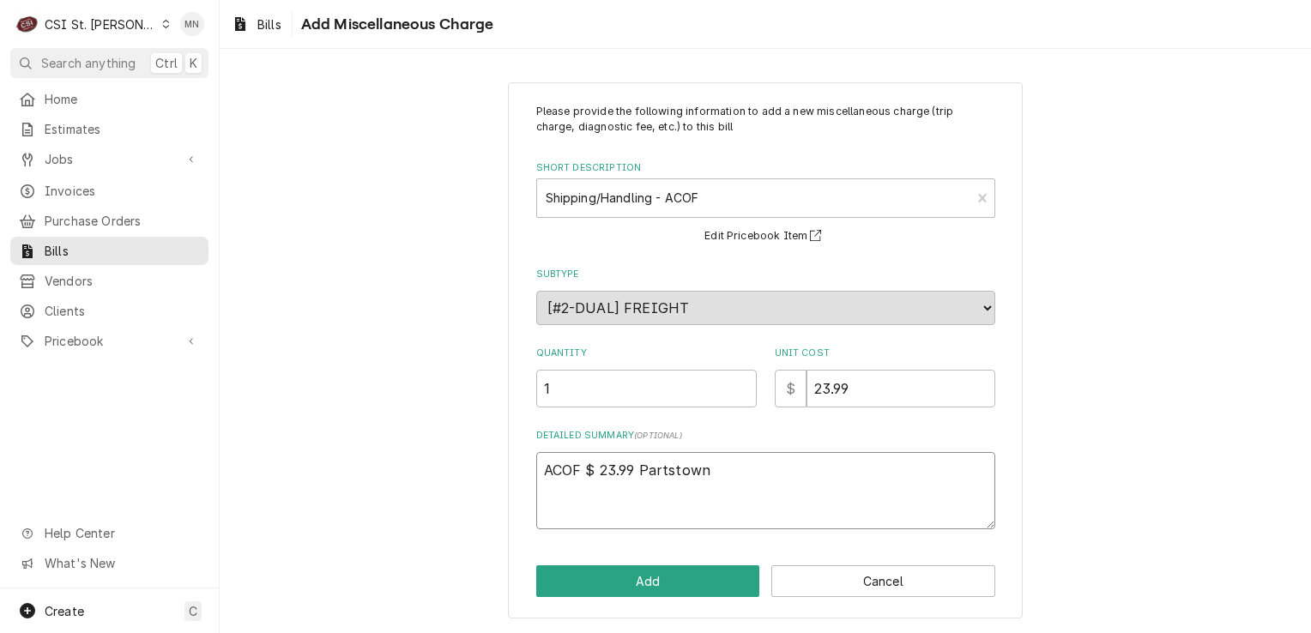
type textarea "x"
type textarea "ACOF $ 23.99 Partstown"
type textarea "x"
type textarea "ACOF $ 23.99 Partstown 2"
type textarea "x"
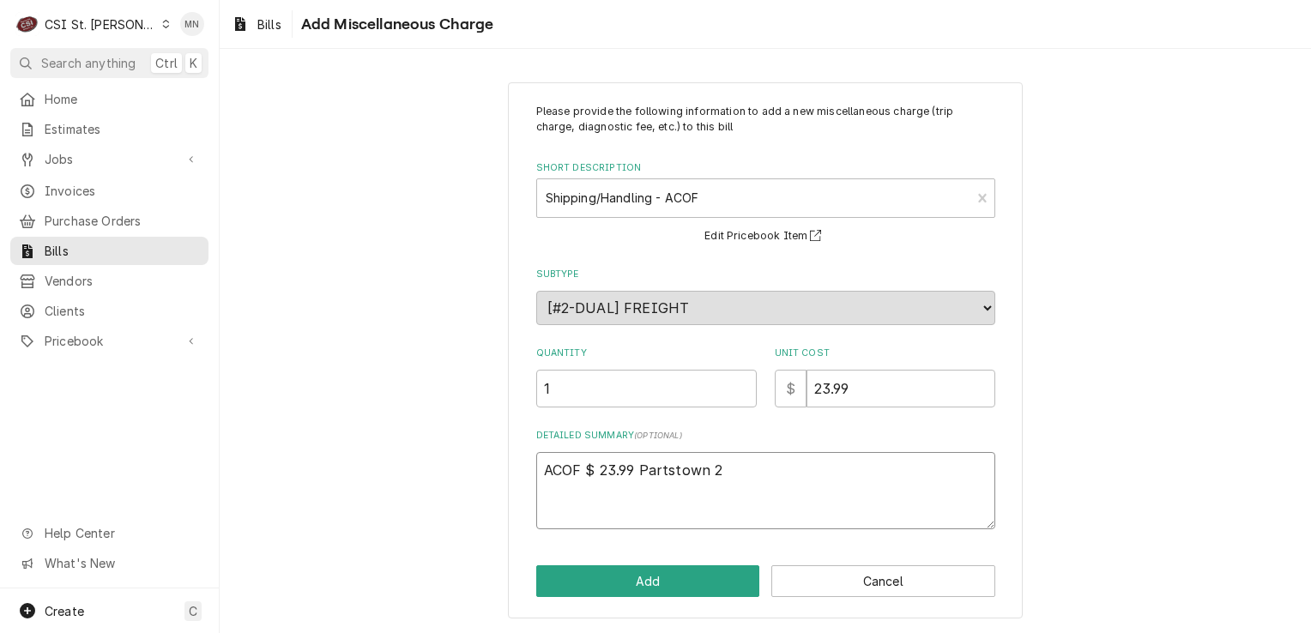
type textarea "ACOF $ 23.99 Partstown 21"
type textarea "x"
type textarea "ACOF $ 23.99 Partstown 210"
type textarea "x"
type textarea "ACOF $ 23.99 Partstown 2107"
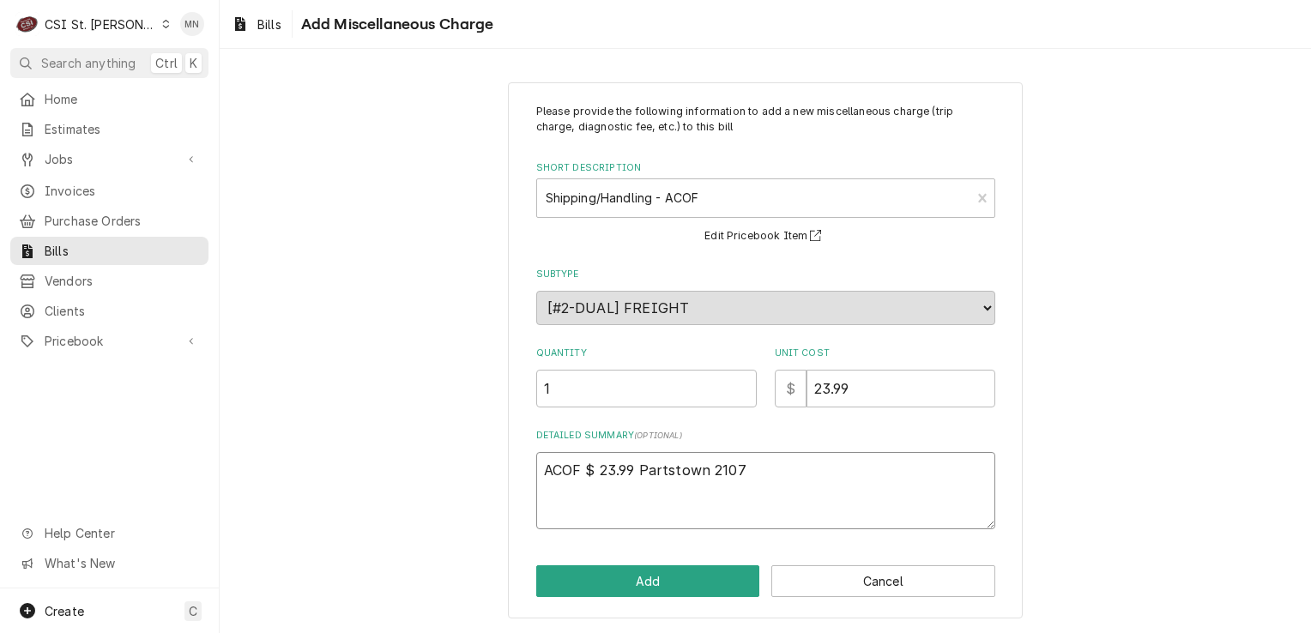
type textarea "x"
type textarea "ACOF $ 23.99 Partstown 21071"
type textarea "x"
type textarea "ACOF $ 23.99 Partstown 210719"
type textarea "x"
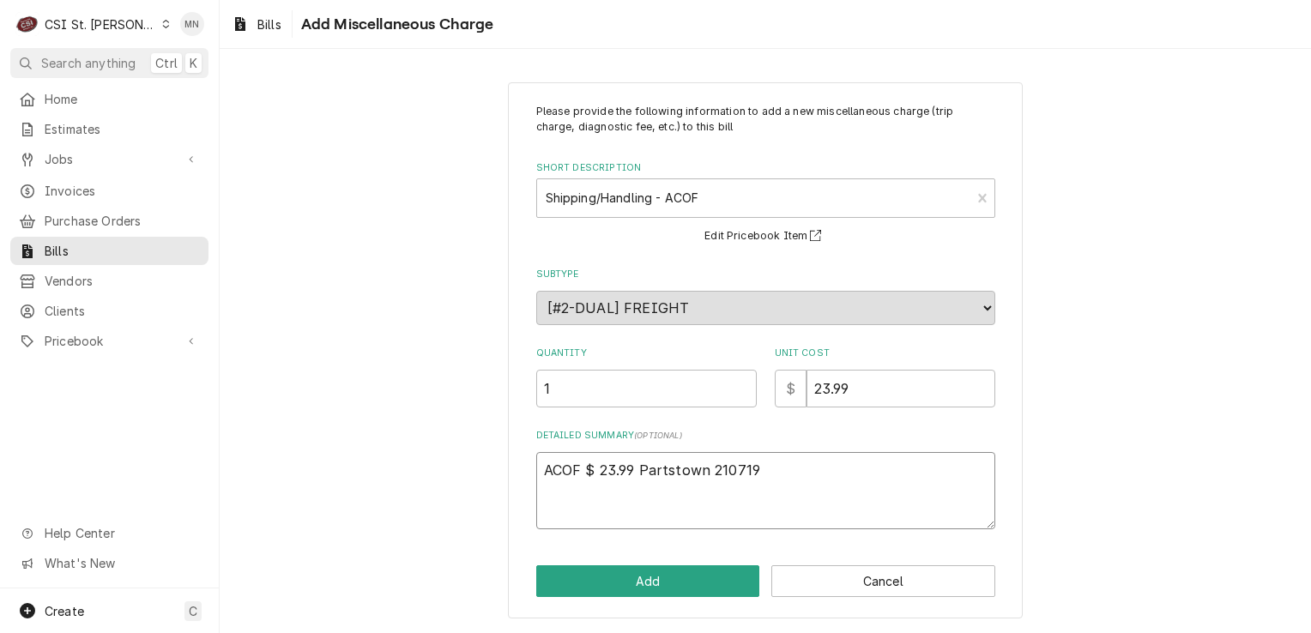
type textarea "ACOF $ 23.99 Partstown 2107198"
type textarea "x"
type textarea "ACOF $ 23.99 Partstown 21071981"
type textarea "x"
type textarea "ACOF $ 23.99 Partstown 210719816"
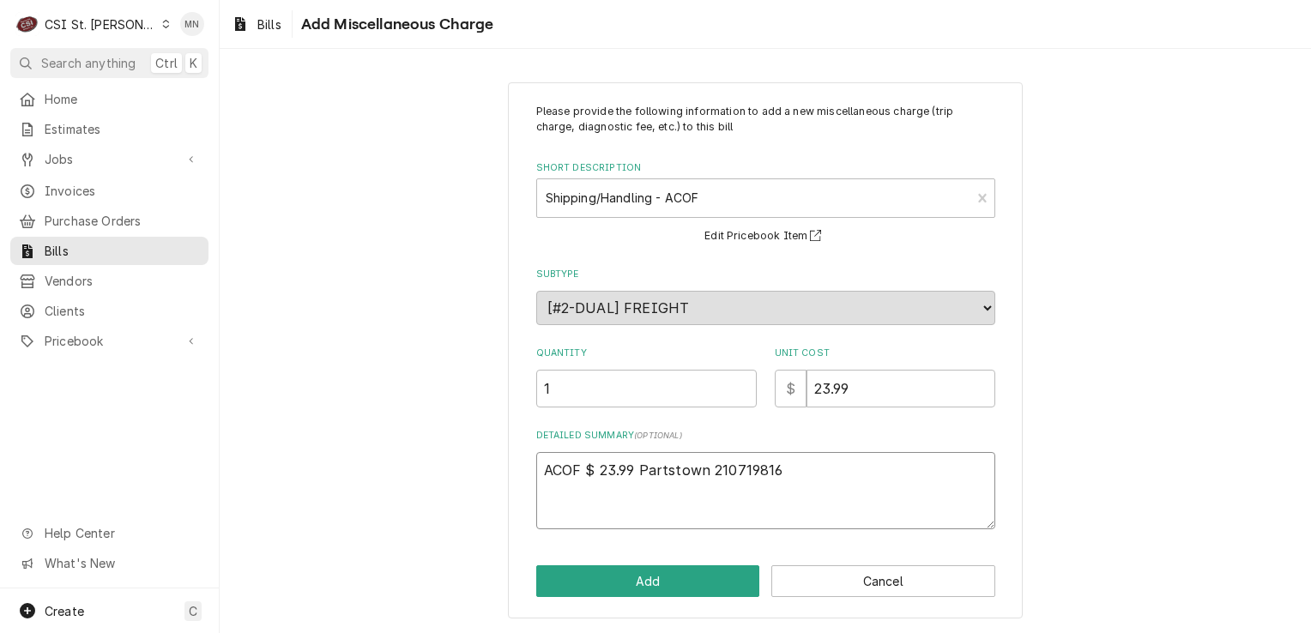
type textarea "x"
type textarea "ACOF $ 23.99 Partstown 2107198169"
click at [675, 569] on button "Add" at bounding box center [648, 581] width 224 height 32
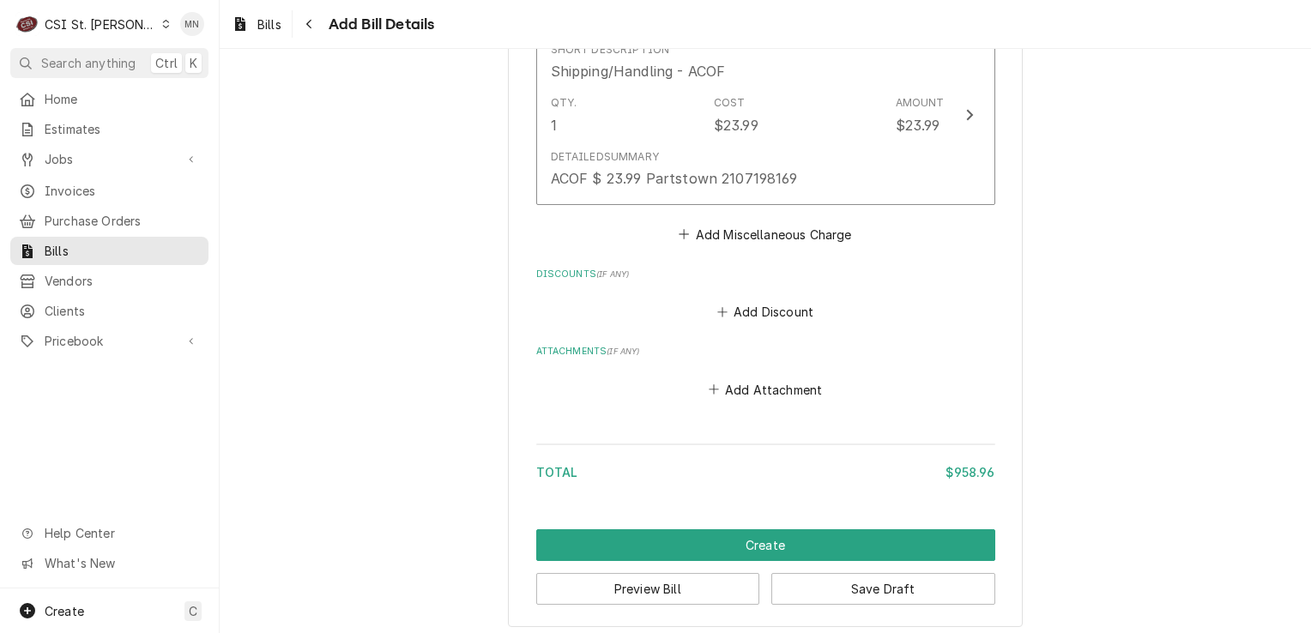
scroll to position [4672, 0]
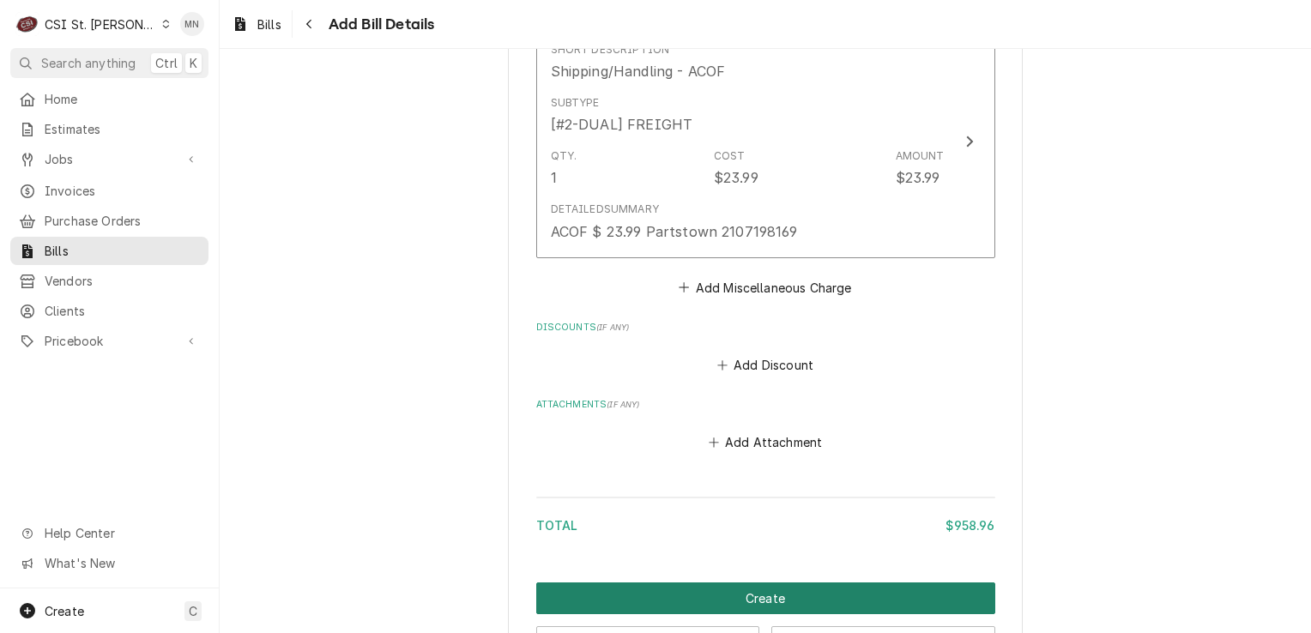
click at [780, 588] on button "Create" at bounding box center [765, 598] width 459 height 32
